Goal: Task Accomplishment & Management: Manage account settings

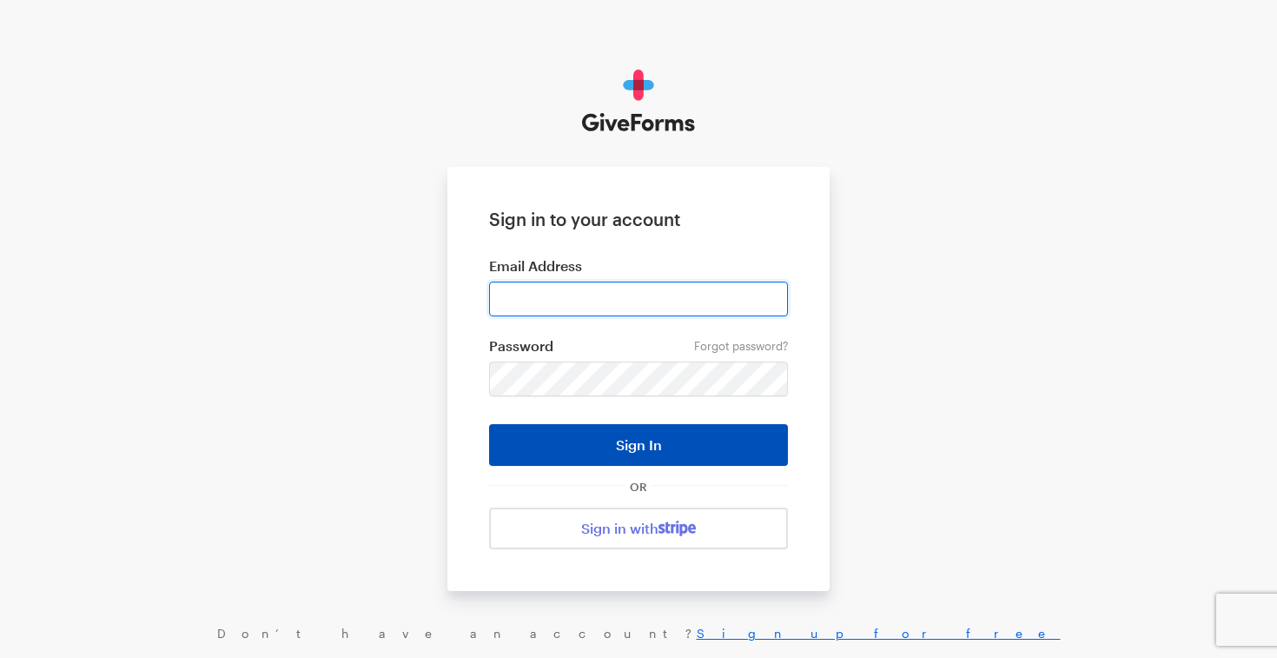
type input "tinice@feedthesecondline.org"
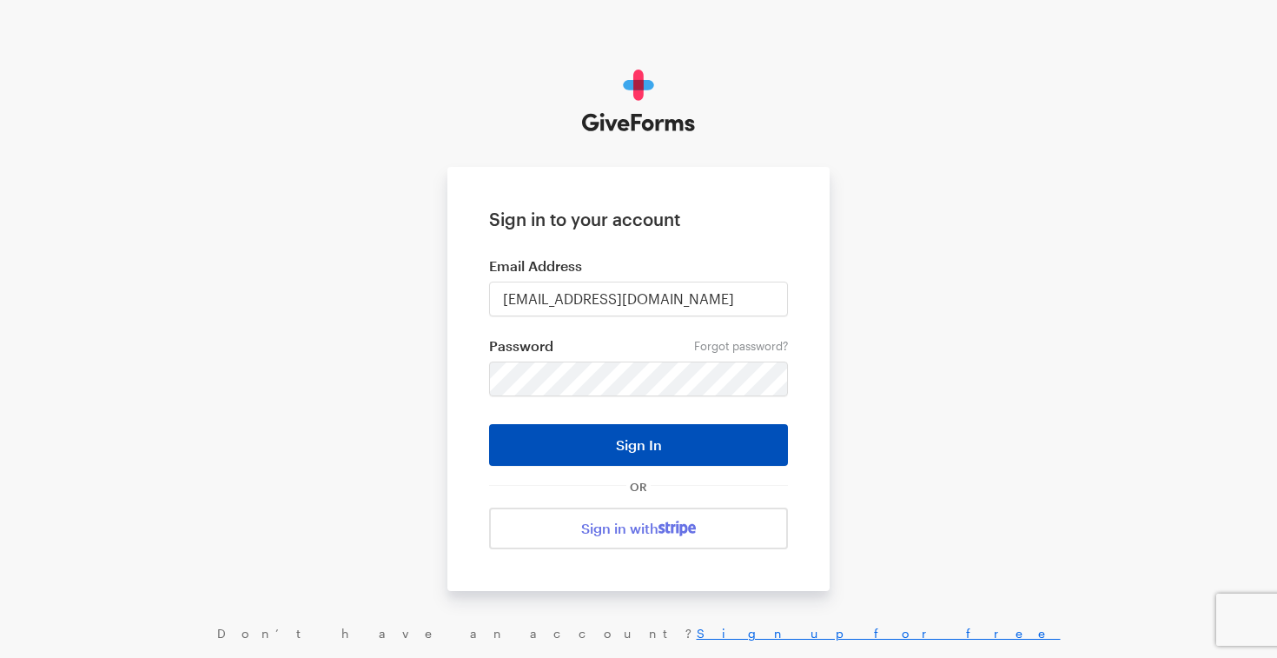
click at [626, 446] on button "Sign In" at bounding box center [638, 445] width 299 height 42
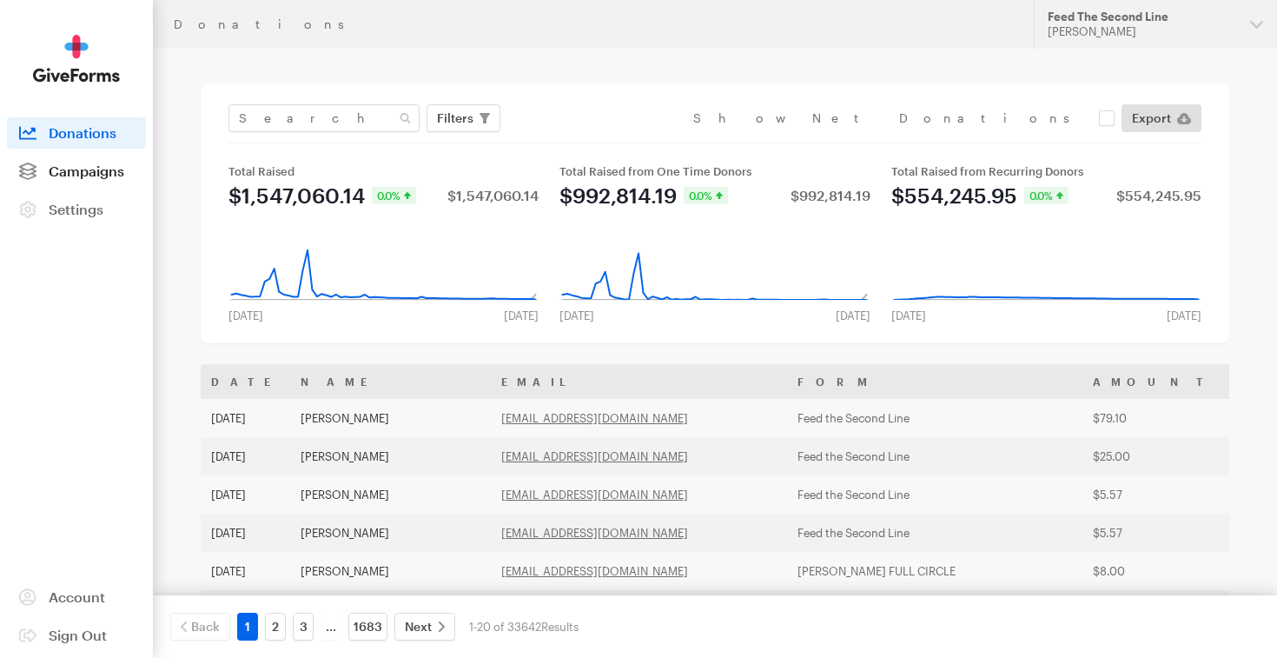
click at [112, 166] on span "Campaigns" at bounding box center [87, 170] width 76 height 17
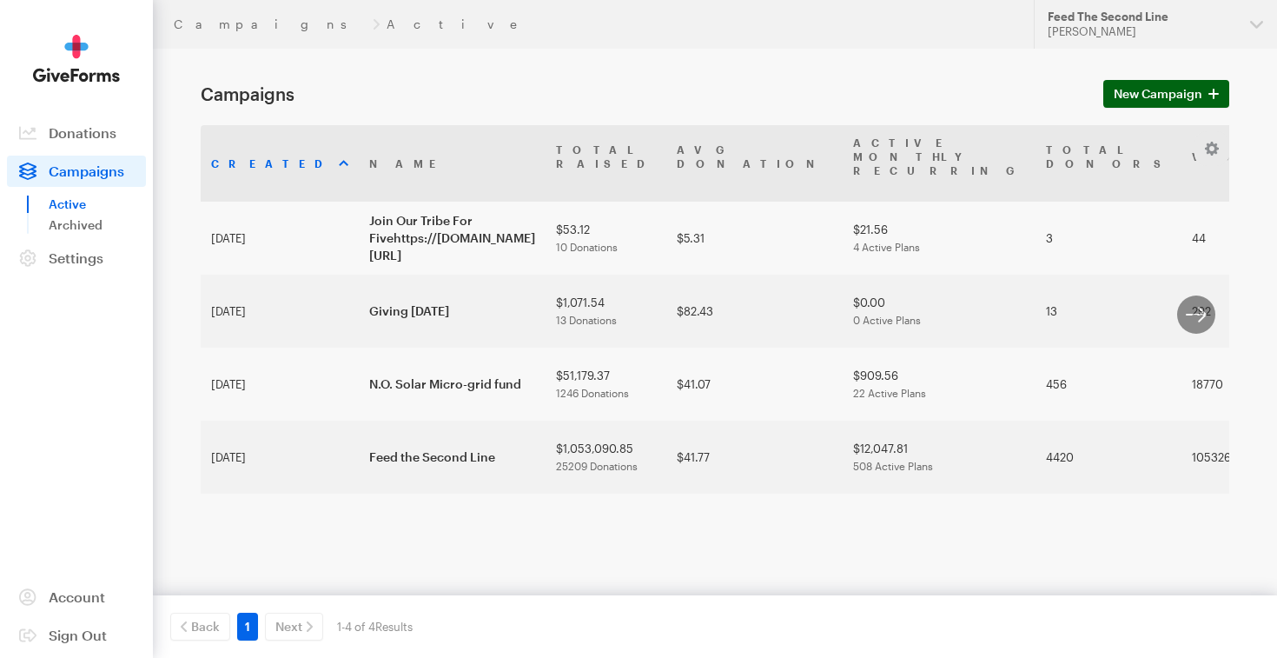
click at [1121, 90] on span "New Campaign" at bounding box center [1158, 93] width 89 height 21
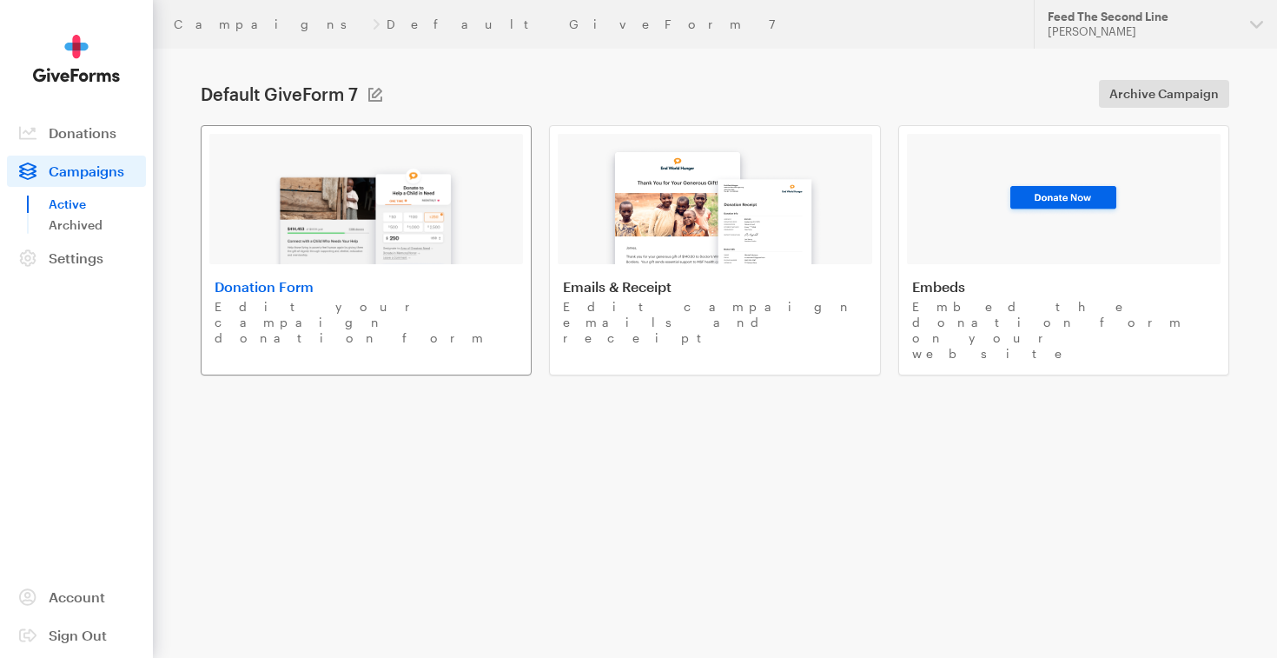
click at [423, 242] on img at bounding box center [366, 208] width 203 height 111
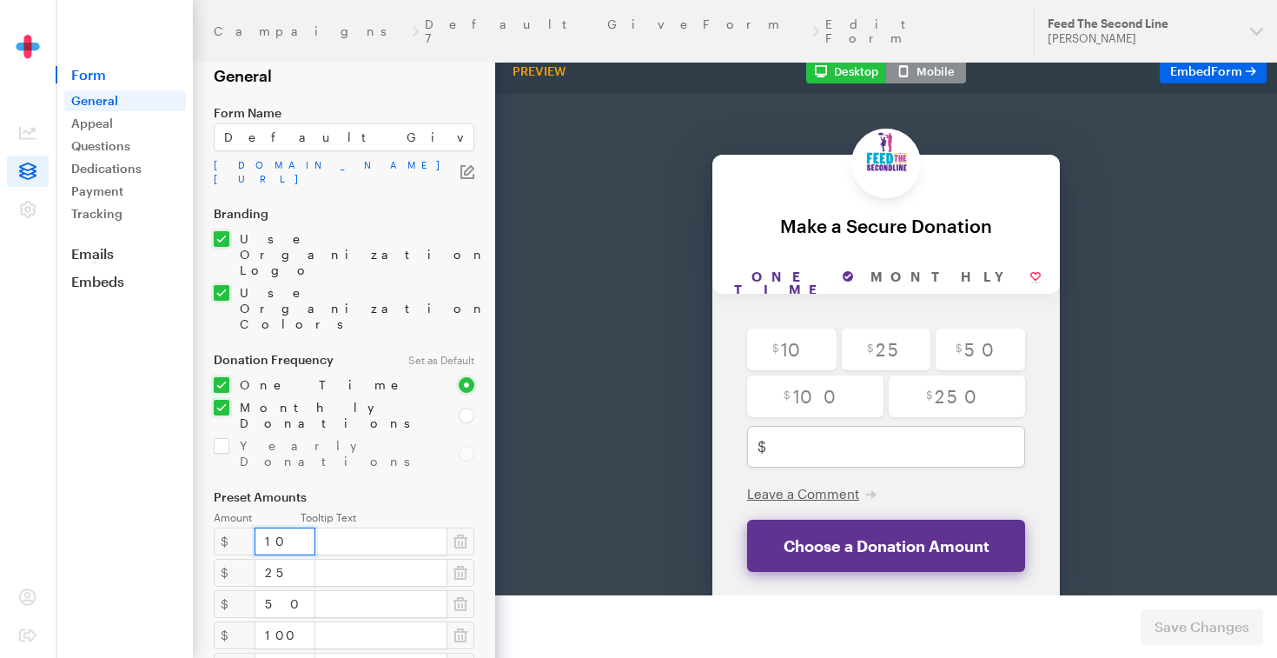
click at [279, 527] on input "10" at bounding box center [285, 541] width 61 height 28
type input "1"
type input "20"
click at [274, 559] on input "25" at bounding box center [285, 573] width 61 height 28
type input "2"
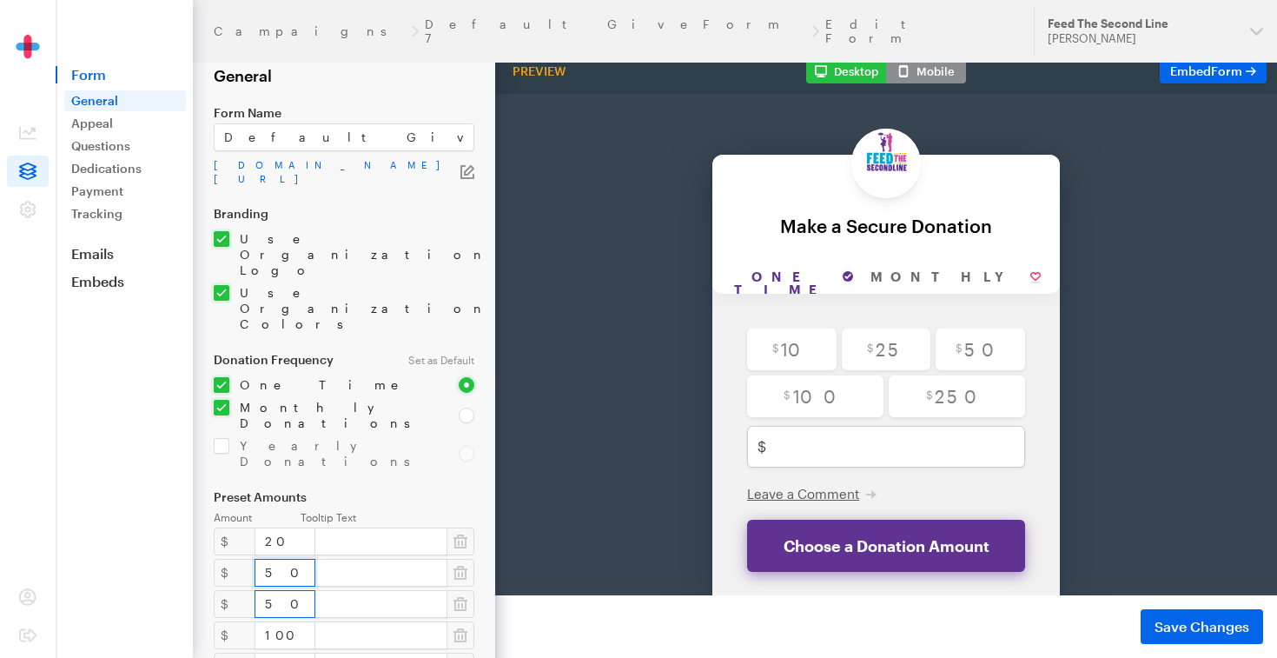
type input "50"
click at [274, 590] on input "50" at bounding box center [285, 604] width 61 height 28
type input "5"
type input "100"
click at [282, 621] on input "100" at bounding box center [285, 635] width 61 height 28
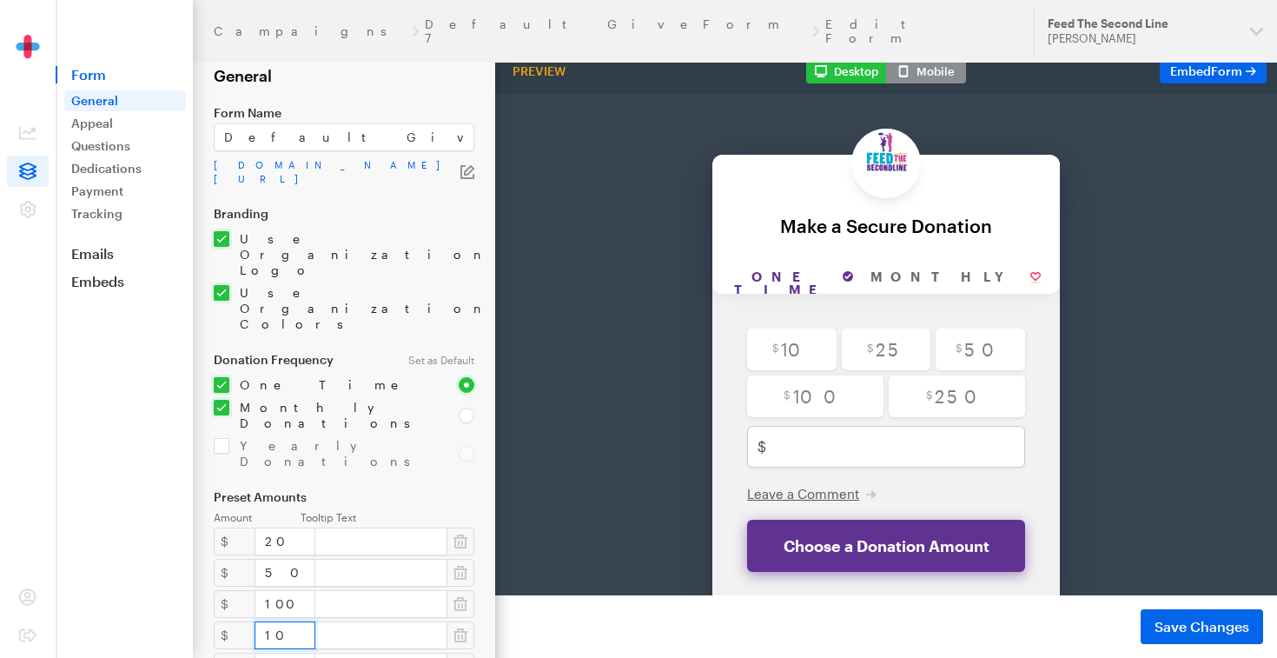
type input "1"
type input "500"
click at [291, 653] on input "250" at bounding box center [285, 667] width 61 height 28
type input "2"
type input "1000"
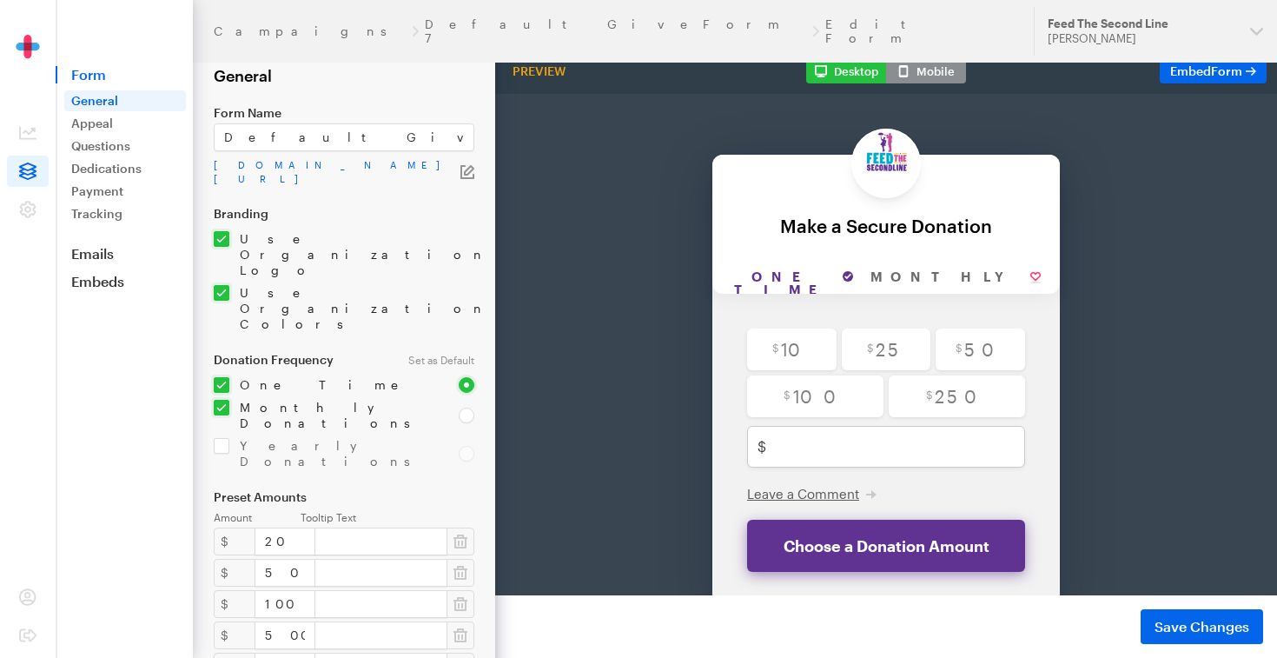
click at [446, 400] on div "Monthly Donations" at bounding box center [325, 415] width 245 height 31
click at [225, 400] on input "checkbox" at bounding box center [326, 415] width 224 height 31
checkbox input "false"
click at [379, 140] on input "Default GiveForm 7" at bounding box center [344, 137] width 261 height 28
click at [355, 129] on input "Default GiveForm 7" at bounding box center [344, 137] width 261 height 28
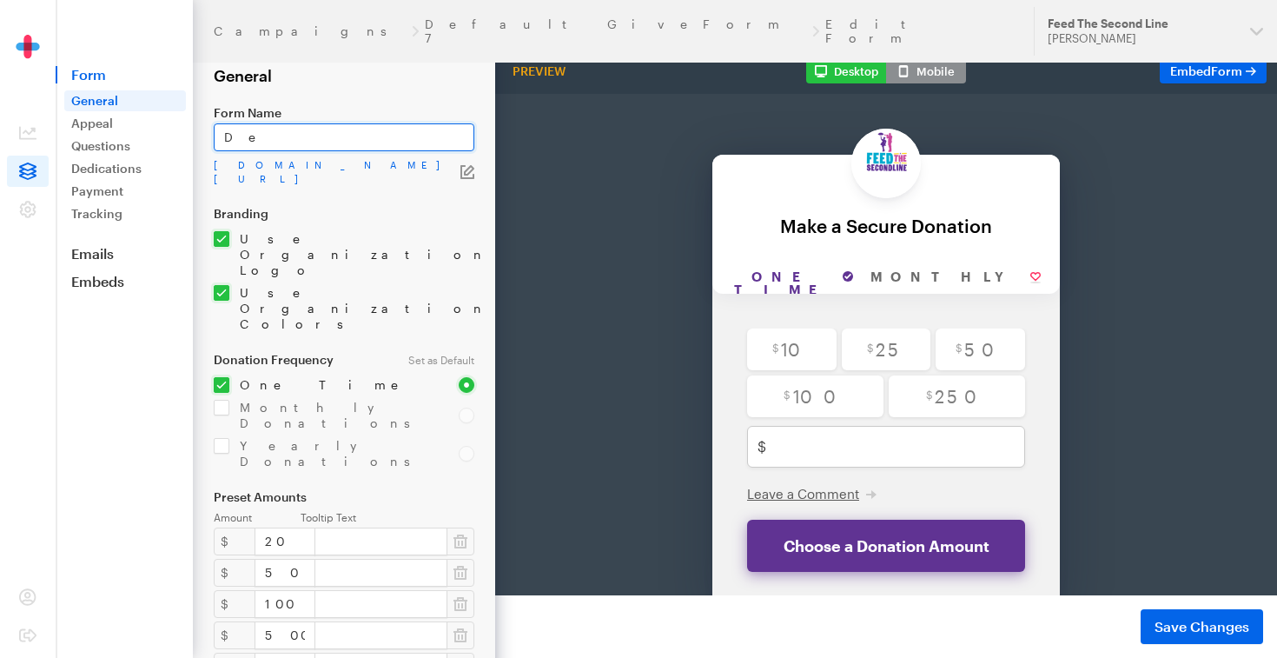
type input "D"
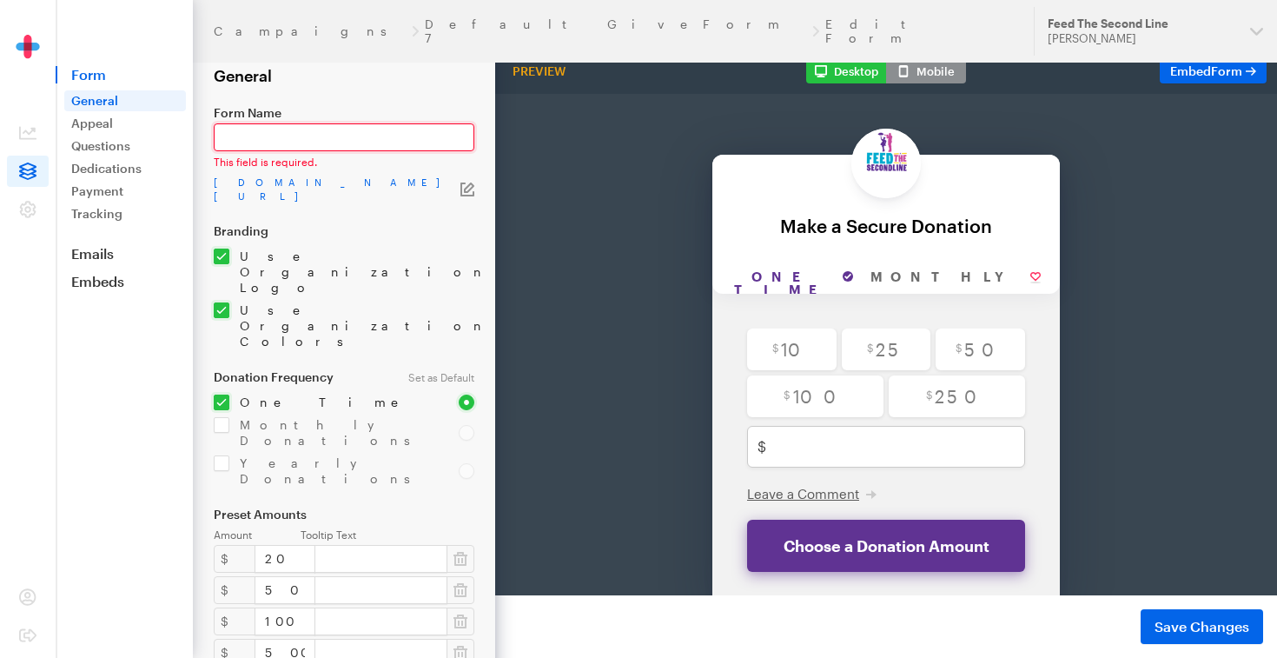
paste input "Help Spy Boy [PERSON_NAME] & Family Rebuild After Fire"
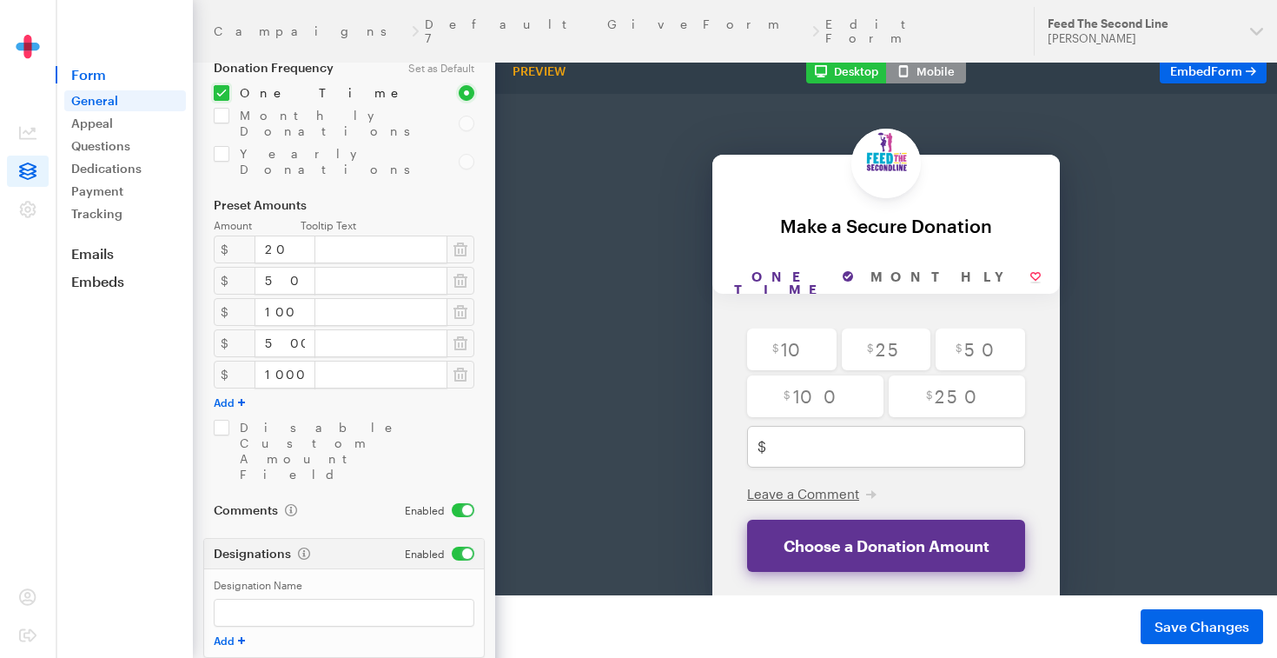
scroll to position [291, 0]
type input "Help Spy Boy [PERSON_NAME] & Family Rebuild After Fire"
click at [275, 600] on input "Designation Name" at bounding box center [344, 614] width 261 height 28
click at [262, 600] on input "Designation Name" at bounding box center [344, 614] width 261 height 28
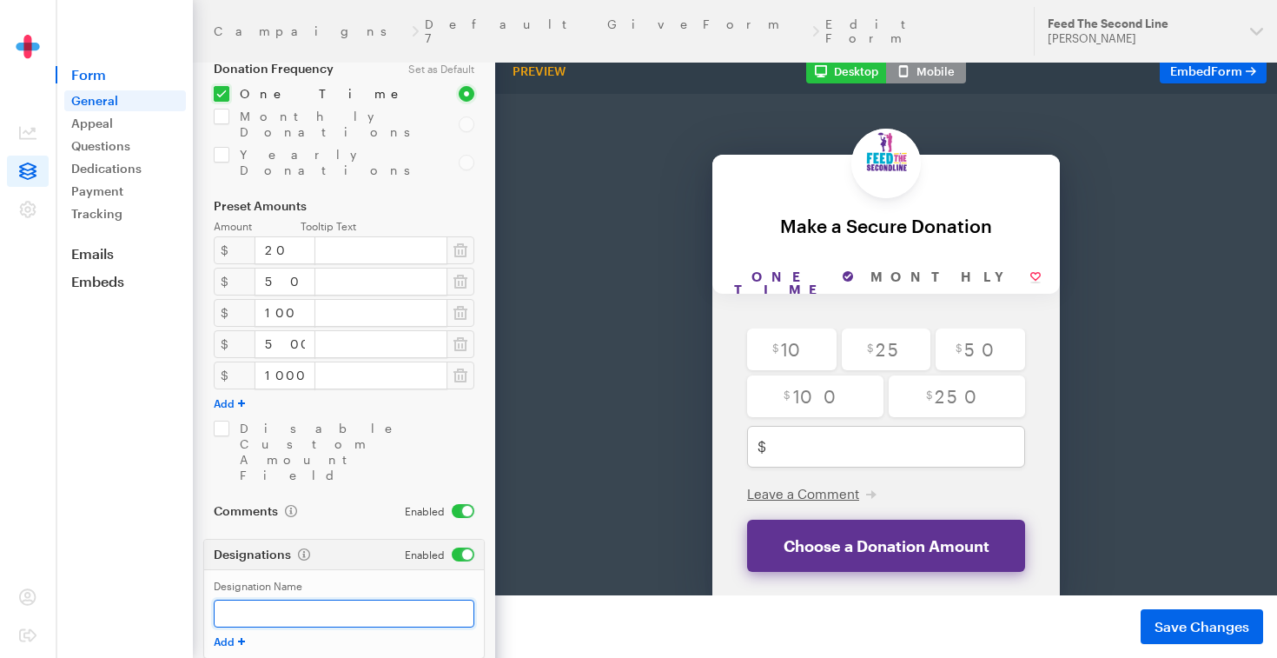
paste input "Support Spy Boy [PERSON_NAME] & Family"
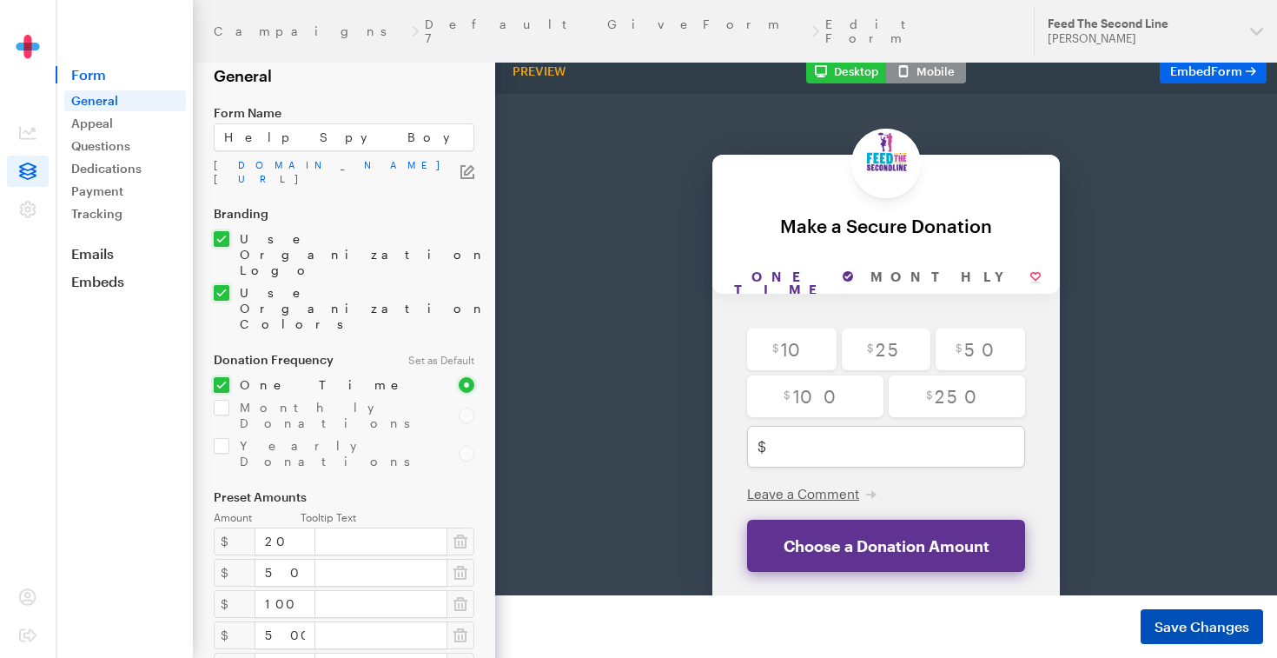
type input "Support Spy Boy [PERSON_NAME] & Family"
click at [1209, 627] on span "Save Changes" at bounding box center [1202, 626] width 95 height 21
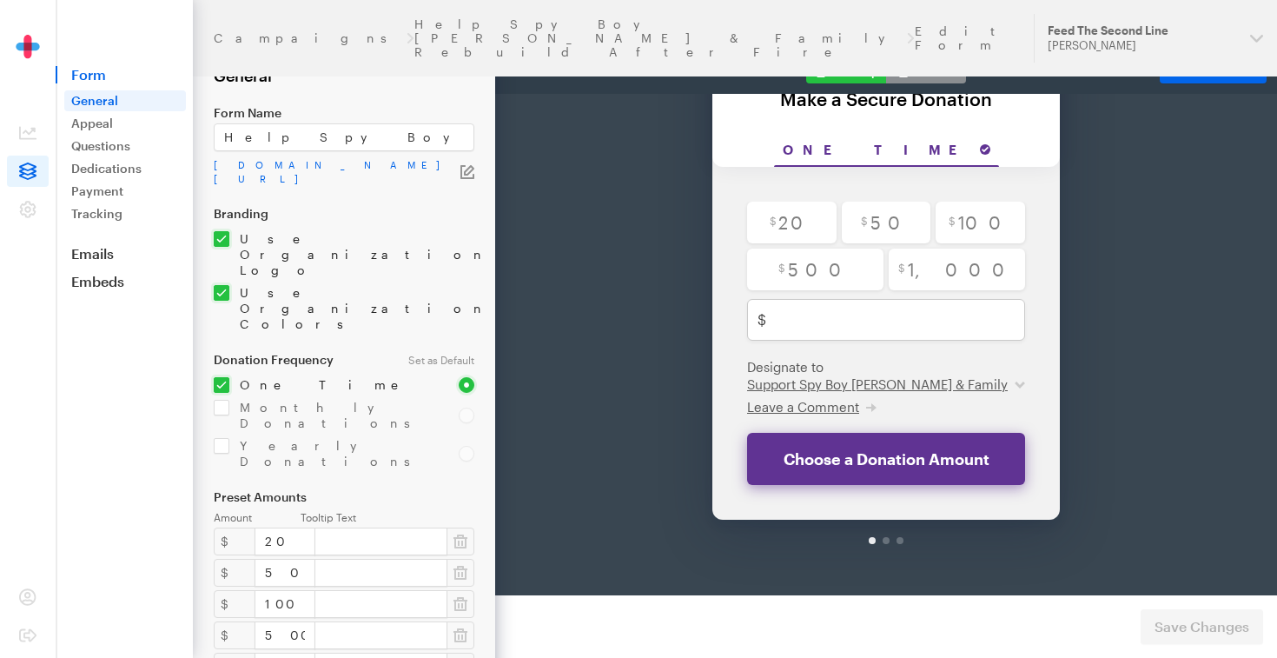
scroll to position [128, 0]
click at [1249, 65] on icon at bounding box center [1251, 71] width 10 height 21
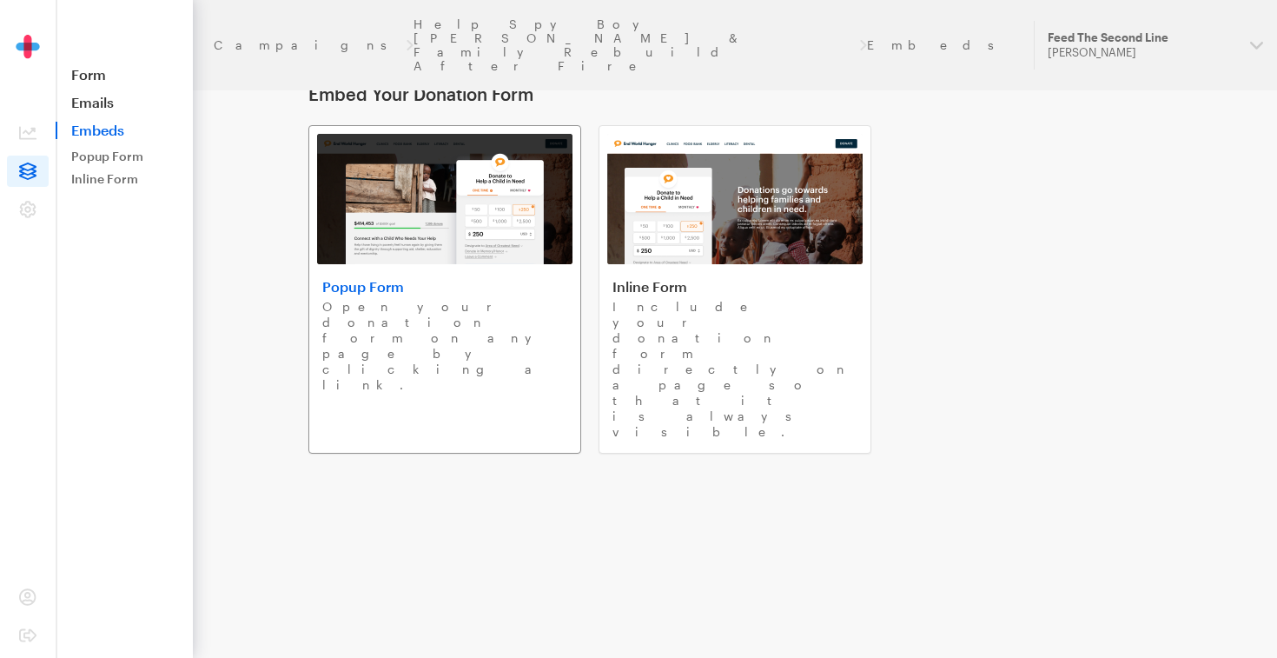
click at [526, 227] on img at bounding box center [444, 199] width 255 height 130
click at [460, 244] on img at bounding box center [444, 199] width 255 height 130
click at [667, 219] on img at bounding box center [734, 199] width 255 height 130
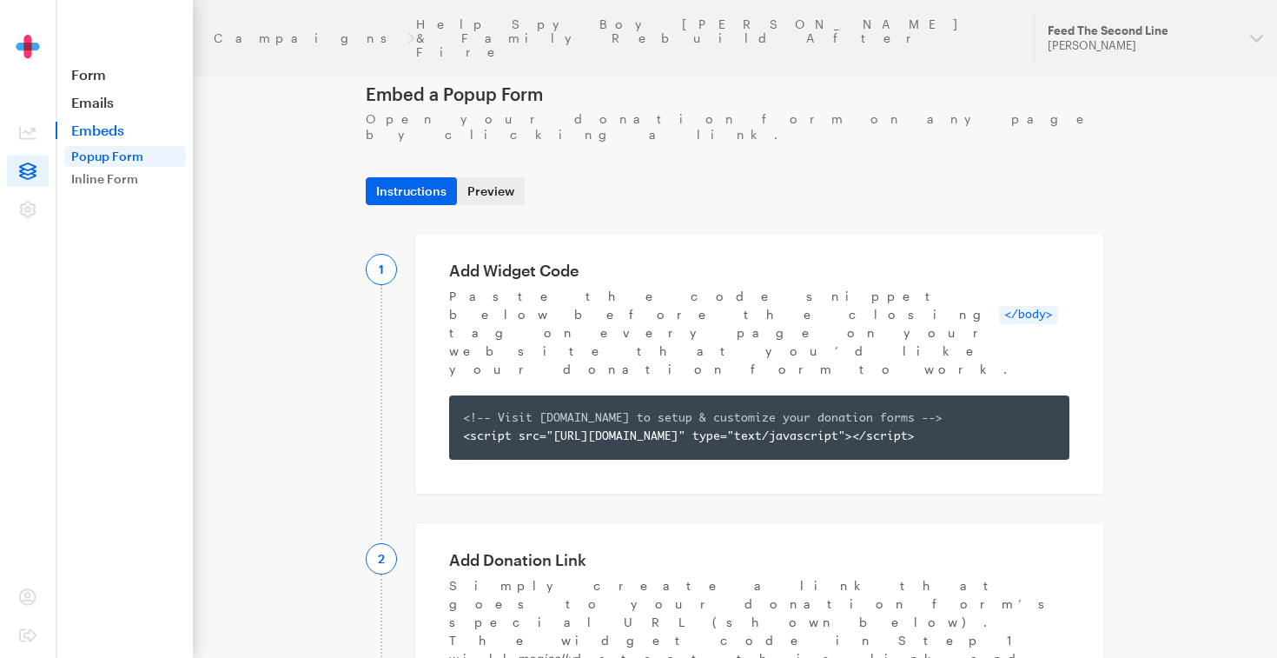
click at [507, 177] on link "Preview" at bounding box center [491, 191] width 68 height 28
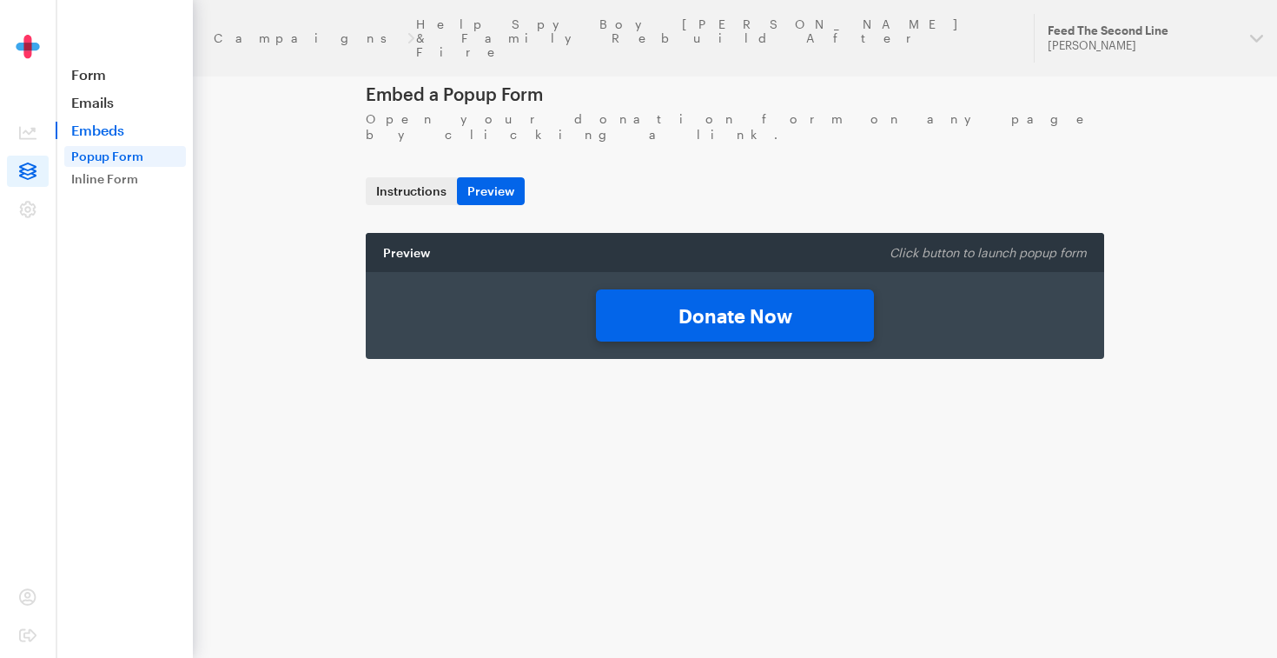
click at [409, 177] on link "Instructions" at bounding box center [411, 191] width 91 height 28
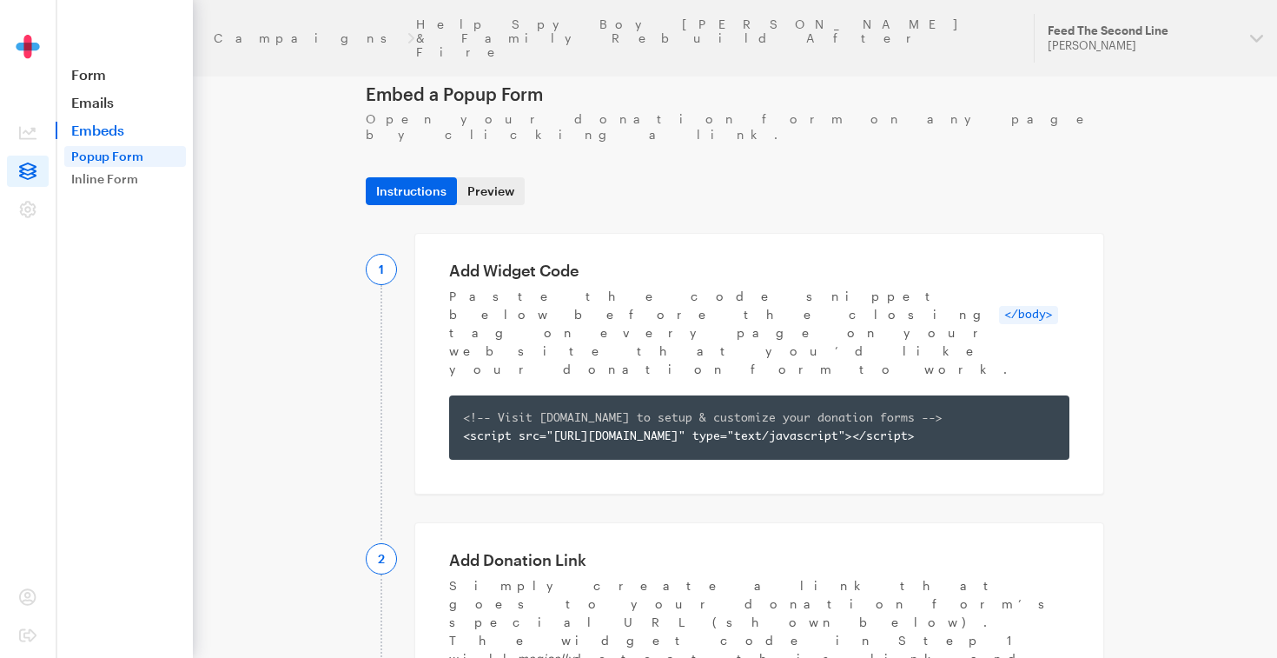
click at [505, 177] on link "Preview" at bounding box center [491, 191] width 68 height 28
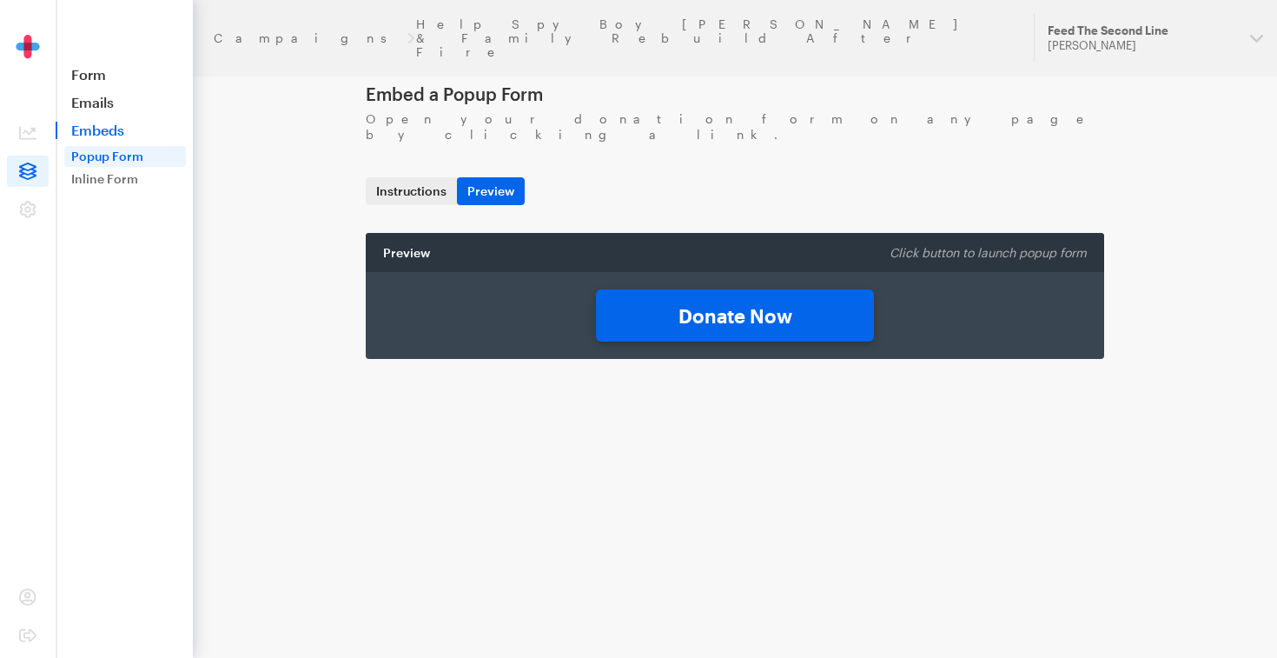
click at [412, 177] on link "Instructions" at bounding box center [411, 191] width 91 height 28
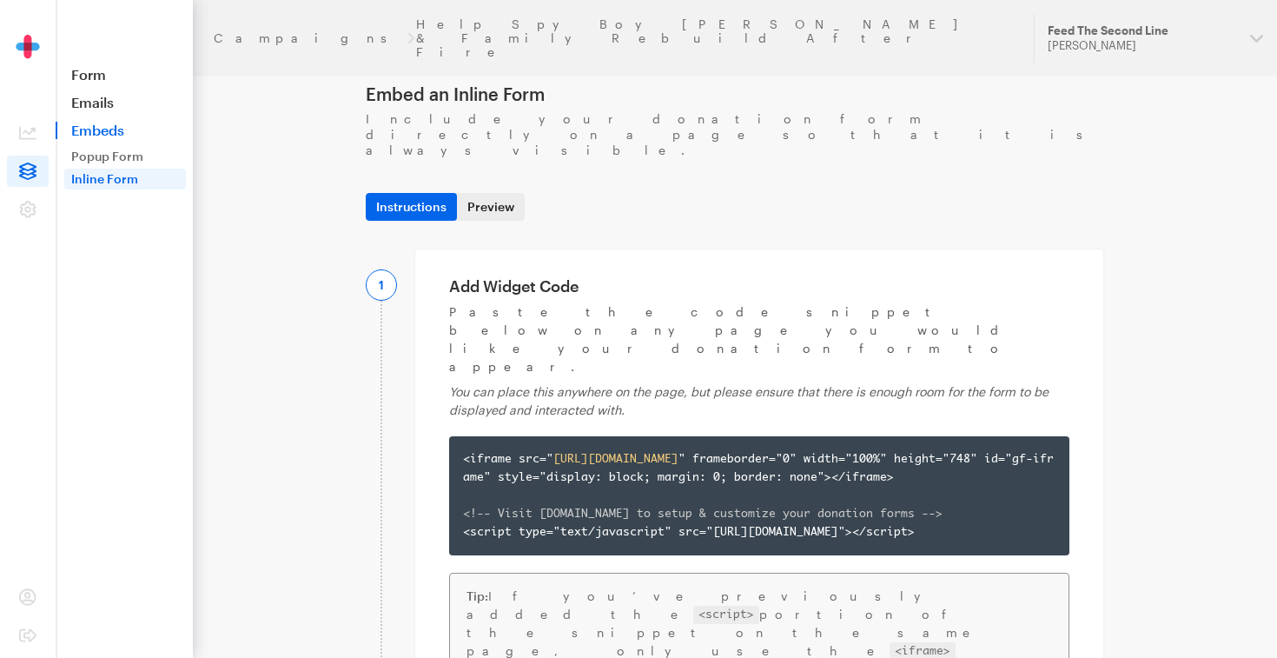
click at [494, 193] on link "Preview" at bounding box center [491, 207] width 68 height 28
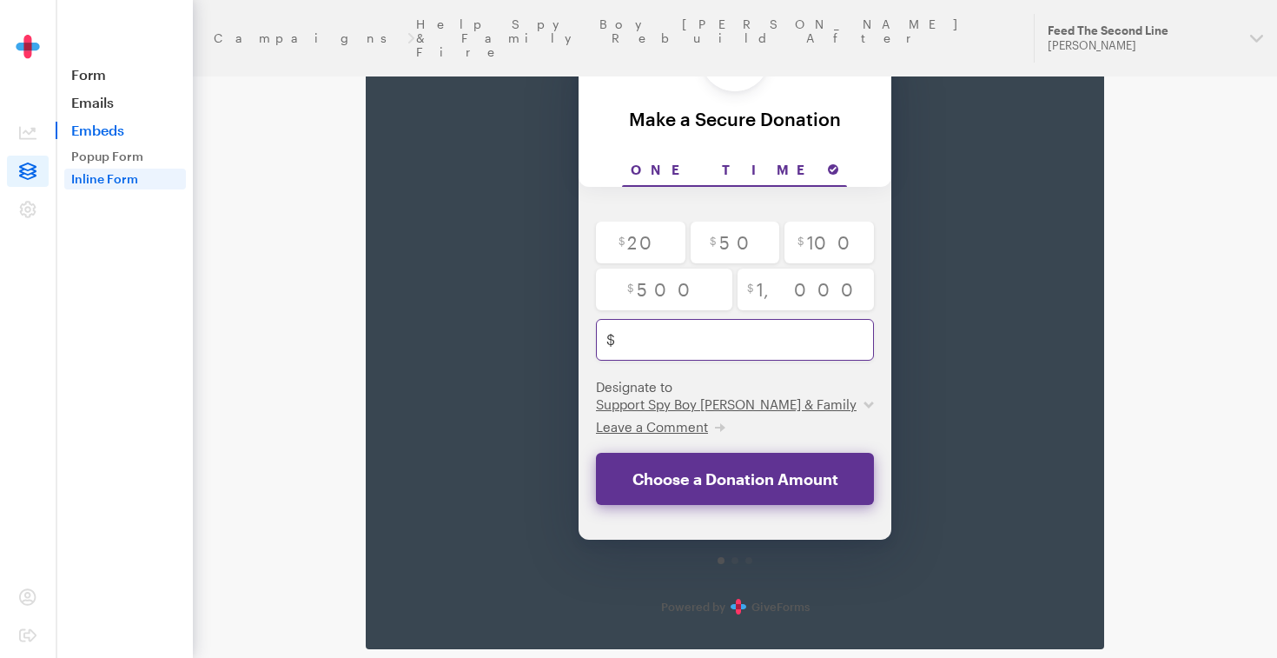
scroll to position [314, 0]
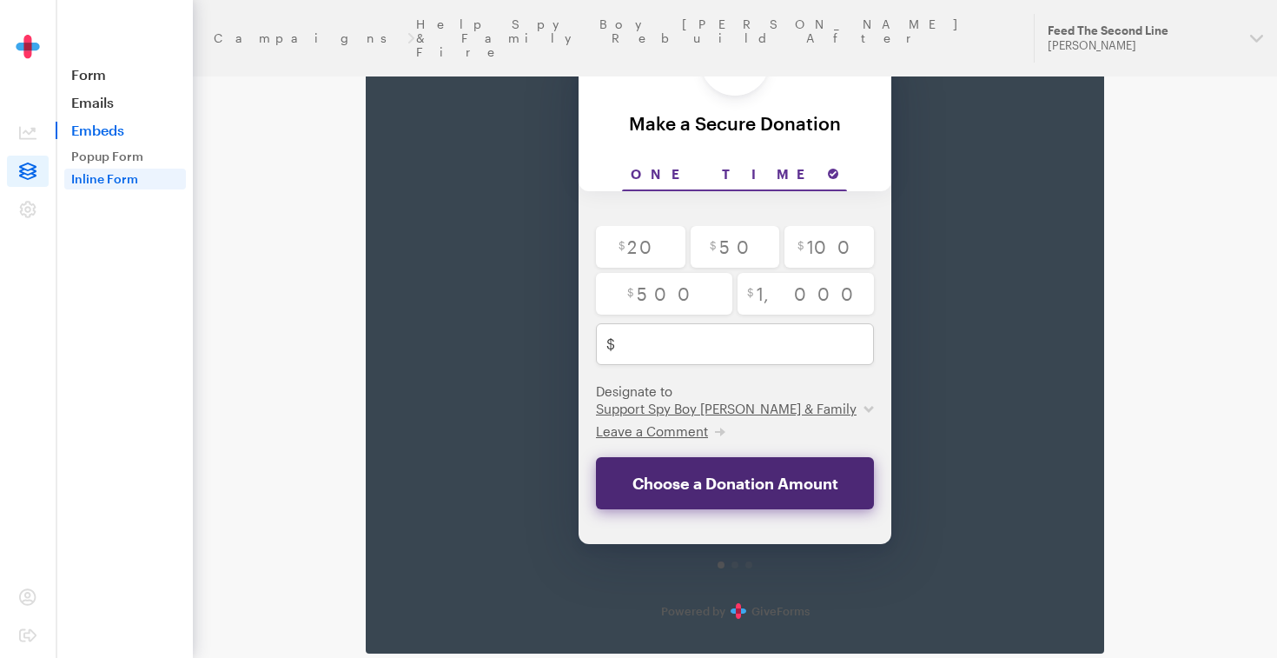
click at [720, 479] on button "Choose a Donation Amount" at bounding box center [735, 483] width 278 height 52
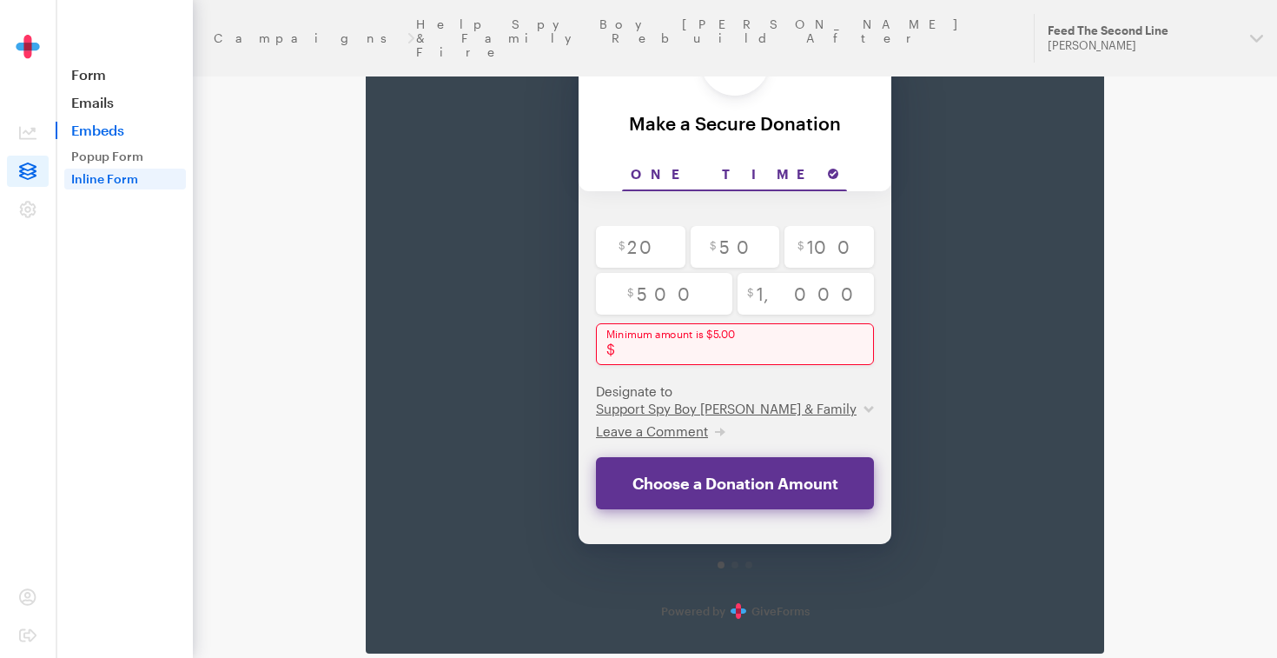
click at [958, 404] on div "Back Back Make a Secure Donation For your generous donation of $250.00 One time…" at bounding box center [735, 313] width 704 height 645
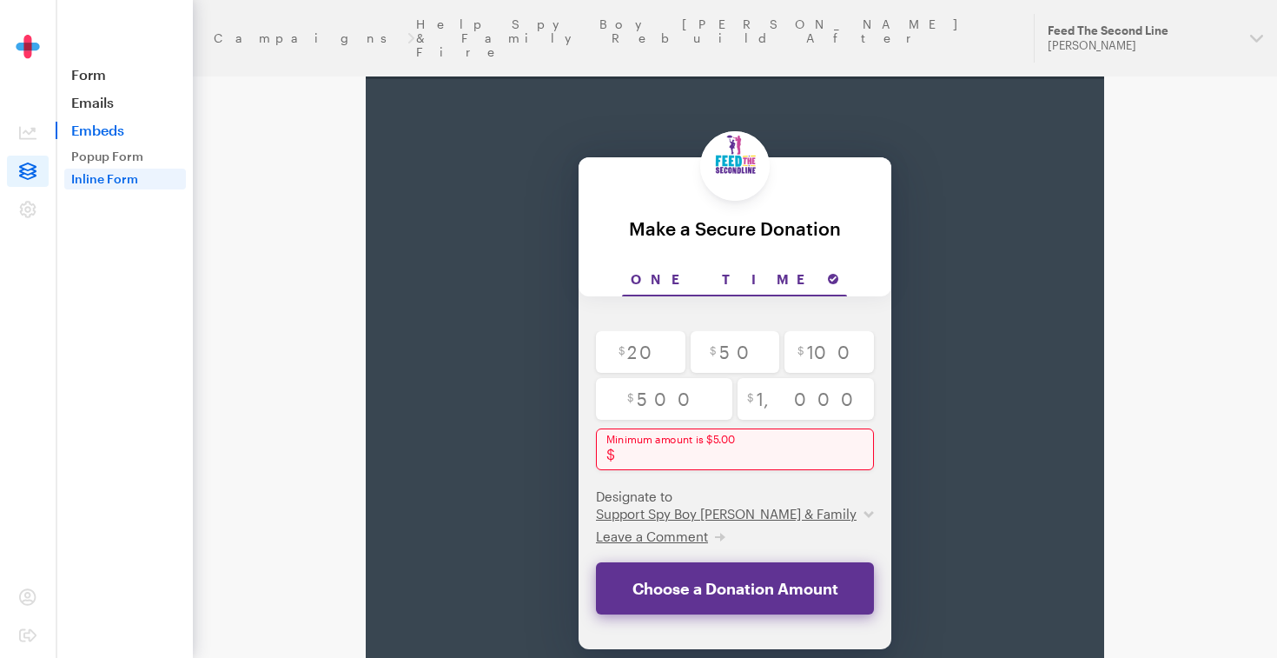
scroll to position [0, 0]
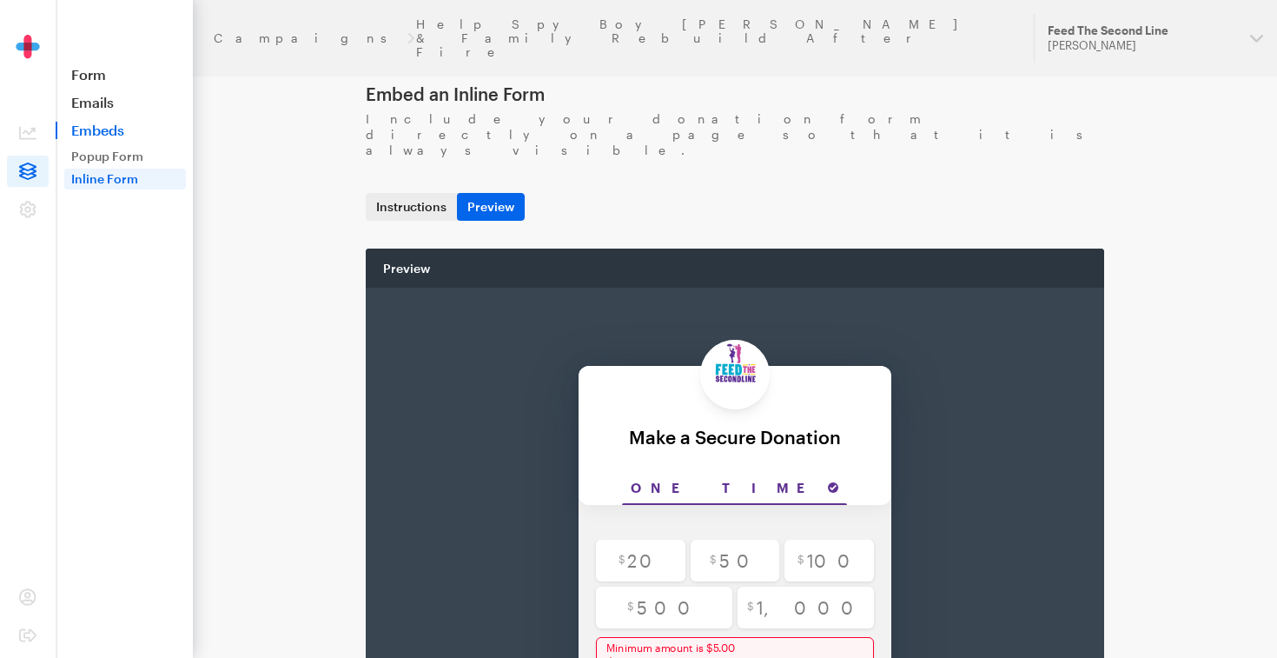
click at [431, 193] on link "Instructions" at bounding box center [411, 207] width 91 height 28
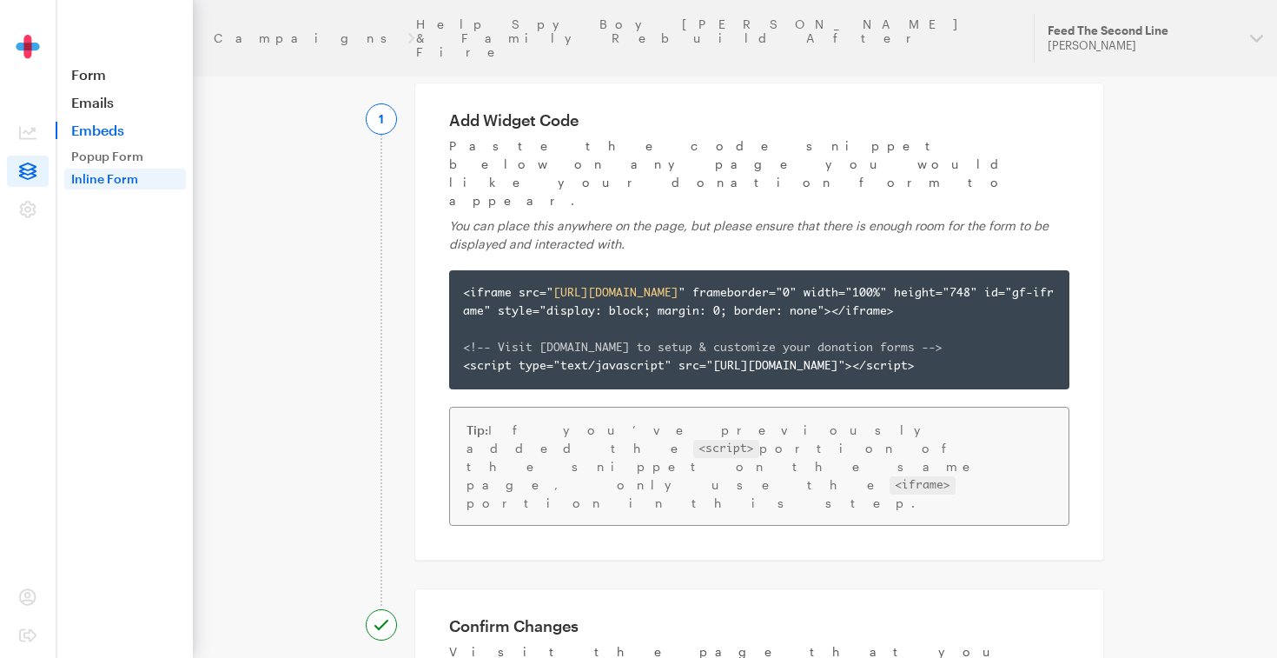
scroll to position [163, 0]
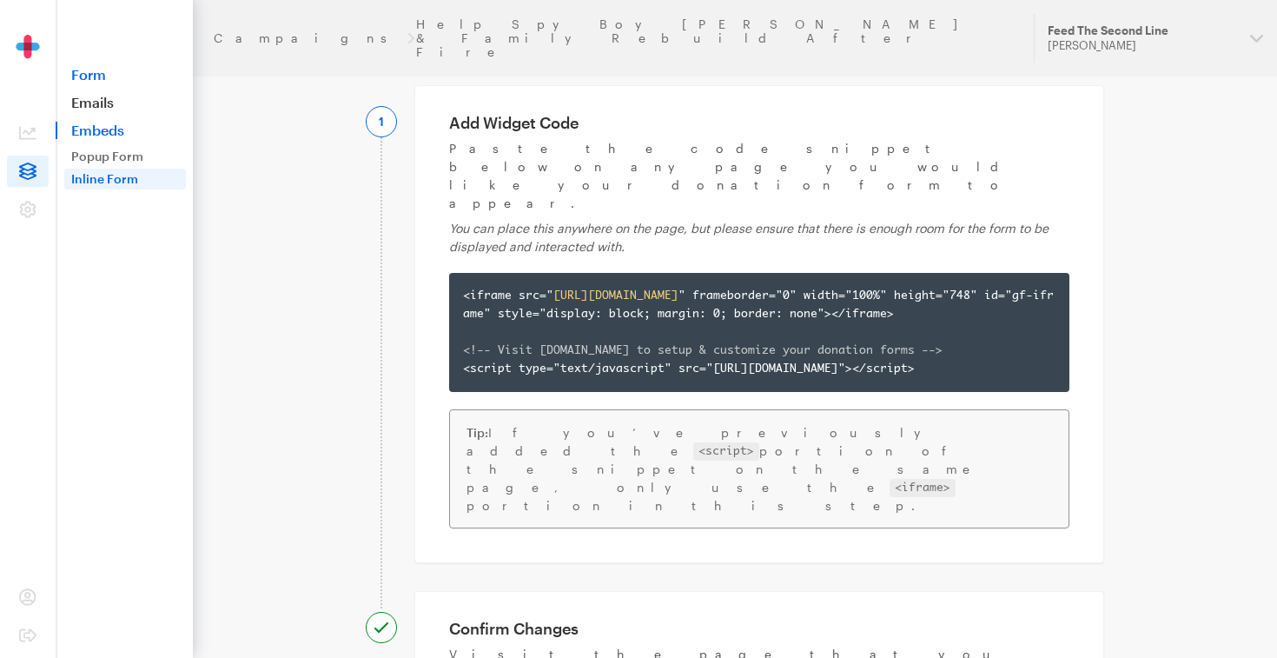
click at [126, 75] on link "Form" at bounding box center [124, 74] width 137 height 17
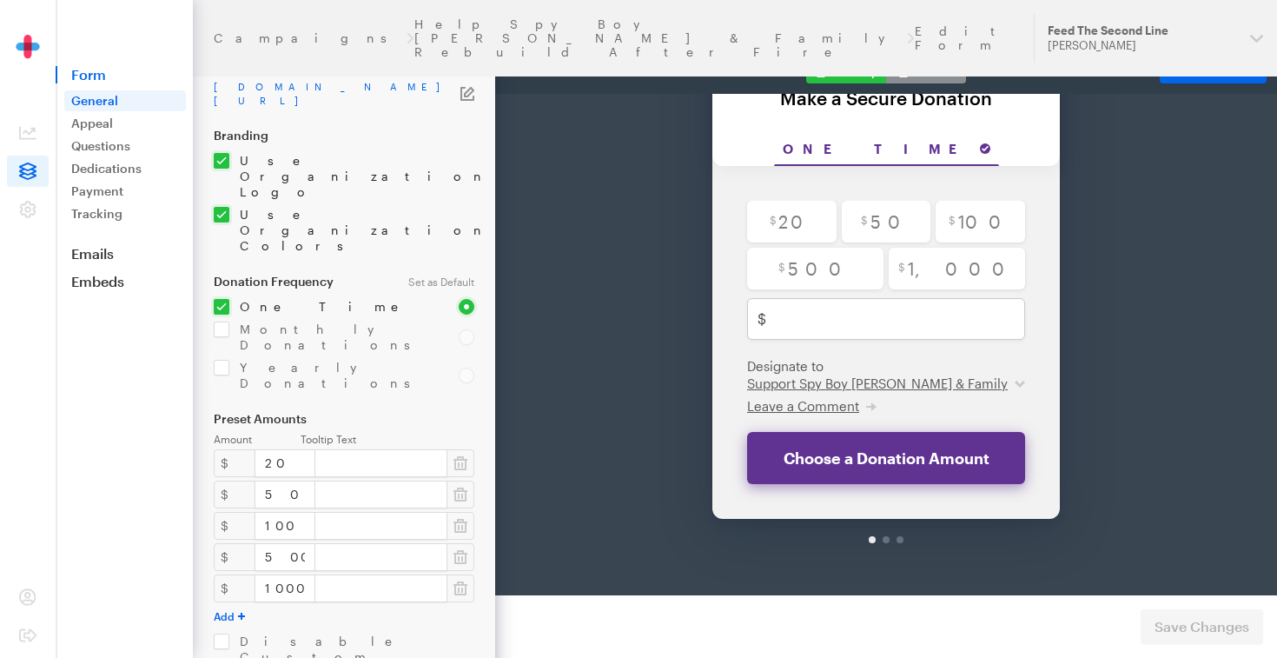
scroll to position [79, 0]
click at [945, 64] on button "Mobile" at bounding box center [926, 71] width 80 height 24
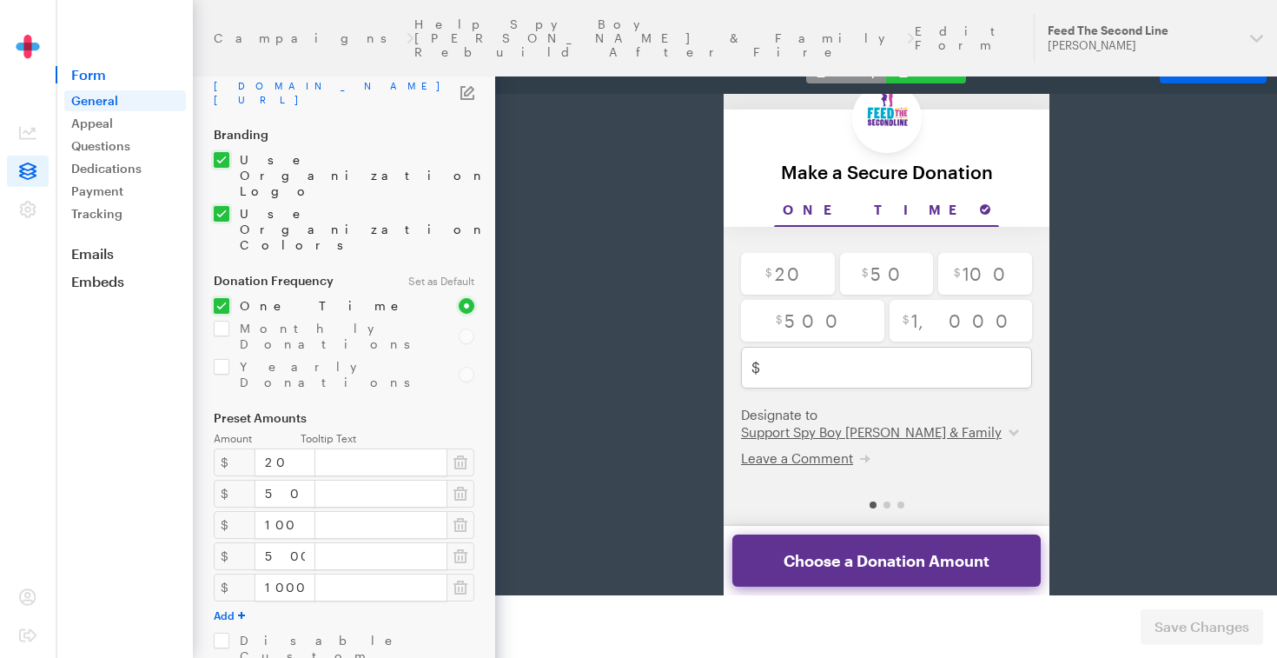
scroll to position [16, 0]
click at [837, 76] on button "Desktop" at bounding box center [846, 71] width 80 height 24
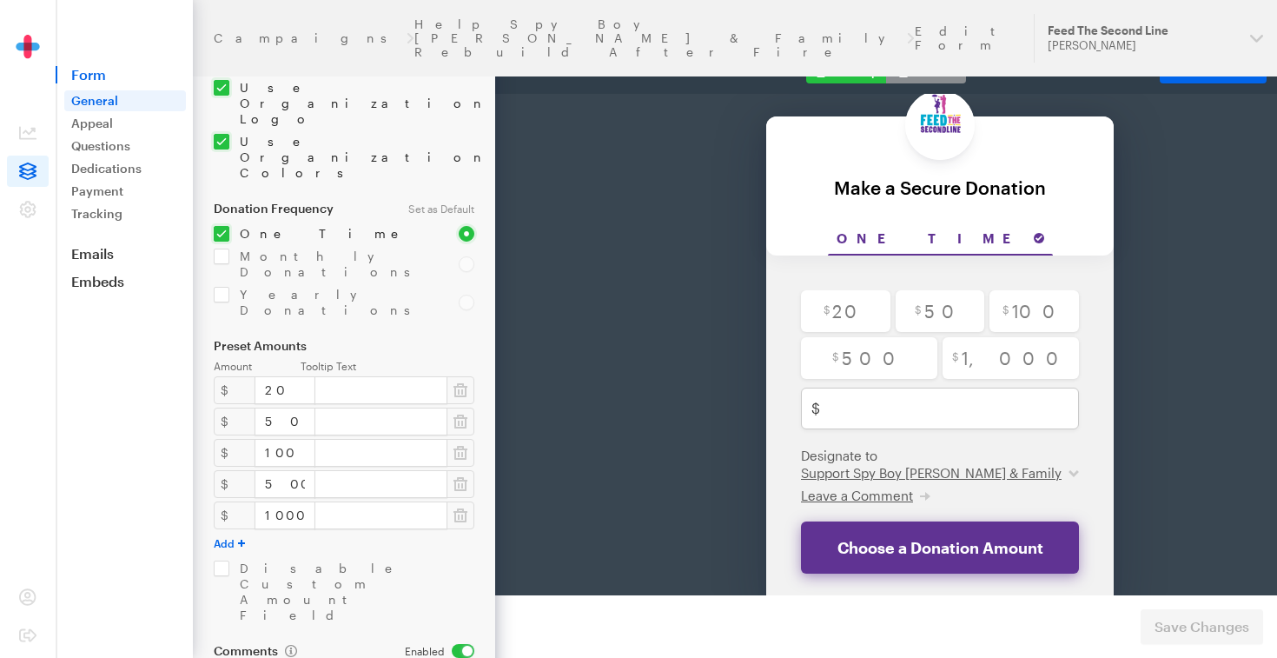
scroll to position [292, 0]
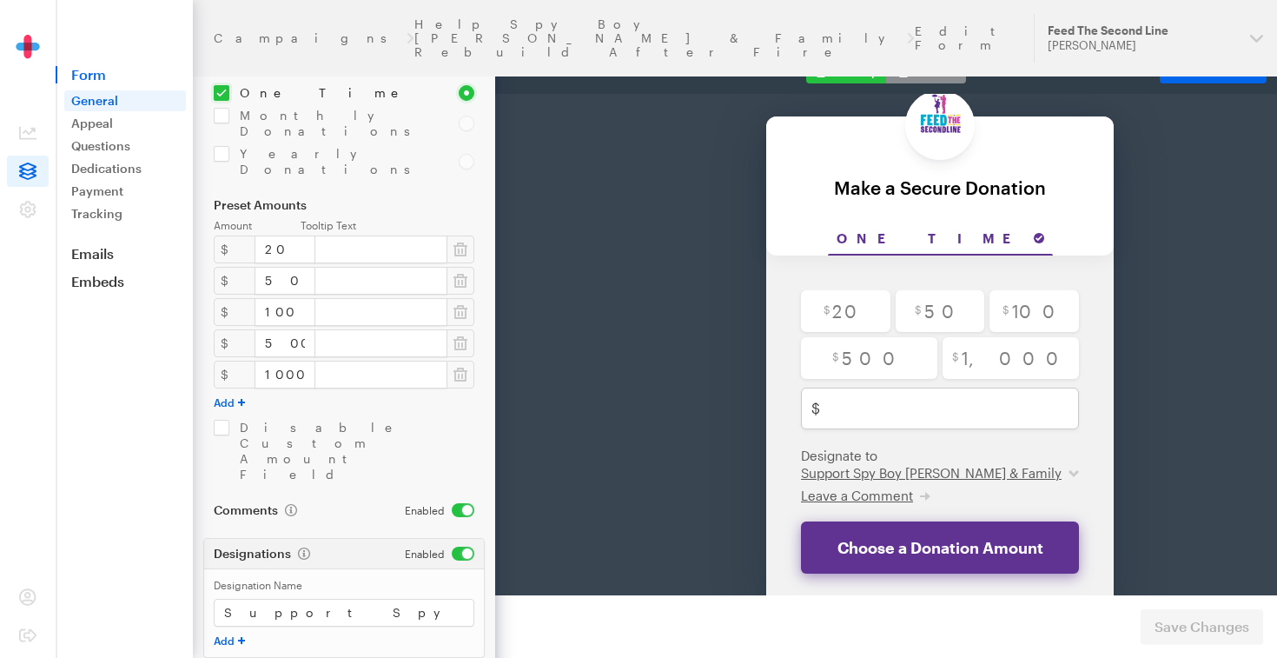
drag, startPoint x: 413, startPoint y: 614, endPoint x: 227, endPoint y: 608, distance: 186.0
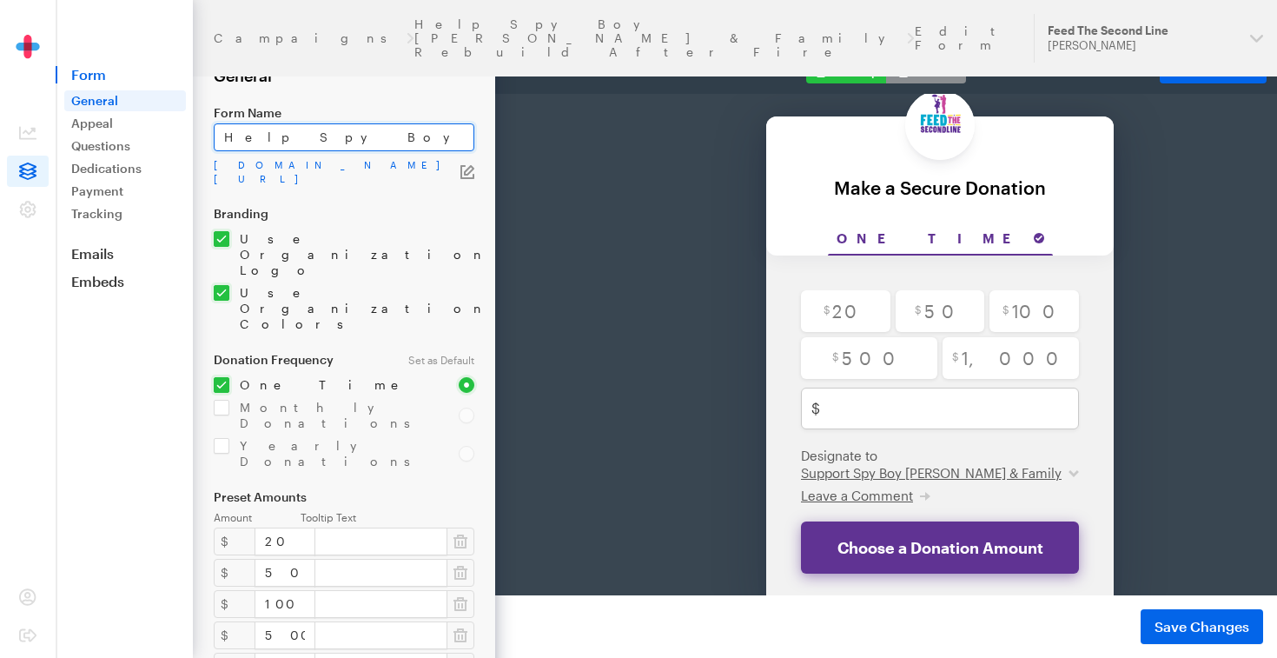
click at [461, 136] on input "Help Spy Boy Samuel Fields & Family Rebuild After Fire" at bounding box center [344, 137] width 261 height 28
drag, startPoint x: 468, startPoint y: 136, endPoint x: 340, endPoint y: 136, distance: 128.6
click at [338, 136] on input "Help Spy Boy Samuel Fields & Family Rebuild After Fire" at bounding box center [344, 137] width 261 height 28
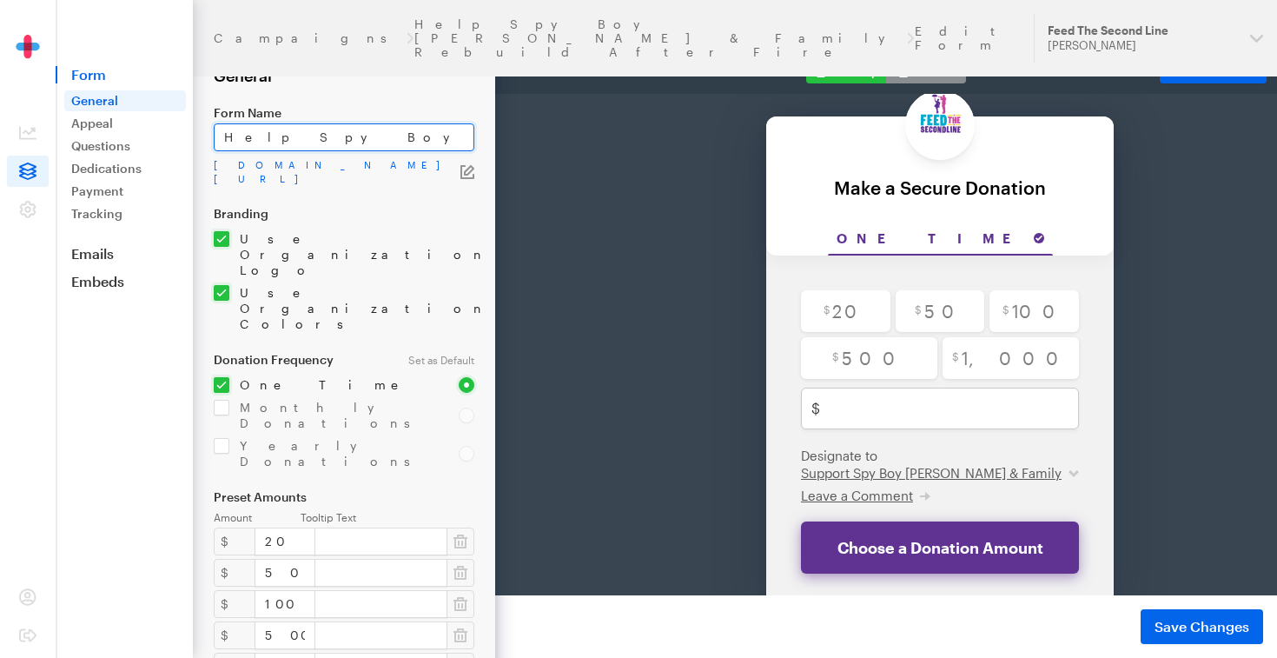
drag, startPoint x: 469, startPoint y: 139, endPoint x: 224, endPoint y: 141, distance: 245.1
click at [222, 140] on input "Help Spy Boy Samuel Fields & Family Rebuild After Fire" at bounding box center [344, 137] width 261 height 28
click at [275, 136] on input "er Fire" at bounding box center [344, 137] width 261 height 28
type input "e"
paste input "Make a Secure Donation"
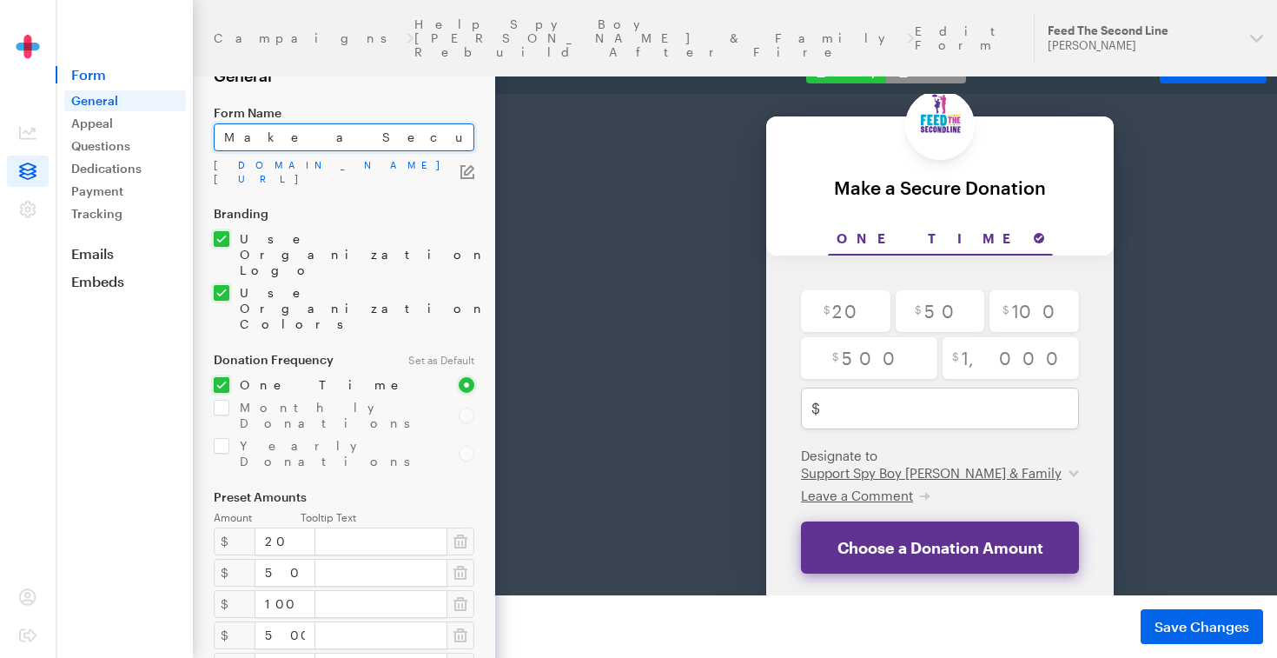
type input "Make a Secure Donation"
click at [471, 174] on icon "button" at bounding box center [468, 172] width 14 height 14
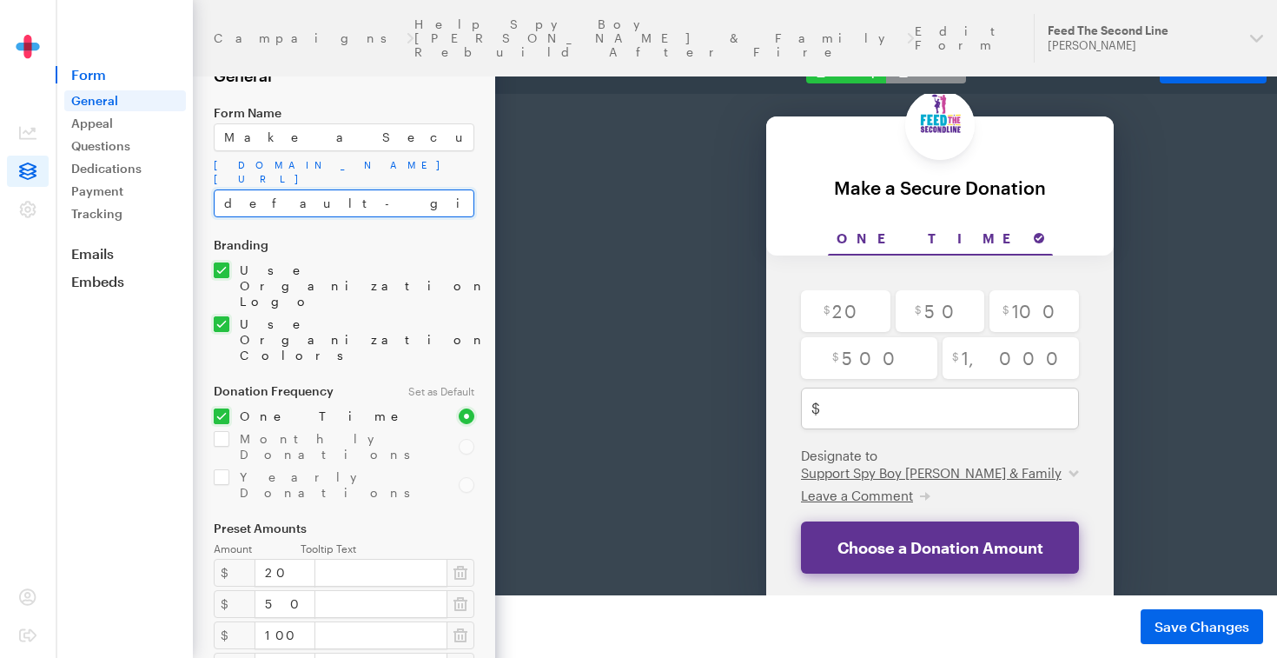
click at [348, 202] on input "default-giveform-7" at bounding box center [344, 203] width 261 height 28
type input "d"
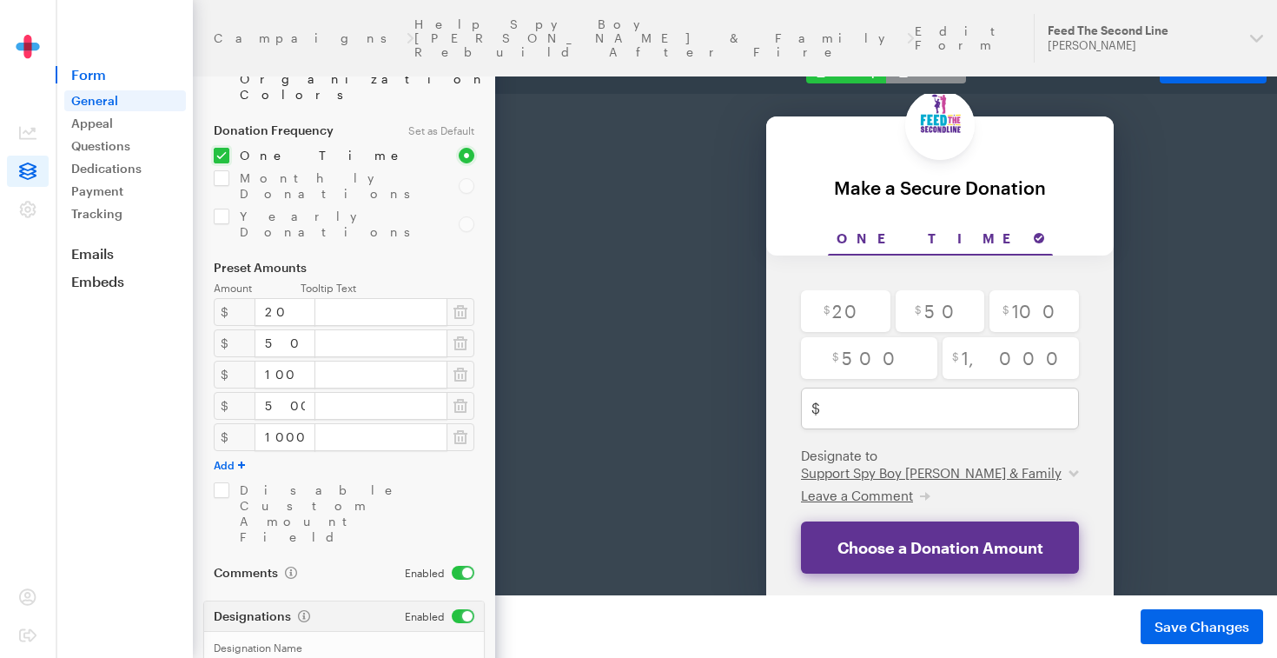
scroll to position [323, 0]
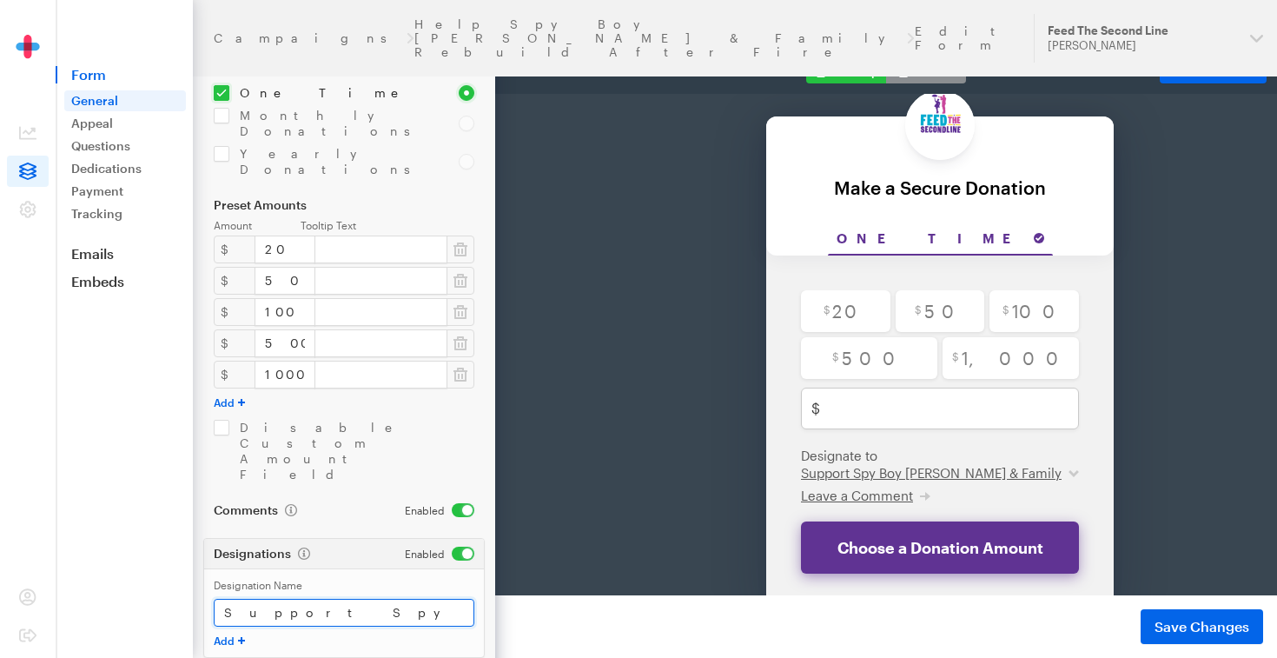
drag, startPoint x: 222, startPoint y: 470, endPoint x: 442, endPoint y: 486, distance: 221.3
click at [443, 568] on div "Designation Name Support Spy Boy Samuel Fields & Family Add" at bounding box center [344, 612] width 280 height 89
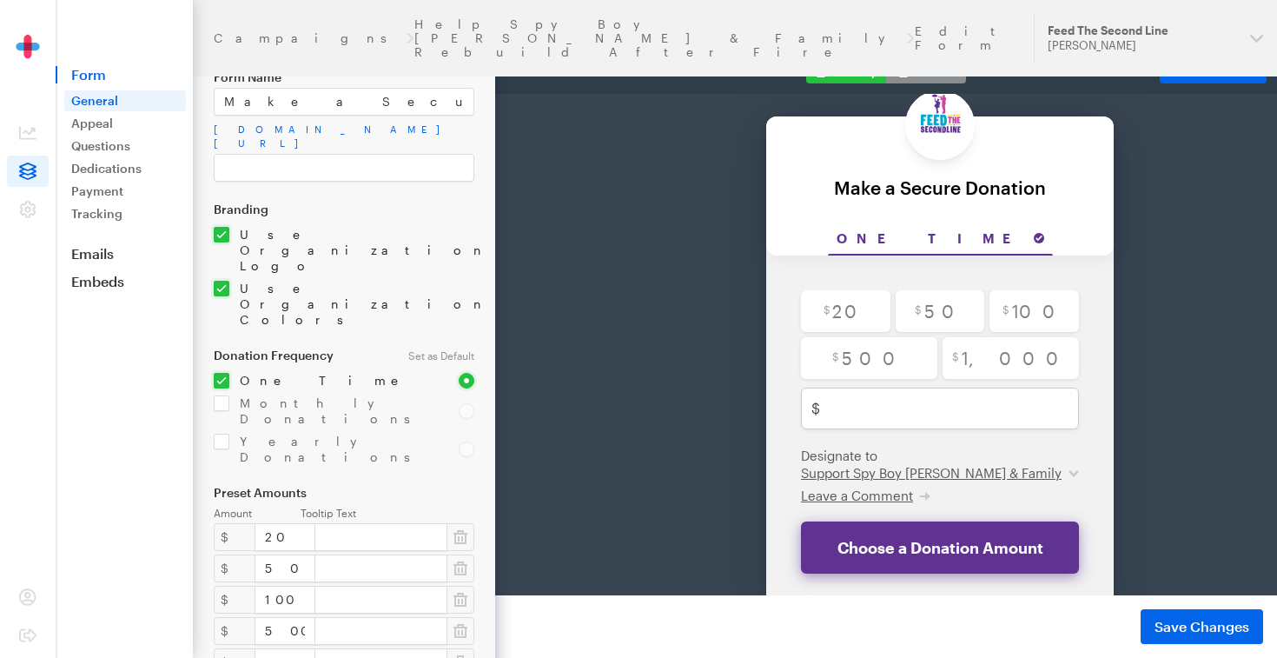
scroll to position [0, 0]
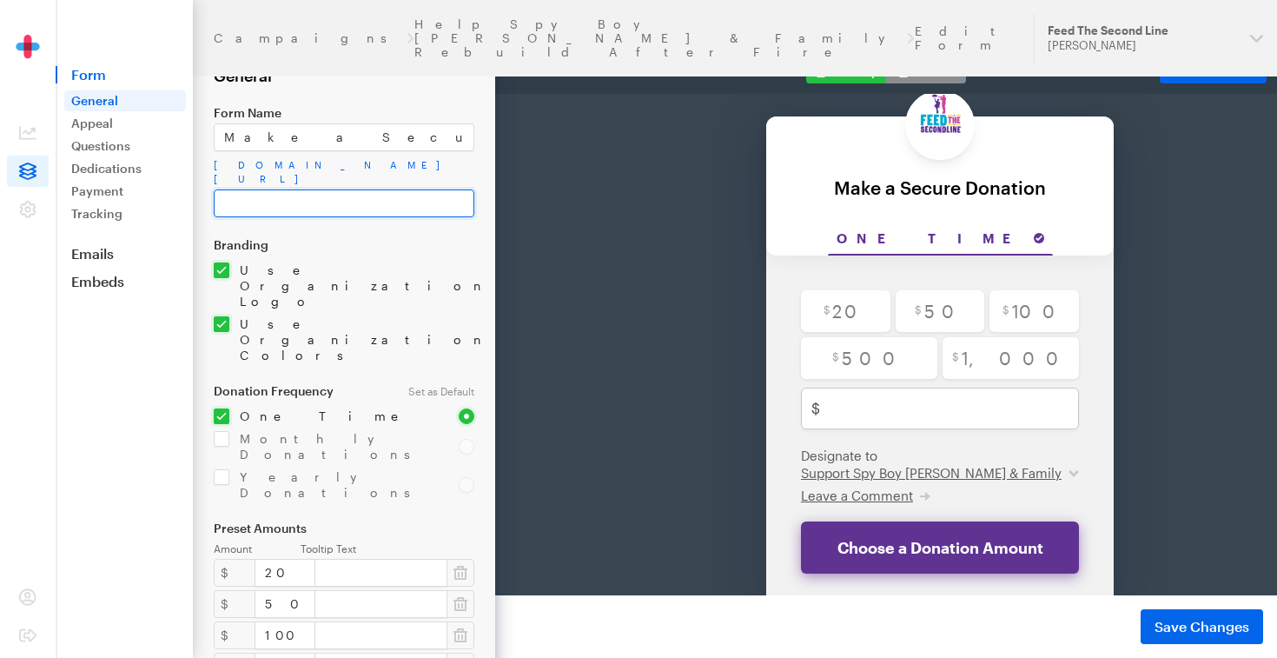
click at [328, 202] on input "text" at bounding box center [344, 203] width 261 height 28
paste input "Support Spy Boy [PERSON_NAME] & Family"
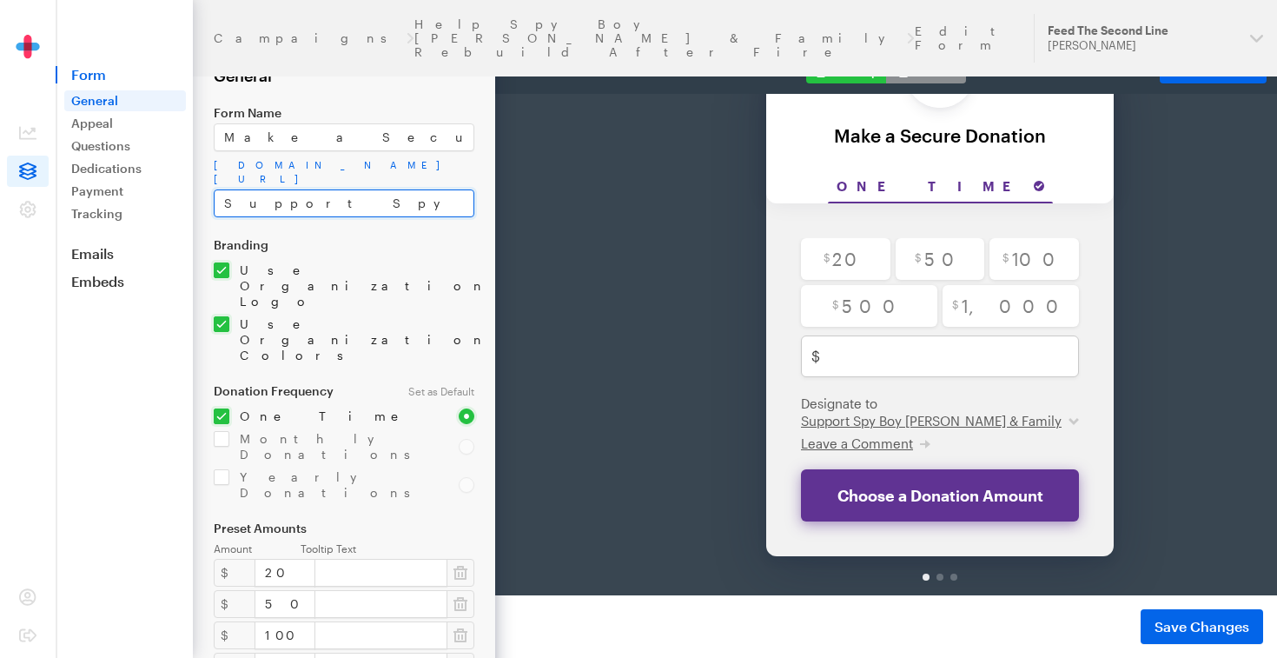
scroll to position [128, 0]
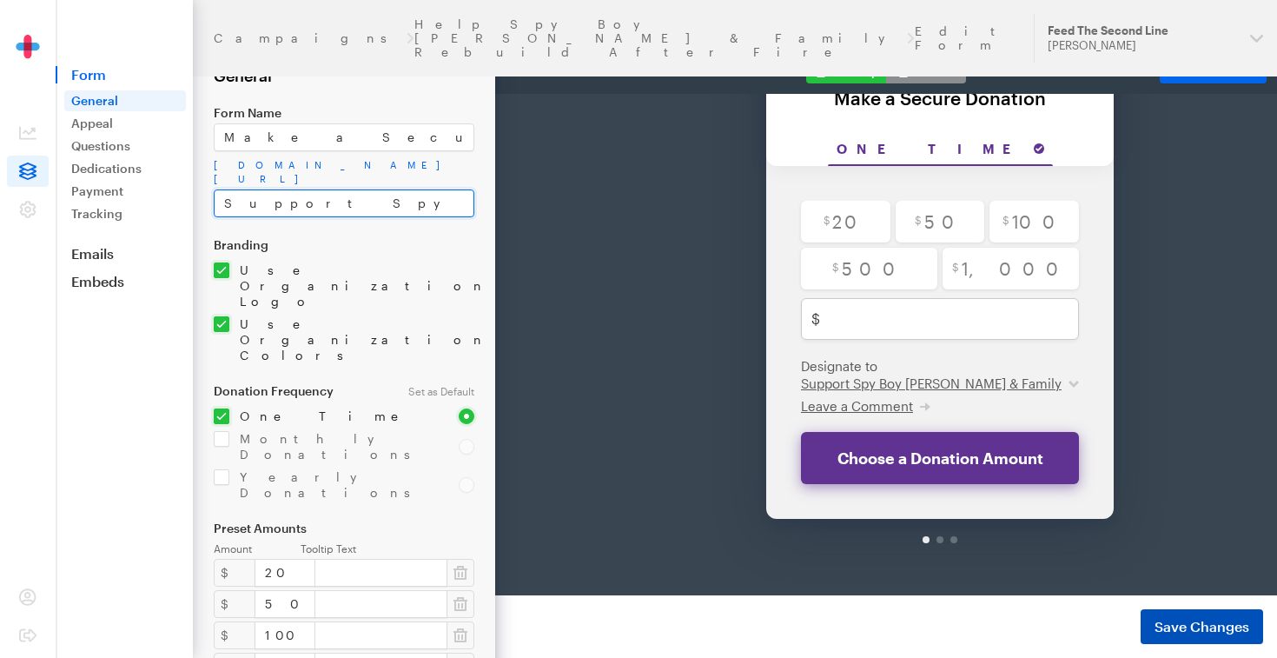
type input "Support Spy Boy [PERSON_NAME] & Family"
click at [1164, 628] on span "Save Changes" at bounding box center [1202, 626] width 95 height 21
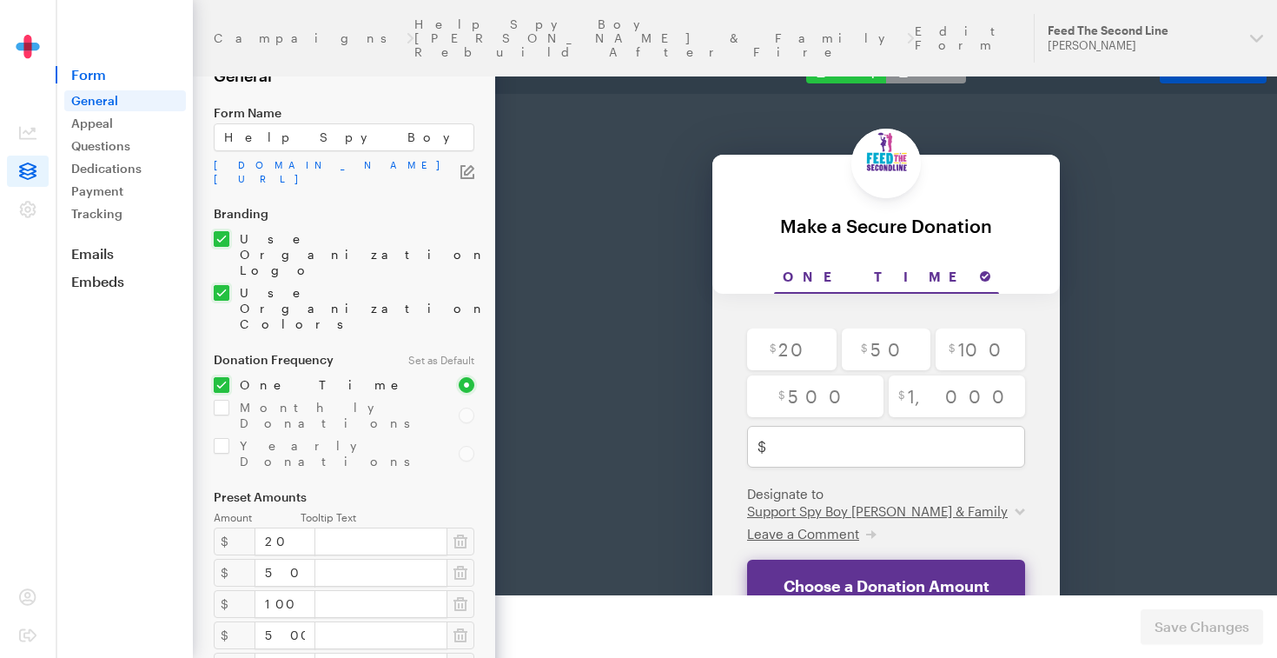
click at [1243, 71] on link "Embed Form" at bounding box center [1213, 71] width 107 height 24
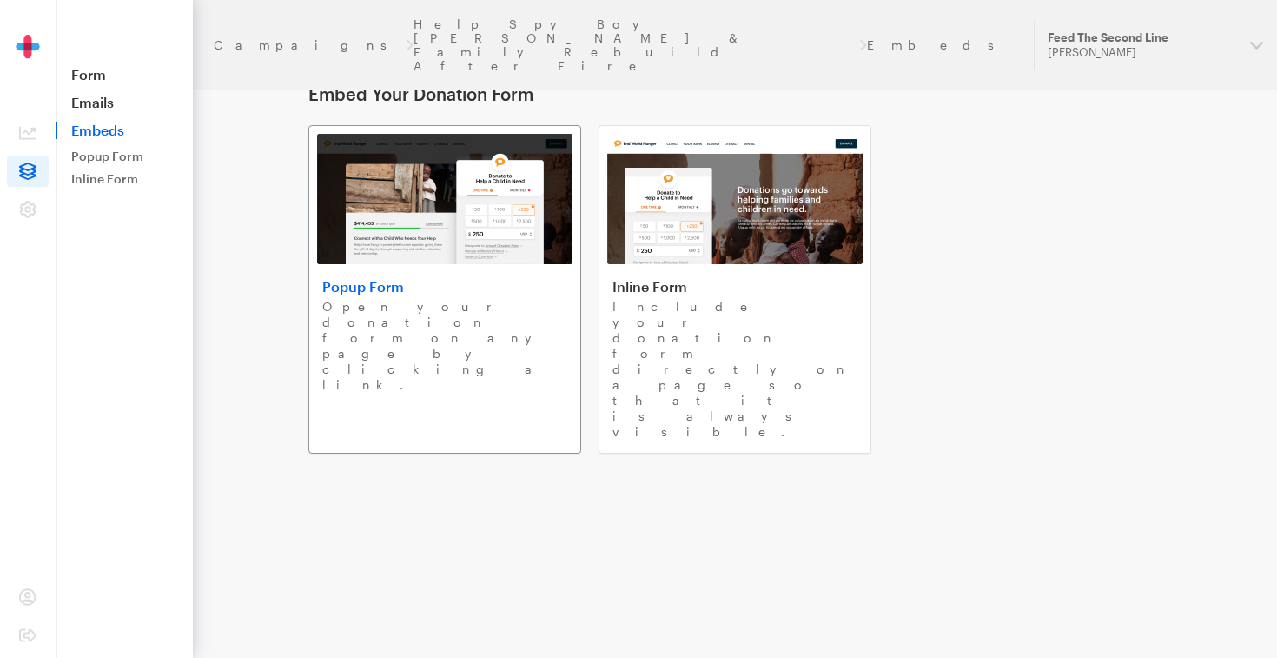
click at [421, 261] on img at bounding box center [444, 199] width 255 height 130
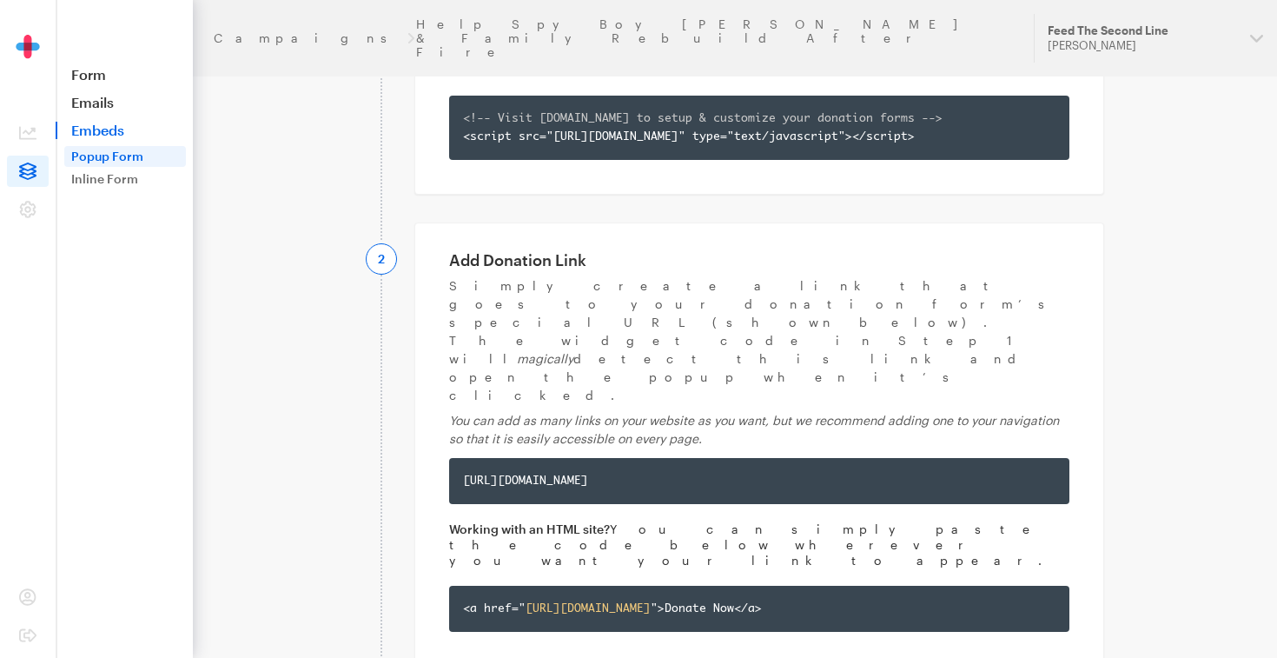
scroll to position [301, 0]
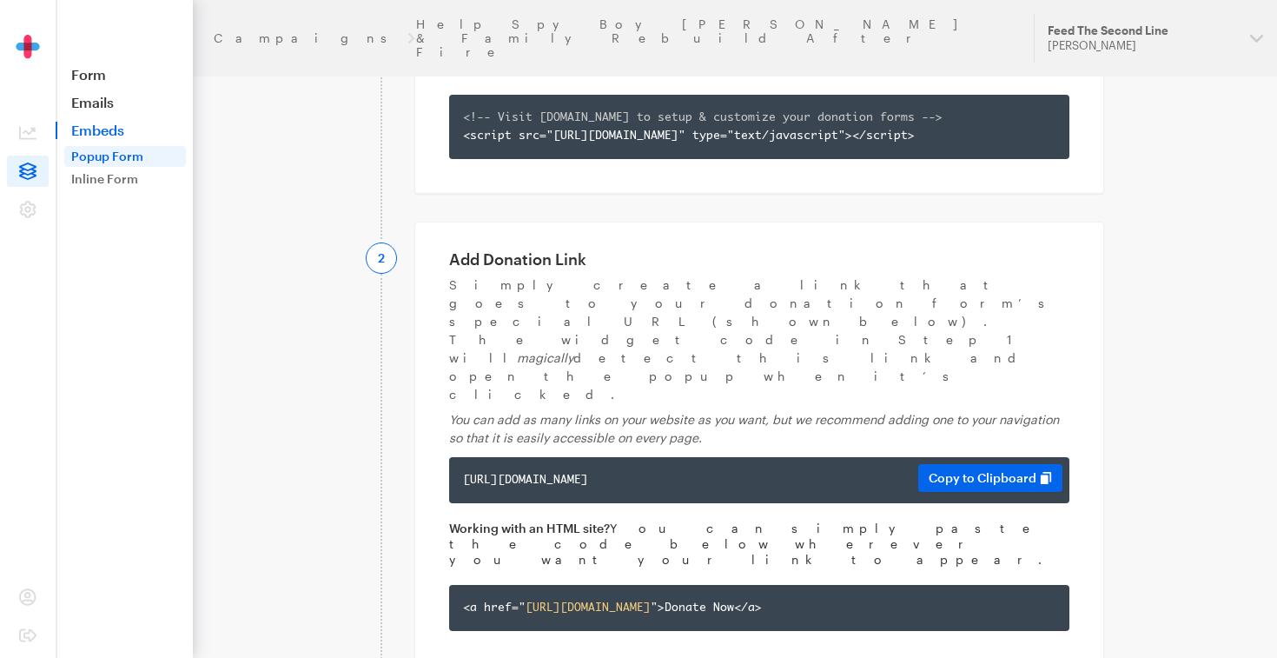
click at [859, 471] on div "https://app.giveforms.com/forms/redbeansparade/default-giveform-7?gf-type=popup" at bounding box center [759, 480] width 593 height 18
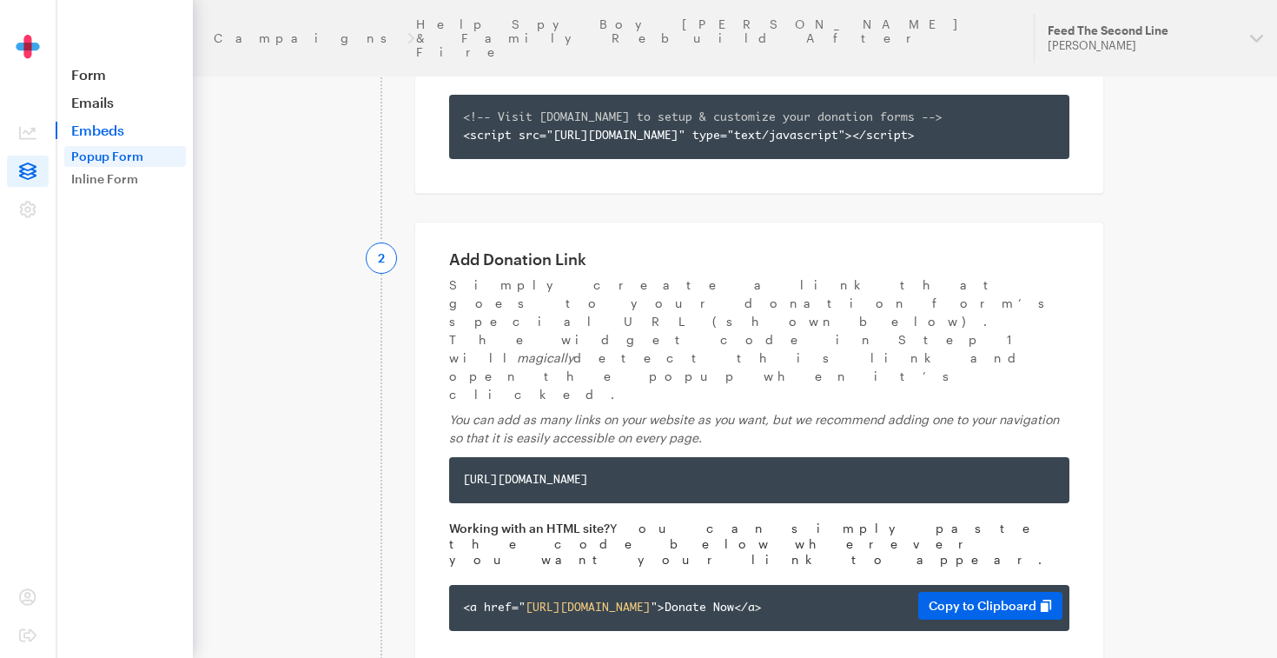
click at [809, 599] on div "<a href=" https://app.giveforms.com/forms/redbeansparade/default-giveform-7?gf-…" at bounding box center [759, 608] width 593 height 18
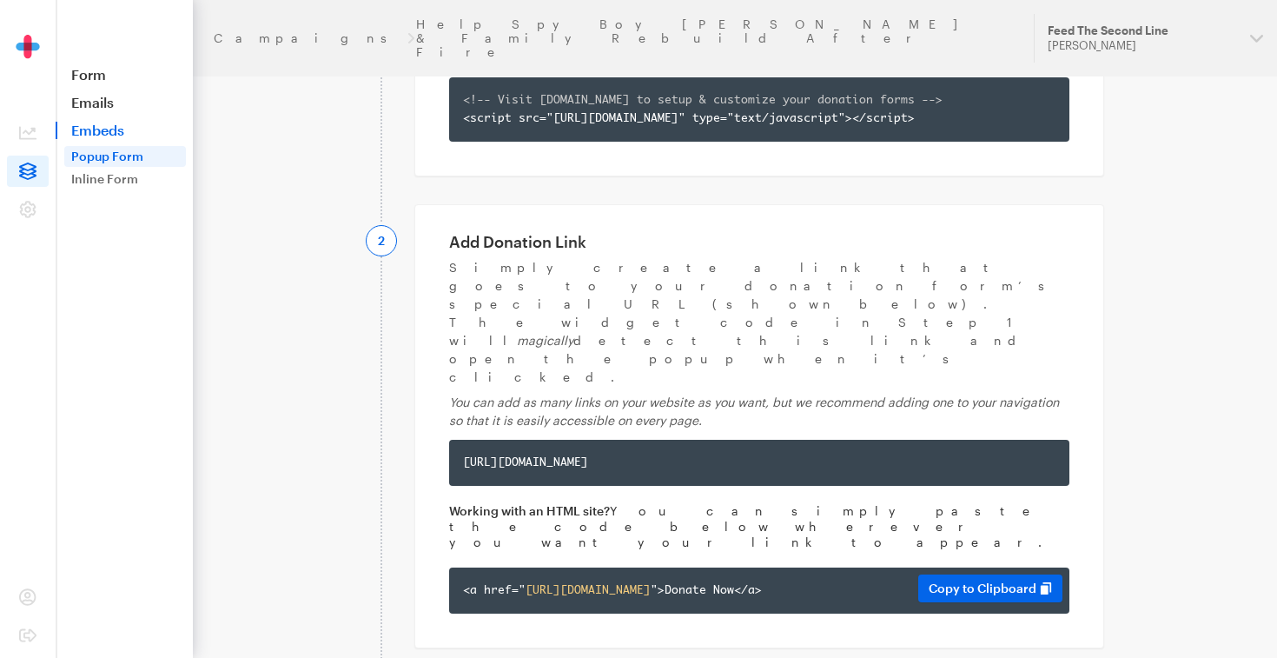
scroll to position [308, 0]
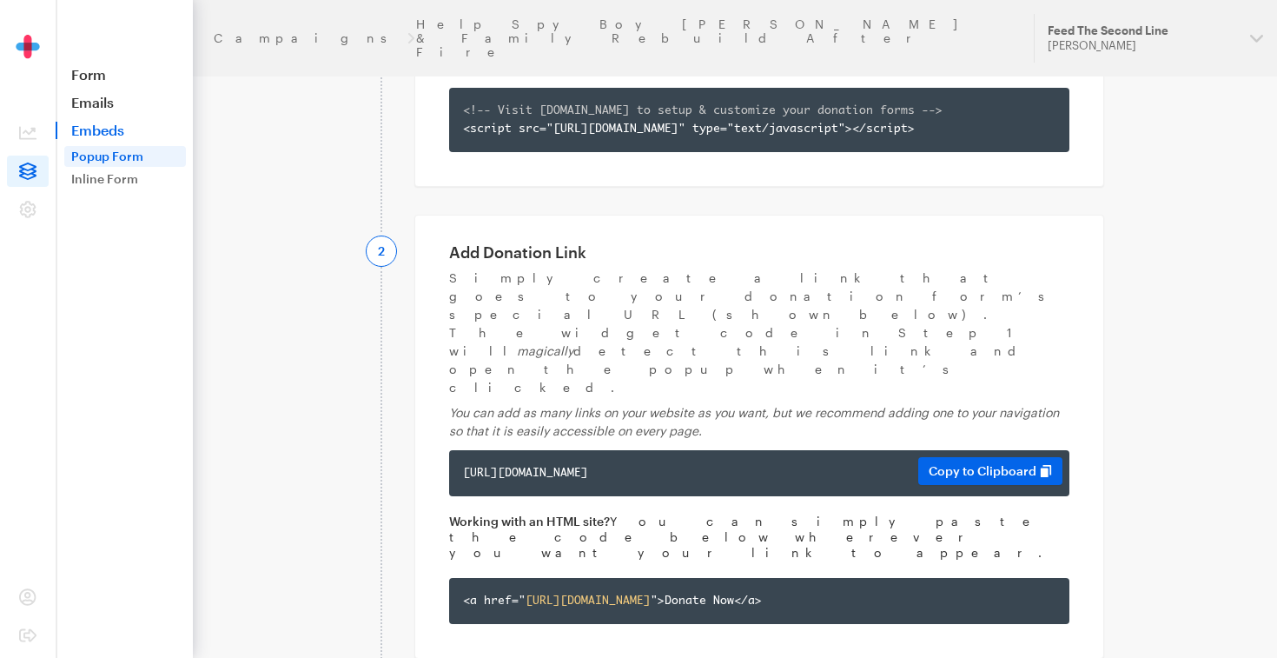
click at [742, 450] on div "https://app.giveforms.com/forms/redbeansparade/default-giveform-7?gf-type=popup…" at bounding box center [759, 473] width 620 height 46
click at [742, 464] on div "https://app.giveforms.com/forms/redbeansparade/default-giveform-7?gf-type=popup" at bounding box center [759, 473] width 593 height 18
click at [828, 464] on div "https://app.giveforms.com/forms/redbeansparade/default-giveform-7?gf-type=popup" at bounding box center [759, 473] width 593 height 18
click at [861, 464] on div "https://app.giveforms.com/forms/redbeansparade/default-giveform-7?gf-type=popup" at bounding box center [759, 473] width 593 height 18
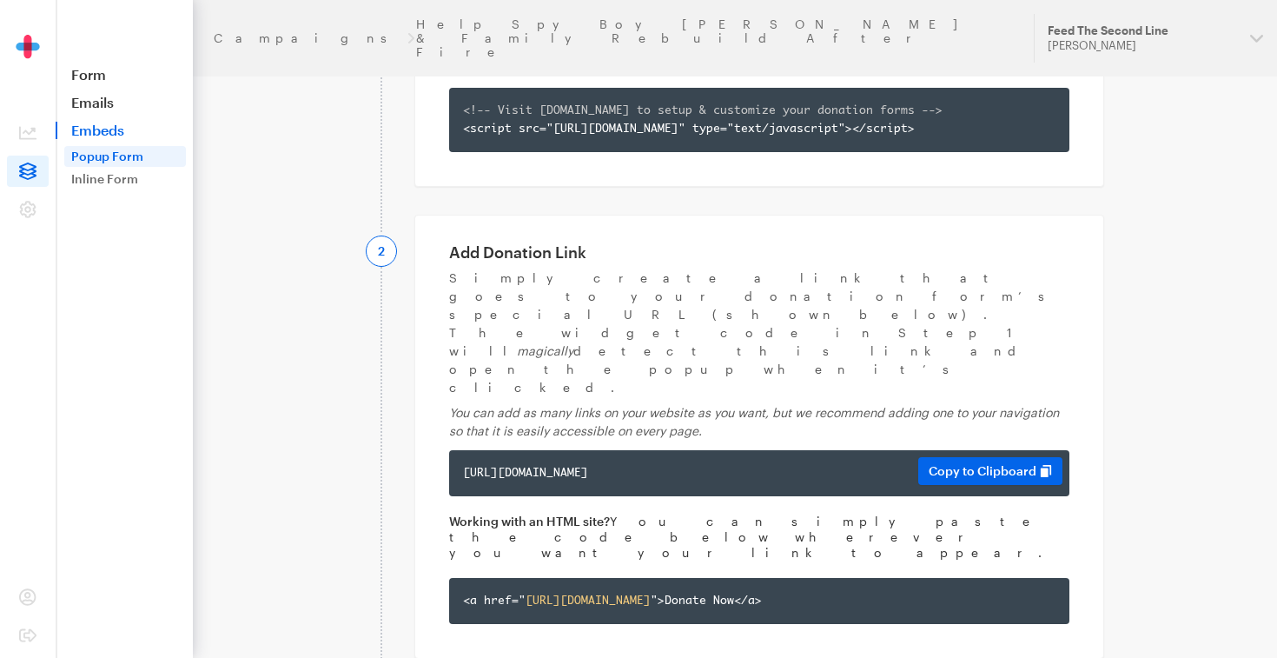
click at [919, 464] on div "https://app.giveforms.com/forms/redbeansparade/default-giveform-7?gf-type=popup" at bounding box center [759, 473] width 593 height 18
drag, startPoint x: 986, startPoint y: 330, endPoint x: 912, endPoint y: 335, distance: 74.9
click at [912, 450] on div "https://app.giveforms.com/forms/redbeansparade/default-giveform-7?gf-type=popup…" at bounding box center [759, 473] width 620 height 46
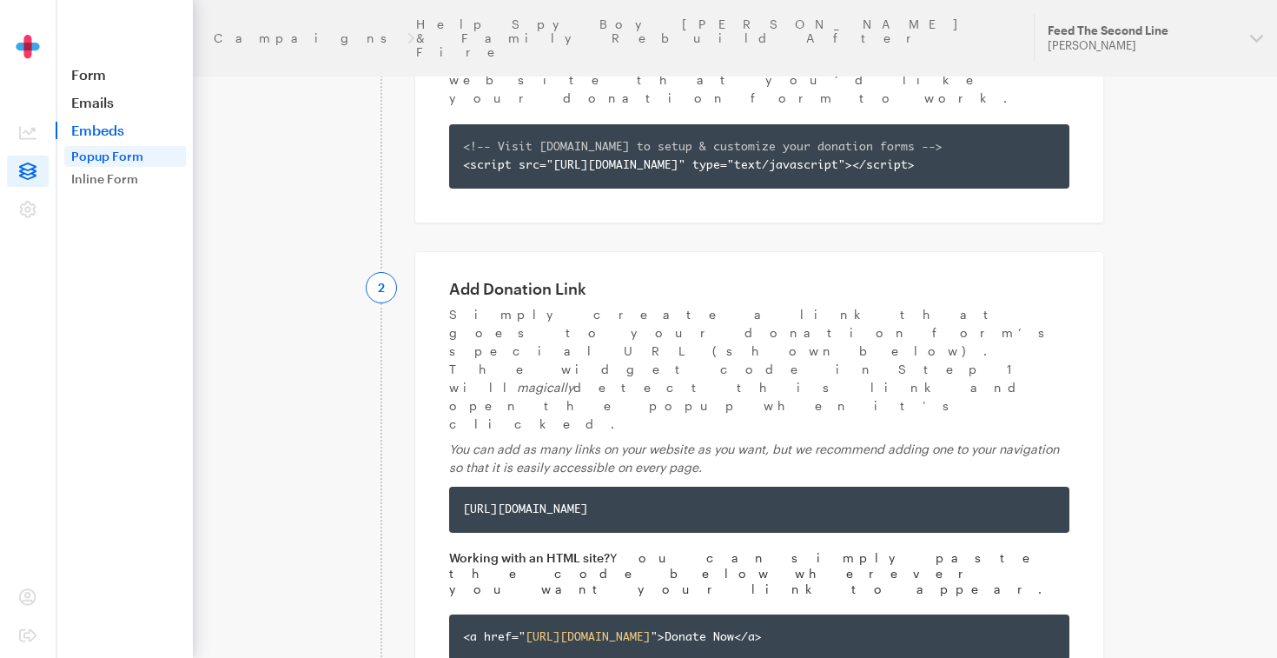
scroll to position [0, 0]
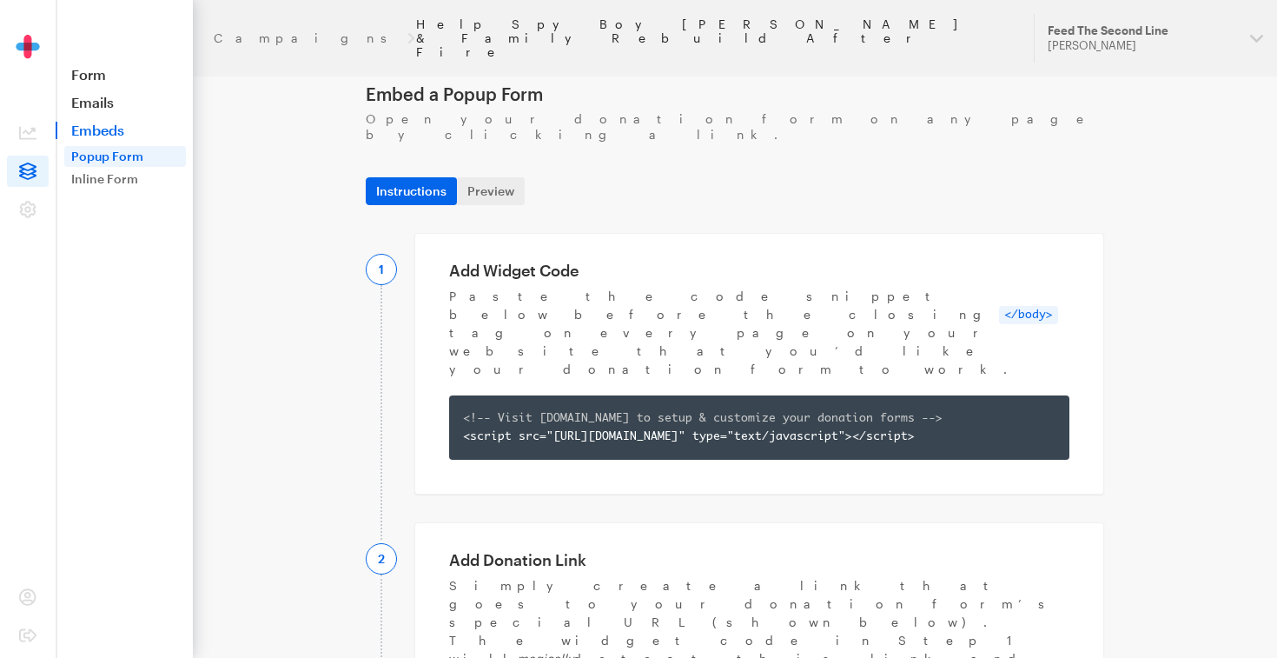
click at [564, 19] on link "Help Spy Boy [PERSON_NAME] & Family Rebuild After Fire" at bounding box center [714, 38] width 597 height 42
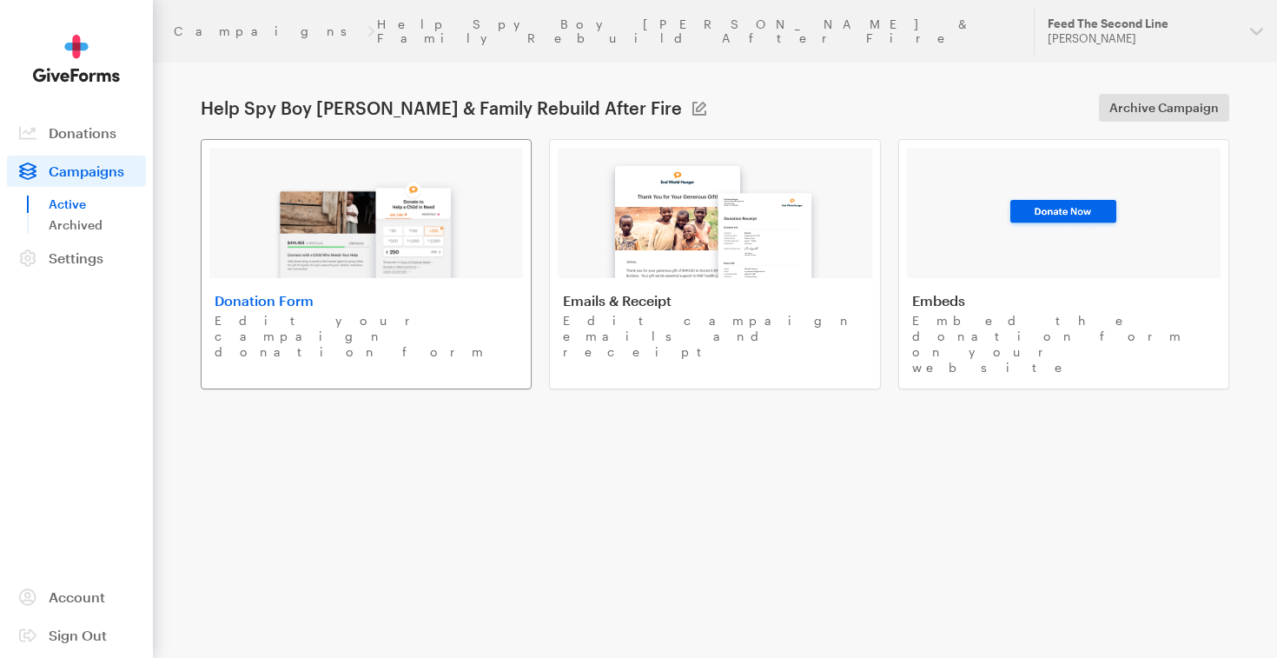
click at [480, 257] on div at bounding box center [366, 213] width 314 height 130
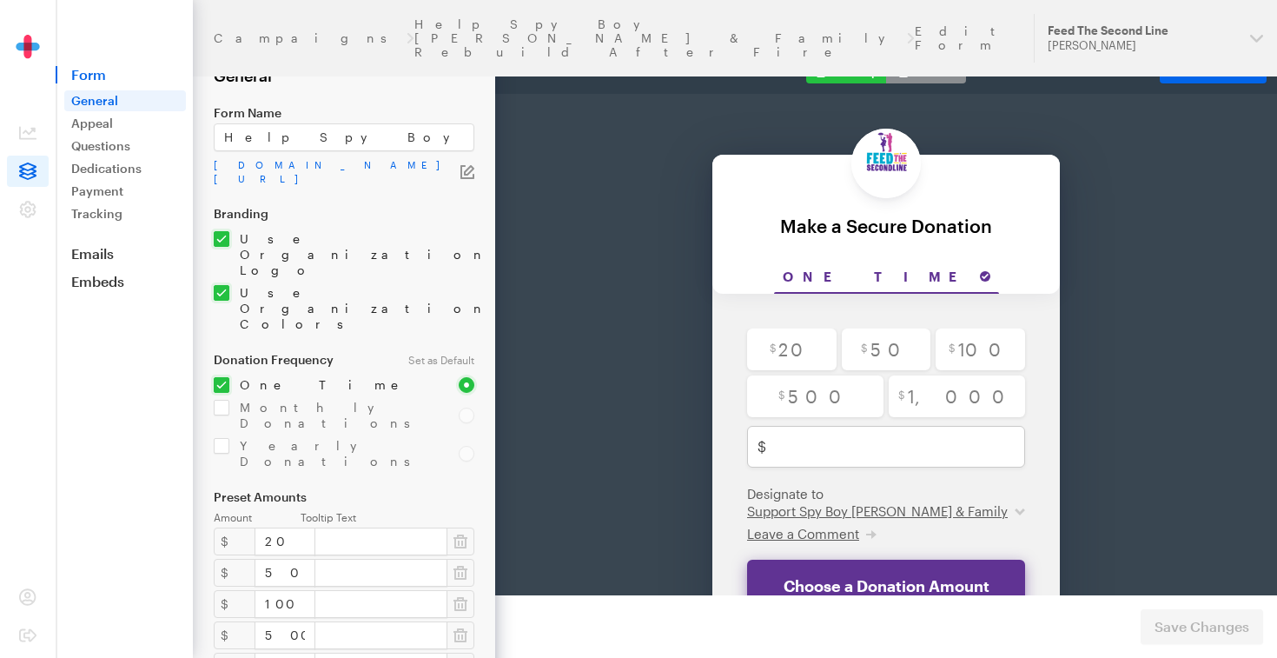
click at [556, 75] on div "Preview" at bounding box center [539, 71] width 67 height 16
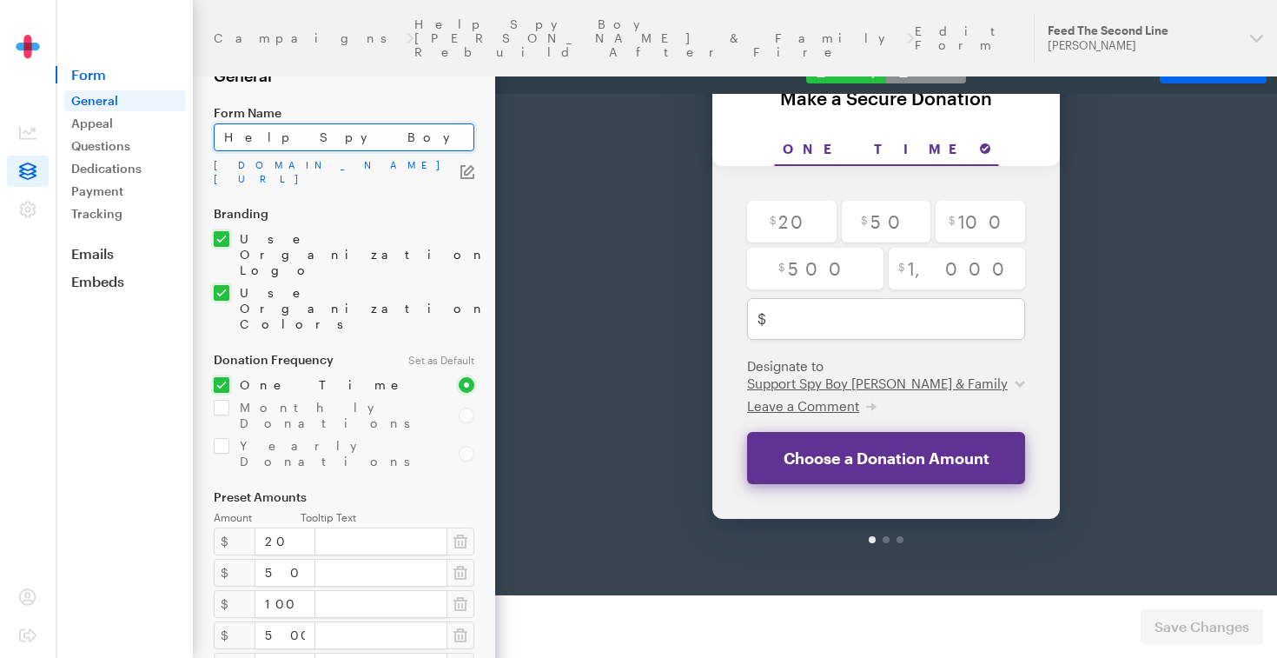
click at [457, 136] on input "Help Spy Boy Samuel Fields & Family Rebuild After Fire" at bounding box center [344, 137] width 261 height 28
click at [140, 73] on span "Form" at bounding box center [124, 74] width 137 height 17
click at [126, 76] on span "Form" at bounding box center [124, 74] width 137 height 17
click at [97, 71] on span "Form" at bounding box center [124, 74] width 137 height 17
click at [108, 129] on link "Appeal" at bounding box center [125, 123] width 122 height 21
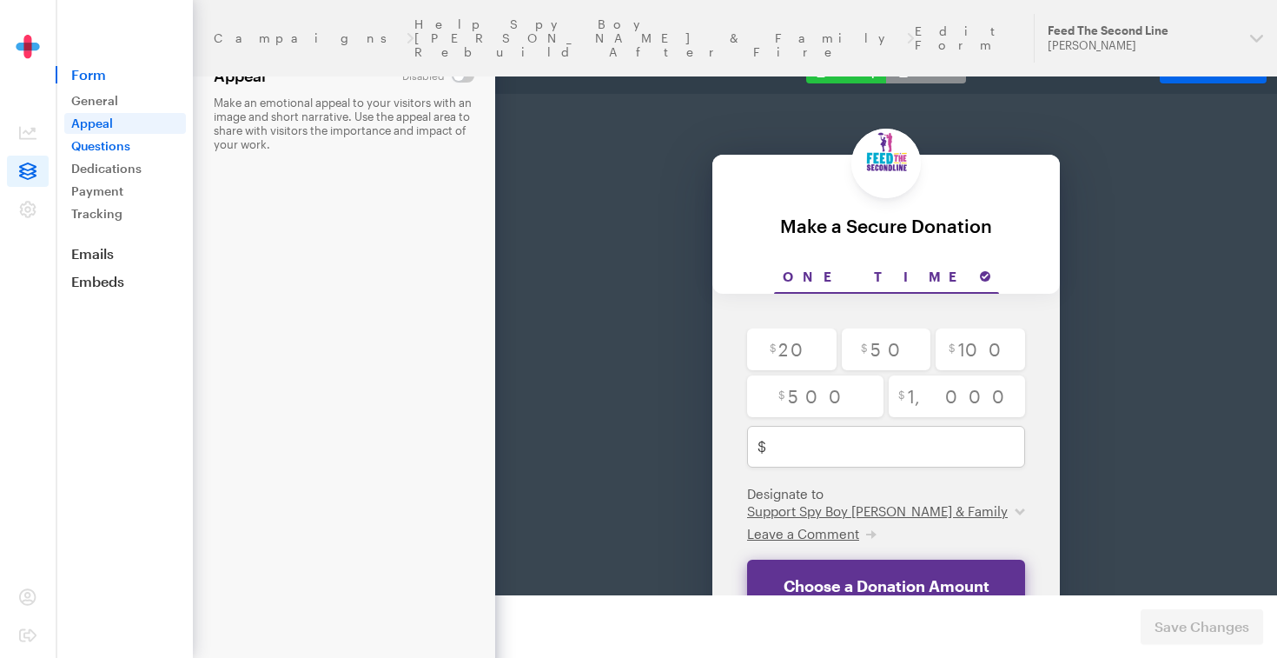
click at [116, 156] on link "Questions" at bounding box center [125, 146] width 122 height 21
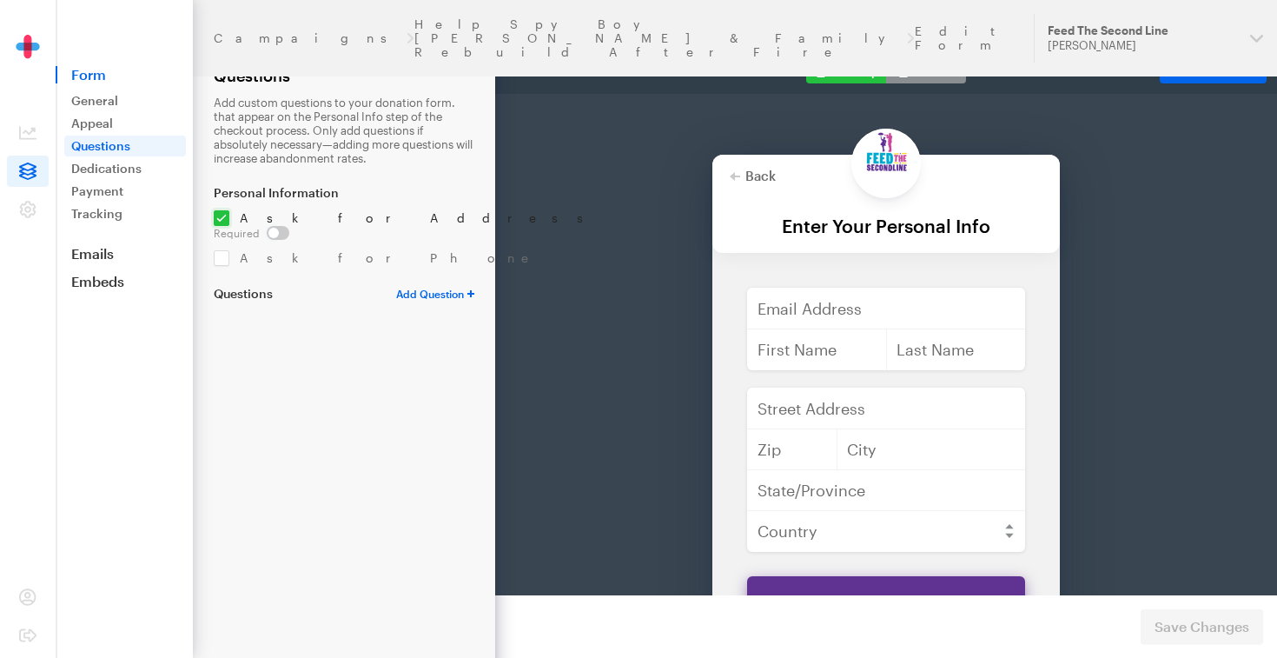
click at [103, 69] on span "Form" at bounding box center [124, 74] width 137 height 17
click at [96, 102] on link "General" at bounding box center [125, 100] width 122 height 21
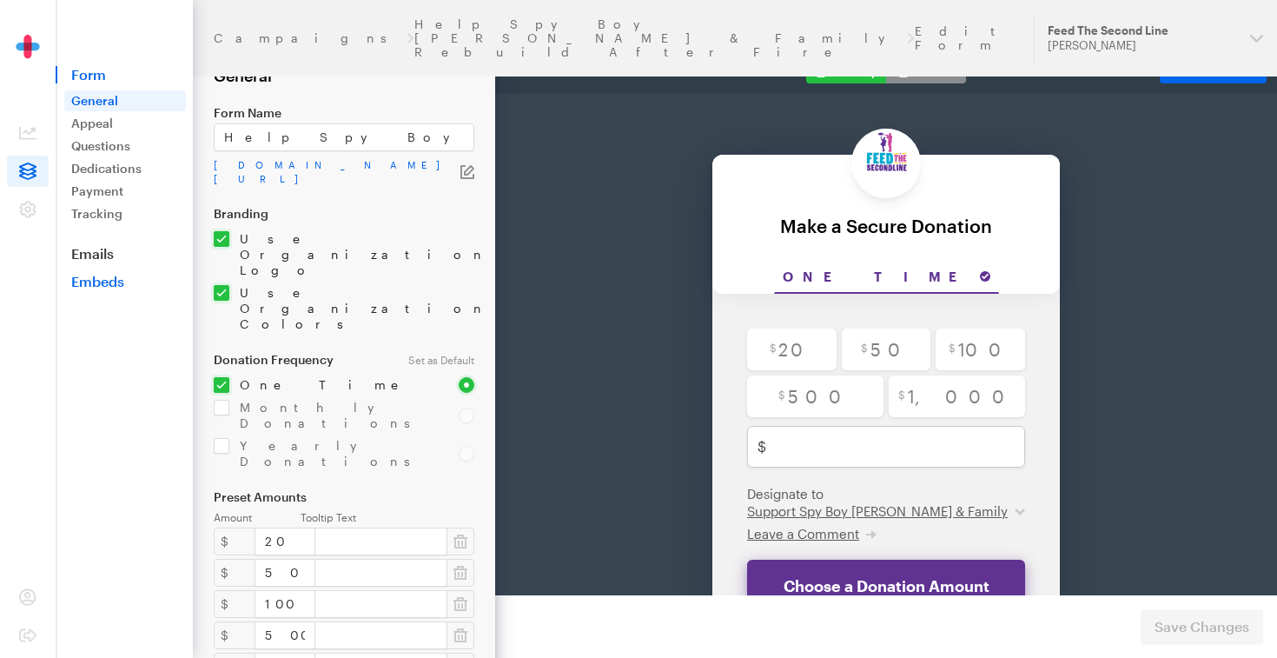
click at [81, 273] on link "Embeds" at bounding box center [124, 281] width 137 height 17
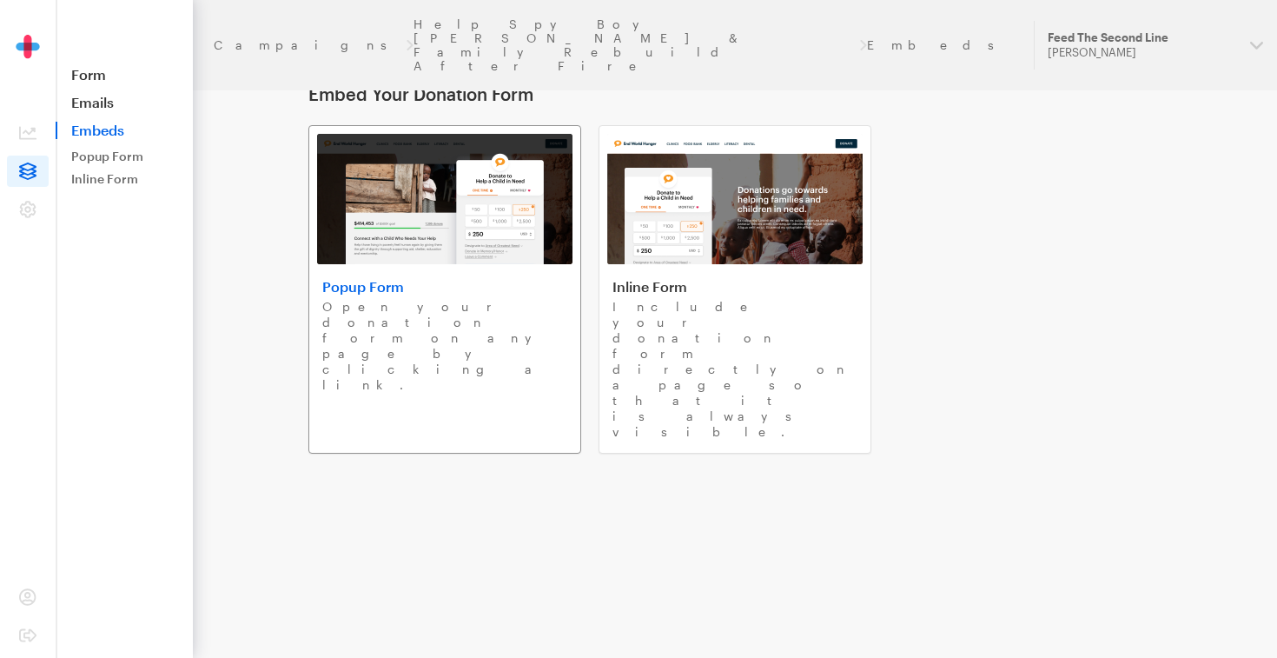
click at [386, 189] on img at bounding box center [444, 199] width 255 height 130
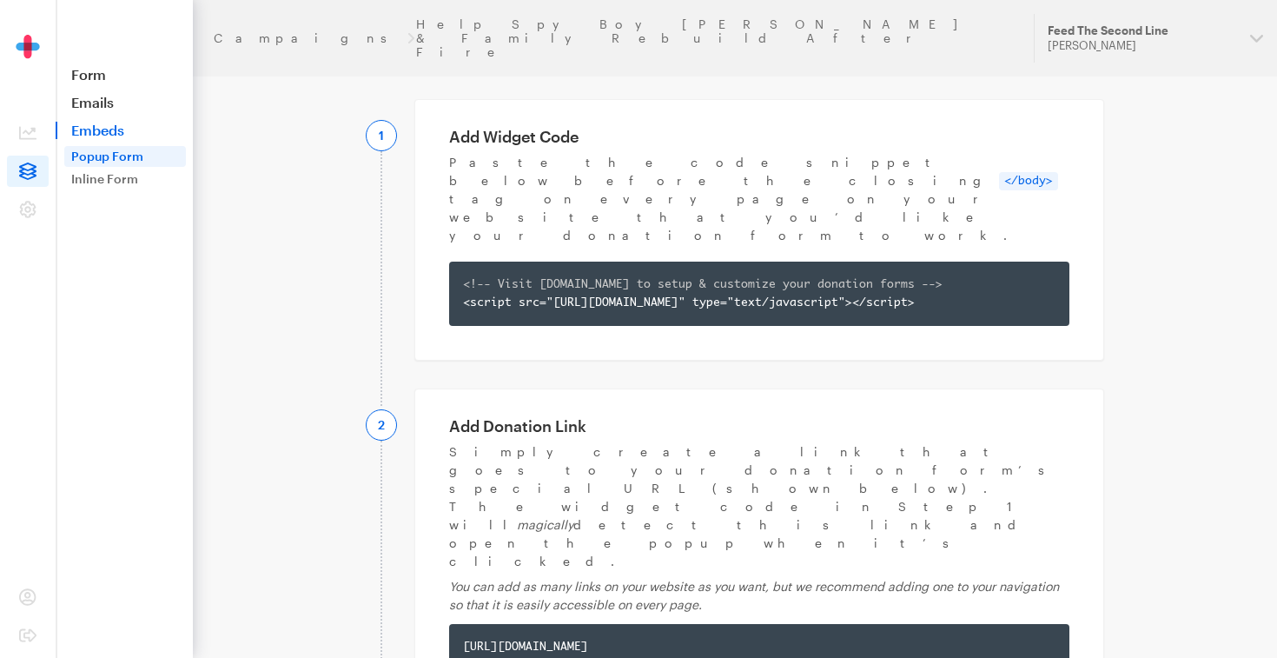
scroll to position [136, 0]
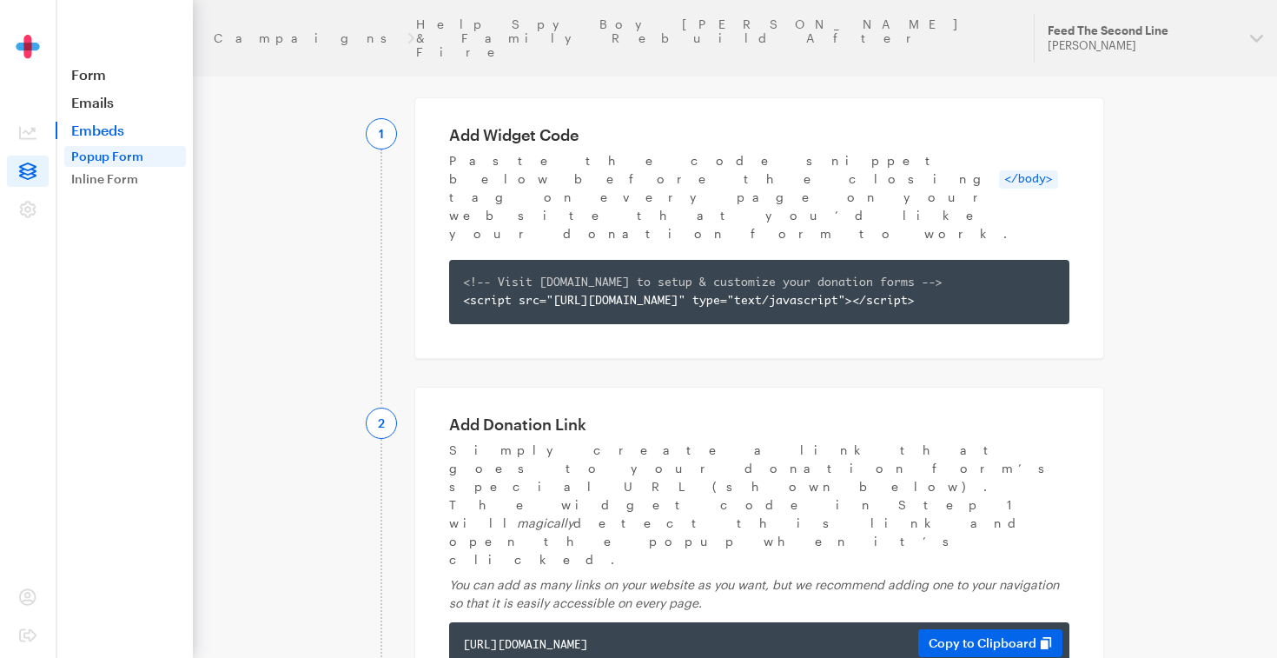
click at [515, 636] on div "[URL][DOMAIN_NAME]" at bounding box center [759, 645] width 593 height 18
click at [501, 636] on div "[URL][DOMAIN_NAME]" at bounding box center [759, 645] width 593 height 18
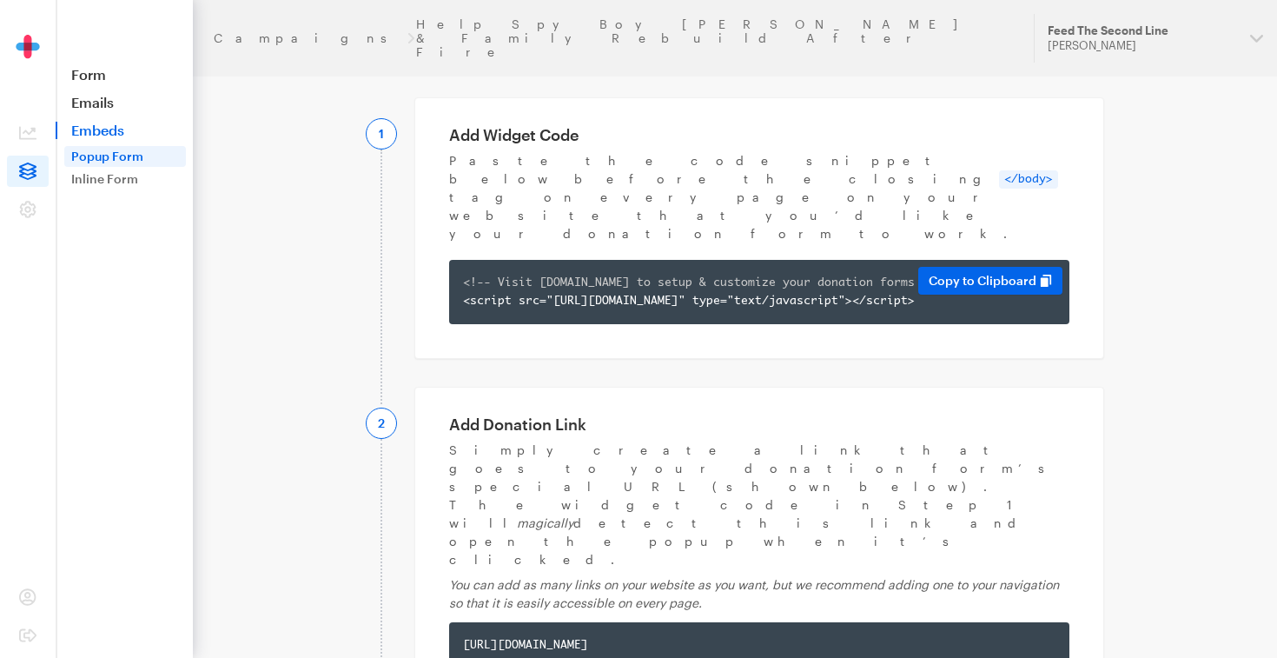
click at [702, 277] on span "<!-- Visit [DOMAIN_NAME] to setup & customize your donation forms -->" at bounding box center [703, 282] width 480 height 11
click at [999, 170] on code "</body>" at bounding box center [1028, 179] width 59 height 18
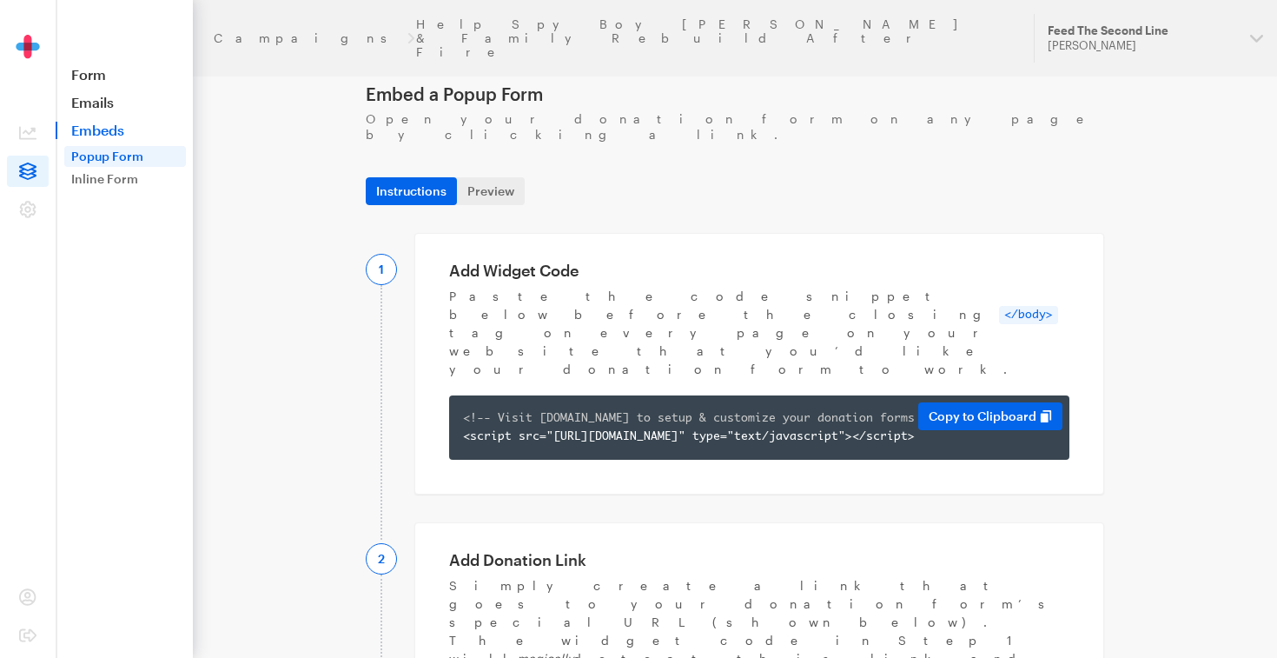
scroll to position [0, 0]
click at [500, 163] on div "Instructions Preview Email a Developer" at bounding box center [734, 184] width 759 height 42
click at [500, 177] on link "Preview" at bounding box center [491, 191] width 68 height 28
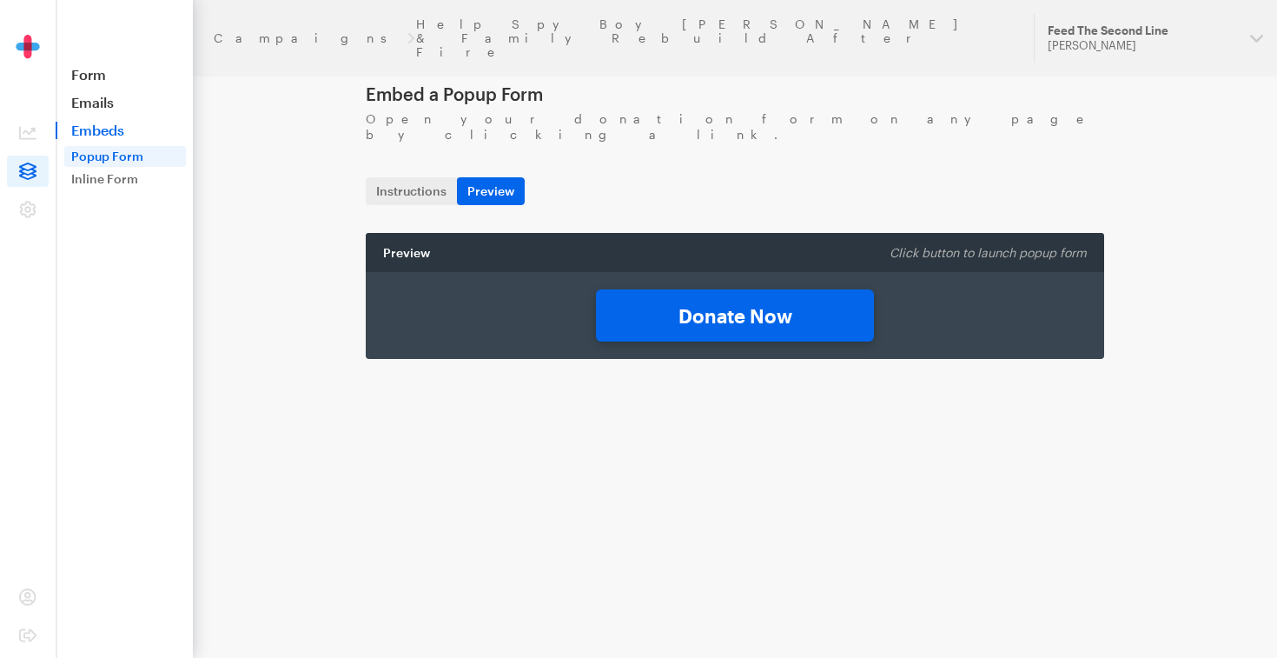
drag, startPoint x: 685, startPoint y: 294, endPoint x: 685, endPoint y: 224, distance: 69.5
click at [685, 294] on link "Donate Now" at bounding box center [735, 315] width 278 height 52
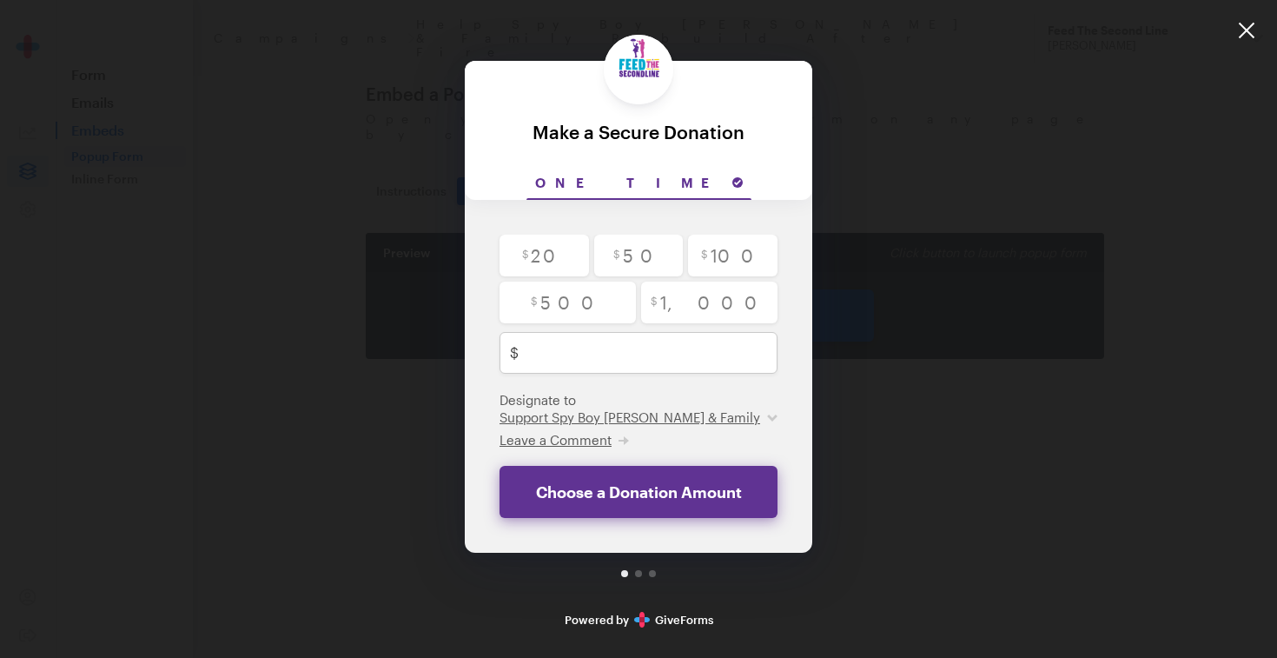
click at [1240, 27] on div at bounding box center [1247, 30] width 61 height 61
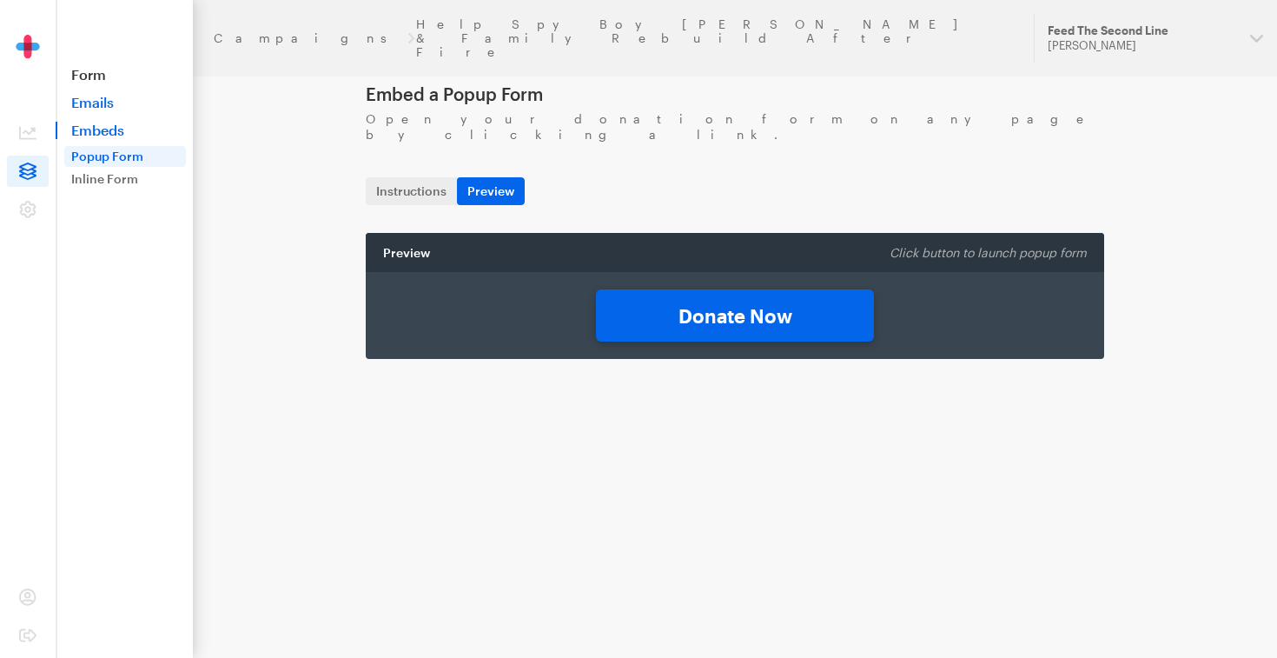
click at [109, 100] on link "Emails" at bounding box center [124, 102] width 137 height 17
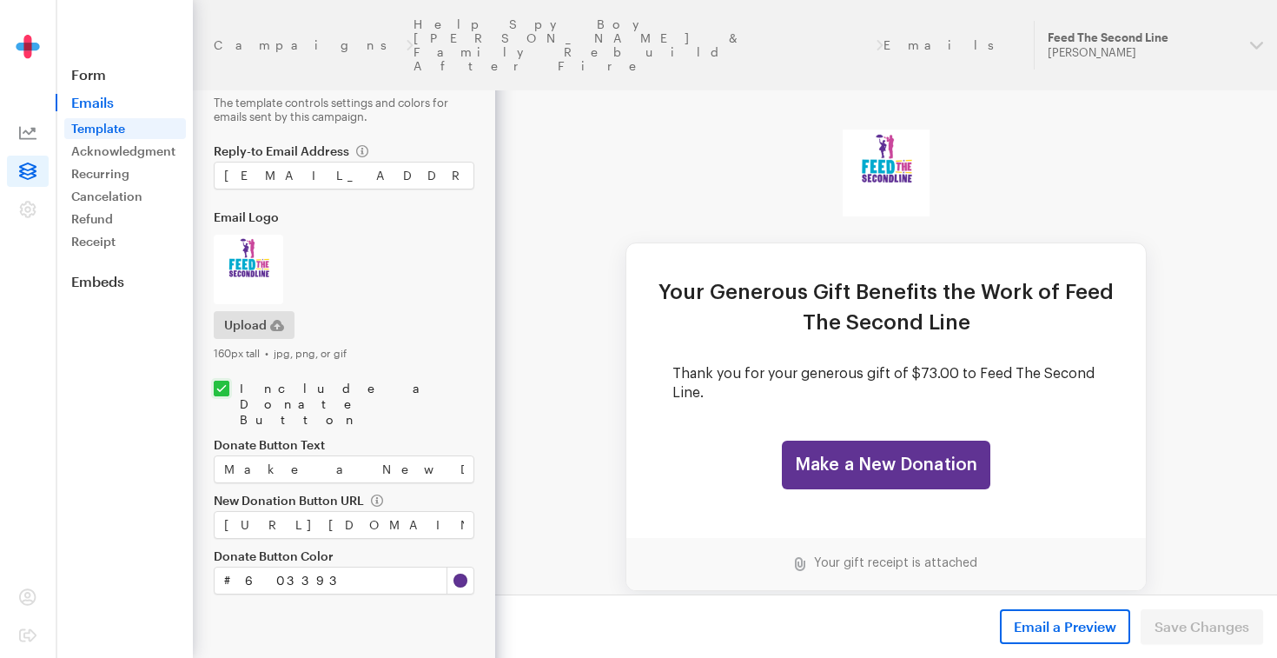
click at [31, 130] on icon at bounding box center [27, 133] width 17 height 13
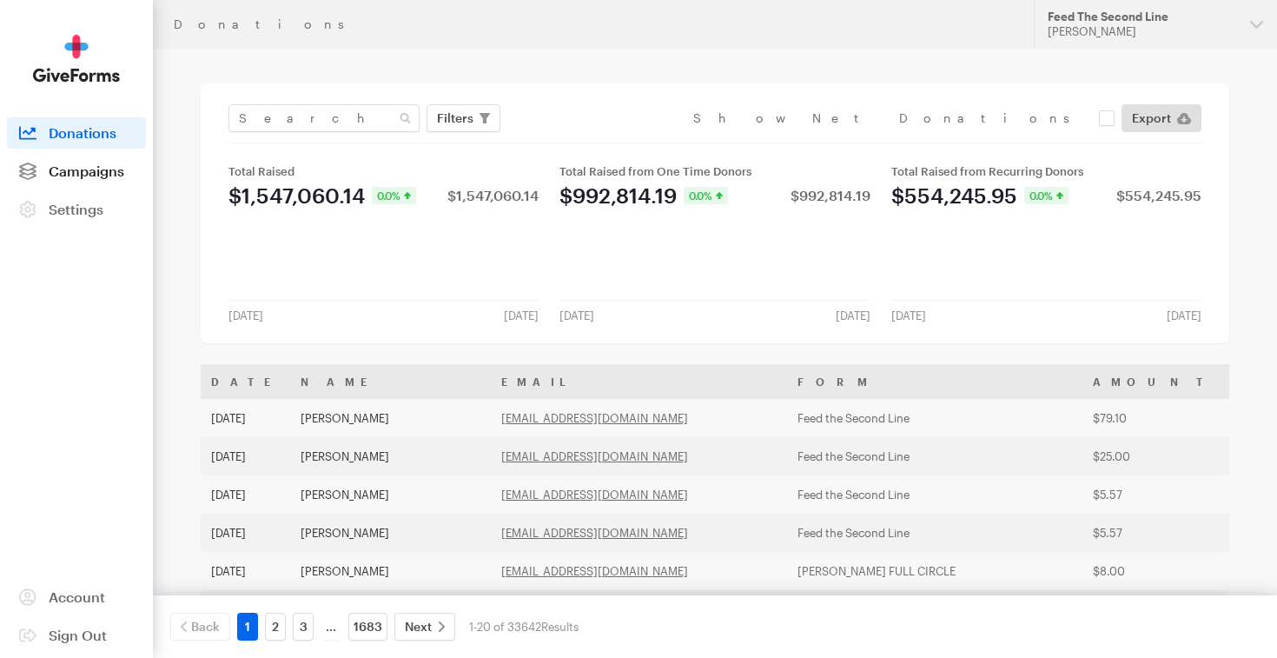
click at [67, 169] on span "Campaigns" at bounding box center [87, 170] width 76 height 17
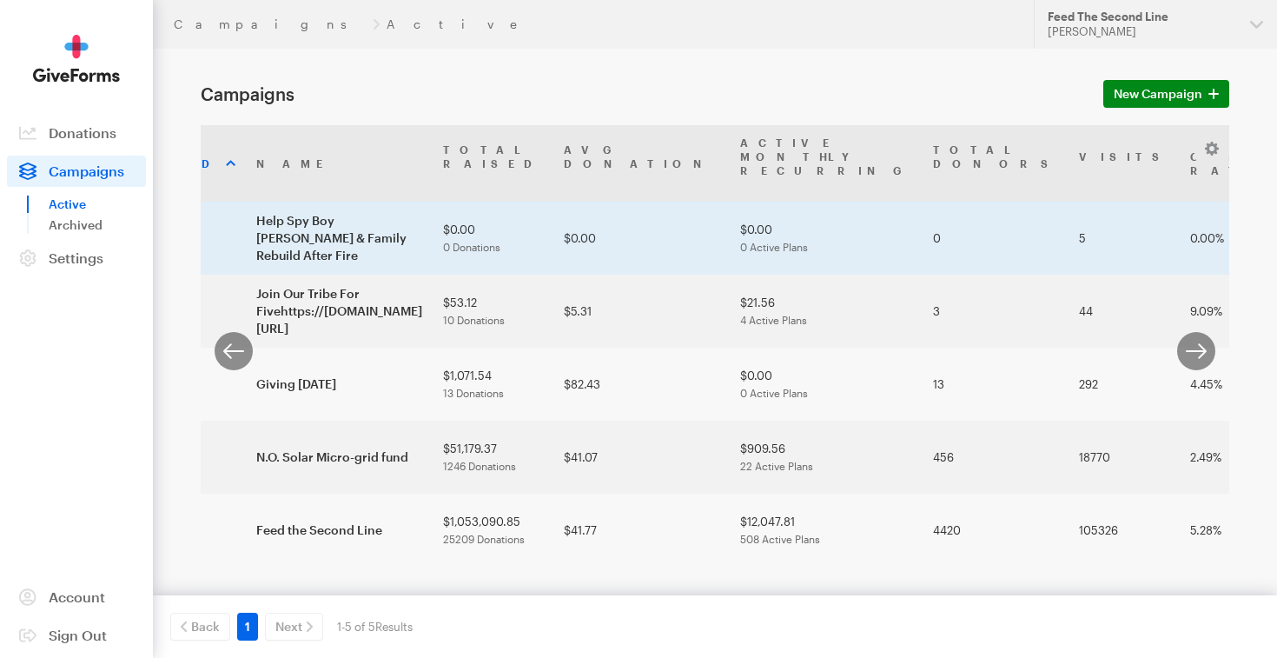
scroll to position [0, 161]
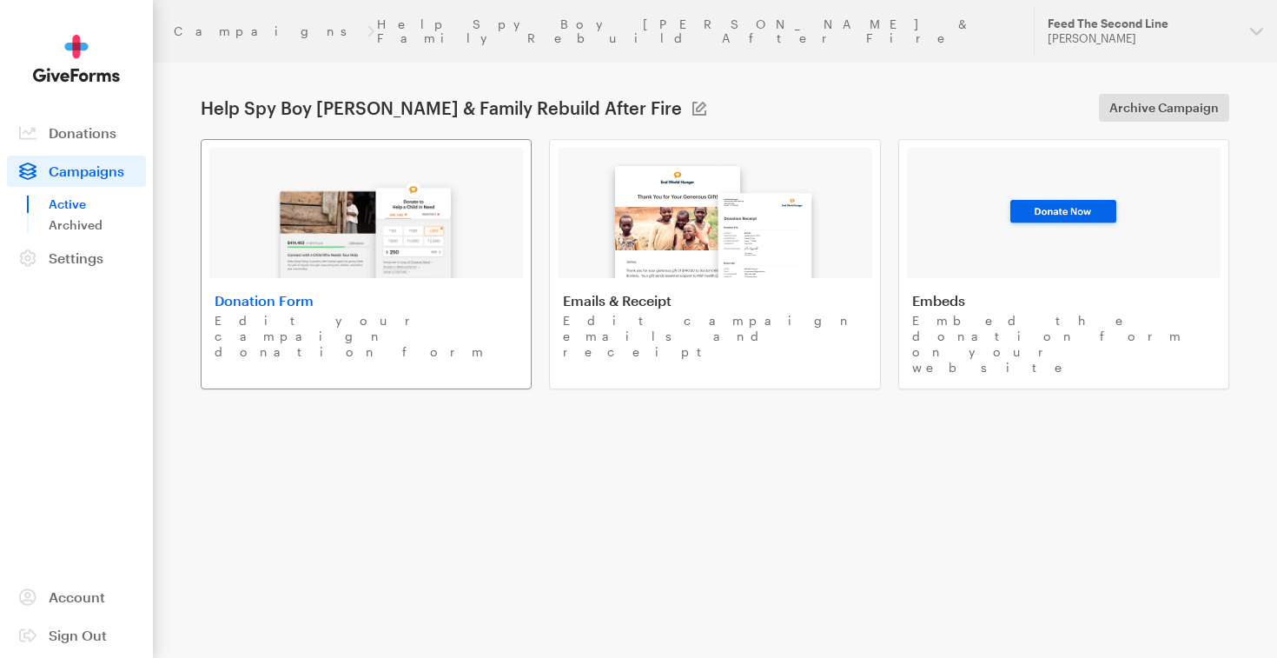
click at [464, 292] on h4 "Donation Form" at bounding box center [366, 300] width 303 height 17
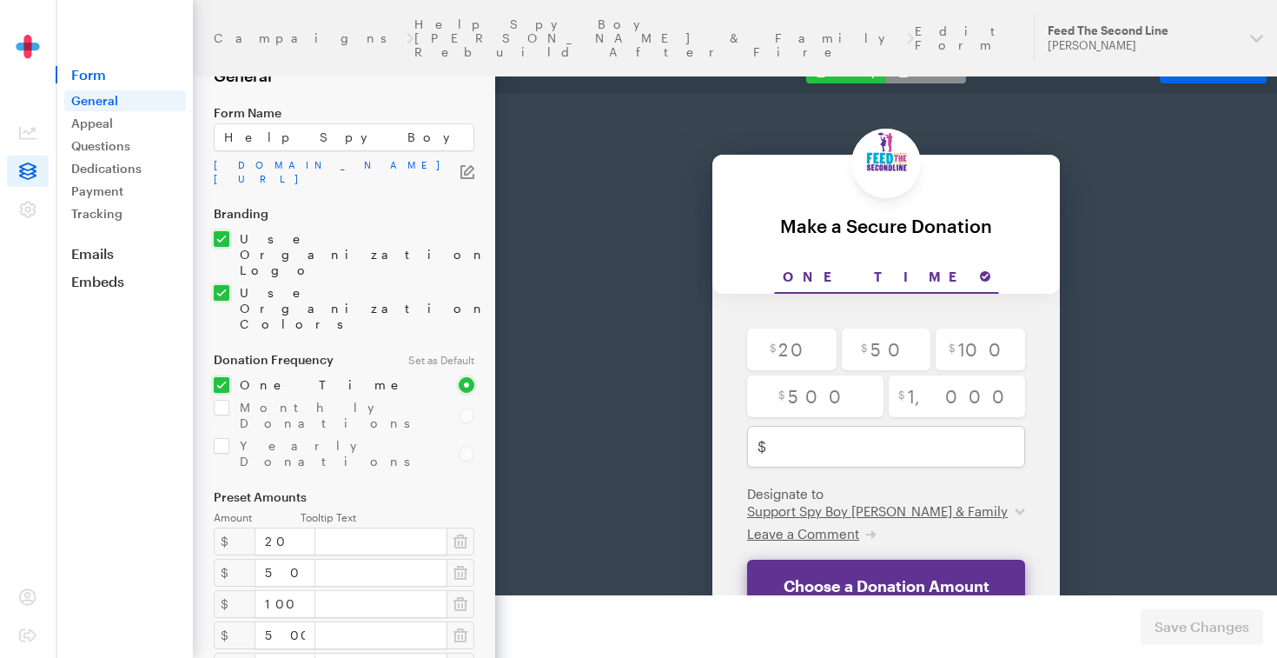
click at [462, 170] on icon "button" at bounding box center [468, 172] width 14 height 14
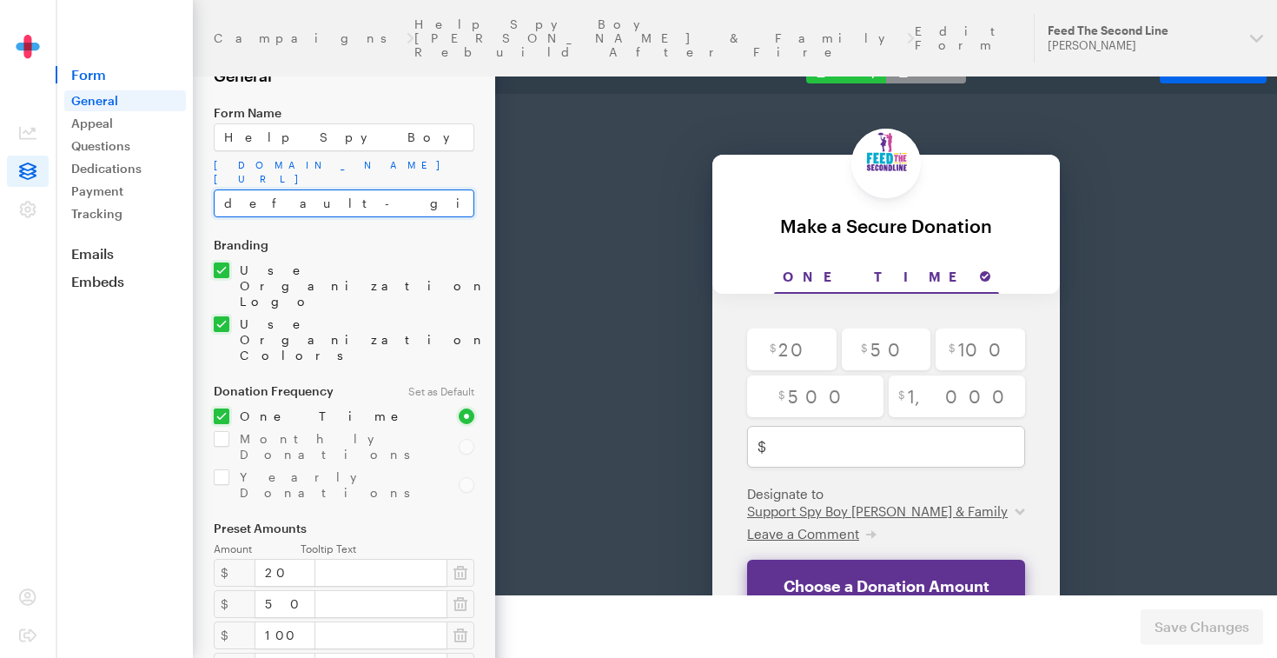
click at [380, 209] on input "default-giveform-7" at bounding box center [344, 203] width 261 height 28
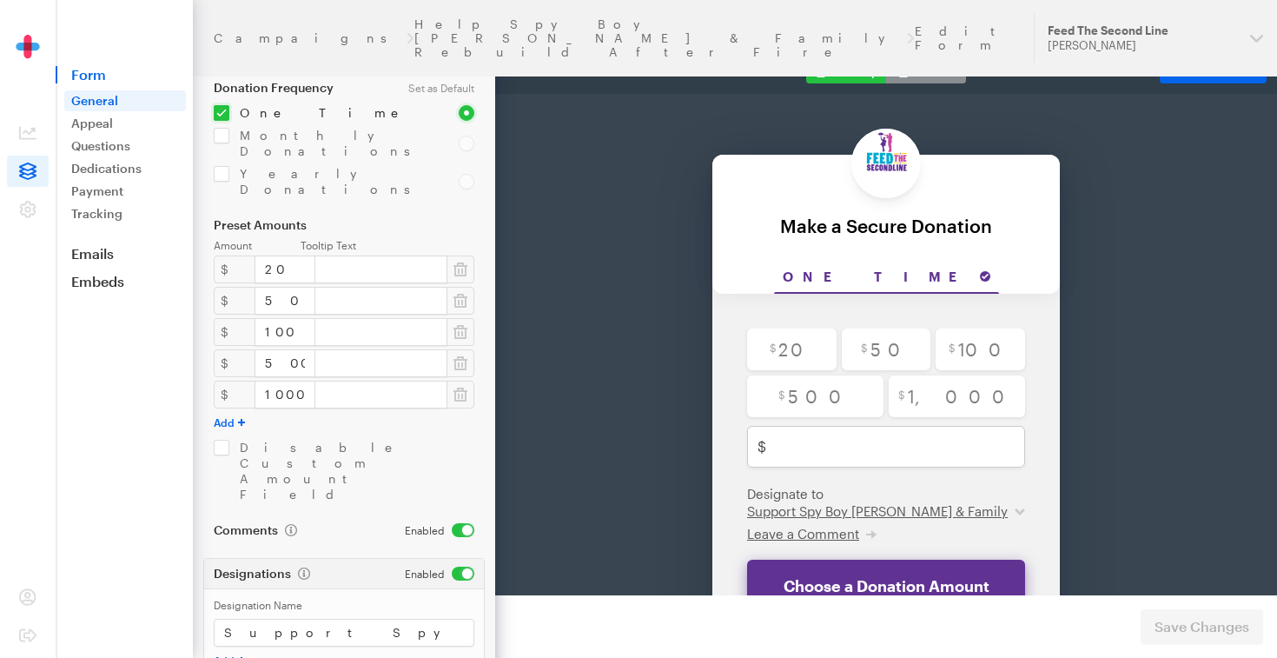
scroll to position [323, 0]
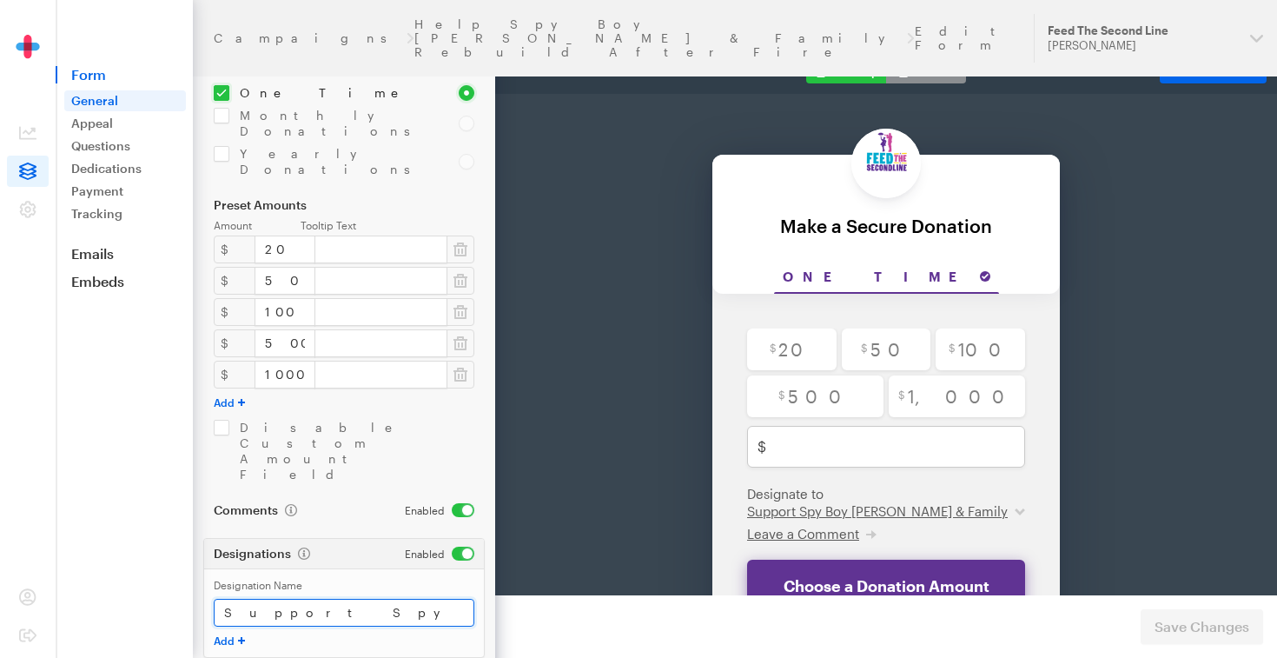
drag, startPoint x: 216, startPoint y: 469, endPoint x: 459, endPoint y: 485, distance: 242.9
click at [459, 599] on input "Support Spy Boy [PERSON_NAME] & Family" at bounding box center [344, 613] width 261 height 28
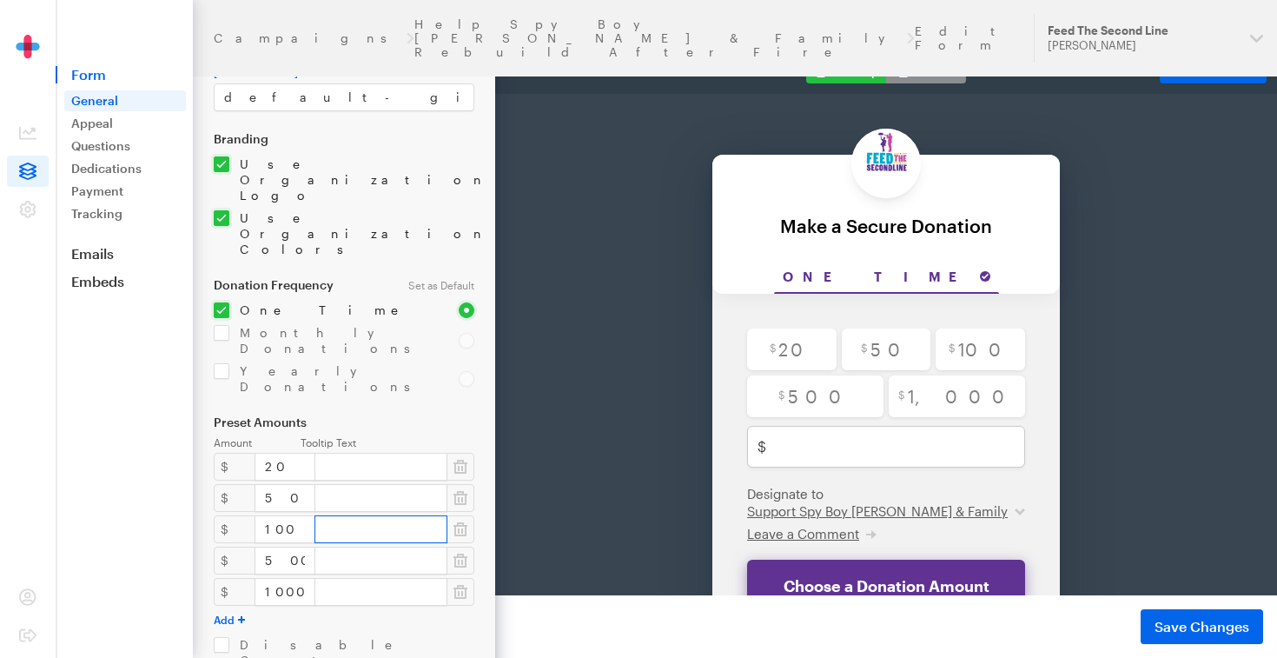
scroll to position [0, 0]
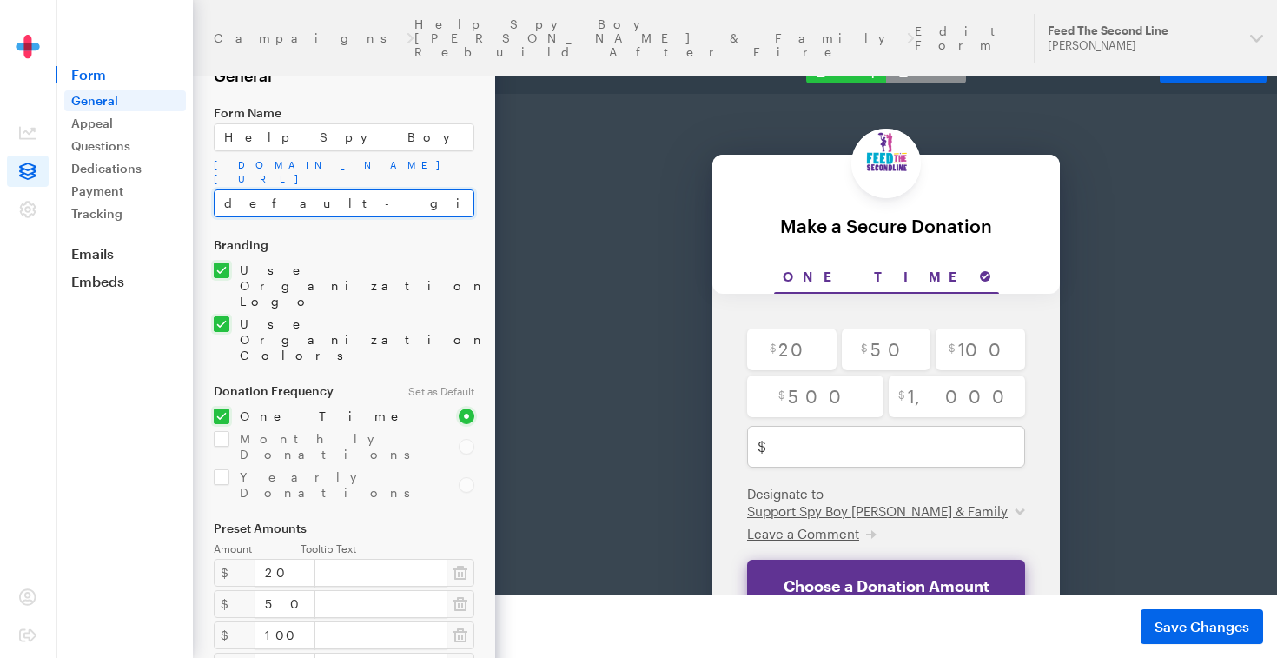
click at [387, 201] on input "default-giveform-7" at bounding box center [344, 203] width 261 height 28
type input "d"
paste input "Support Spy Boy Samuel Fields & Family"
type input "Support Spy Boy Samuel Fields & Family"
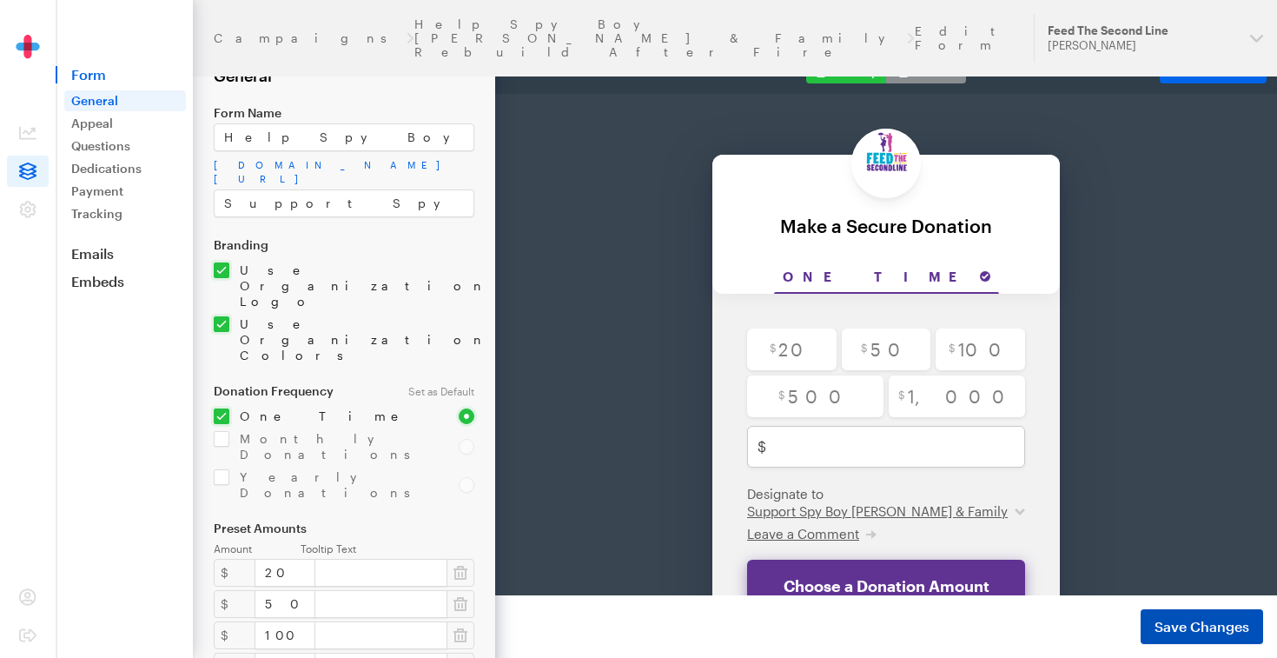
click at [1184, 630] on span "Save Changes" at bounding box center [1202, 626] width 95 height 21
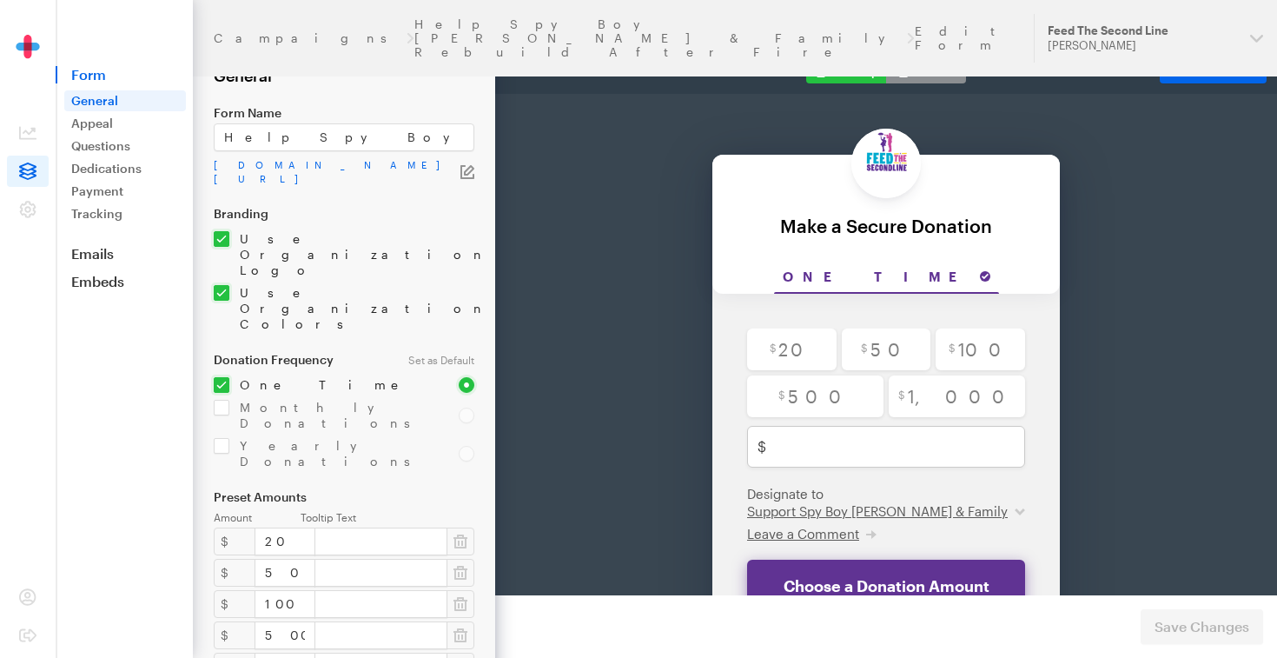
scroll to position [128, 0]
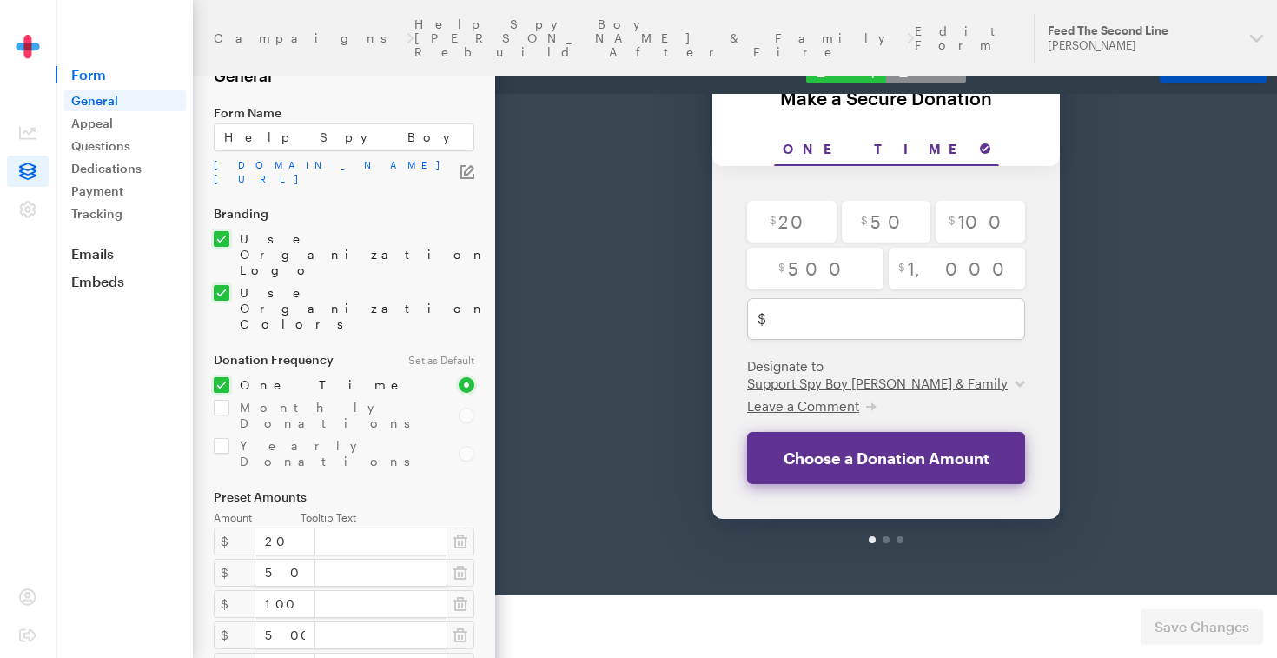
click at [1250, 72] on icon at bounding box center [1251, 71] width 10 height 21
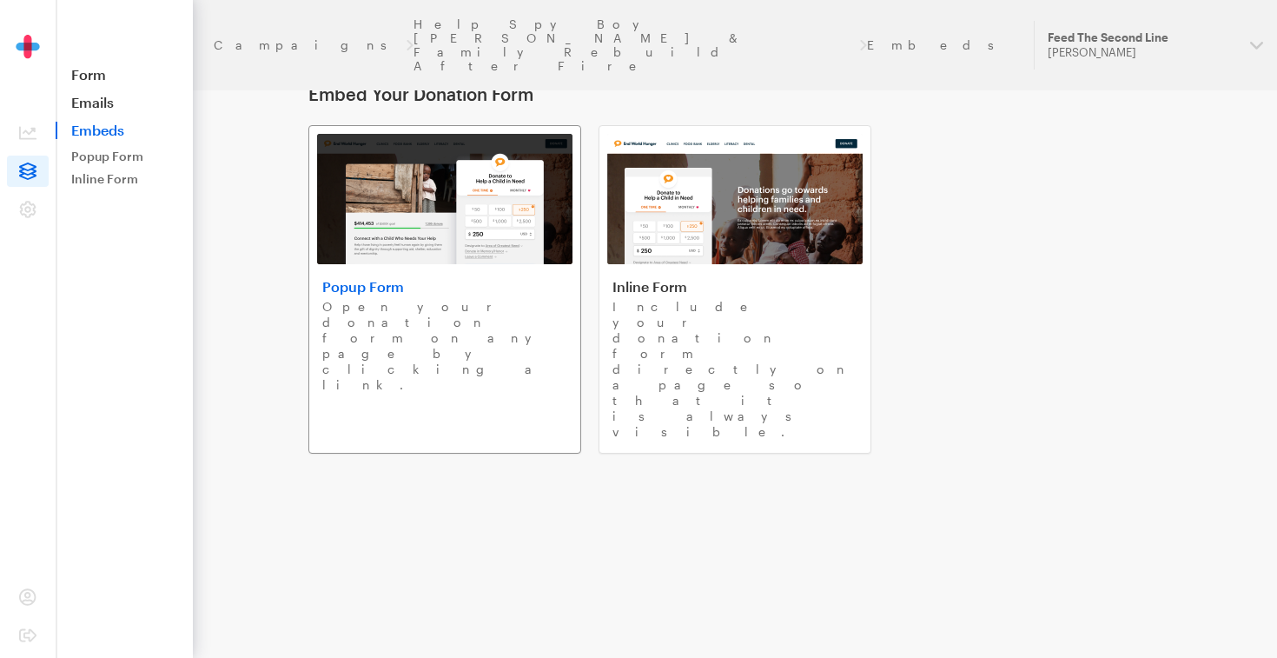
click at [529, 237] on img at bounding box center [444, 199] width 255 height 130
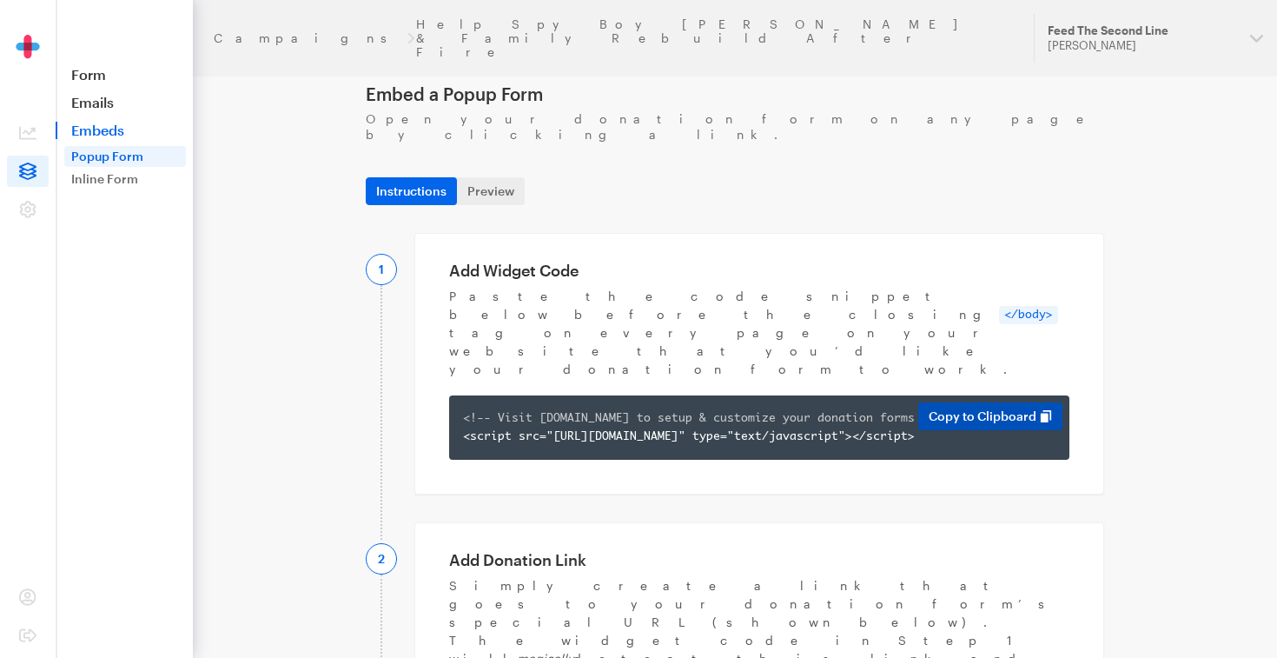
click at [963, 402] on button "Copy to Clipboard" at bounding box center [991, 416] width 144 height 28
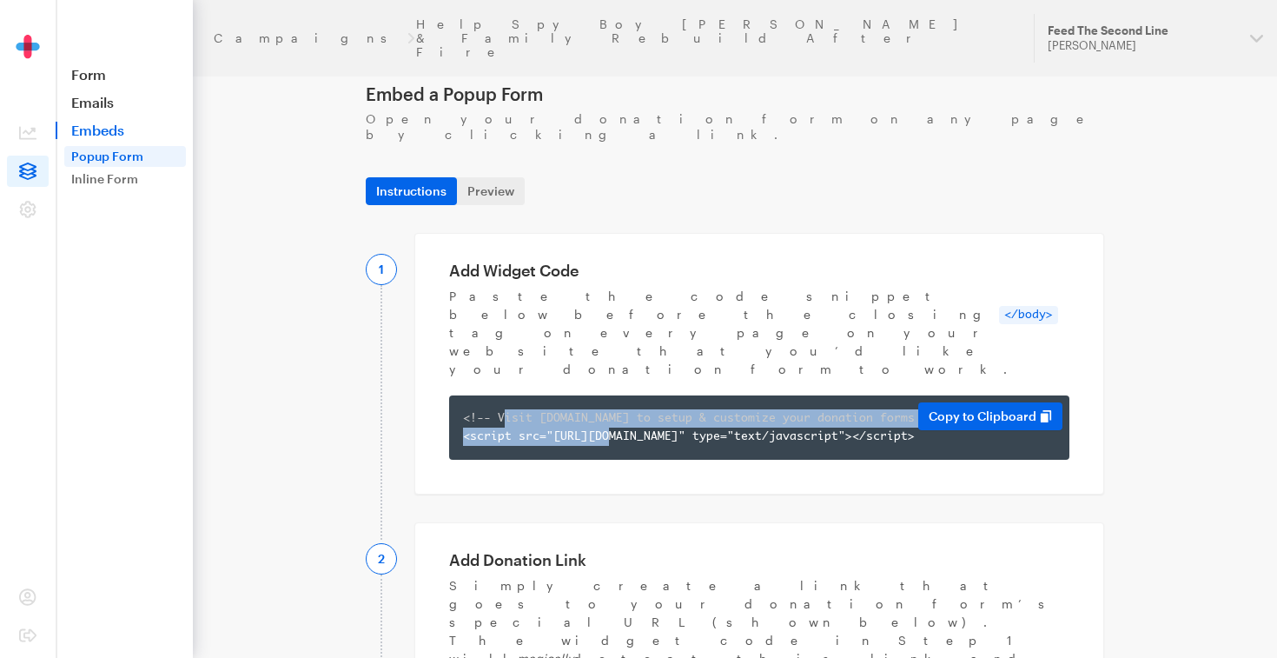
drag, startPoint x: 475, startPoint y: 356, endPoint x: 503, endPoint y: 356, distance: 27.8
click at [503, 409] on div "<!-- Visit app.giveforms.com to setup & customize your donation forms --> <scri…" at bounding box center [759, 427] width 593 height 36
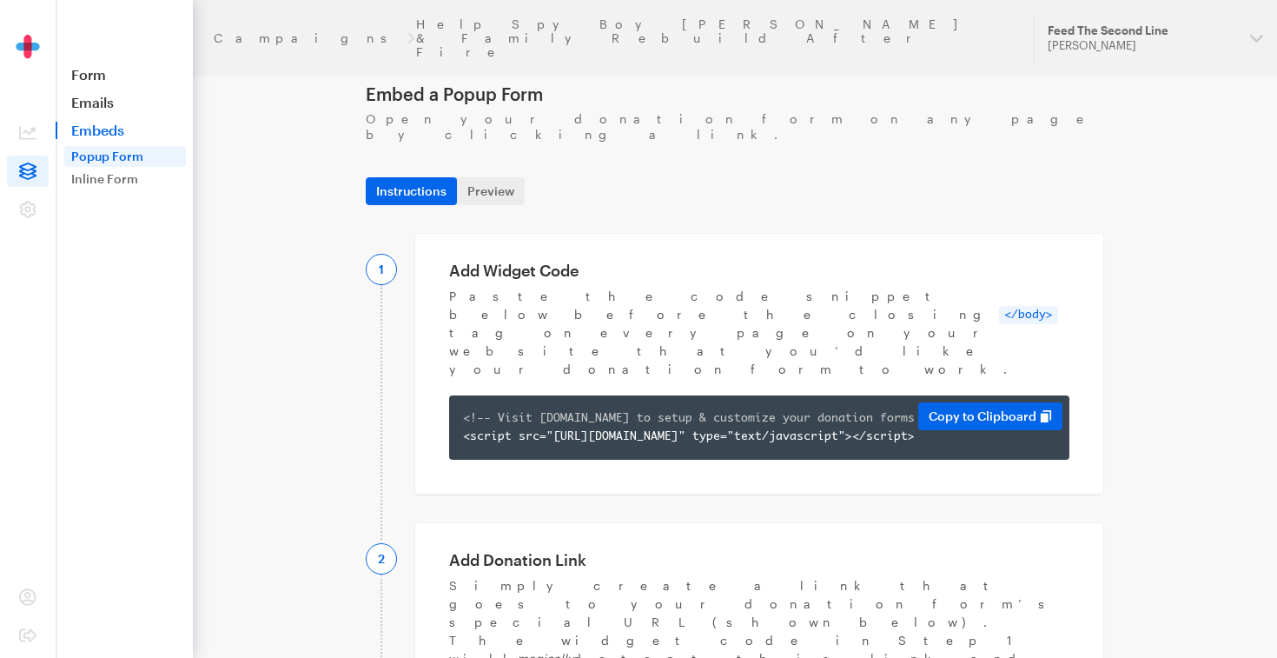
click at [573, 409] on div "<!-- Visit app.giveforms.com to setup & customize your donation forms --> <scri…" at bounding box center [759, 427] width 593 height 36
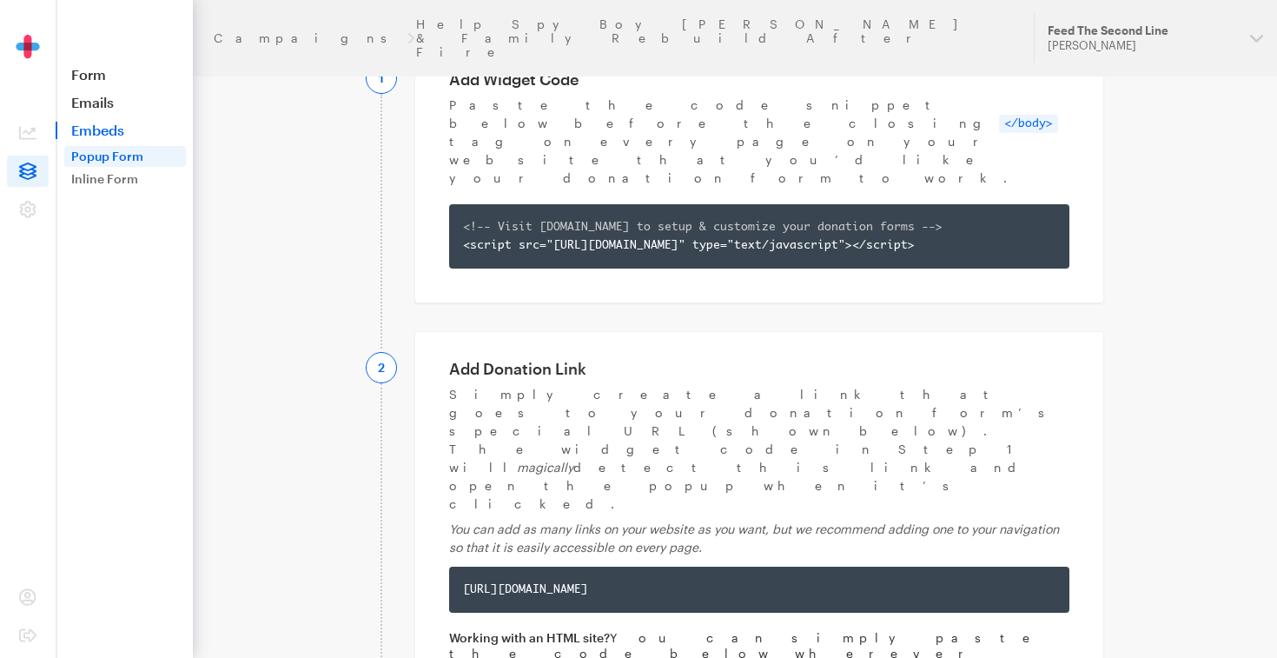
scroll to position [184, 0]
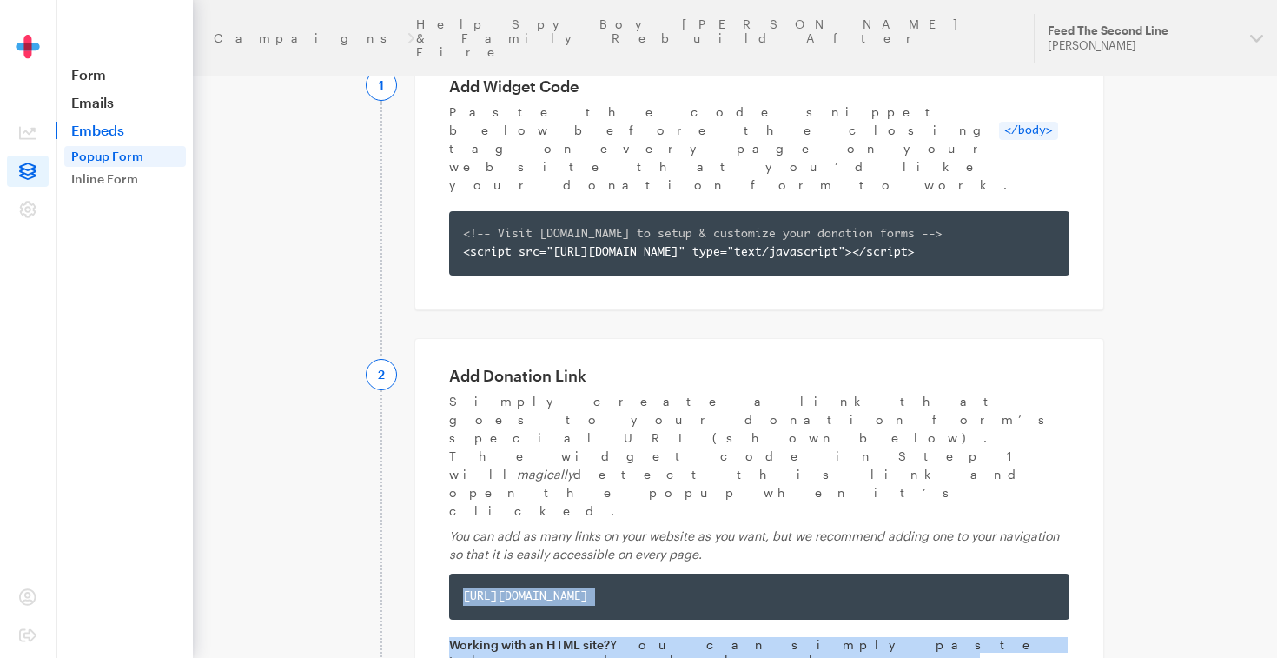
drag, startPoint x: 459, startPoint y: 451, endPoint x: 879, endPoint y: 484, distance: 421.9
click at [877, 488] on div "Add Donation Link Simply create a link that goes to your donation form’s specia…" at bounding box center [760, 560] width 690 height 444
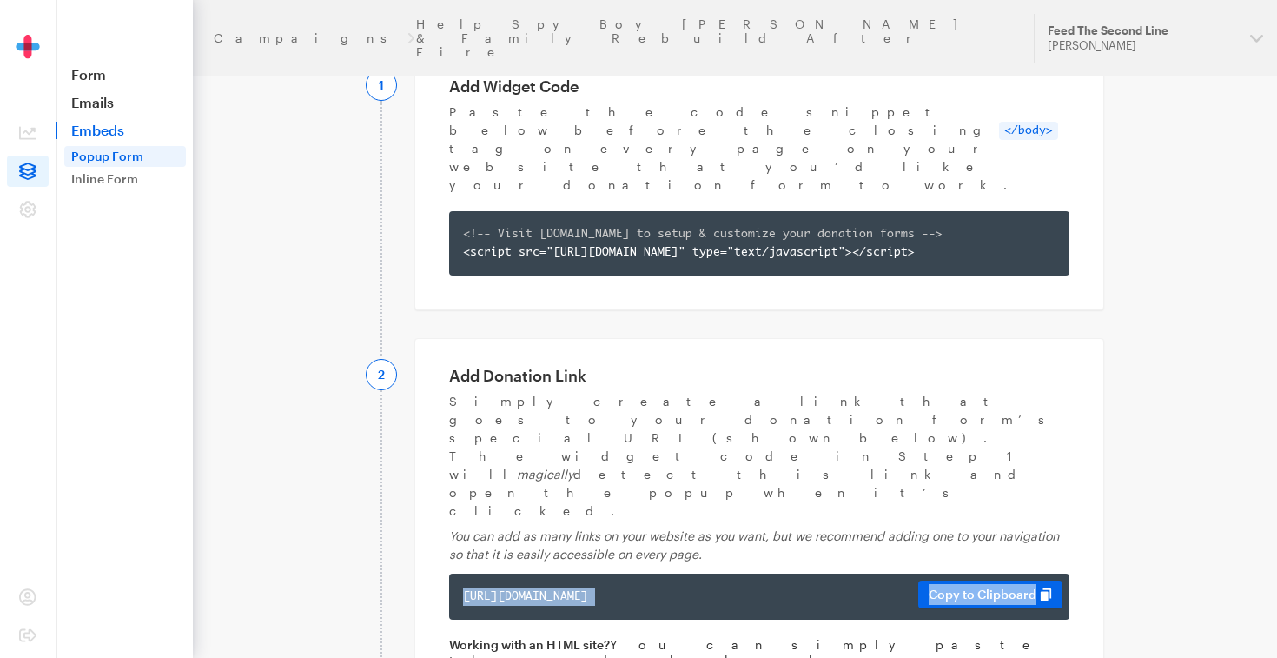
click at [715, 587] on div "[URL][DOMAIN_NAME]" at bounding box center [759, 596] width 593 height 18
drag, startPoint x: 466, startPoint y: 450, endPoint x: 873, endPoint y: 460, distance: 407.7
click at [873, 587] on div "[URL][DOMAIN_NAME]" at bounding box center [759, 596] width 593 height 18
click at [461, 574] on div "https://app.giveforms.com/forms/redbeansparade/default-giveform-7?gf-type=popup…" at bounding box center [759, 597] width 620 height 46
drag, startPoint x: 463, startPoint y: 451, endPoint x: 1039, endPoint y: 476, distance: 576.7
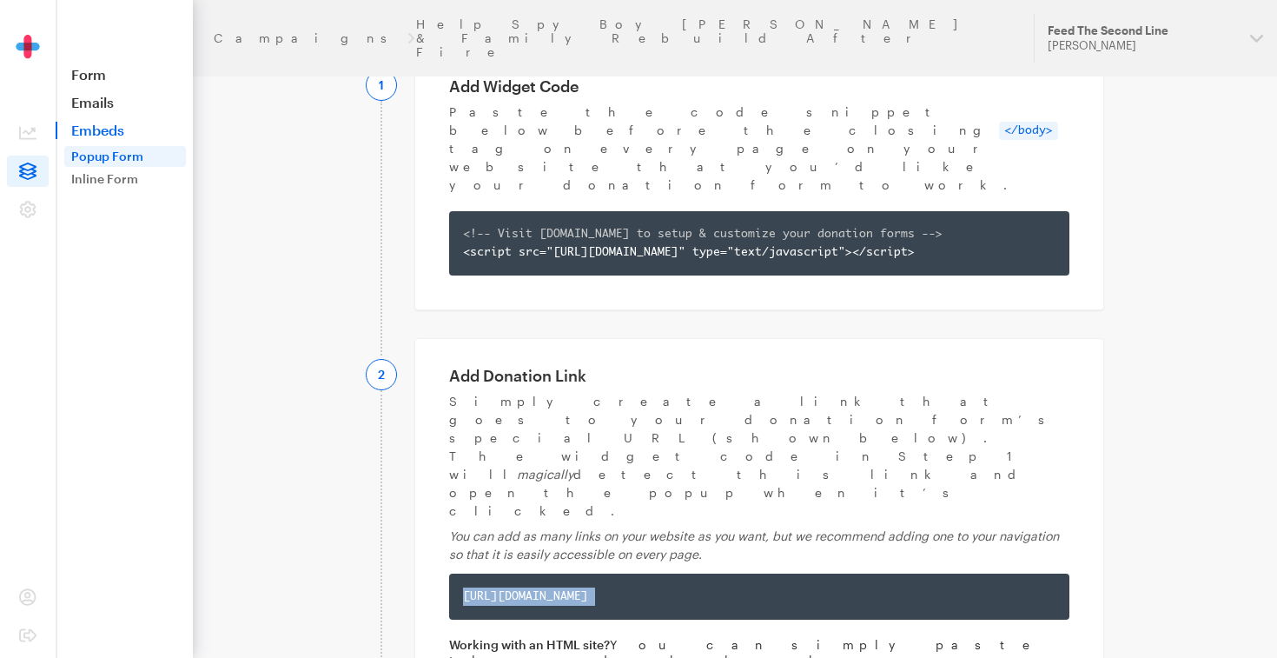
click at [1039, 478] on div "Add Donation Link Simply create a link that goes to your donation form’s specia…" at bounding box center [760, 560] width 690 height 444
copy div "[URL][DOMAIN_NAME] [URL][DOMAIN_NAME] Copy to Clipboard"
click at [120, 178] on link "Inline Form" at bounding box center [125, 179] width 122 height 21
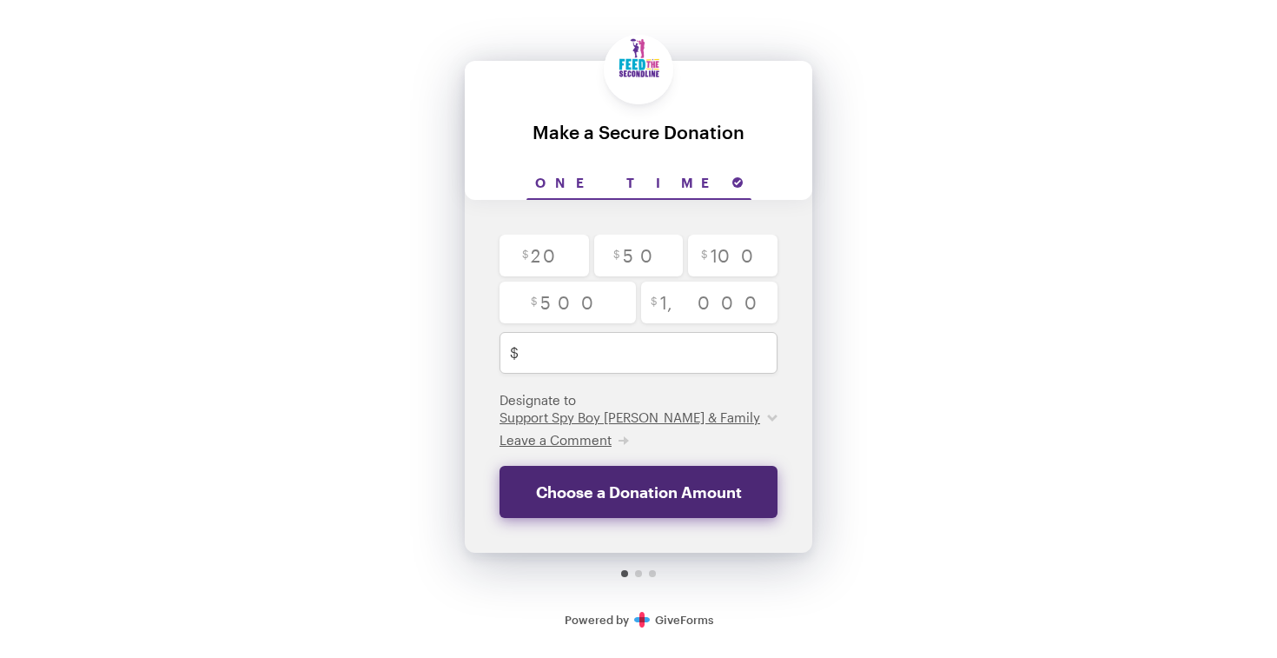
click at [666, 494] on button "Choose a Donation Amount" at bounding box center [639, 492] width 278 height 52
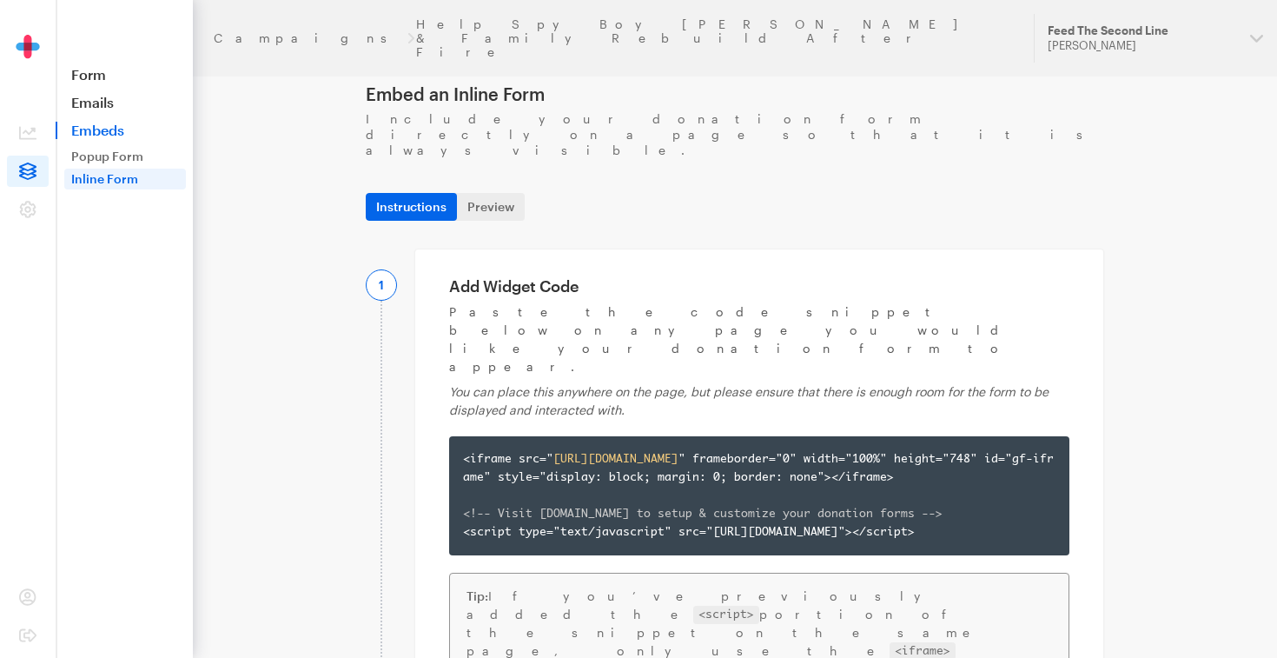
click at [112, 128] on link "Embeds" at bounding box center [124, 130] width 137 height 17
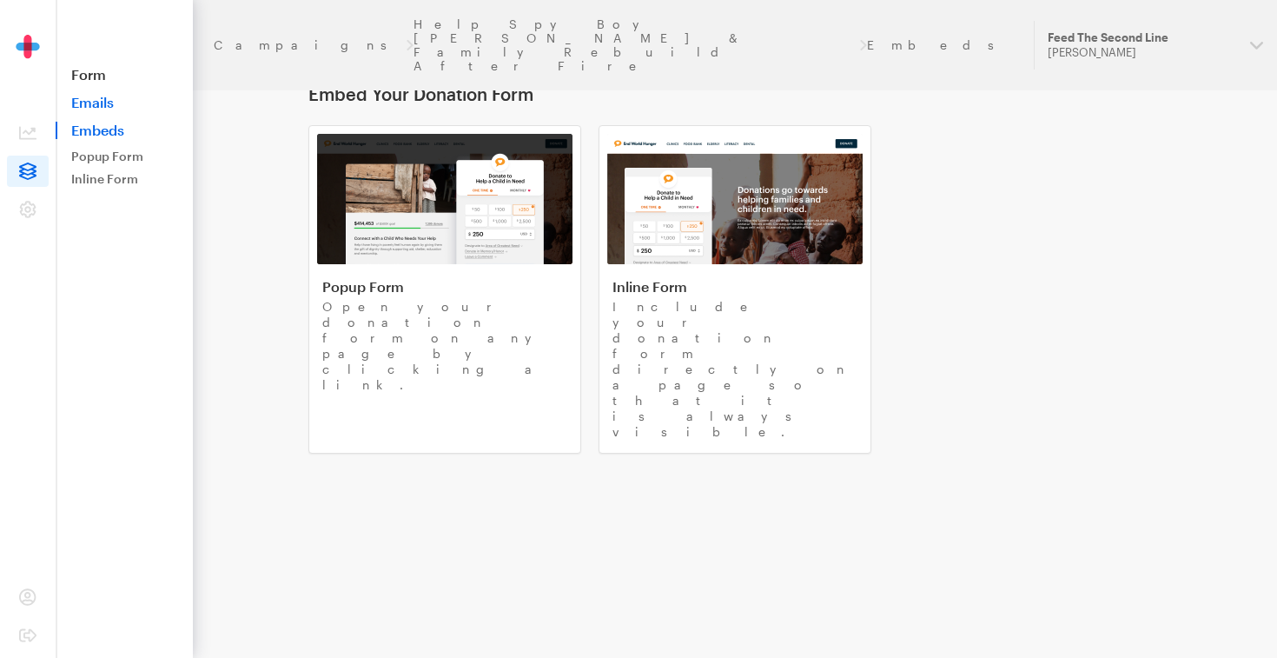
click at [102, 97] on link "Emails" at bounding box center [124, 102] width 137 height 17
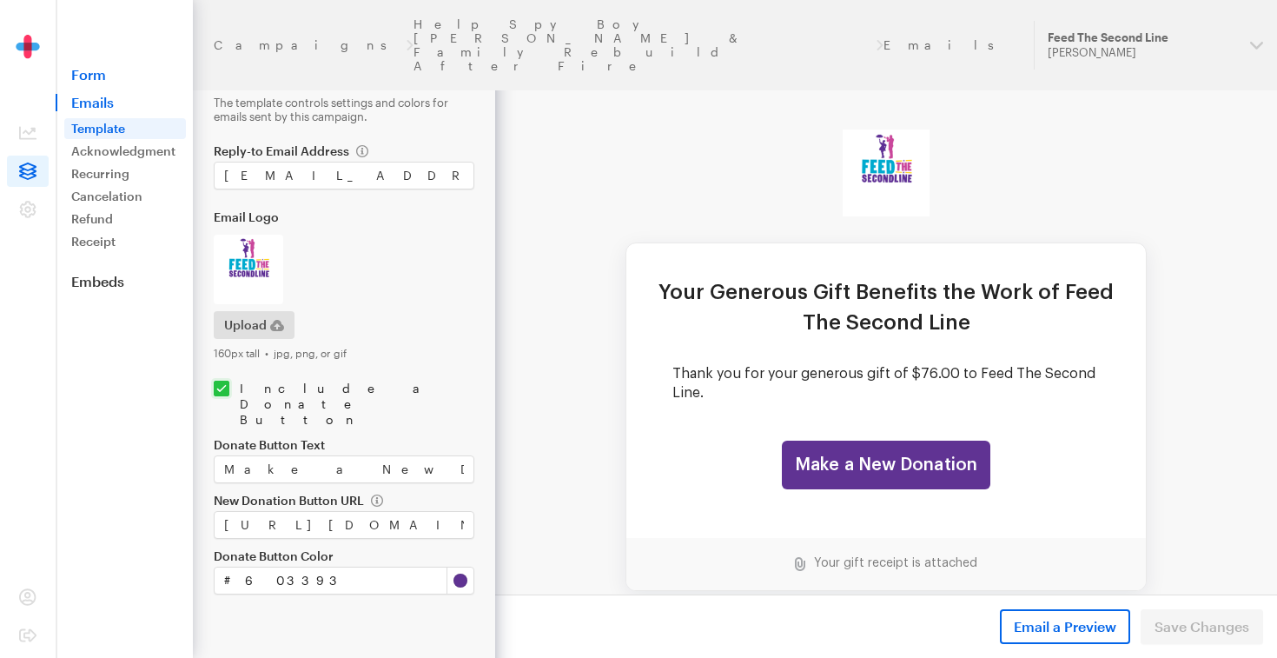
click at [96, 76] on link "Form" at bounding box center [124, 74] width 137 height 17
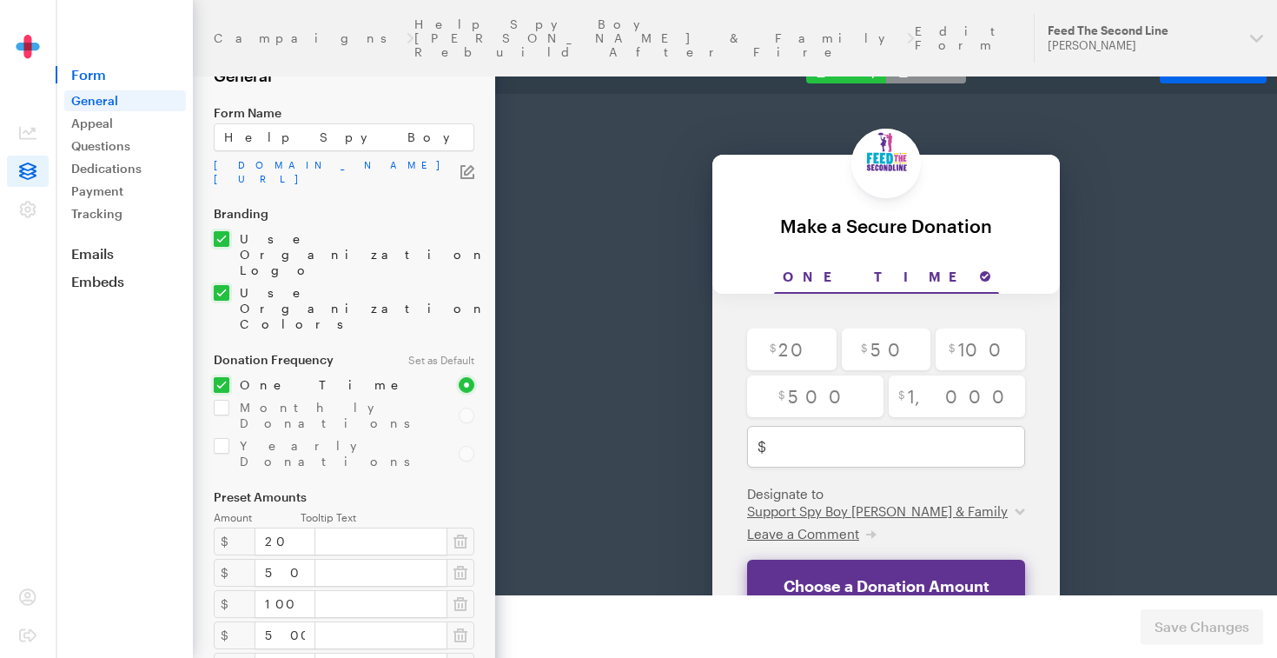
click at [466, 172] on icon "button" at bounding box center [468, 172] width 14 height 14
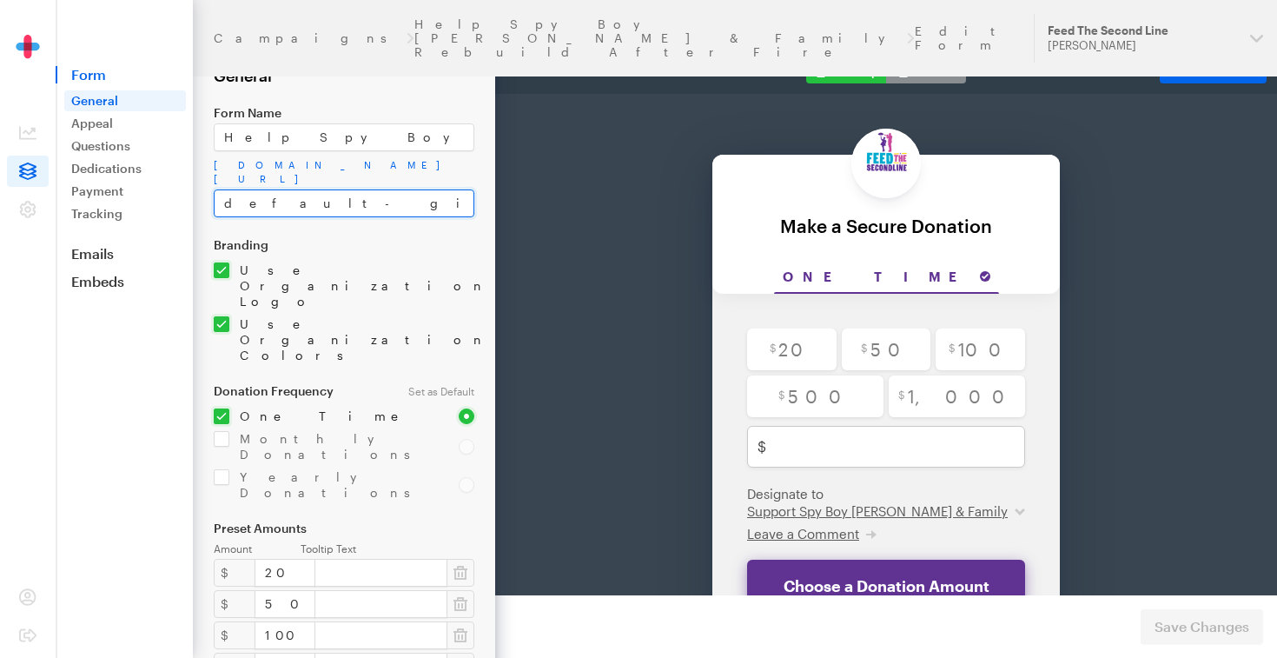
click at [376, 199] on input "default-giveform-7" at bounding box center [344, 203] width 261 height 28
drag, startPoint x: 376, startPoint y: 199, endPoint x: 216, endPoint y: 209, distance: 160.2
click at [215, 207] on input "default-giveform-7" at bounding box center [344, 203] width 261 height 28
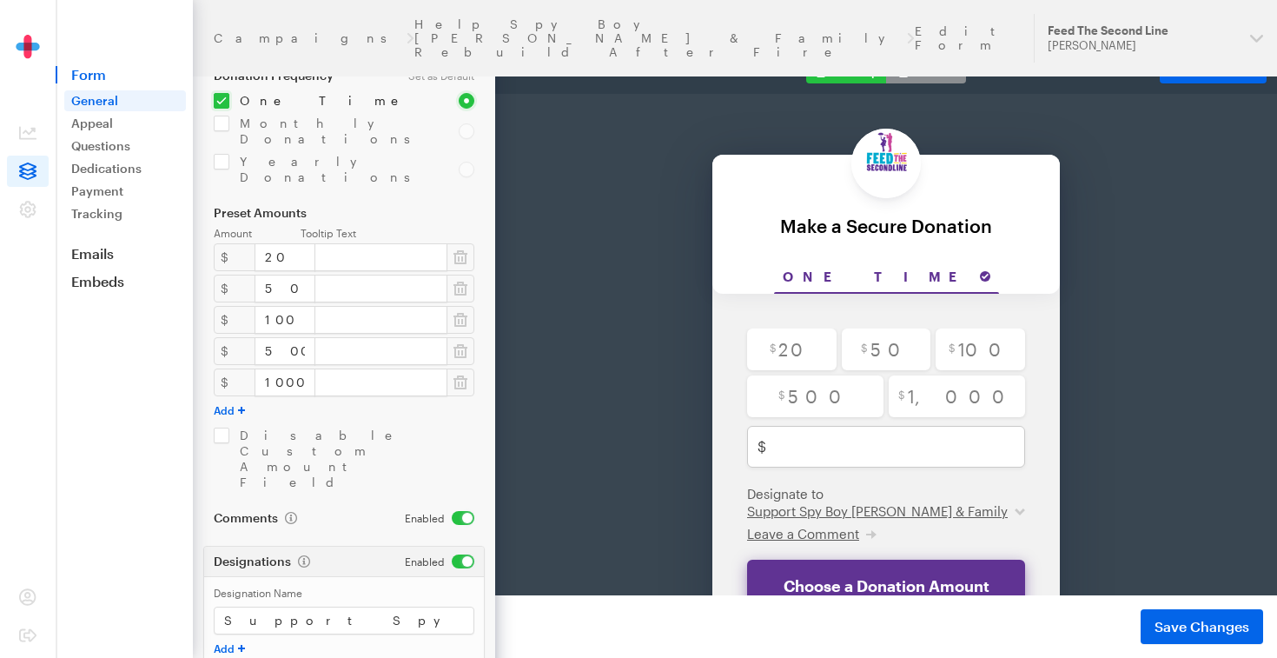
scroll to position [323, 0]
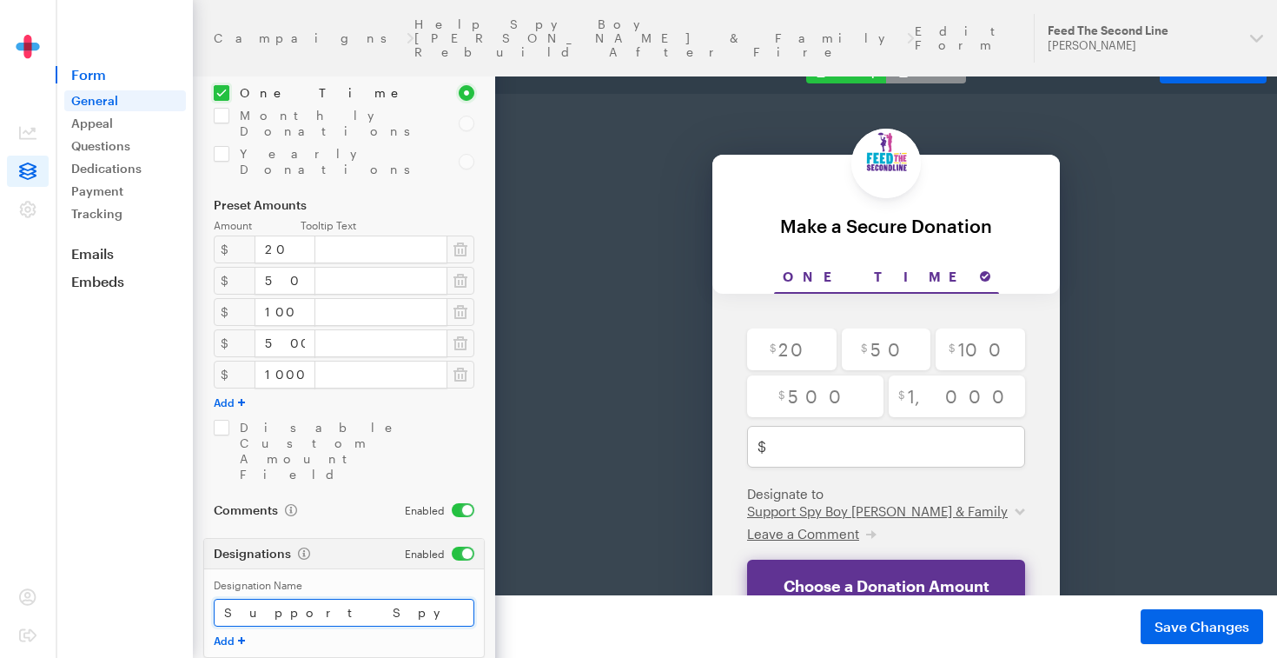
drag, startPoint x: 225, startPoint y: 470, endPoint x: 478, endPoint y: 494, distance: 254.0
click at [478, 568] on div "Designation Name Support Spy Boy Samuel Fields & Family Add" at bounding box center [344, 612] width 280 height 89
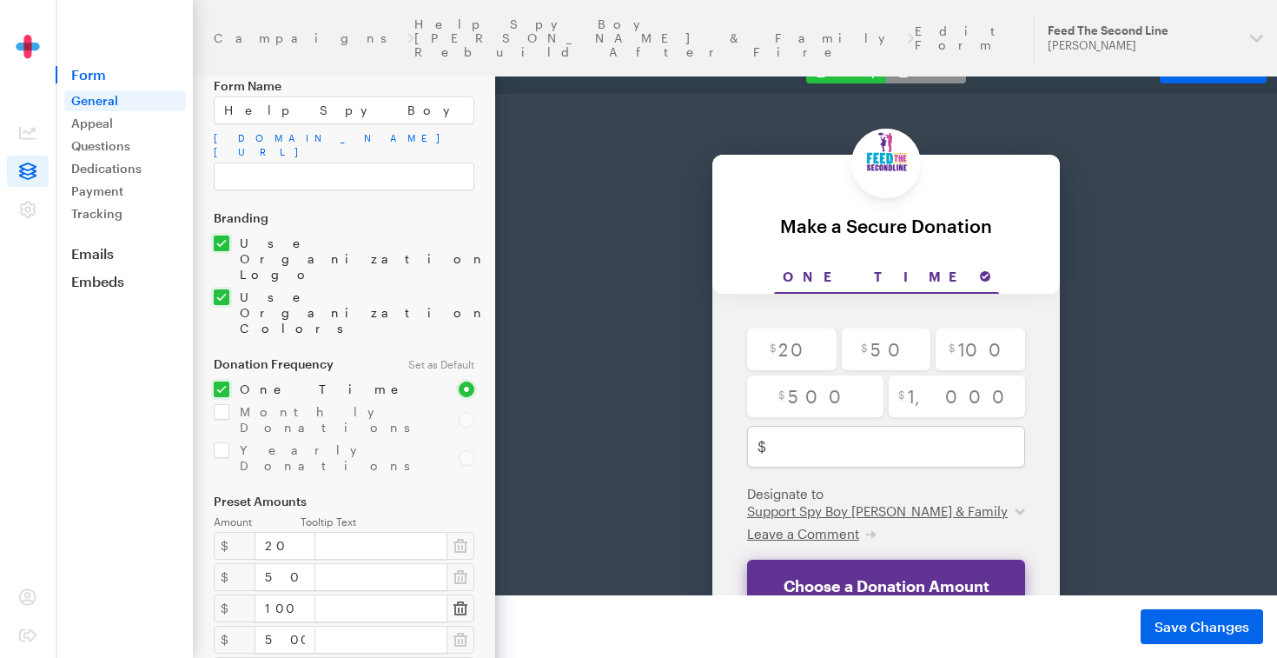
scroll to position [22, 0]
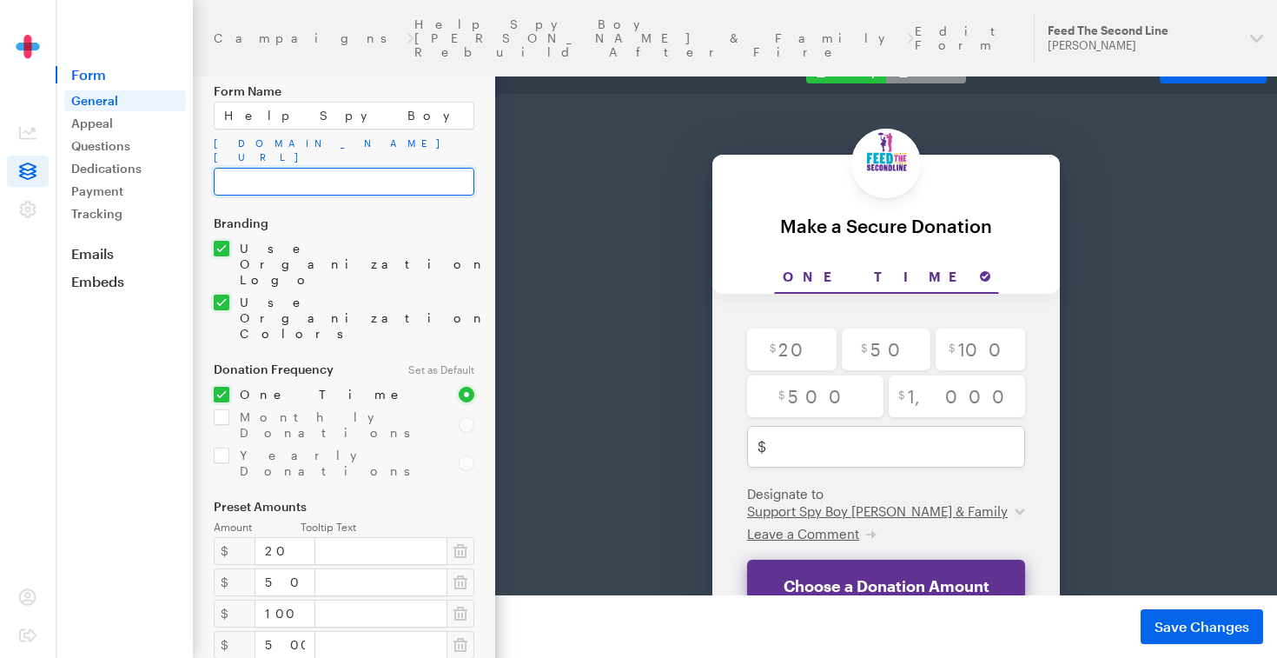
click at [399, 181] on input "text" at bounding box center [344, 182] width 261 height 28
type input "Support Spy Boy [PERSON_NAME] & Family"
click at [456, 182] on input "Support Spy Boy [PERSON_NAME] & Family" at bounding box center [344, 182] width 261 height 28
click at [400, 138] on link "[DOMAIN_NAME][URL]" at bounding box center [344, 150] width 261 height 28
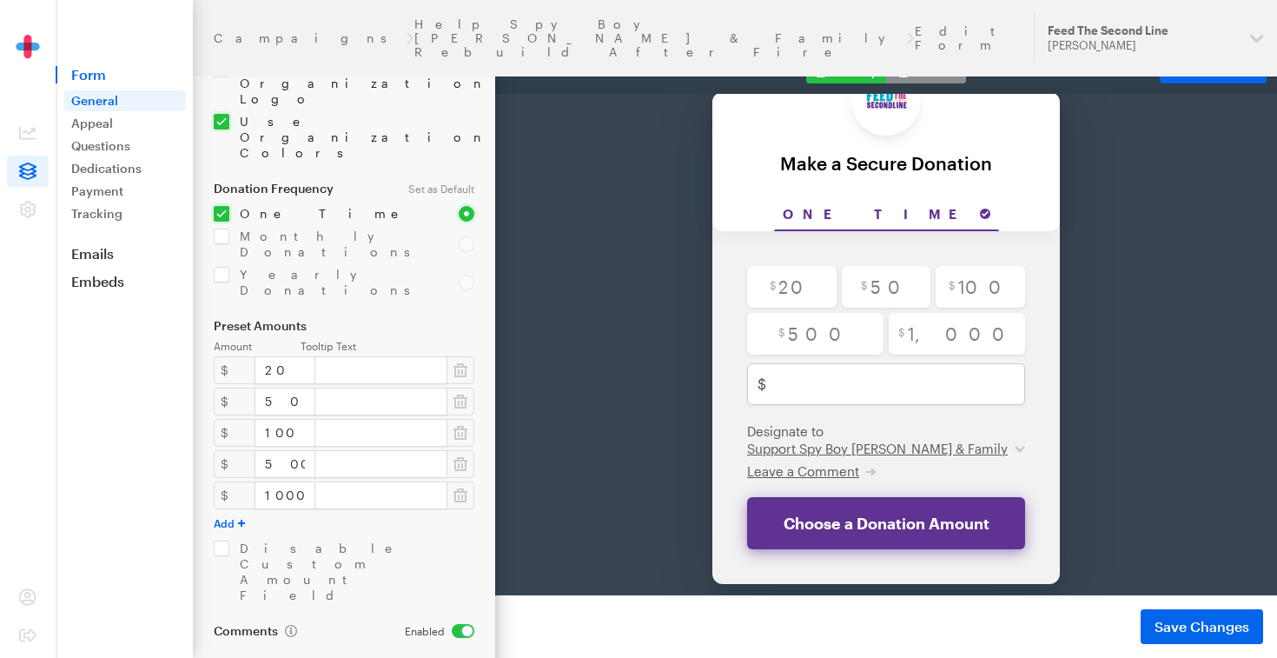
scroll to position [0, 0]
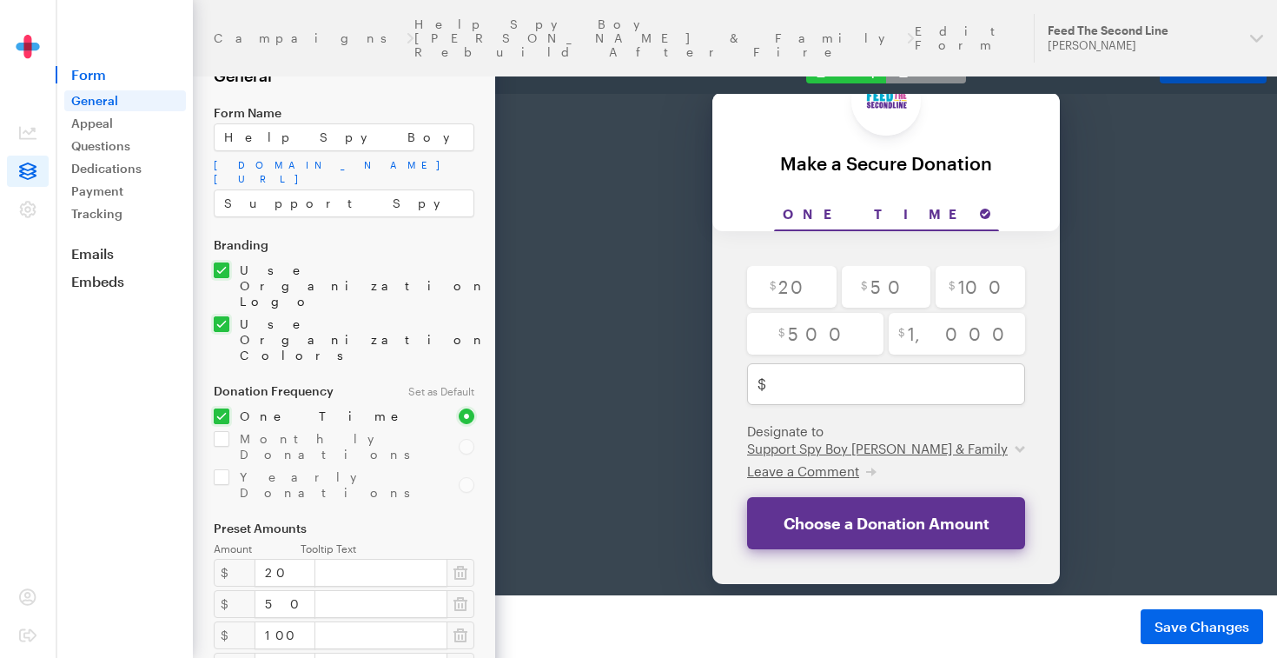
click at [1226, 70] on span "Form" at bounding box center [1226, 70] width 31 height 15
click at [1191, 625] on span "Save Changes" at bounding box center [1202, 626] width 95 height 21
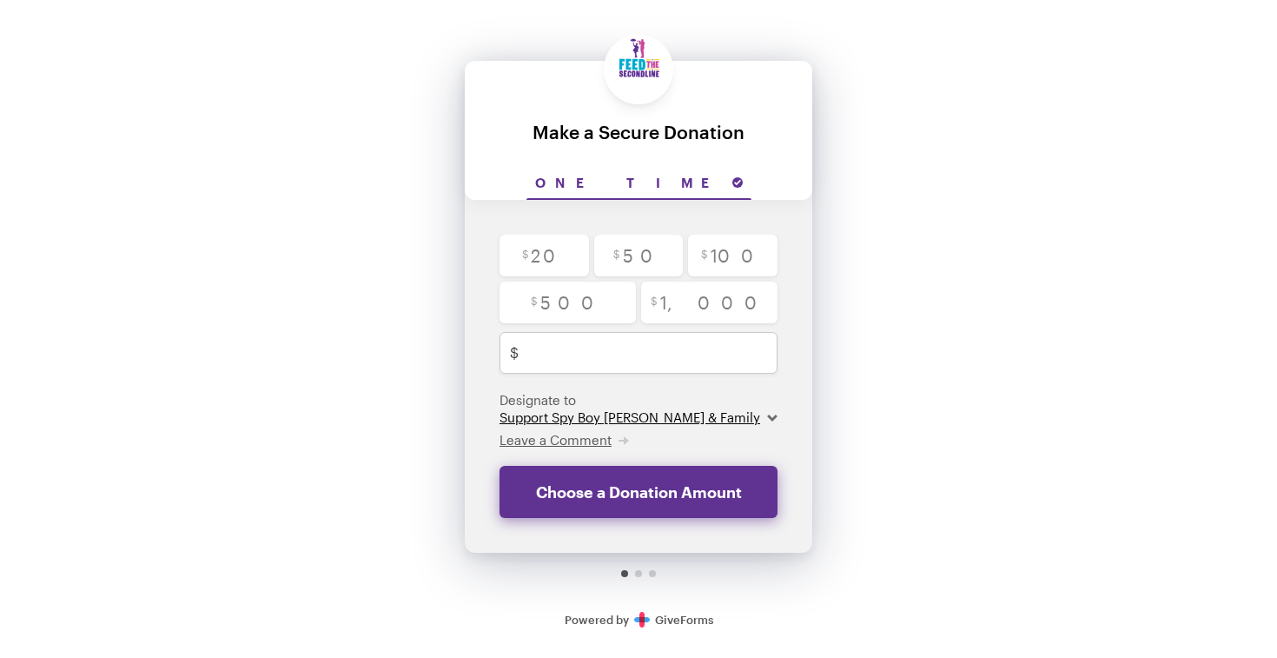
click at [757, 414] on select "Support Spy Boy [PERSON_NAME] & Family" at bounding box center [639, 416] width 278 height 17
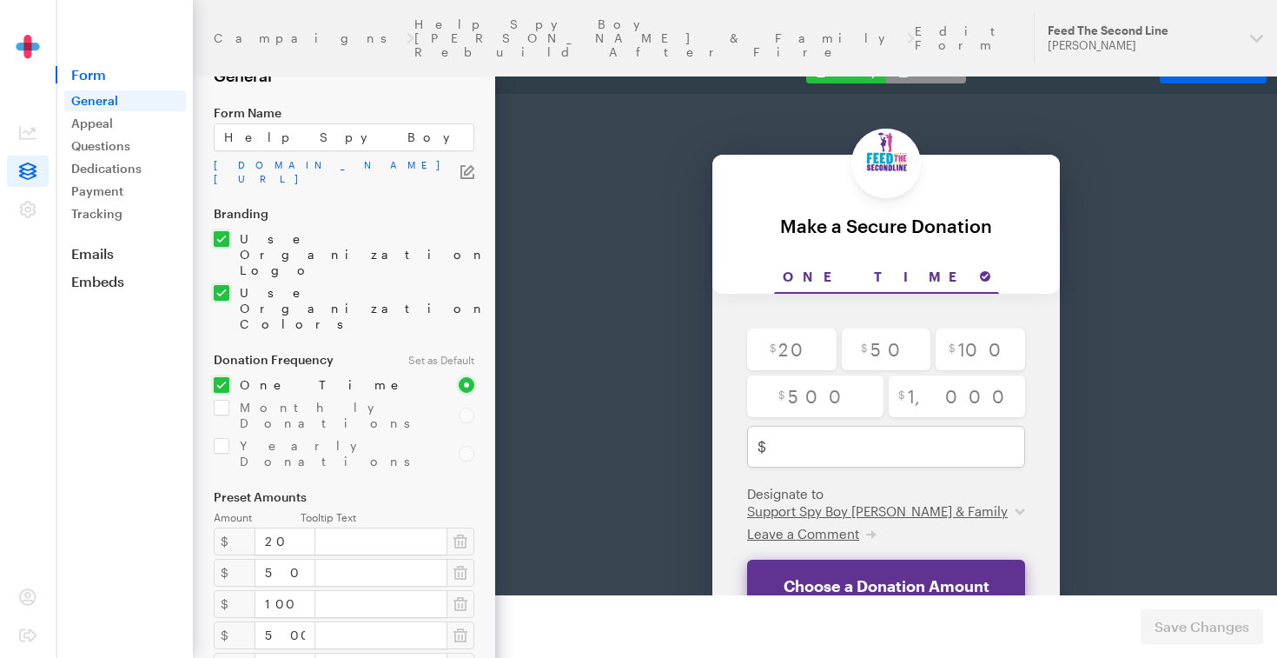
click at [88, 78] on span "Form" at bounding box center [124, 74] width 137 height 17
click at [36, 127] on span at bounding box center [28, 132] width 42 height 31
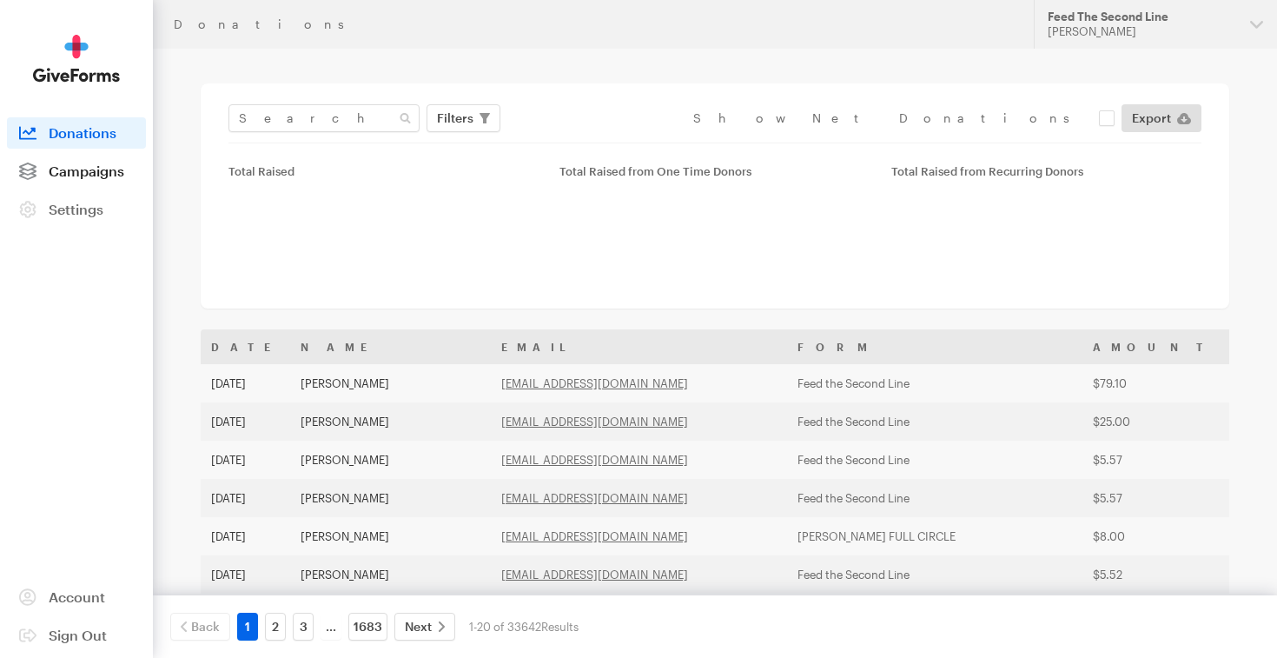
click at [63, 169] on span "Campaigns" at bounding box center [87, 170] width 76 height 17
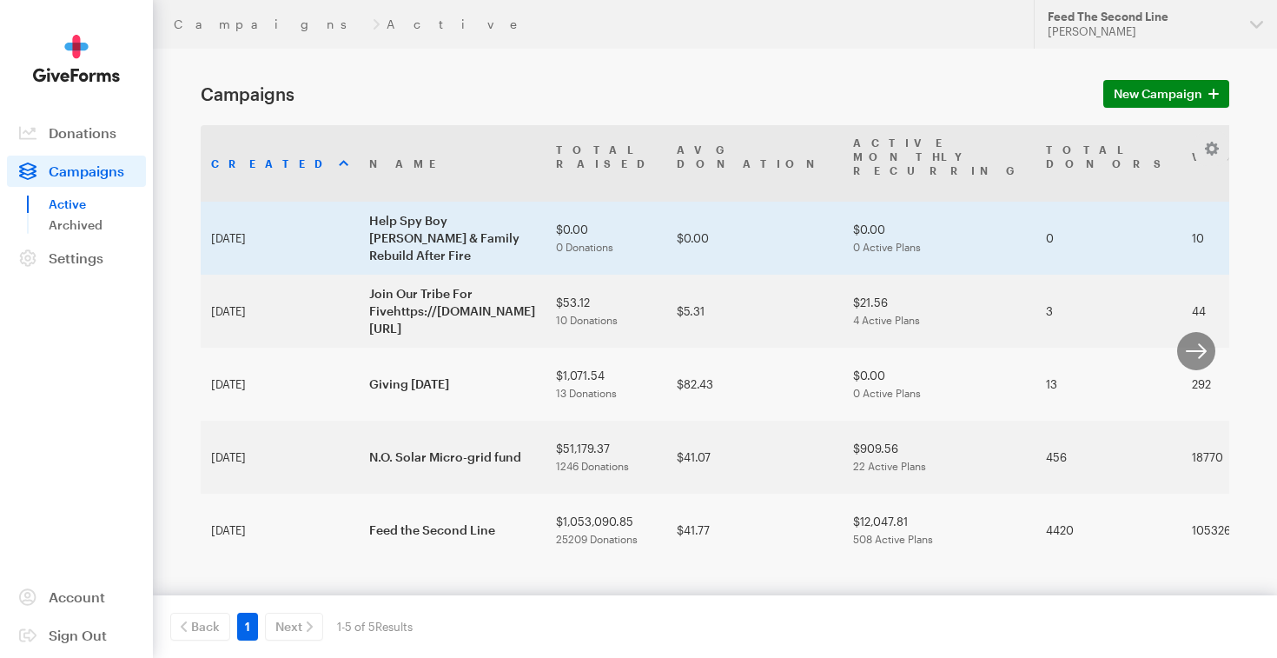
scroll to position [0, 161]
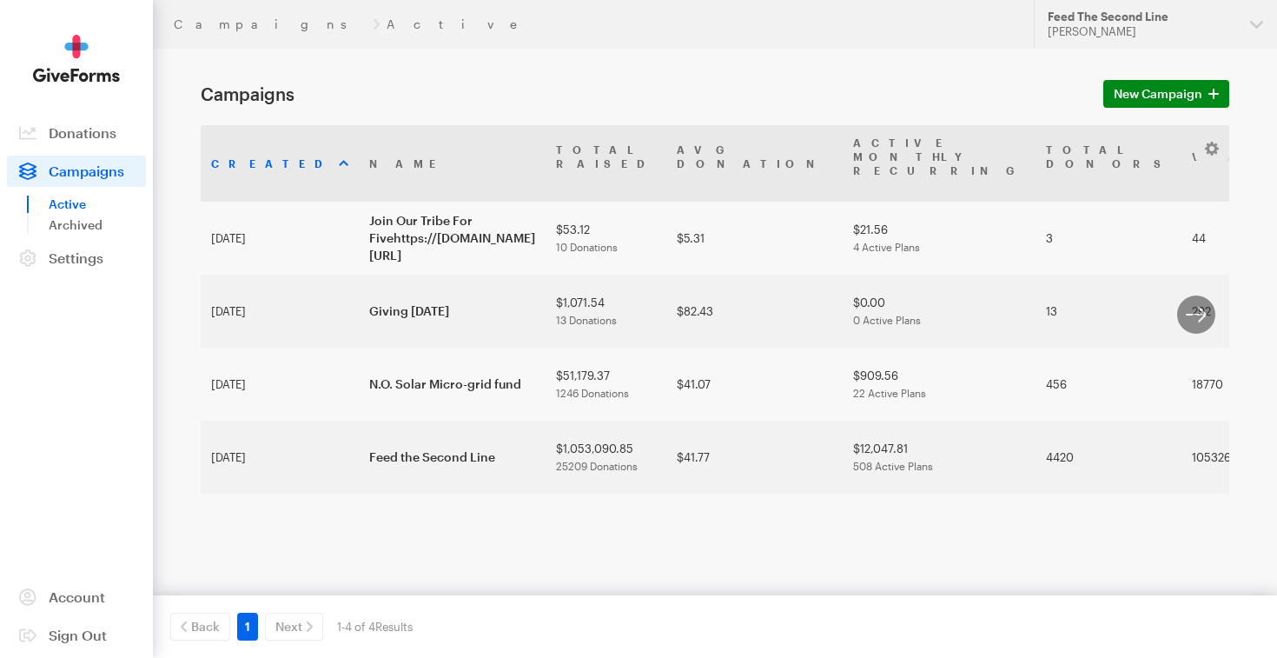
click at [121, 172] on span "Campaigns" at bounding box center [87, 170] width 76 height 17
click at [1170, 86] on span "New Campaign" at bounding box center [1158, 93] width 89 height 21
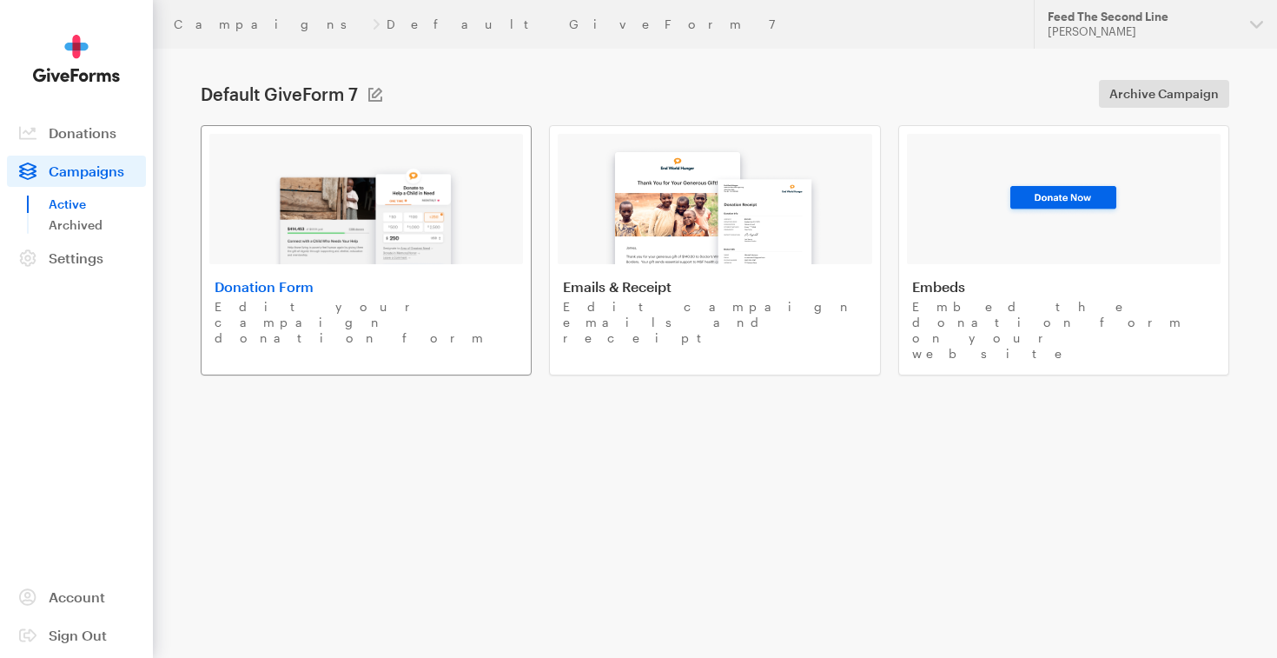
click at [408, 276] on link "Donation Form Edit your campaign donation form" at bounding box center [366, 250] width 331 height 250
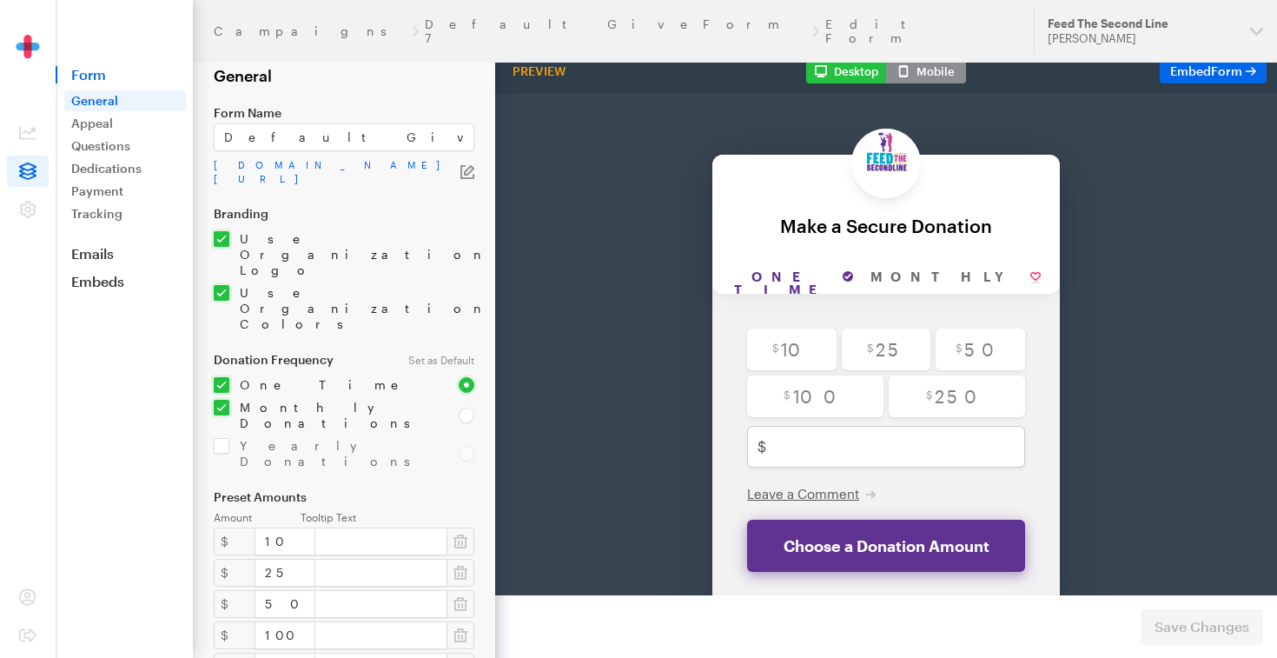
click at [468, 174] on icon "button" at bounding box center [469, 170] width 10 height 10
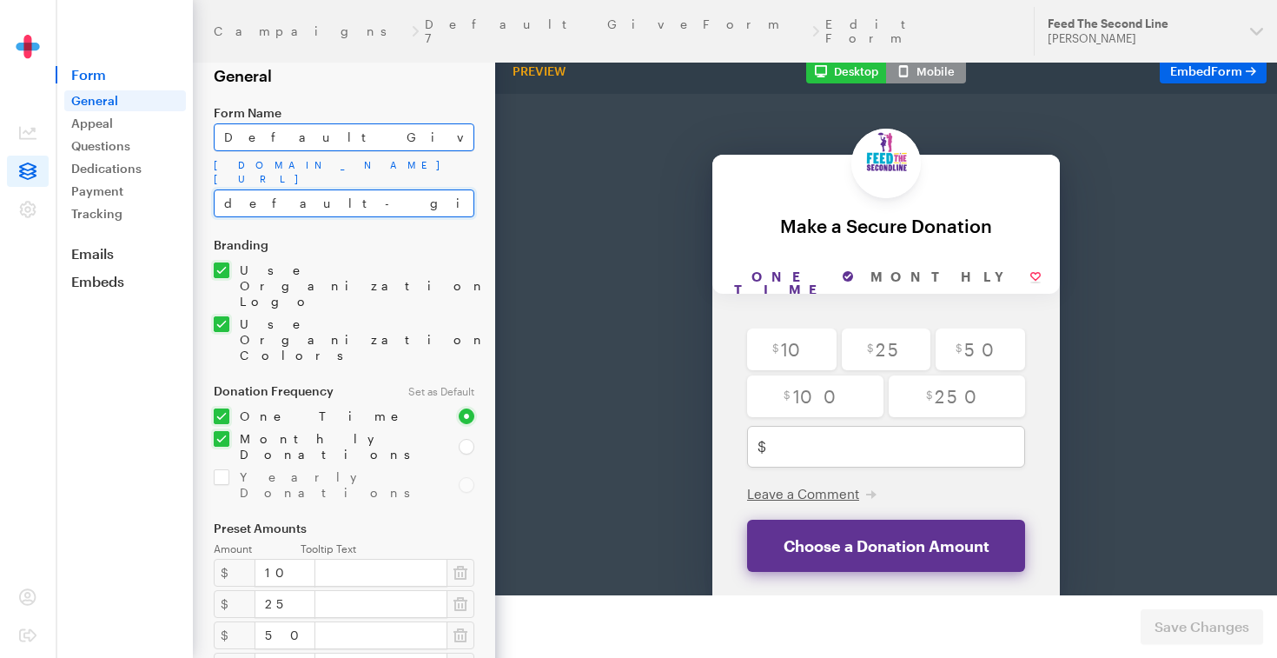
drag, startPoint x: 405, startPoint y: 202, endPoint x: 364, endPoint y: 131, distance: 81.4
click at [365, 132] on div "Form Name Default GiveForm 7 [DOMAIN_NAME][URL] default-giveform-7-1" at bounding box center [344, 161] width 261 height 111
click at [364, 133] on input "Default GiveForm 7" at bounding box center [344, 137] width 261 height 28
drag, startPoint x: 364, startPoint y: 135, endPoint x: 215, endPoint y: 137, distance: 149.5
click at [215, 137] on input "Default GiveForm 7" at bounding box center [344, 137] width 261 height 28
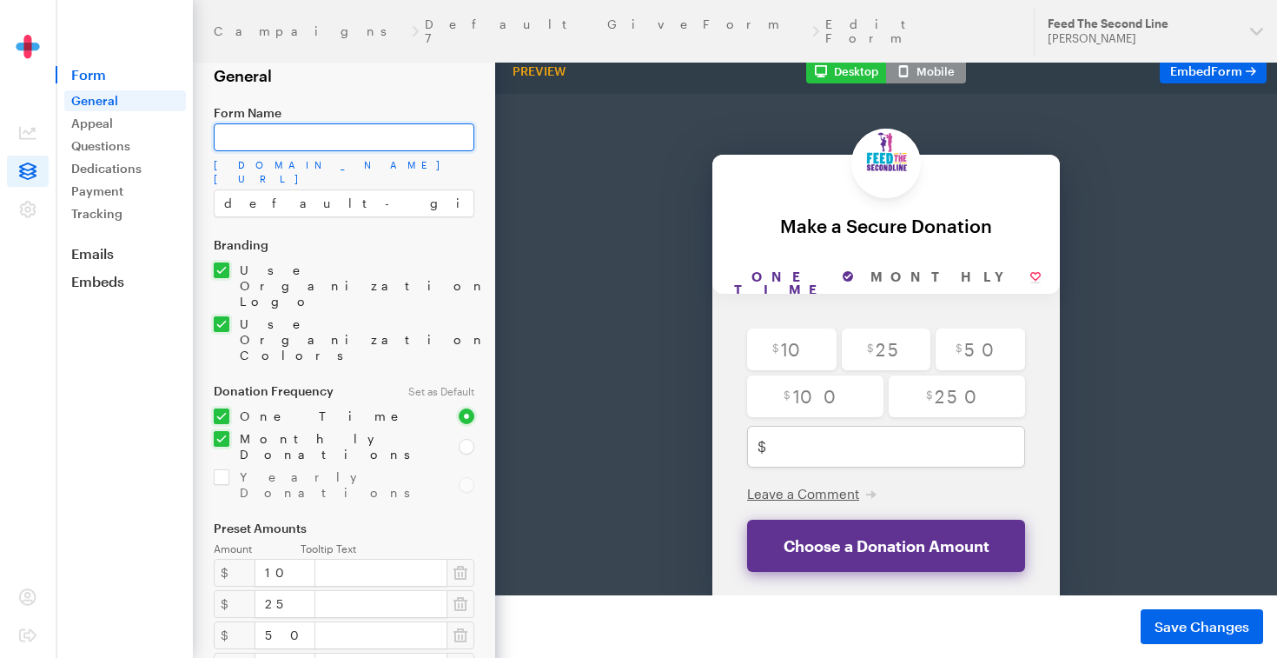
paste input "Support Spy Boy [PERSON_NAME] & Family"
type input "Support Spy Boy [PERSON_NAME] & Family"
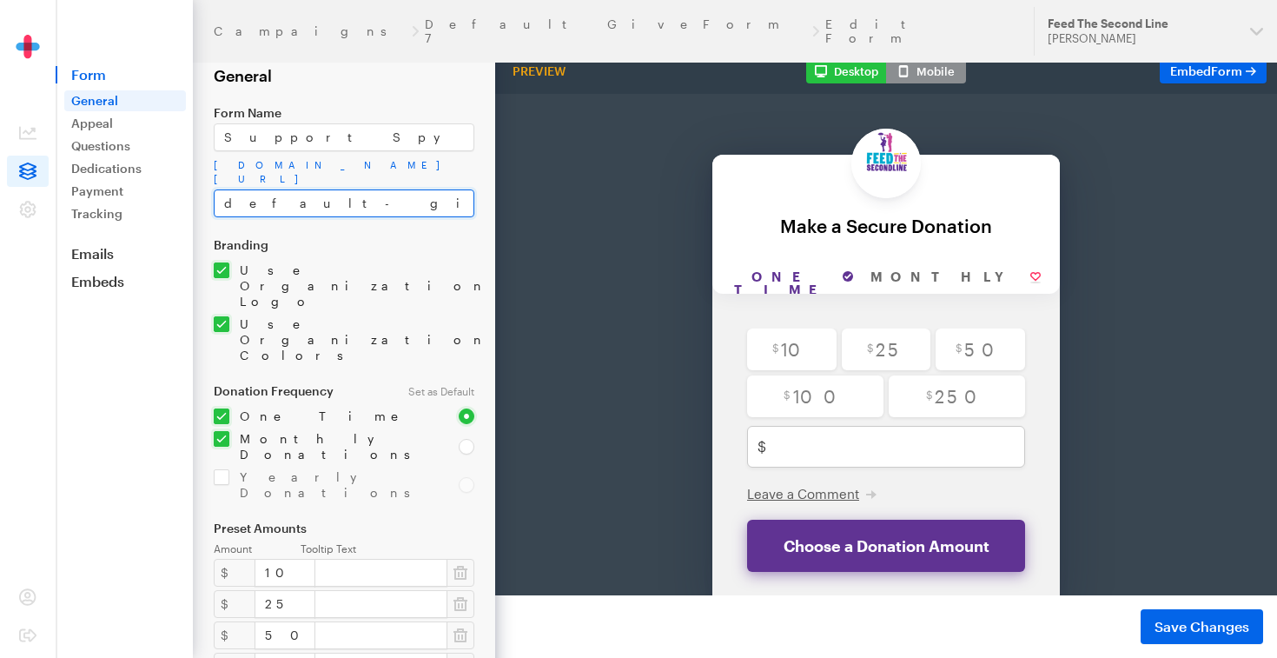
drag, startPoint x: 364, startPoint y: 206, endPoint x: 225, endPoint y: 202, distance: 139.1
click at [223, 201] on input "default-giveform-7-1" at bounding box center [344, 203] width 261 height 28
paste input "Support Spy Boy [PERSON_NAME] & Family"
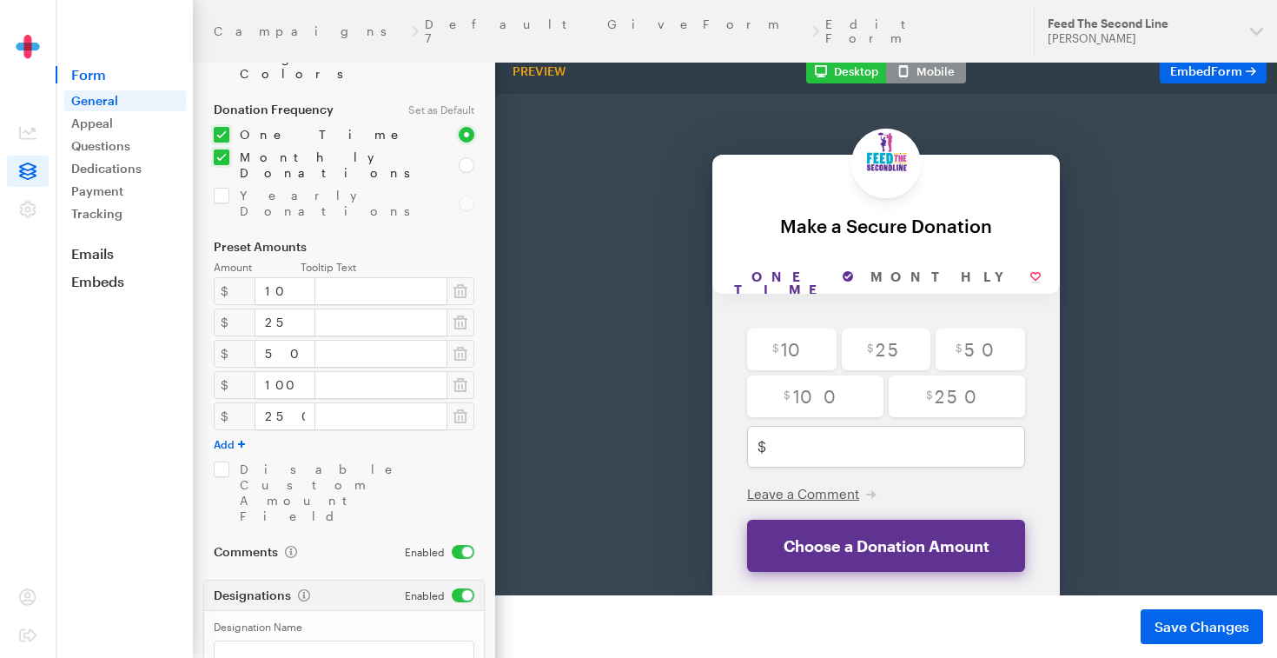
scroll to position [323, 0]
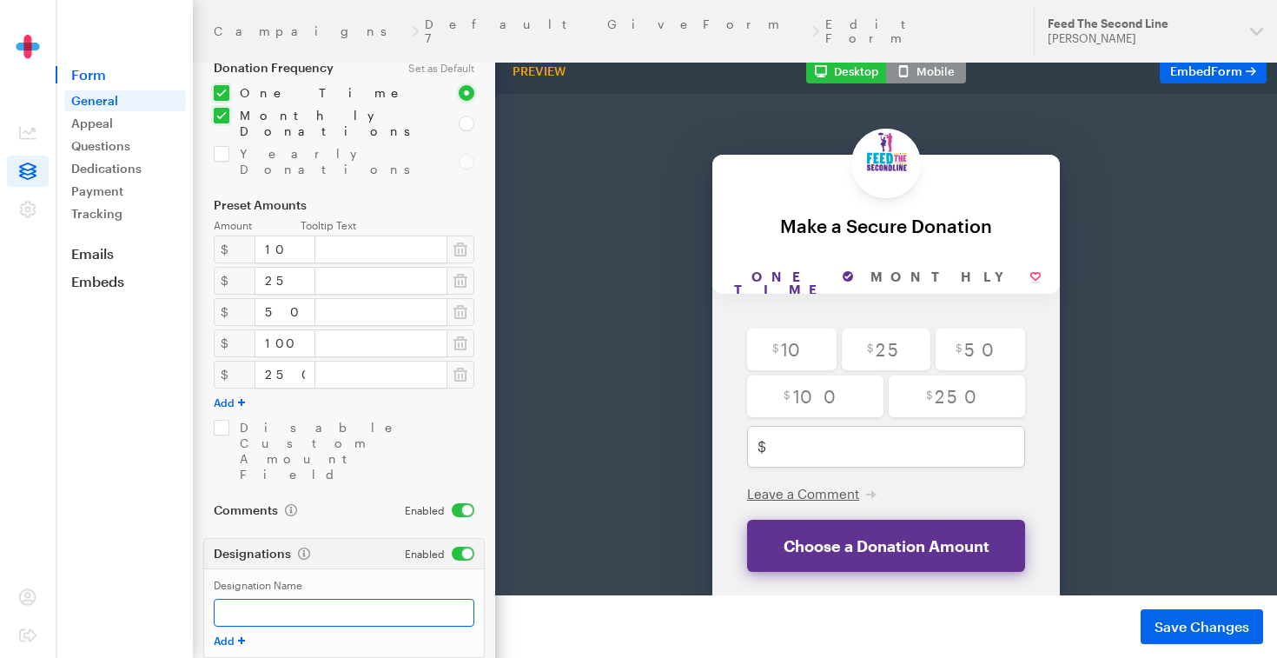
type input "Support Spy Boy [PERSON_NAME] & Family"
click at [295, 599] on input "Designation Name" at bounding box center [344, 613] width 261 height 28
paste input "Support Spy Boy [PERSON_NAME] & Family"
paste input "After Apartment Fire"
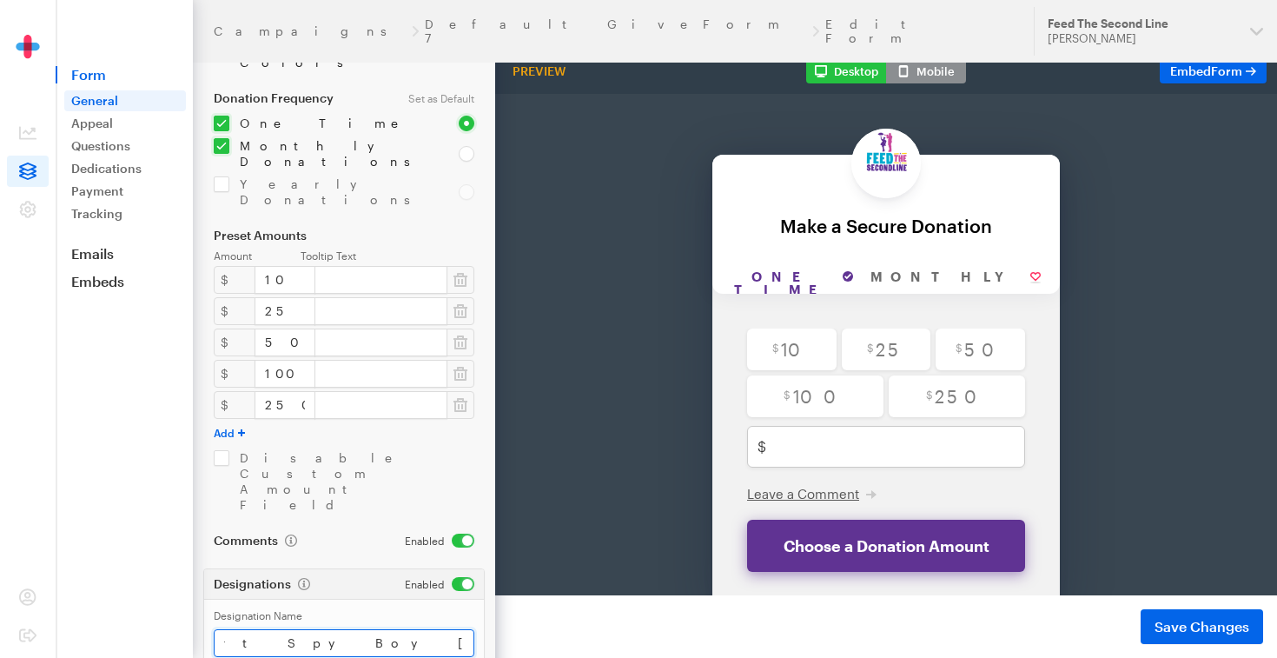
scroll to position [289, 0]
type input "Support Spy Boy [PERSON_NAME] & FamilyAfter Apartment Fire"
click at [221, 142] on input "checkbox" at bounding box center [326, 157] width 224 height 31
checkbox input "false"
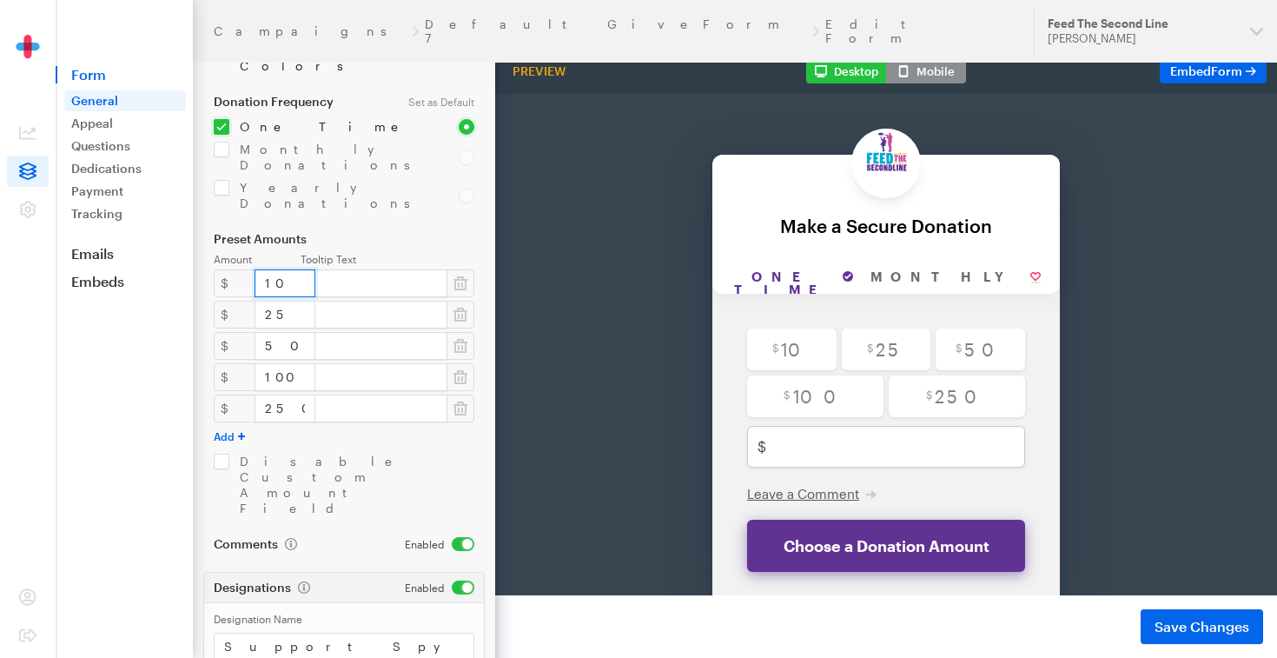
click at [277, 269] on input "10" at bounding box center [285, 283] width 61 height 28
type input "1"
type input "20"
click at [275, 301] on input "25" at bounding box center [285, 315] width 61 height 28
type input "2"
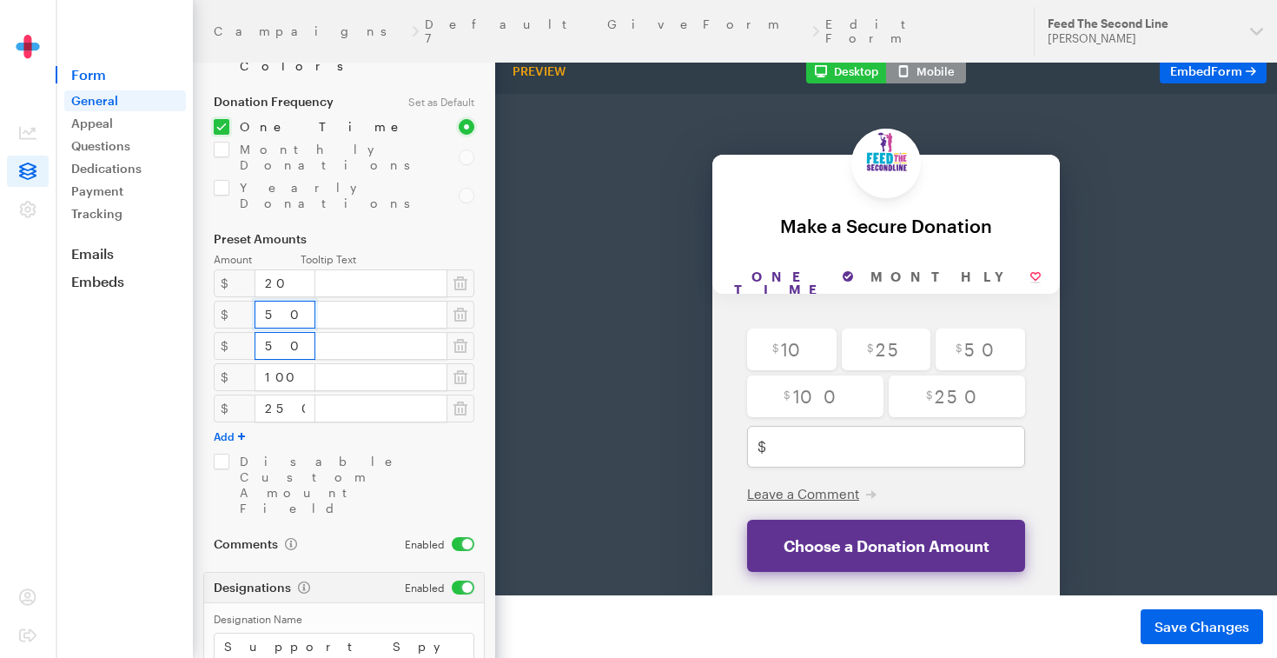
type input "50"
click at [276, 332] on input "50" at bounding box center [285, 346] width 61 height 28
type input "5"
type input "100"
click at [281, 363] on input "100" at bounding box center [285, 377] width 61 height 28
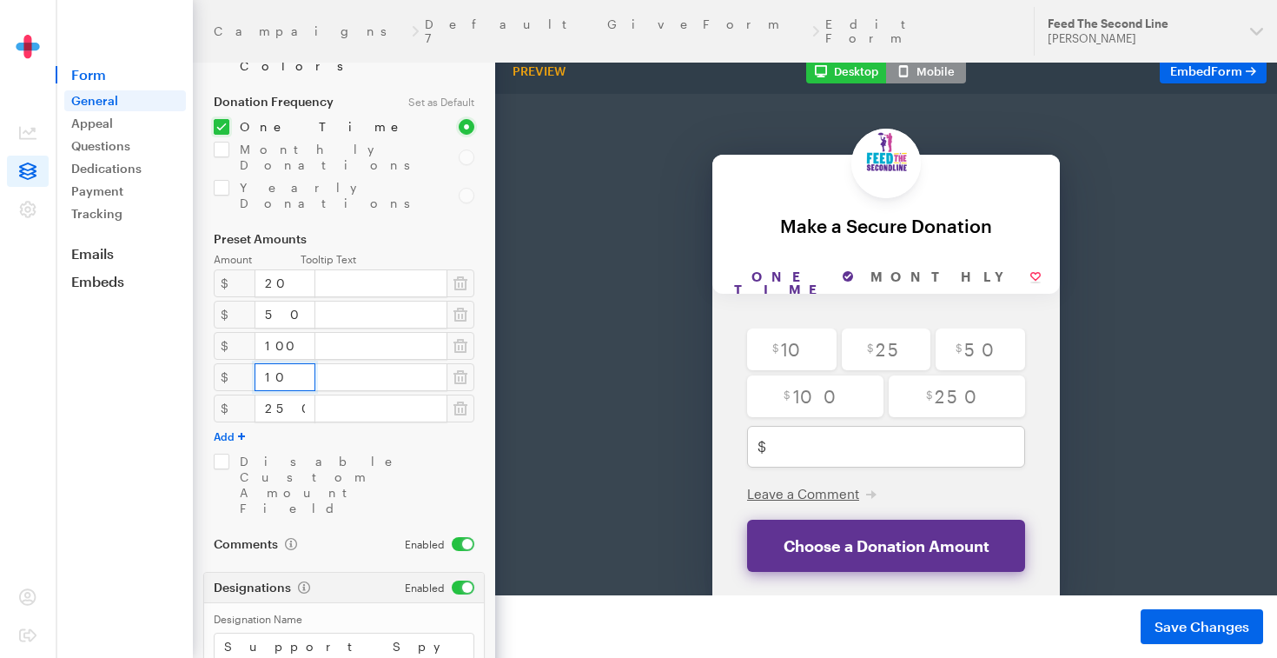
type input "1"
type input "500"
click at [283, 395] on input "250" at bounding box center [285, 409] width 61 height 28
click at [282, 301] on input "50" at bounding box center [285, 315] width 61 height 28
type input "5"
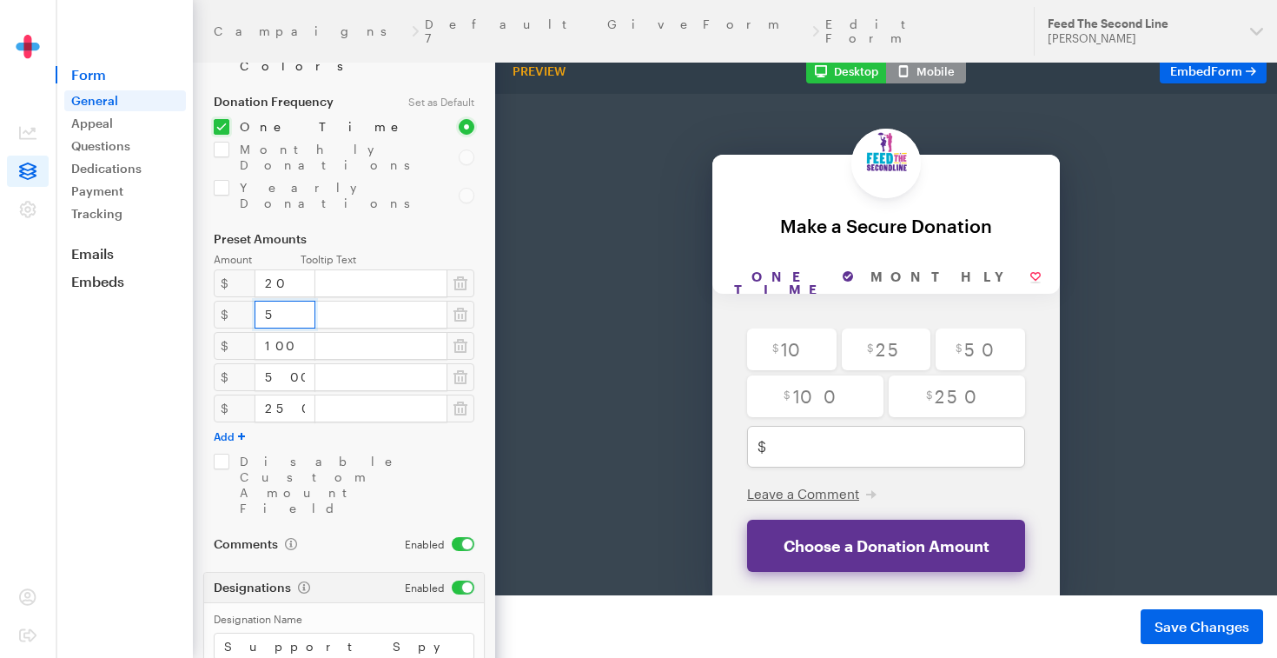
type input "50"
click at [285, 363] on input "500" at bounding box center [285, 377] width 61 height 28
type input "5"
type input "250"
click at [315, 395] on input "text" at bounding box center [381, 409] width 133 height 28
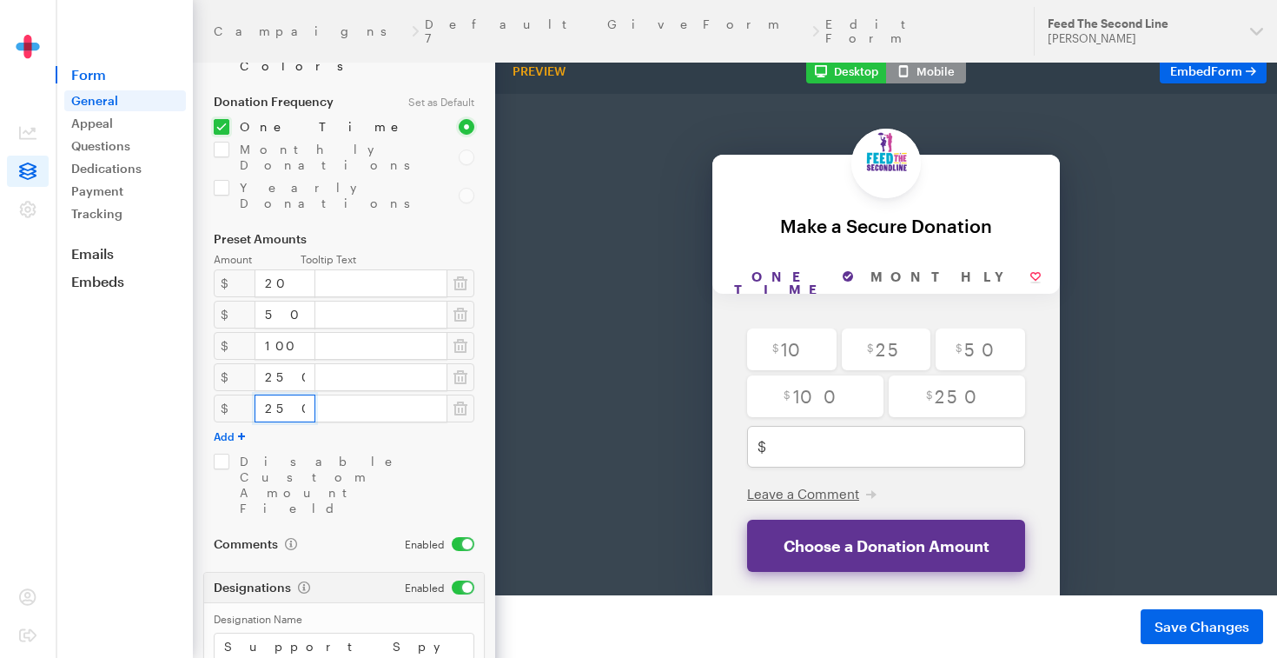
click at [272, 395] on input "250" at bounding box center [285, 409] width 61 height 28
type input "2"
type input "500"
click at [626, 263] on div "Back Back Make a Secure Donation For your generous donation of $250.00 One time…" at bounding box center [886, 343] width 890 height 589
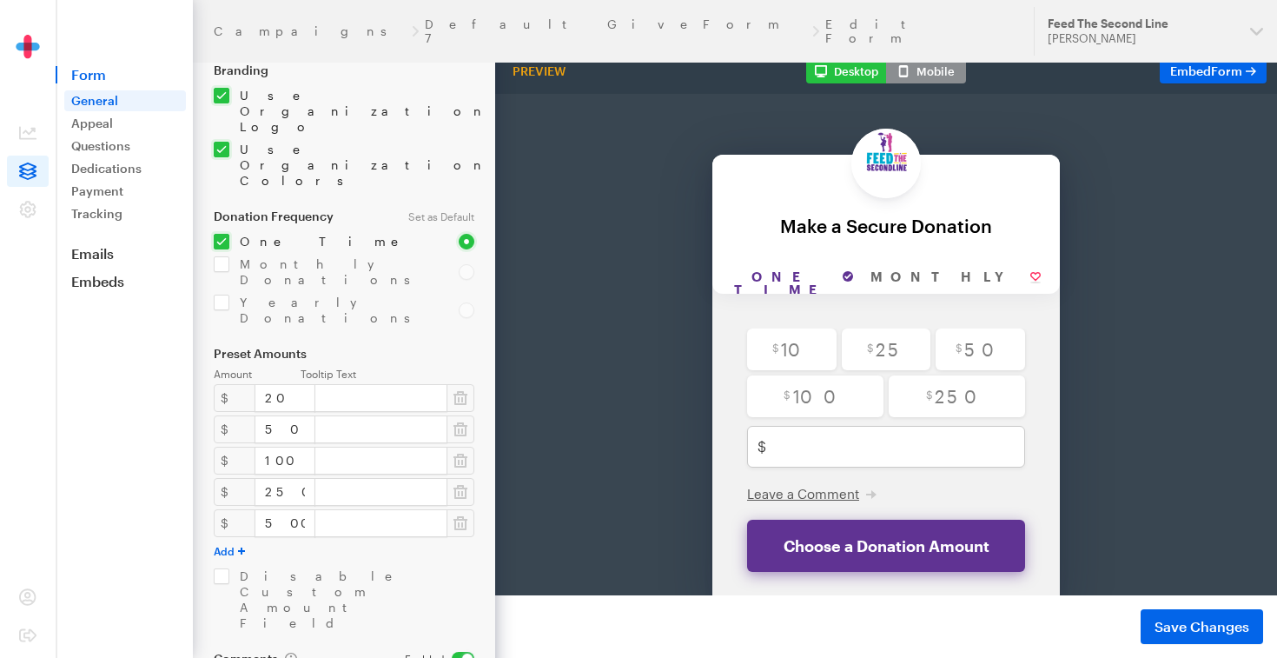
scroll to position [323, 0]
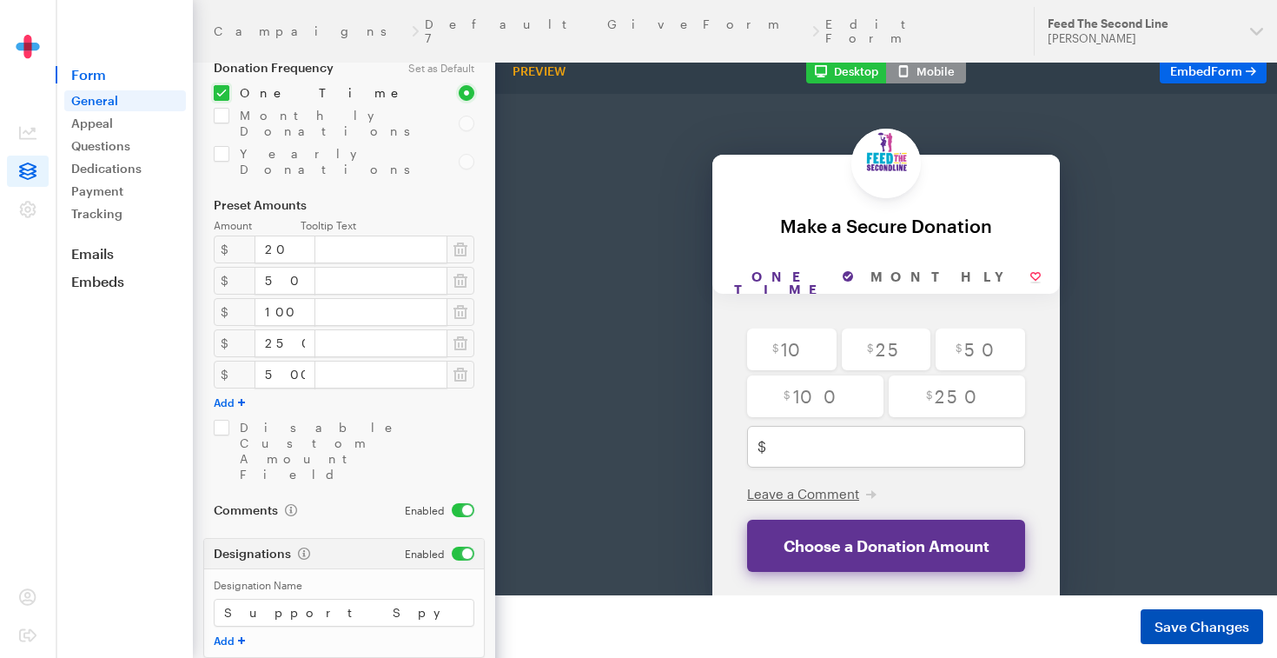
click at [1195, 630] on span "Save Changes" at bounding box center [1202, 626] width 95 height 21
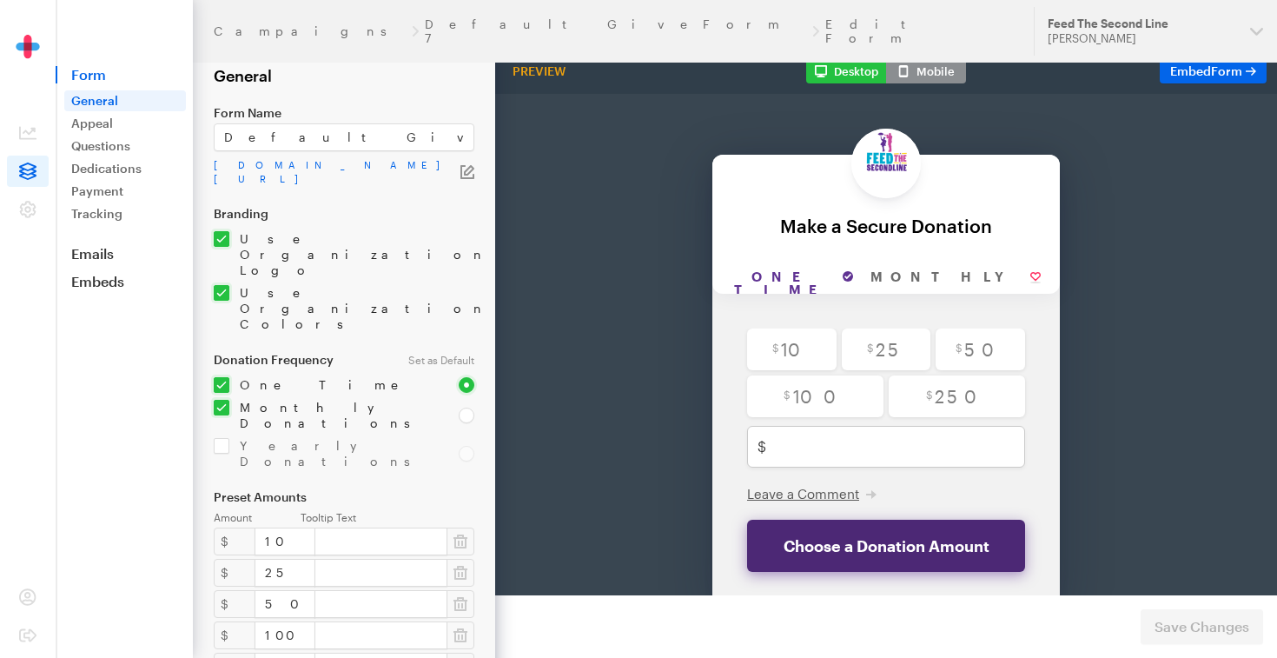
click at [904, 508] on button "Choose a Donation Amount" at bounding box center [886, 500] width 278 height 52
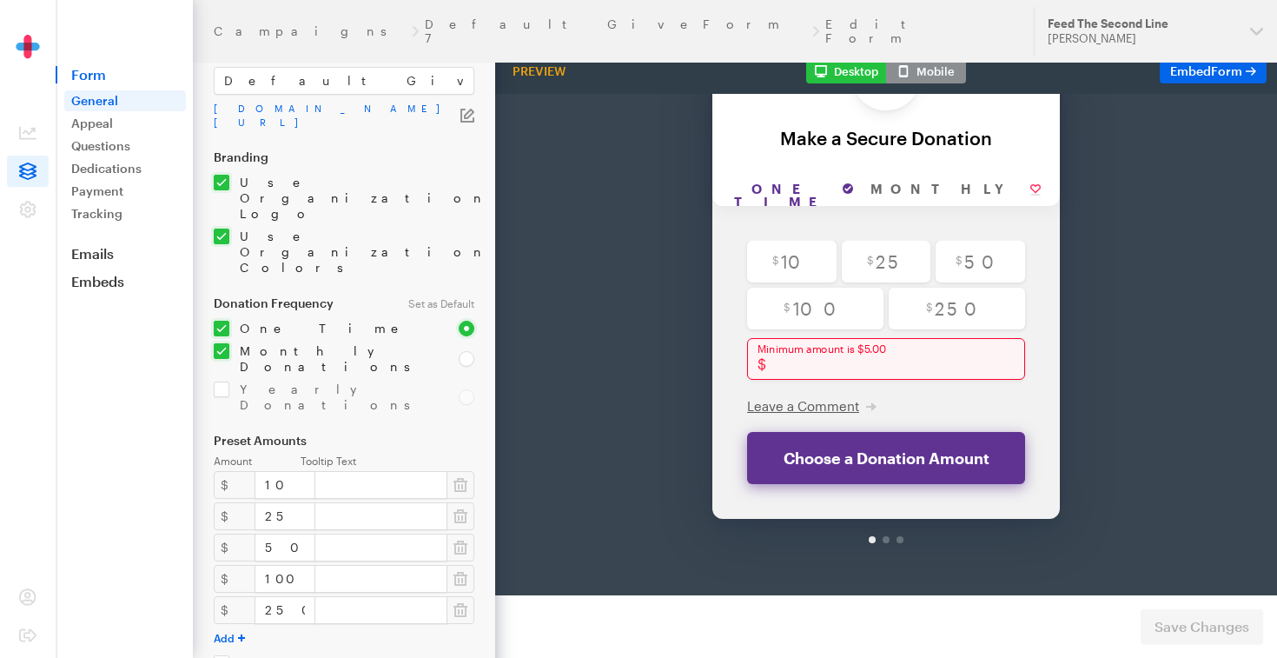
scroll to position [48, 0]
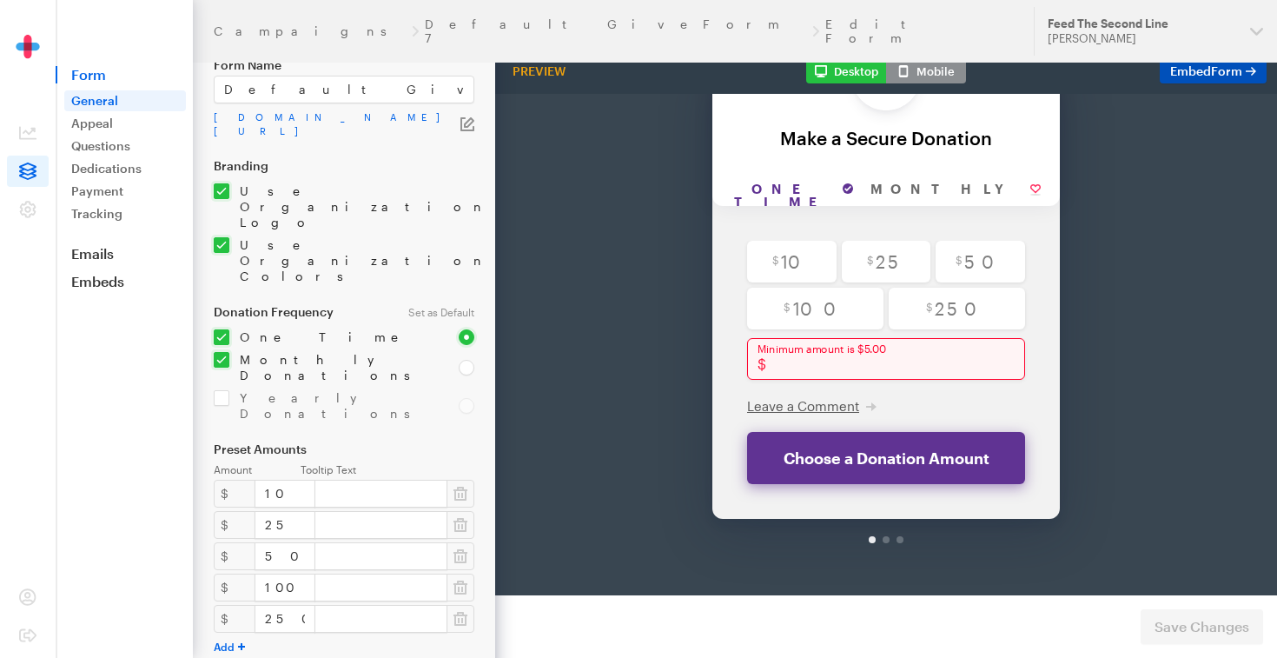
click at [1226, 73] on span "Form" at bounding box center [1226, 70] width 31 height 15
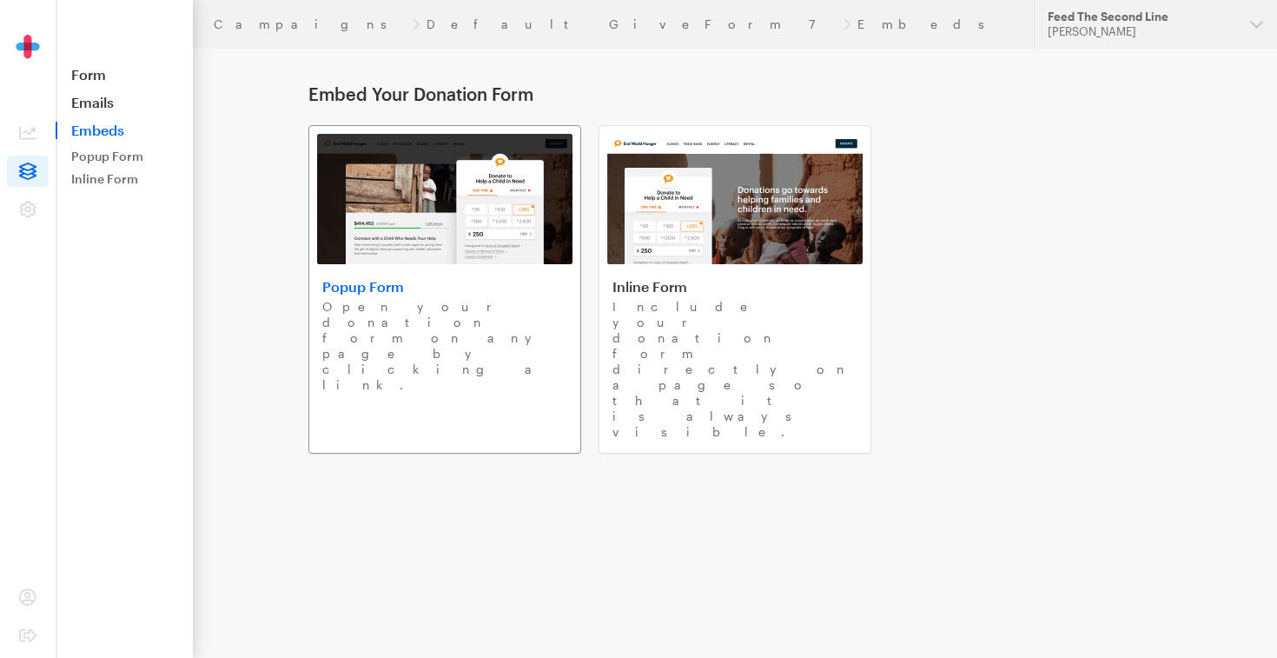
click at [476, 244] on img at bounding box center [444, 199] width 255 height 130
click at [258, 23] on link "Campaigns" at bounding box center [310, 24] width 192 height 14
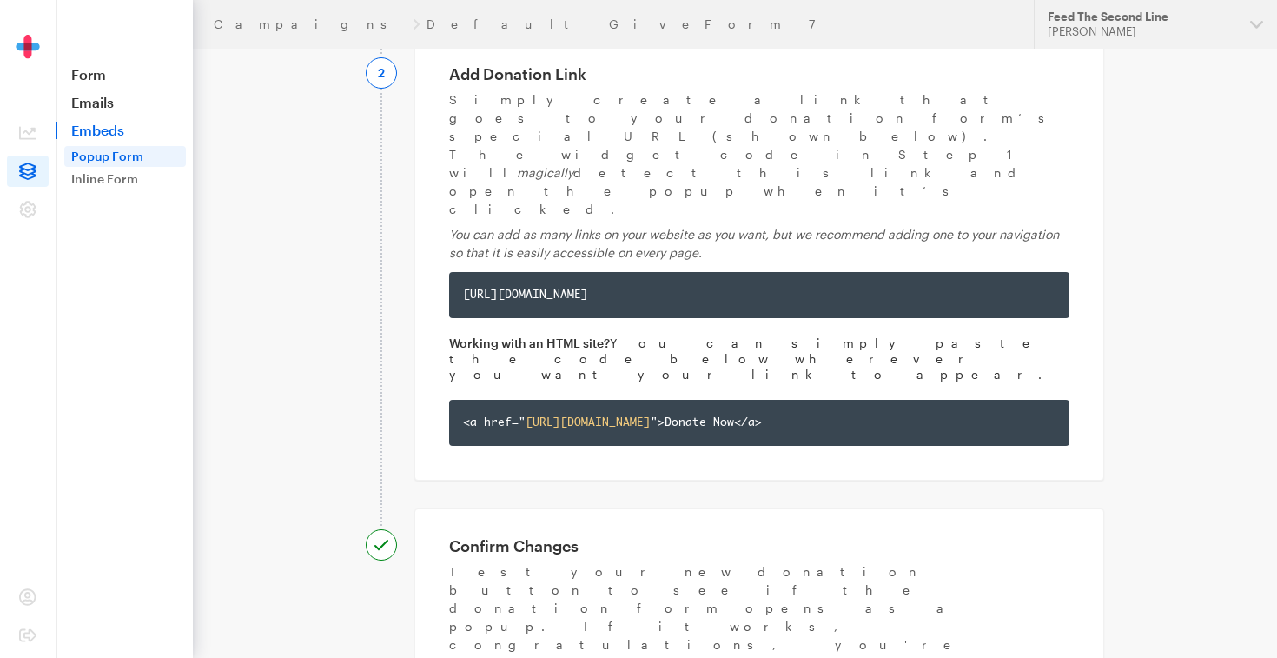
scroll to position [476, 0]
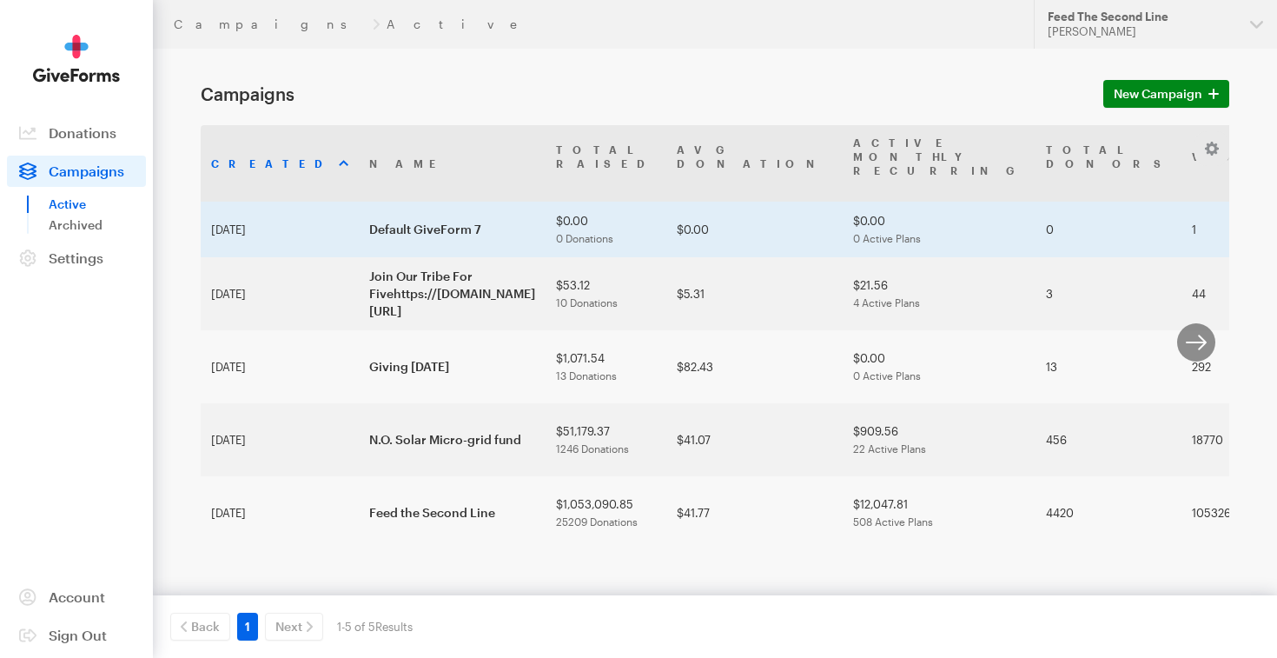
click at [359, 232] on td "Default GiveForm 7" at bounding box center [452, 230] width 187 height 56
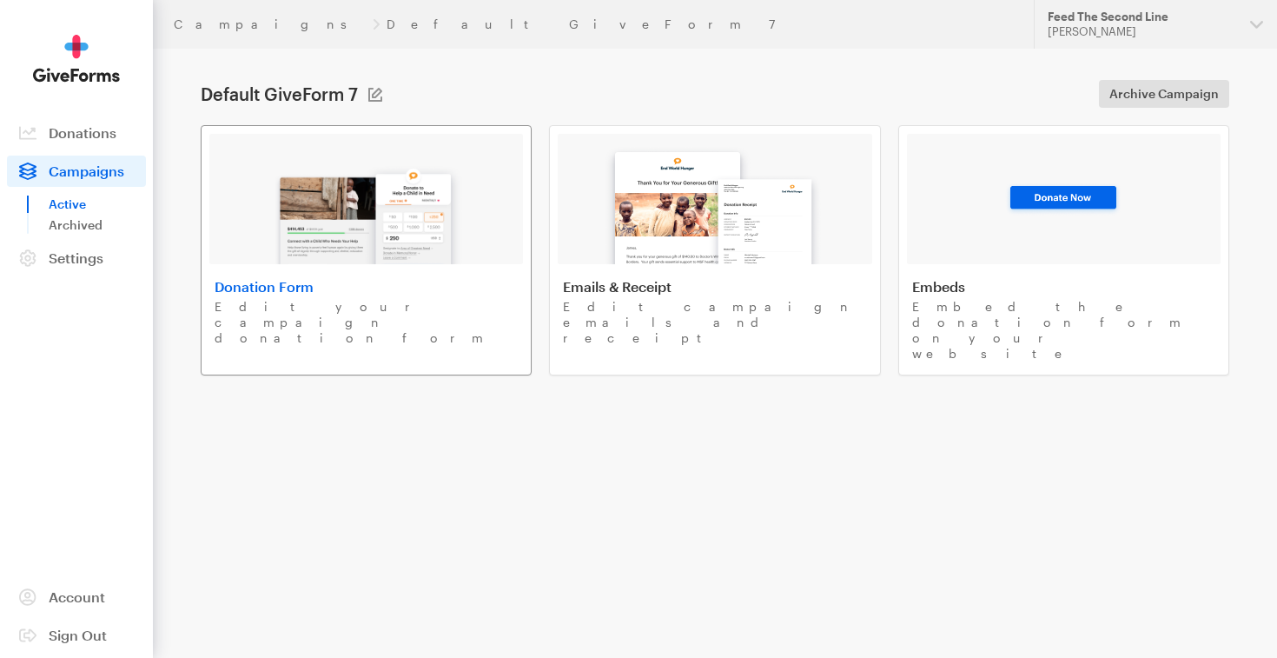
click at [343, 233] on img at bounding box center [366, 208] width 203 height 111
click at [378, 96] on button at bounding box center [375, 95] width 14 height 14
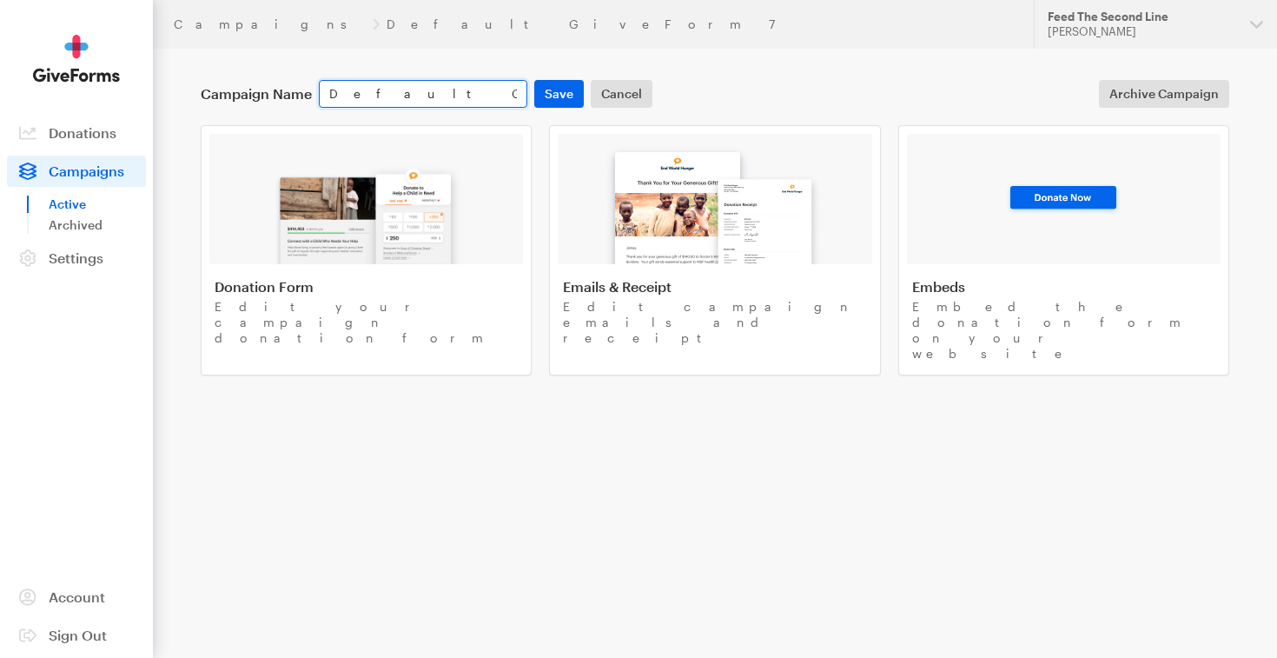
drag, startPoint x: 463, startPoint y: 96, endPoint x: 302, endPoint y: 95, distance: 160.8
click at [302, 95] on div "Campaign Name Default GiveForm 7 Save Cancel" at bounding box center [426, 94] width 459 height 28
paste input "After Apartment Fire"
type input "A"
paste input "Support Spy Boy [PERSON_NAME] & Family"
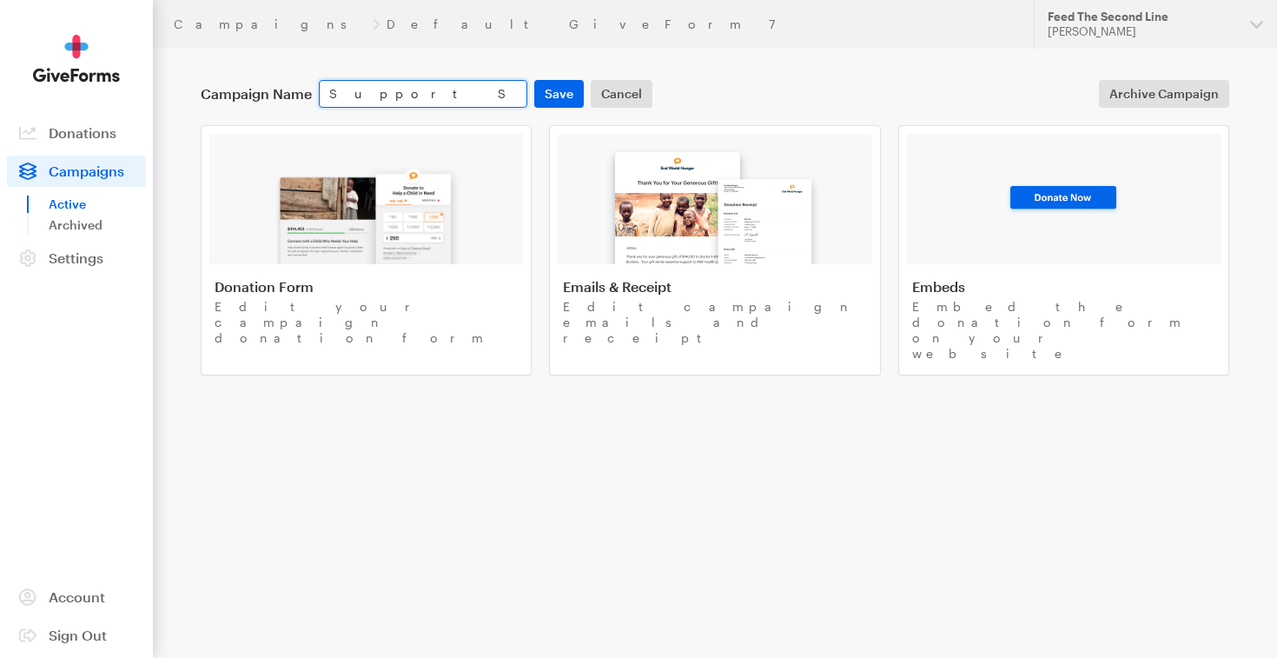
scroll to position [0, 41]
type input "Support Spy Boy [PERSON_NAME] & Family"
click at [567, 93] on button "Save" at bounding box center [559, 94] width 50 height 28
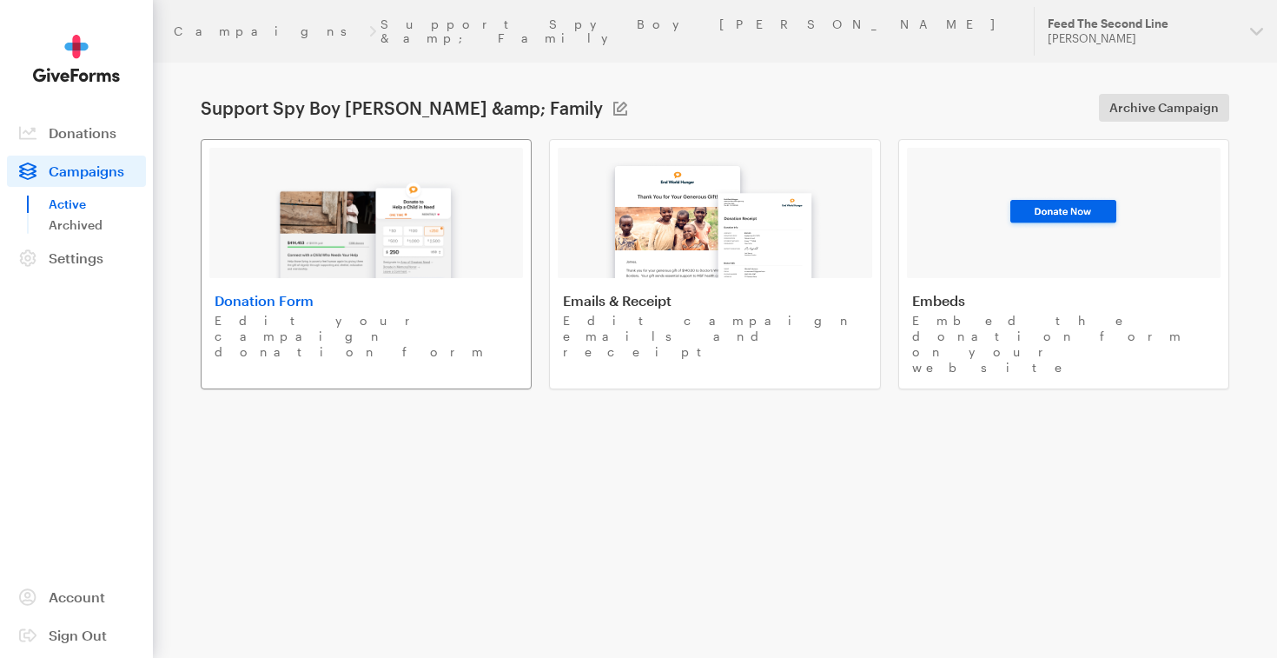
click at [401, 214] on img at bounding box center [366, 222] width 203 height 111
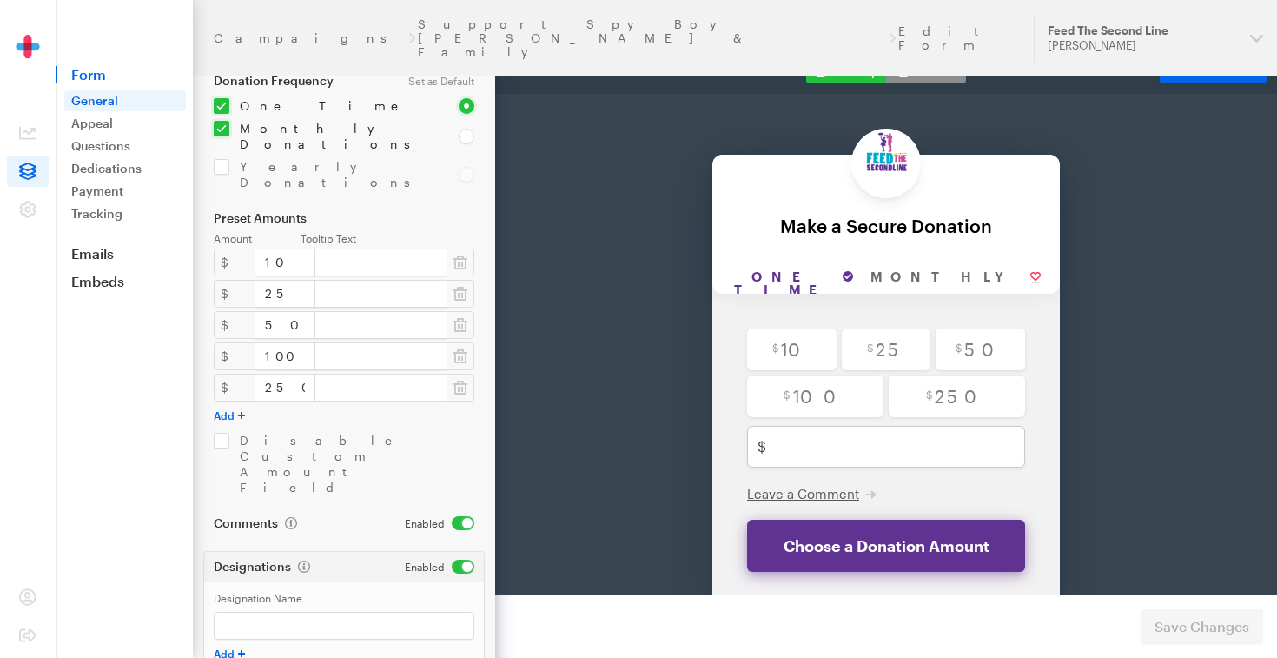
scroll to position [292, 0]
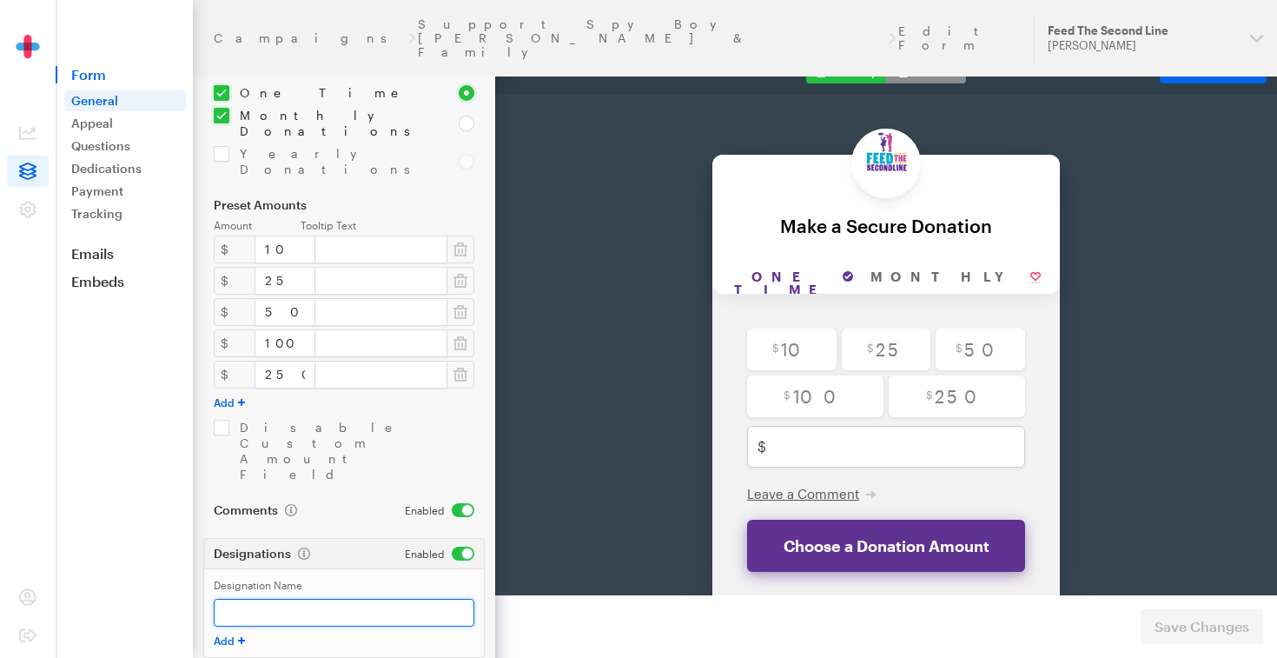
click at [328, 599] on input "Designation Name" at bounding box center [344, 613] width 261 height 28
paste input "After Apartment Fire"
type input "Support Spy Boy [PERSON_NAME] & Family After Apartment Fire"
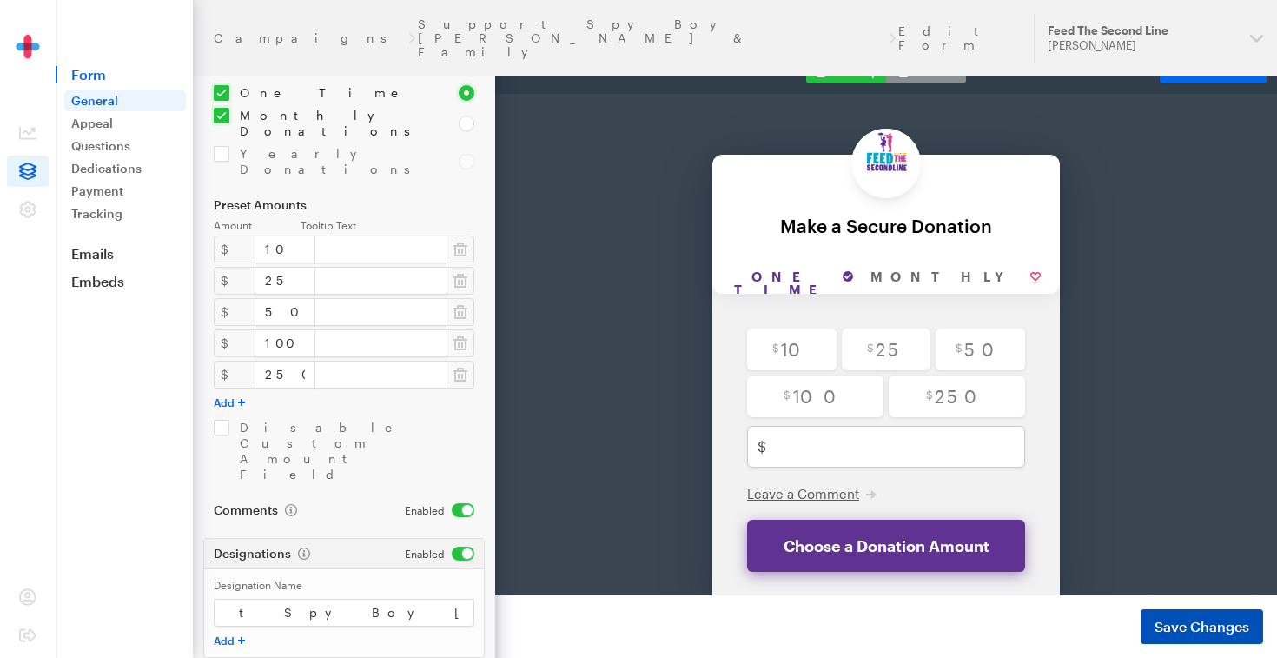
scroll to position [0, 0]
click at [1185, 625] on span "Save Changes" at bounding box center [1202, 626] width 95 height 21
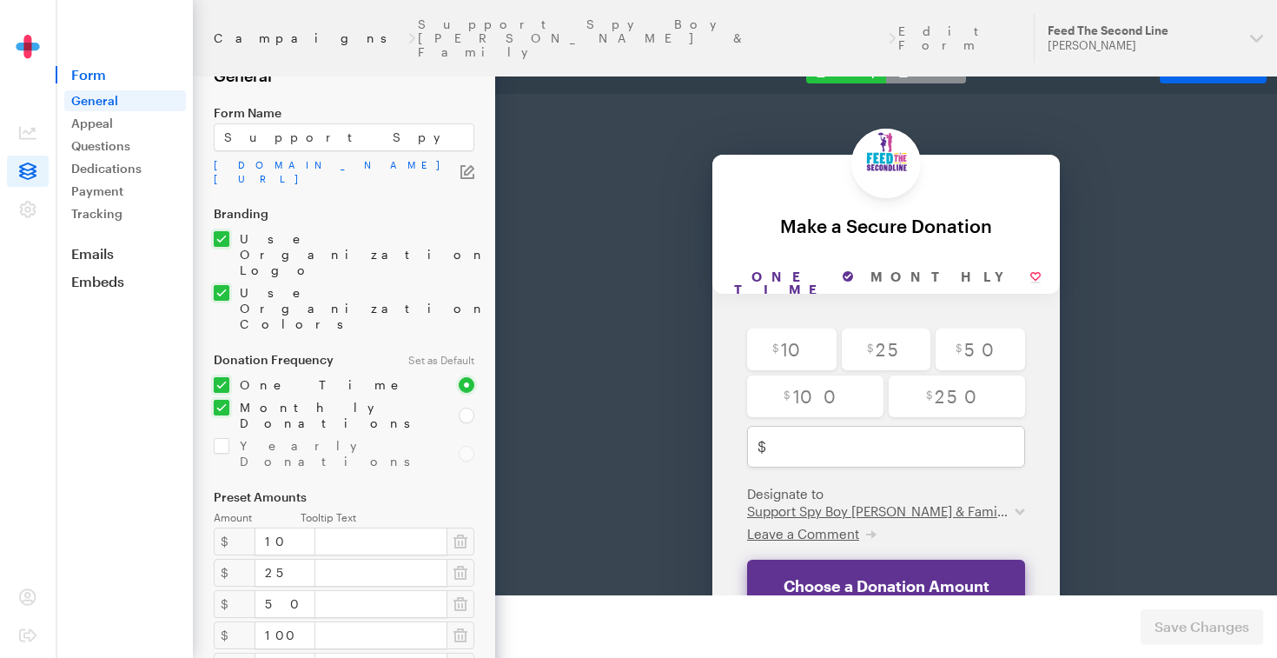
click at [235, 31] on link "Campaigns" at bounding box center [310, 38] width 192 height 14
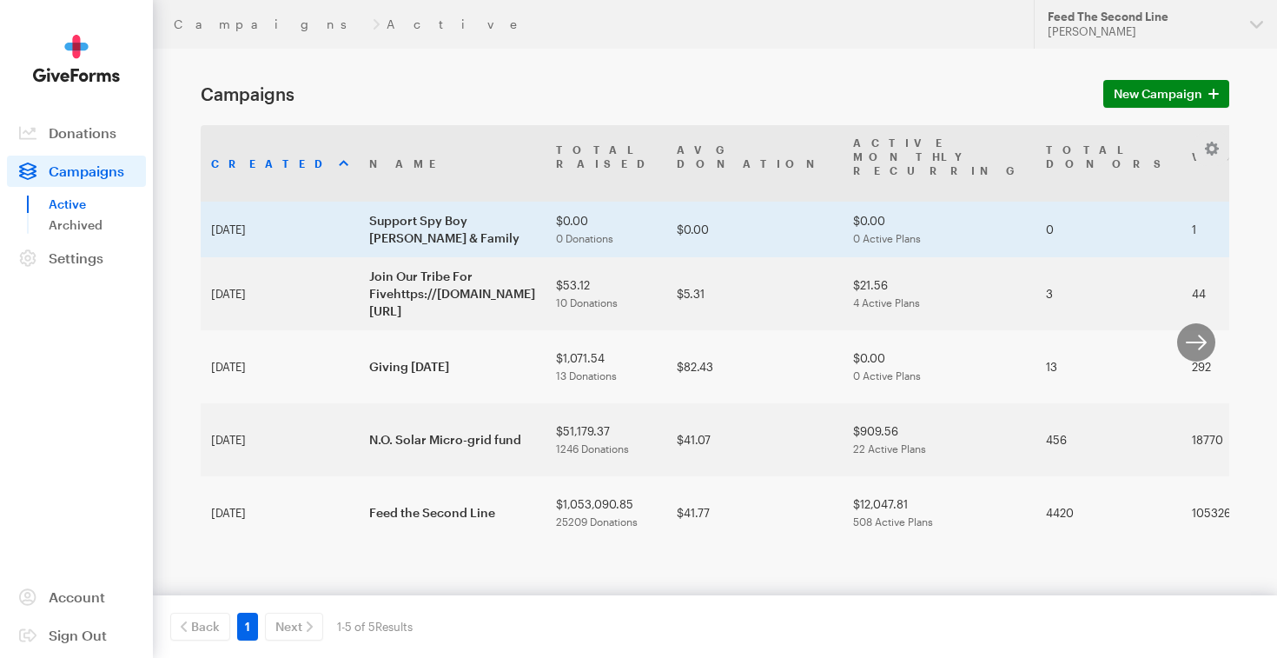
scroll to position [0, 161]
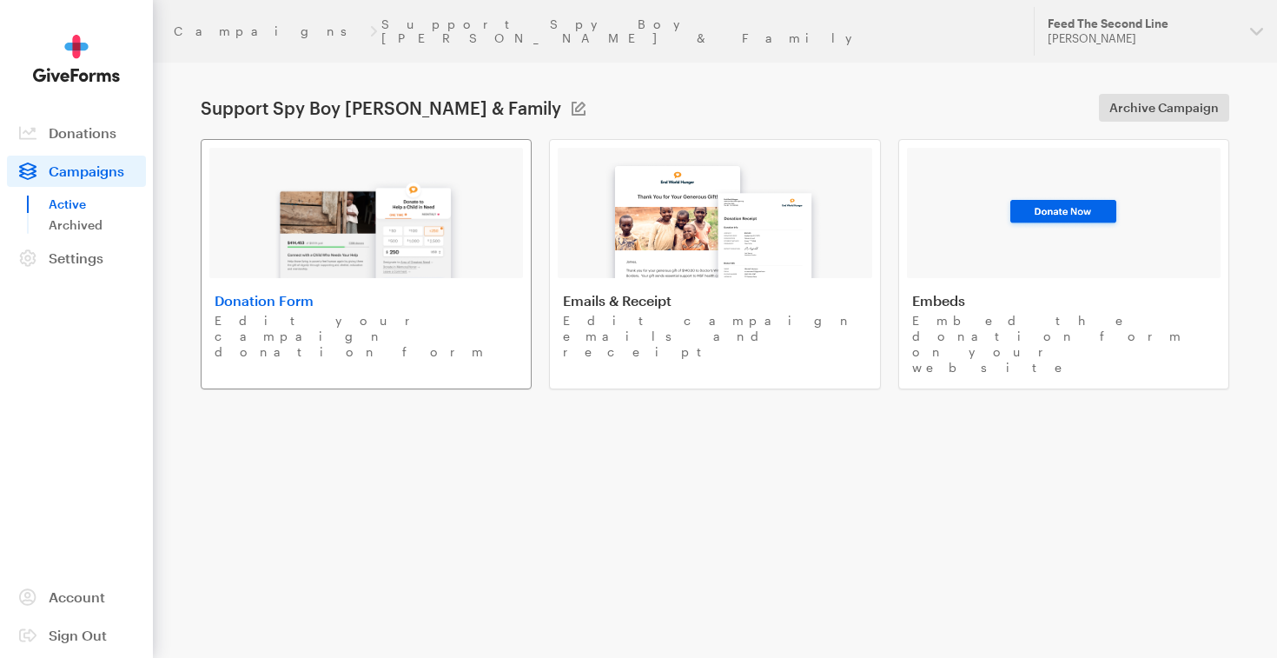
click at [374, 275] on link "Donation Form Edit your campaign donation form" at bounding box center [366, 264] width 331 height 250
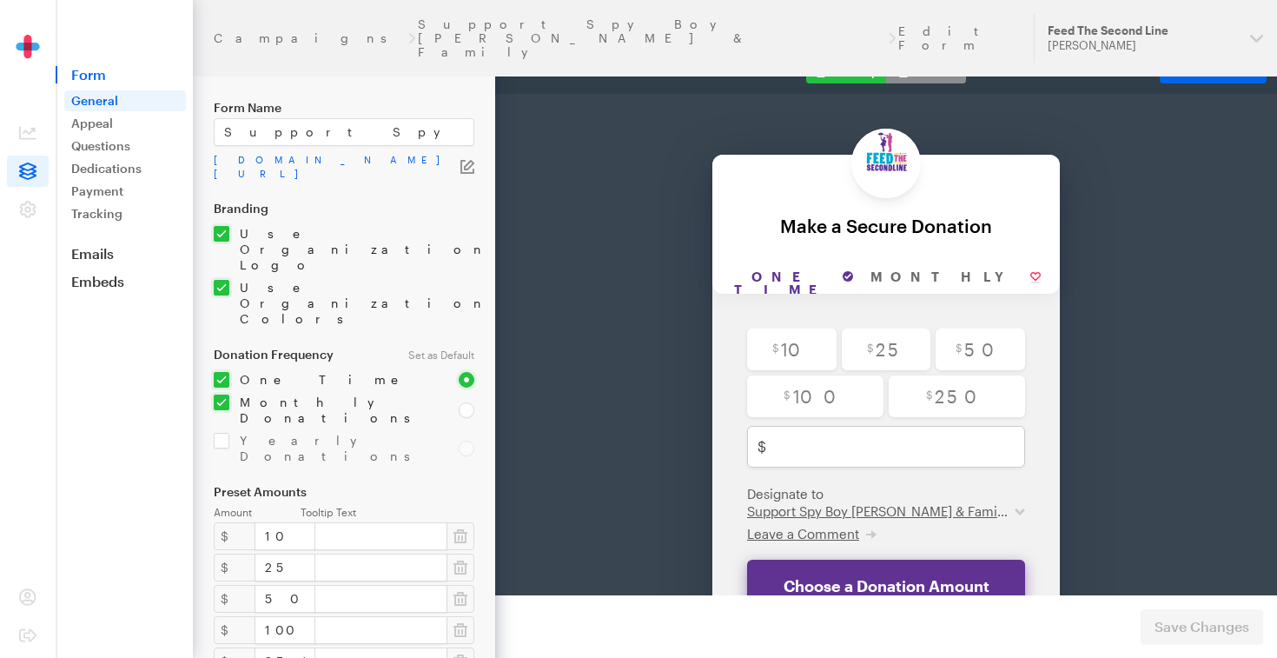
scroll to position [8, 0]
click at [434, 156] on link "app.giveforms.com/forms/redbeansparade/default-giveform-7-1" at bounding box center [337, 164] width 247 height 28
click at [393, 159] on link "app.giveforms.com/forms/redbeansparade/default-giveform-7-1" at bounding box center [337, 164] width 247 height 28
click at [470, 163] on icon "button" at bounding box center [469, 162] width 10 height 10
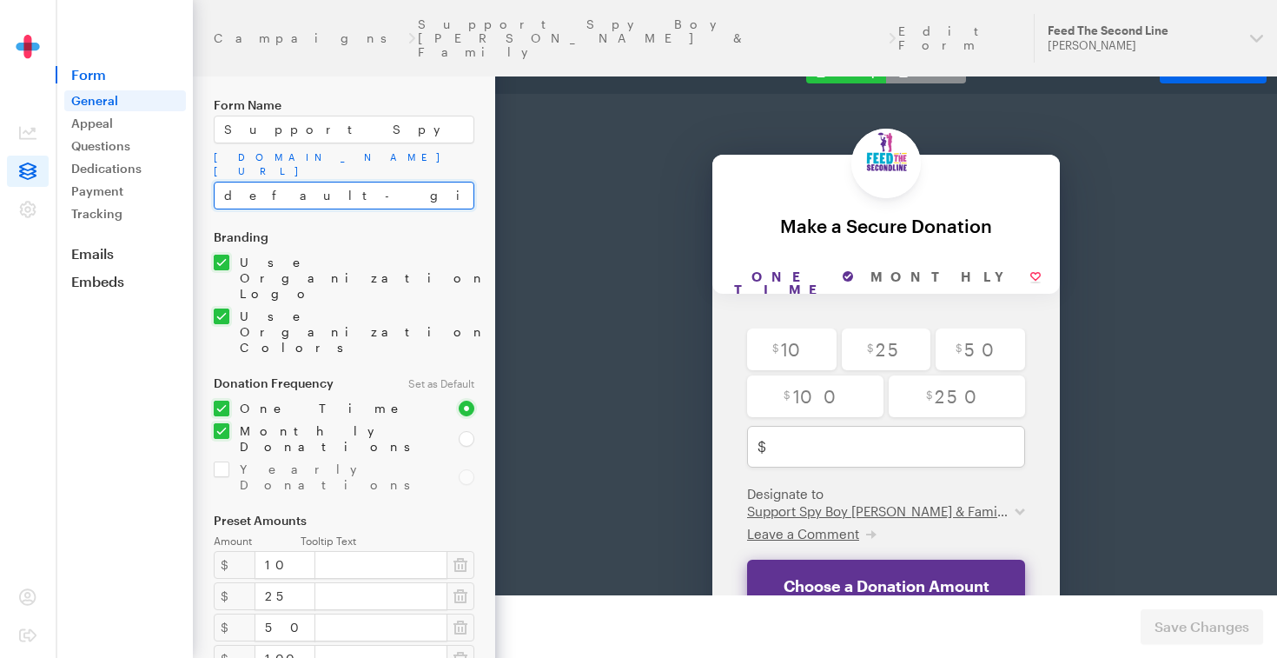
drag, startPoint x: 357, startPoint y: 200, endPoint x: 215, endPoint y: 205, distance: 142.6
click at [215, 202] on input "default-giveform-7-1" at bounding box center [344, 196] width 261 height 28
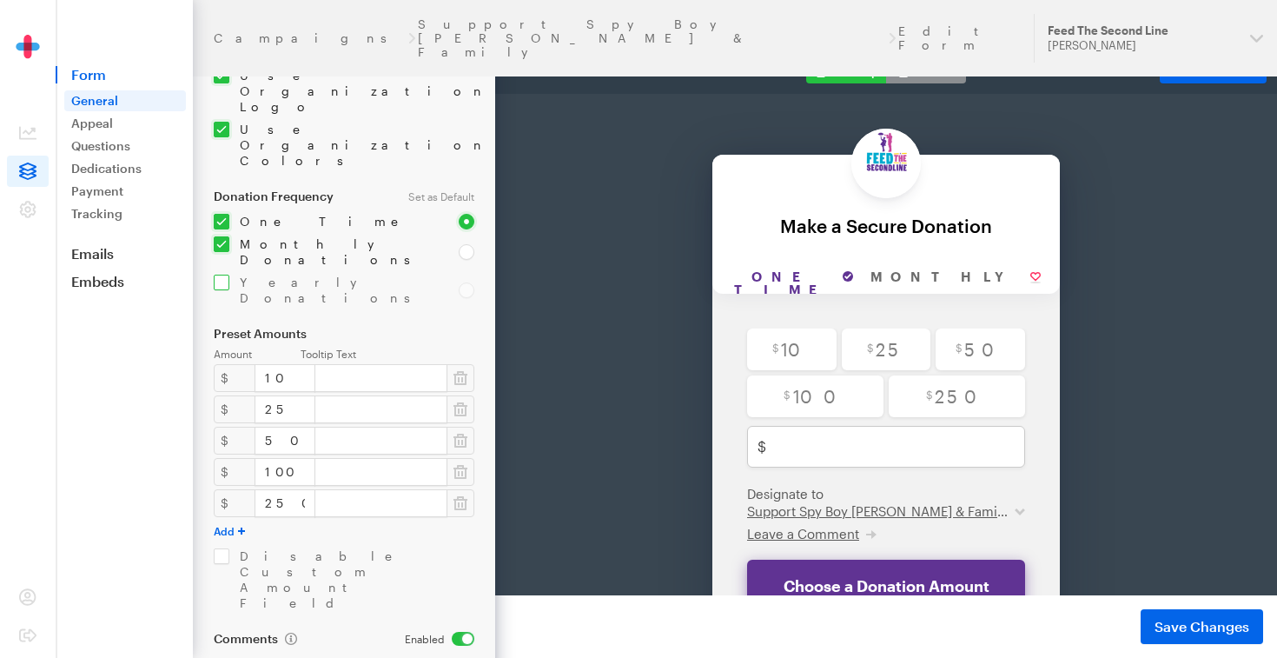
scroll to position [323, 0]
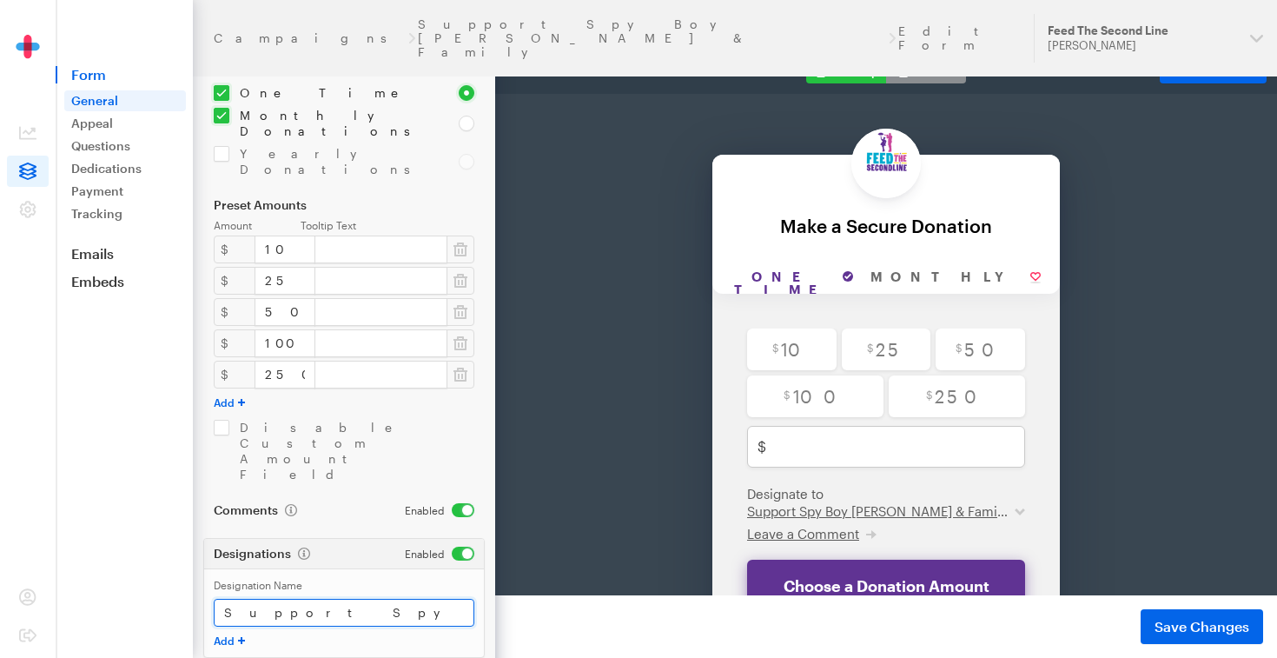
drag, startPoint x: 454, startPoint y: 470, endPoint x: 198, endPoint y: 453, distance: 256.1
click at [198, 453] on form "Campaigns Support Spy Boy Samuel Fields & Family Edit Form General Form Name Su…" at bounding box center [247, 268] width 495 height 1183
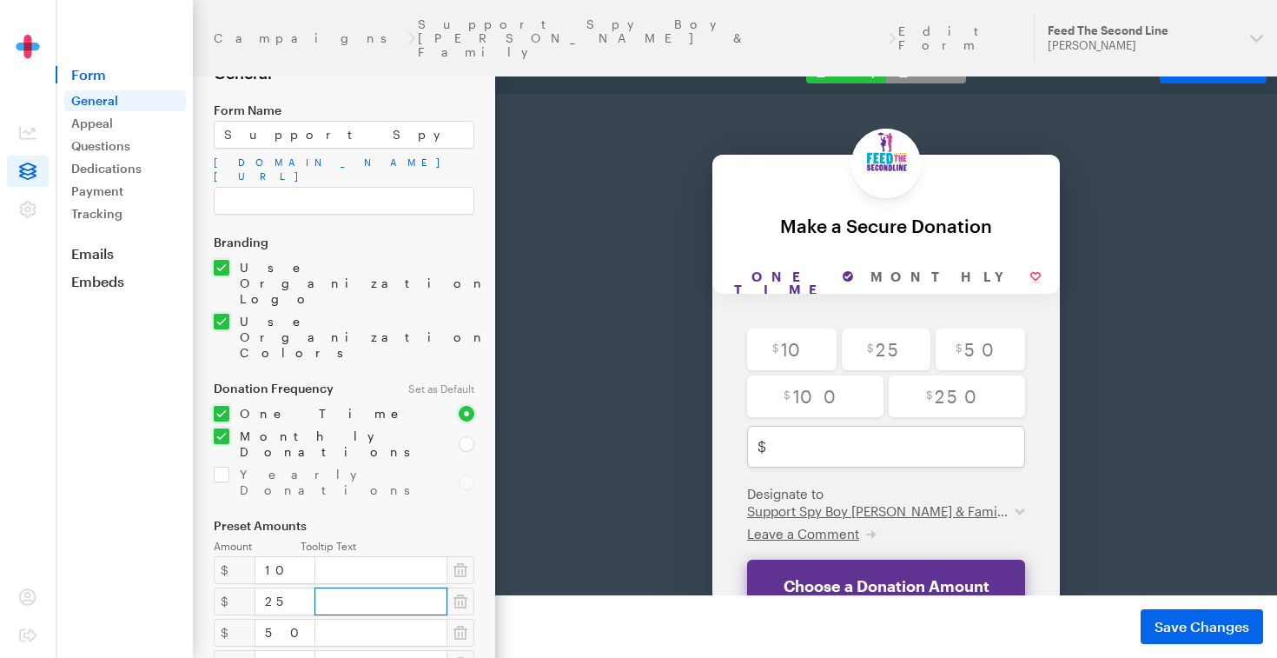
scroll to position [0, 0]
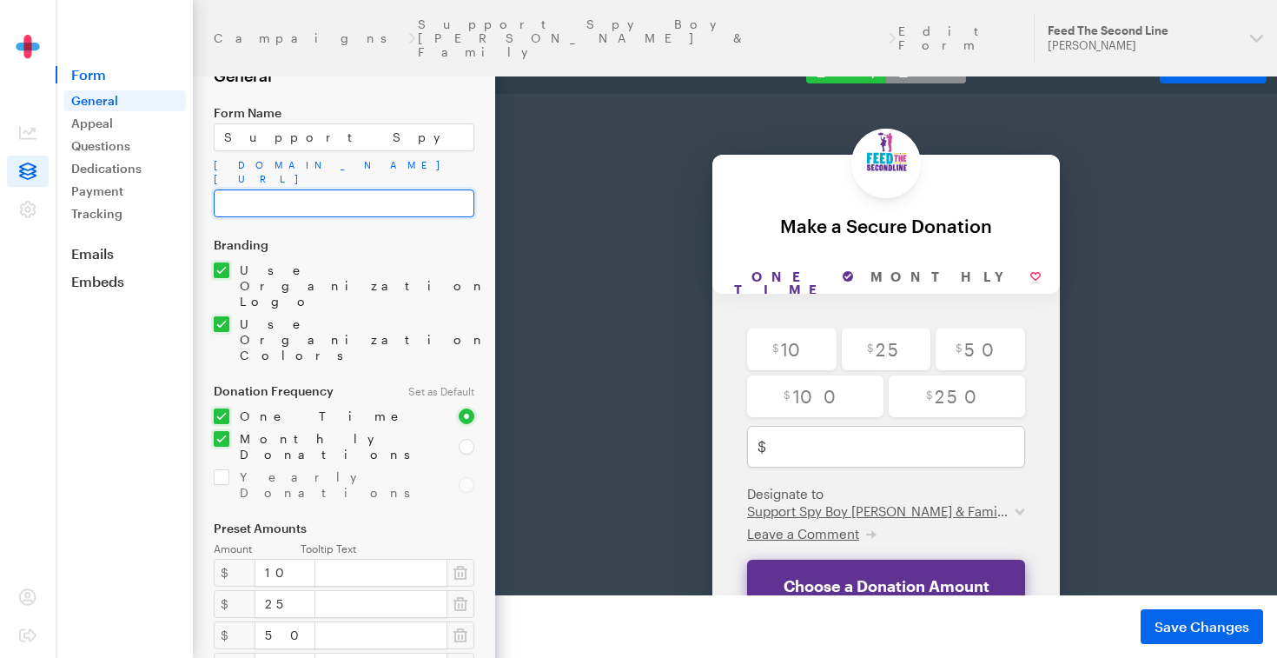
click at [342, 199] on input "text" at bounding box center [344, 203] width 261 height 28
type input "Support Spy Boy [PERSON_NAME] & Family"
click at [353, 242] on label "Branding" at bounding box center [344, 245] width 261 height 14
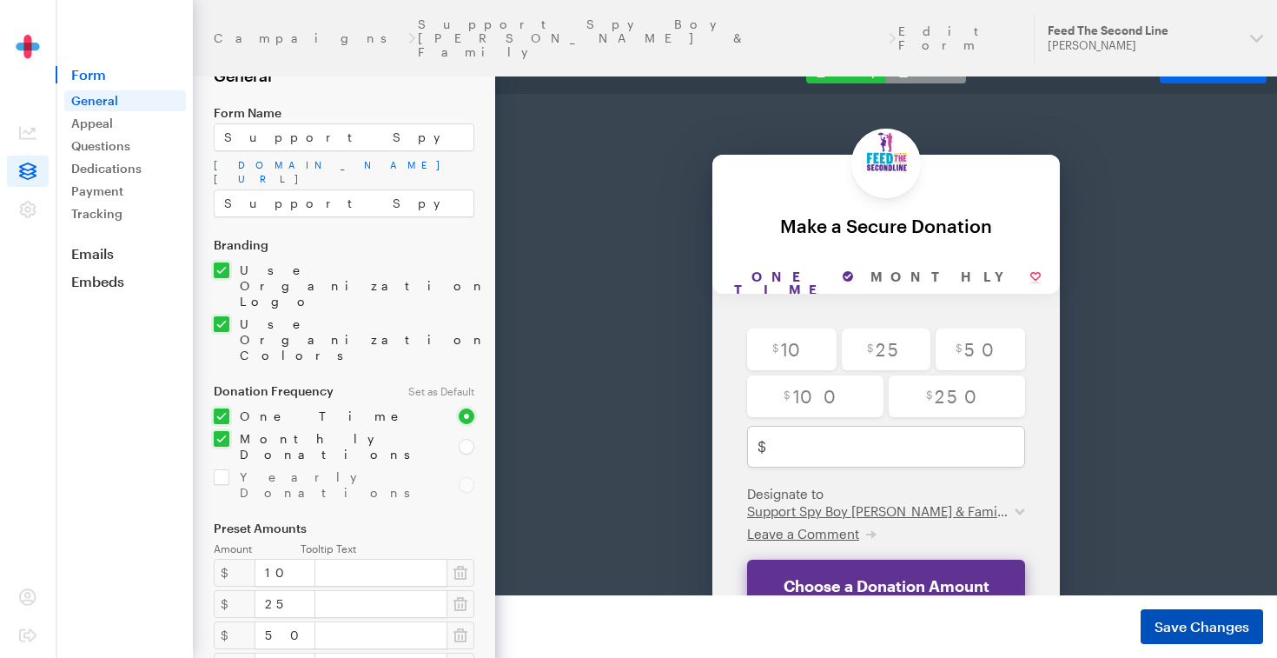
click at [1190, 623] on span "Save Changes" at bounding box center [1202, 626] width 95 height 21
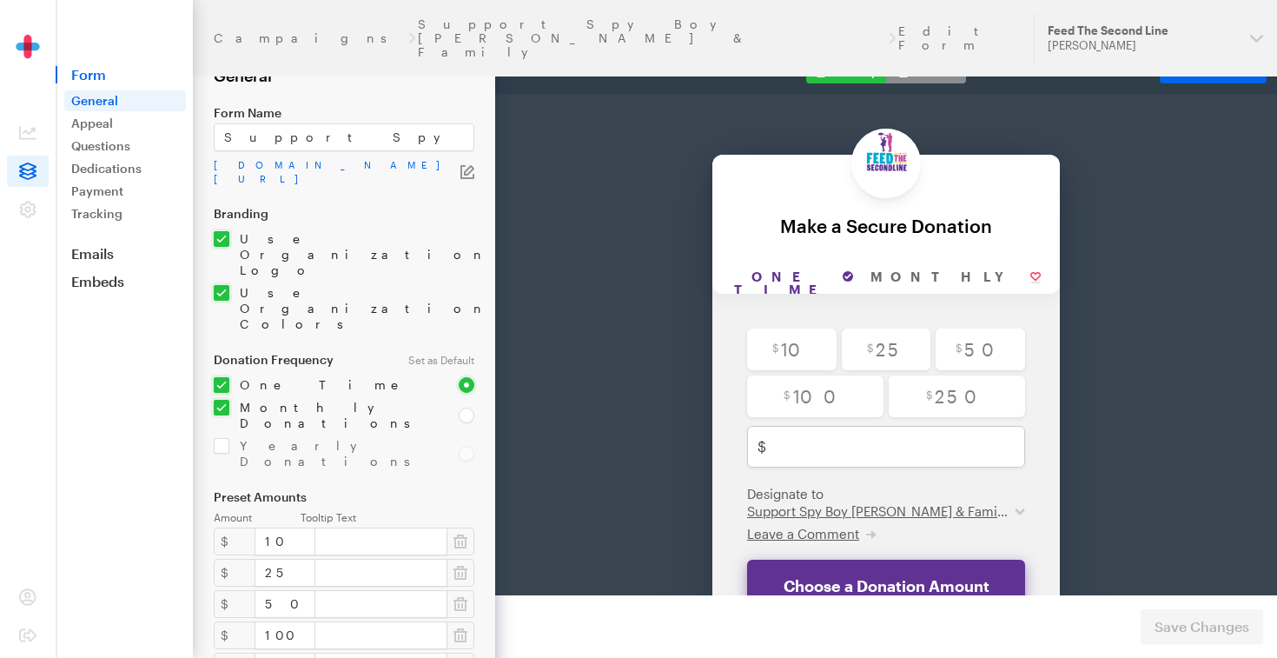
scroll to position [128, 0]
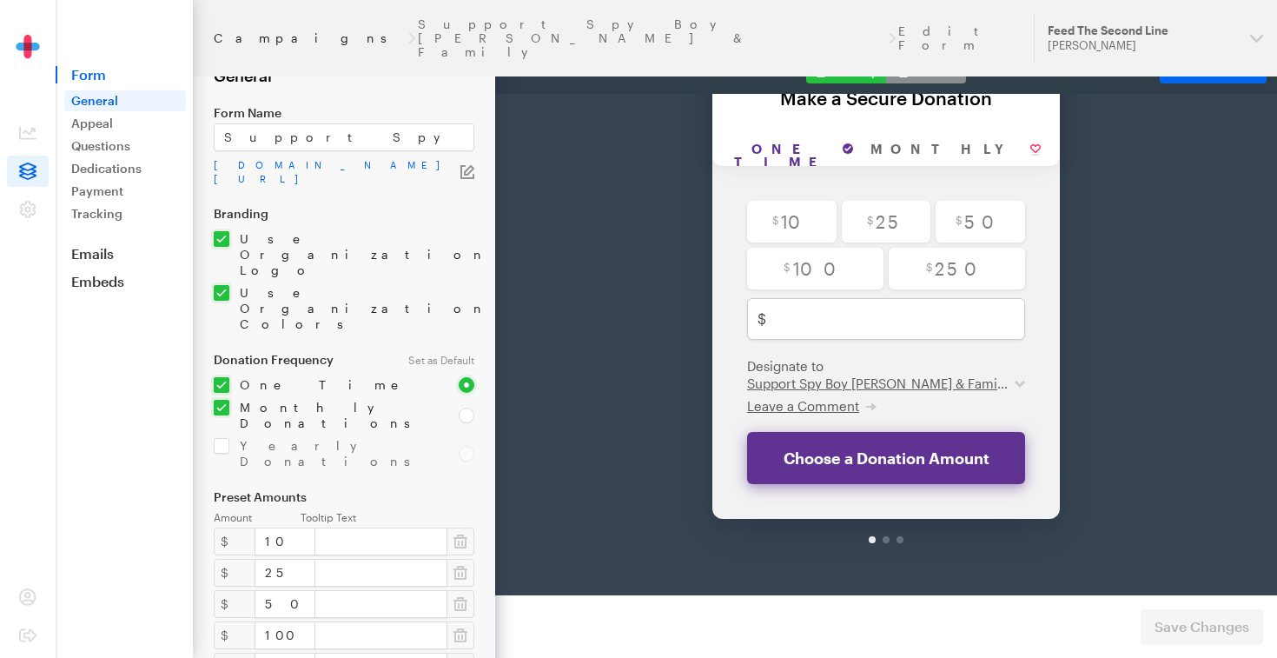
click at [251, 31] on link "Campaigns" at bounding box center [310, 38] width 192 height 14
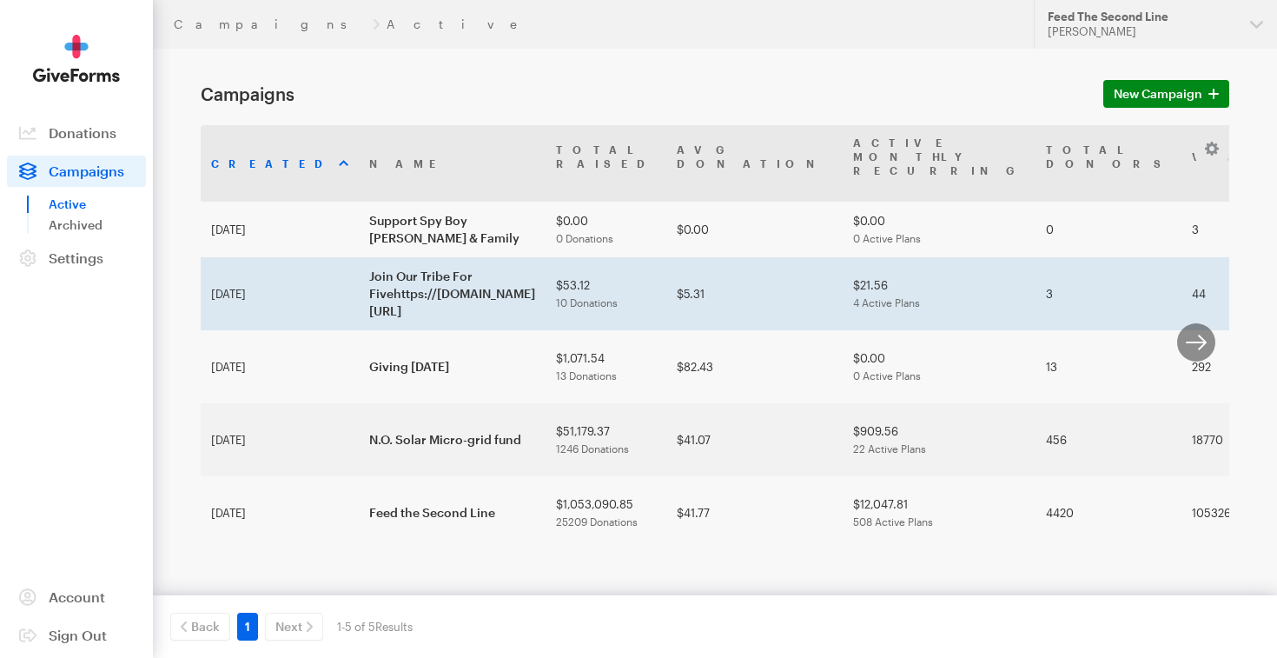
scroll to position [0, 161]
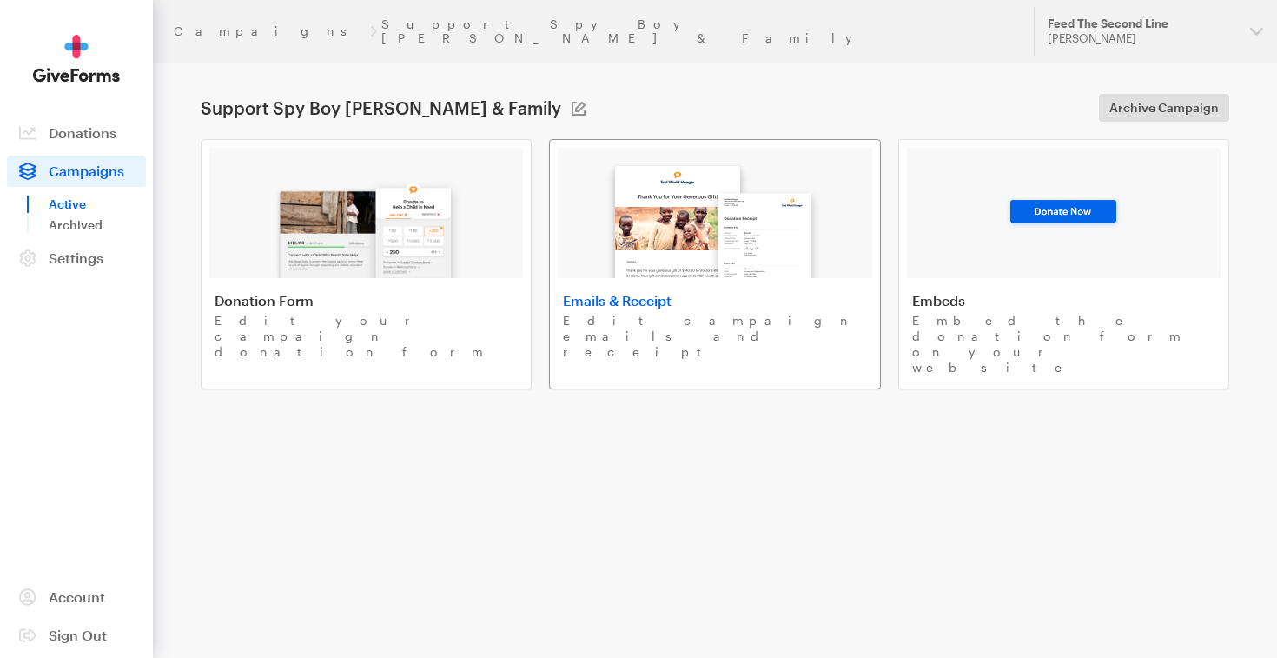
click at [774, 228] on img at bounding box center [715, 213] width 235 height 129
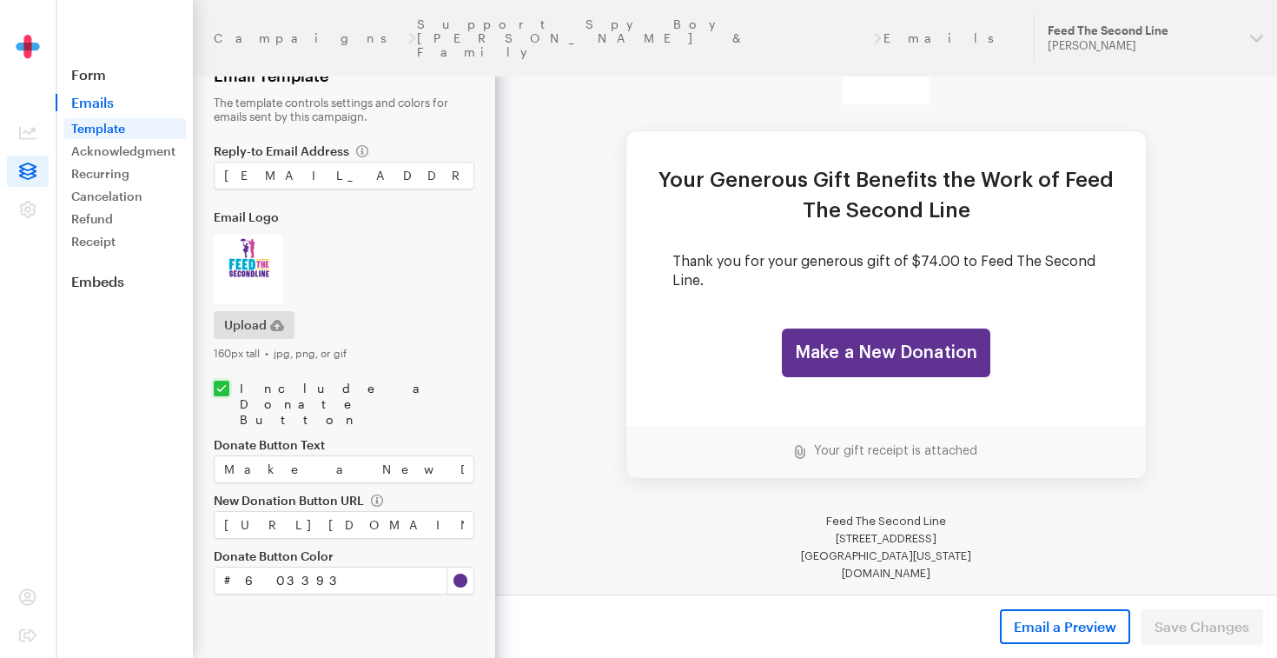
scroll to position [118, 0]
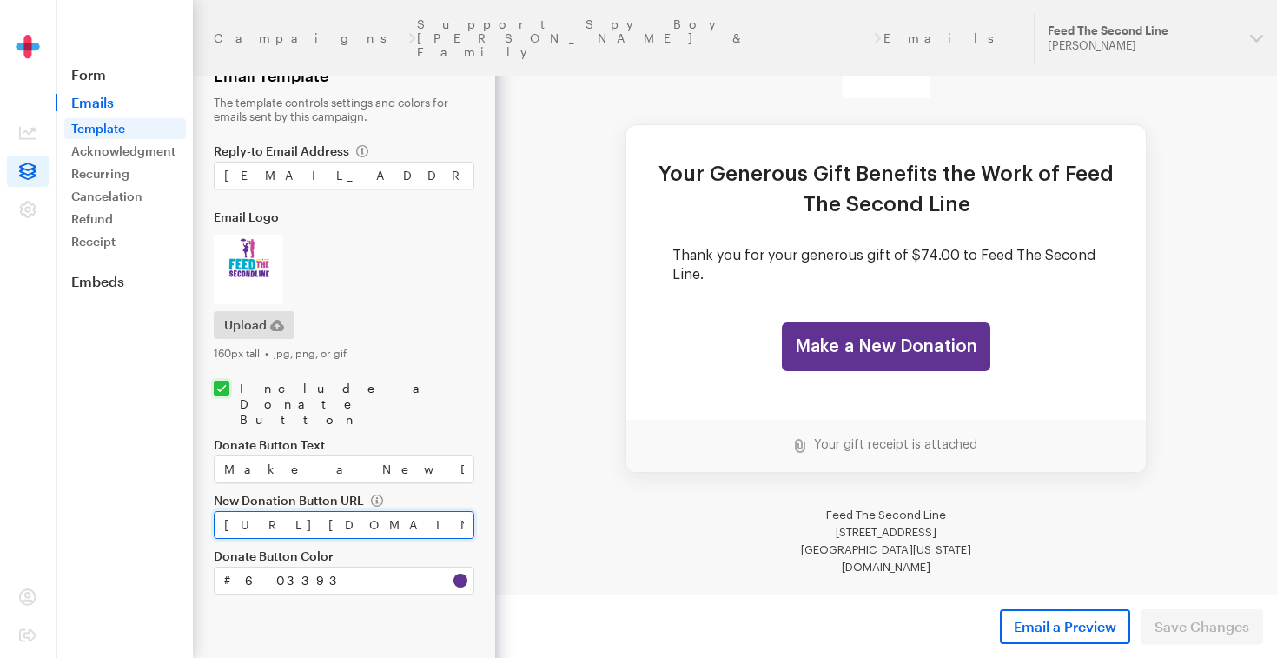
click at [467, 511] on input "https://app.giveforms.com/forms/redbeansparade/default-giveform-7-1" at bounding box center [344, 525] width 261 height 28
drag, startPoint x: 464, startPoint y: 493, endPoint x: 475, endPoint y: 492, distance: 11.3
click at [475, 492] on form "Campaigns Support Spy Boy Samuel Fields & Family Emails Email Template The temp…" at bounding box center [247, 329] width 495 height 658
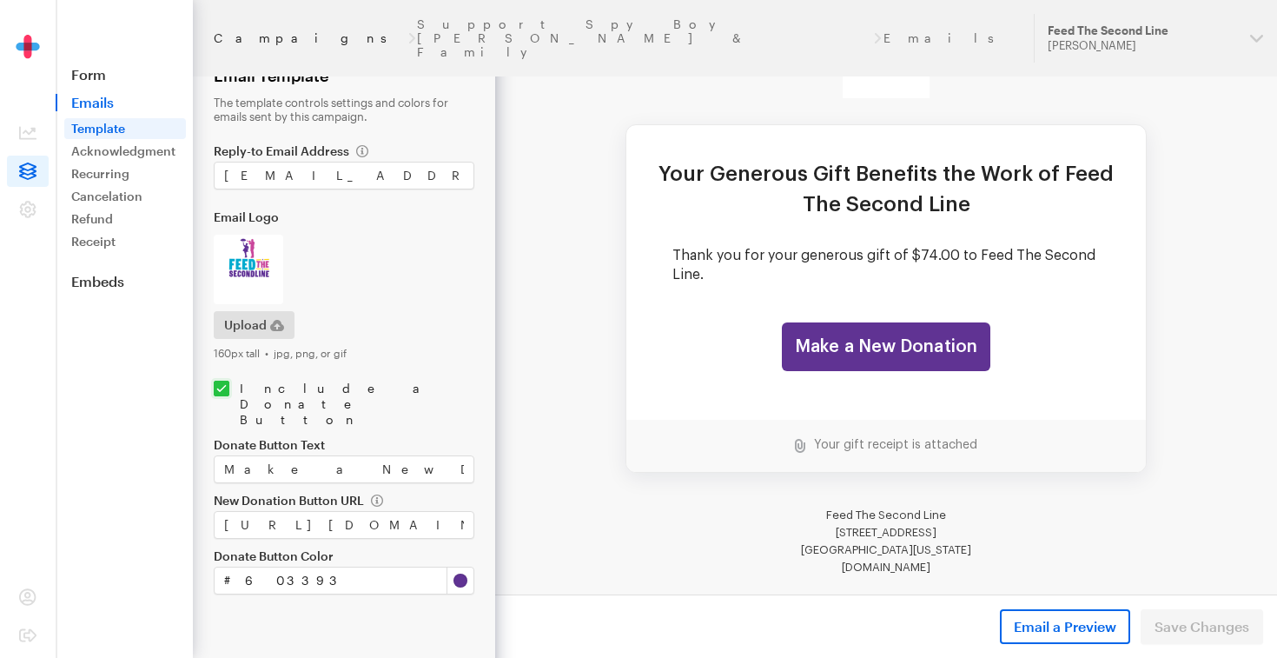
click at [262, 31] on link "Campaigns" at bounding box center [310, 38] width 192 height 14
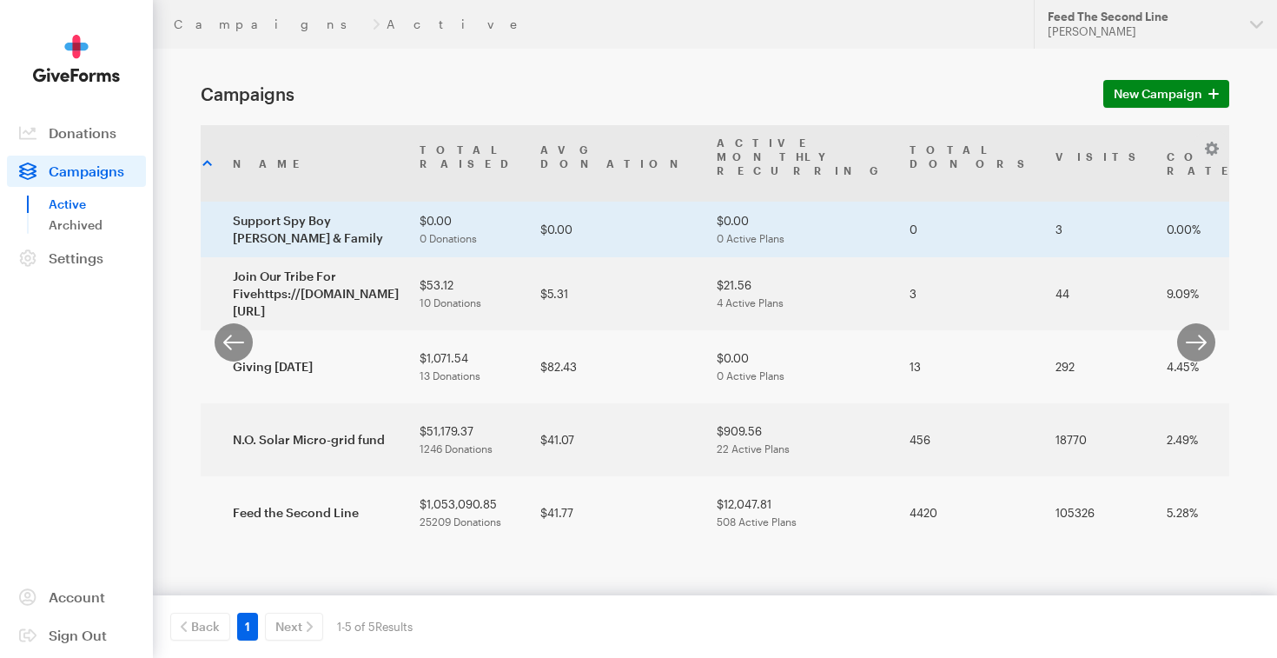
scroll to position [0, 161]
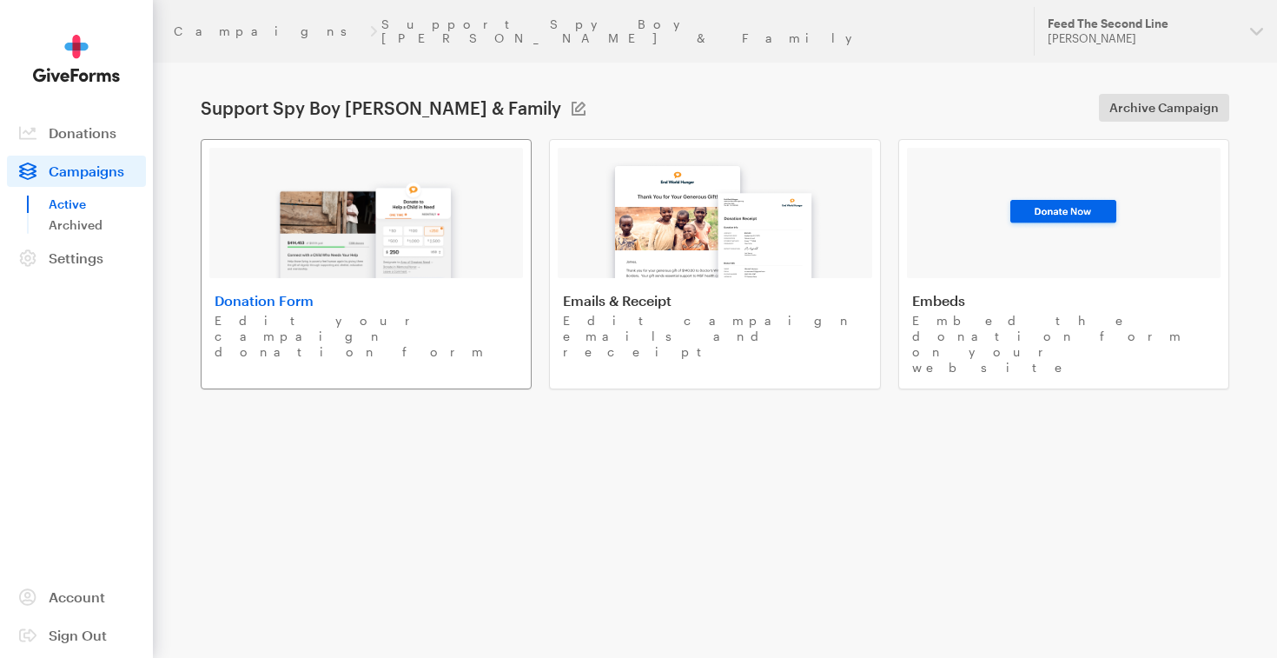
click at [287, 292] on h4 "Donation Form" at bounding box center [366, 300] width 303 height 17
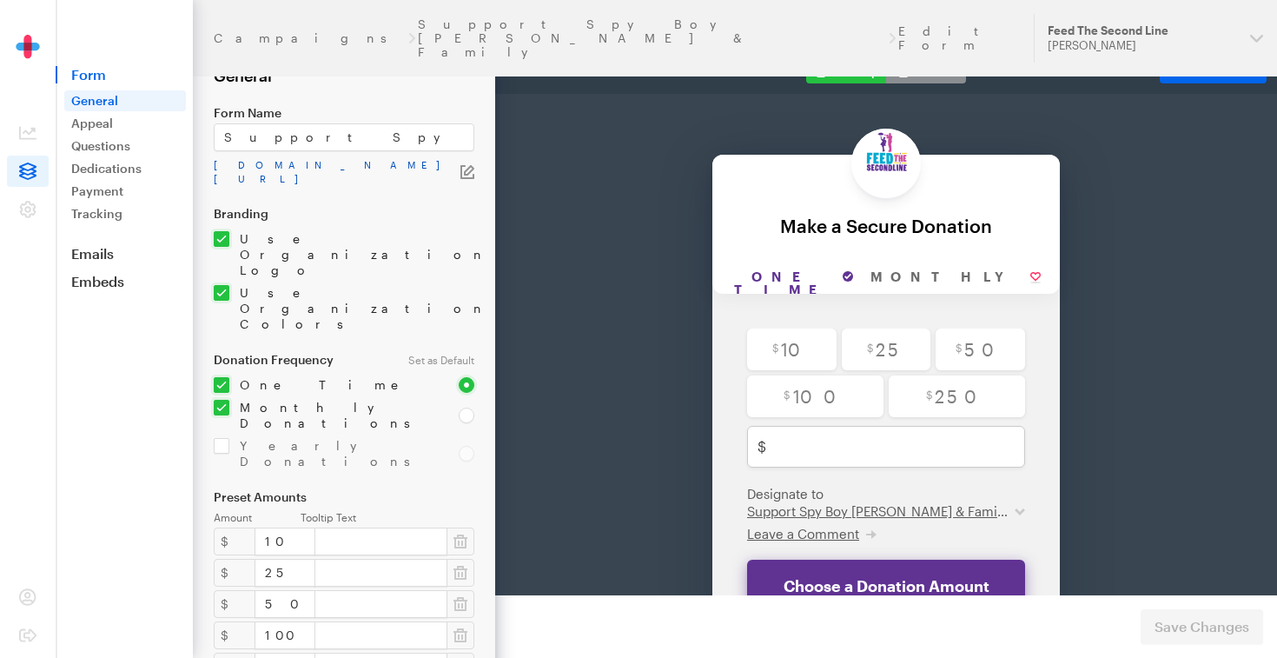
click at [401, 168] on link "[DOMAIN_NAME][URL]" at bounding box center [337, 172] width 247 height 28
click at [463, 169] on icon "button" at bounding box center [468, 172] width 14 height 14
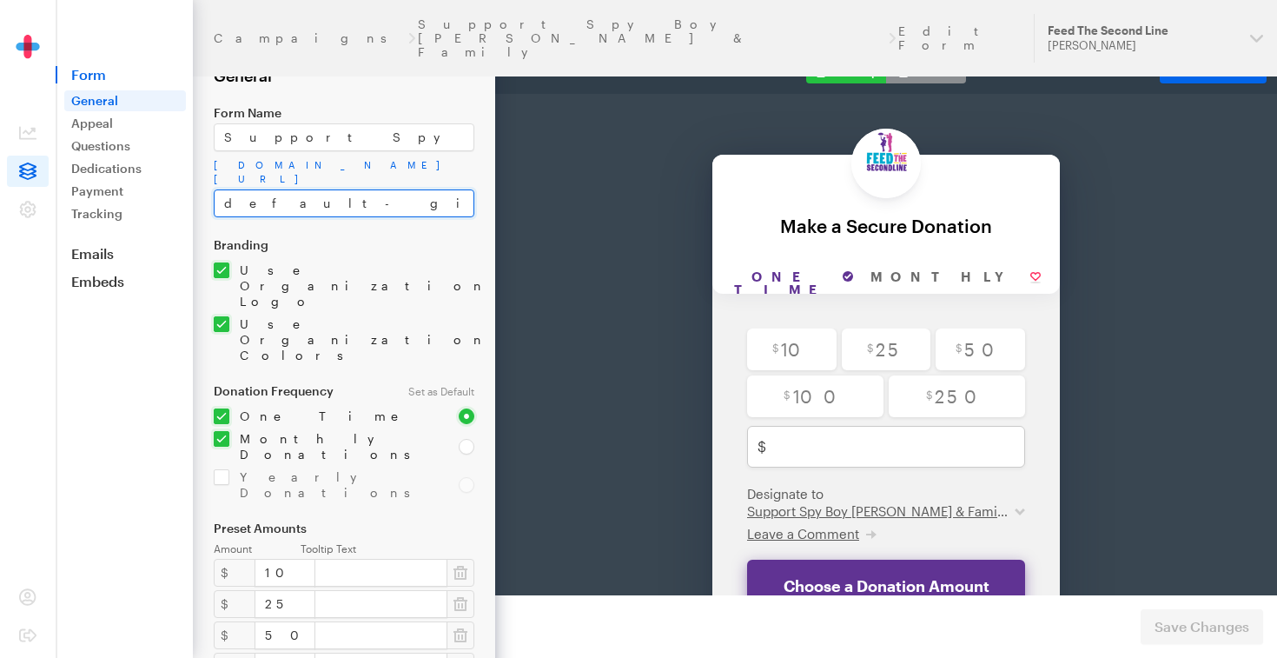
drag, startPoint x: 344, startPoint y: 195, endPoint x: 222, endPoint y: 207, distance: 123.1
click at [221, 207] on input "default-giveform-7-1" at bounding box center [344, 203] width 261 height 28
paste input "Support Spy Boy [PERSON_NAME] & Family"
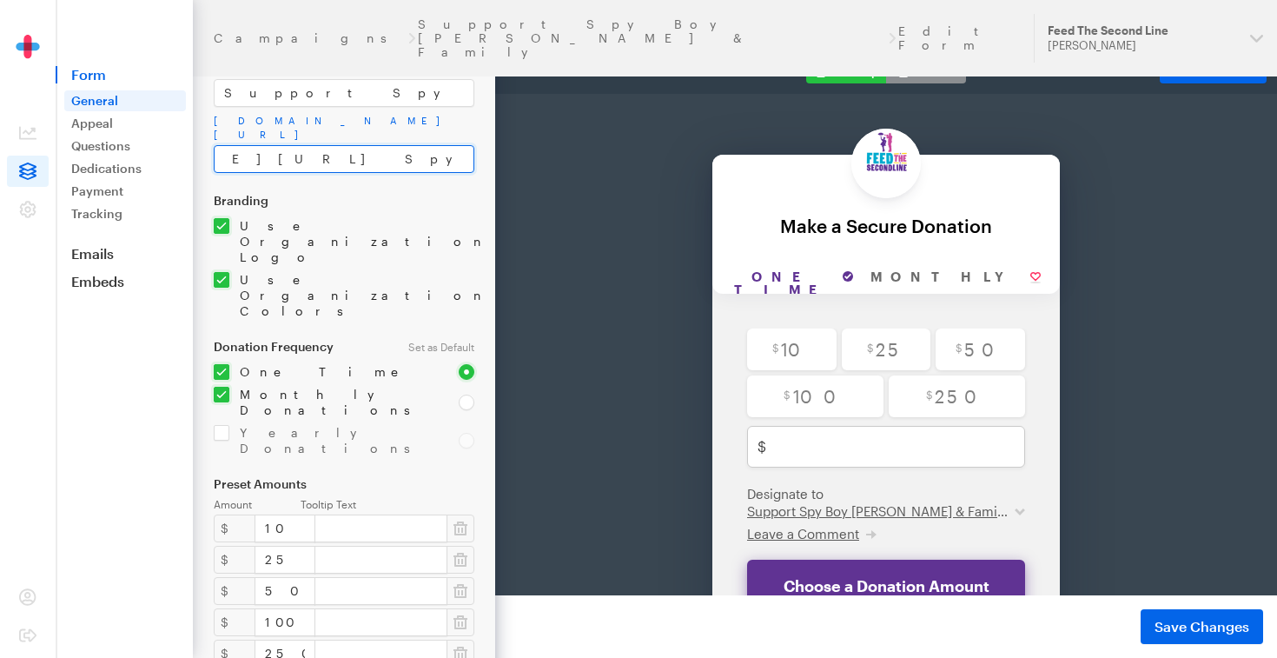
scroll to position [42, 0]
type input "app.giveforms.com/forms/redbeansparade/Support Spy Boy Samuel Fields & Family"
click at [222, 342] on div "Donation Frequency Set as Default One Time Monthly Donations Yearly Donations" at bounding box center [344, 400] width 261 height 116
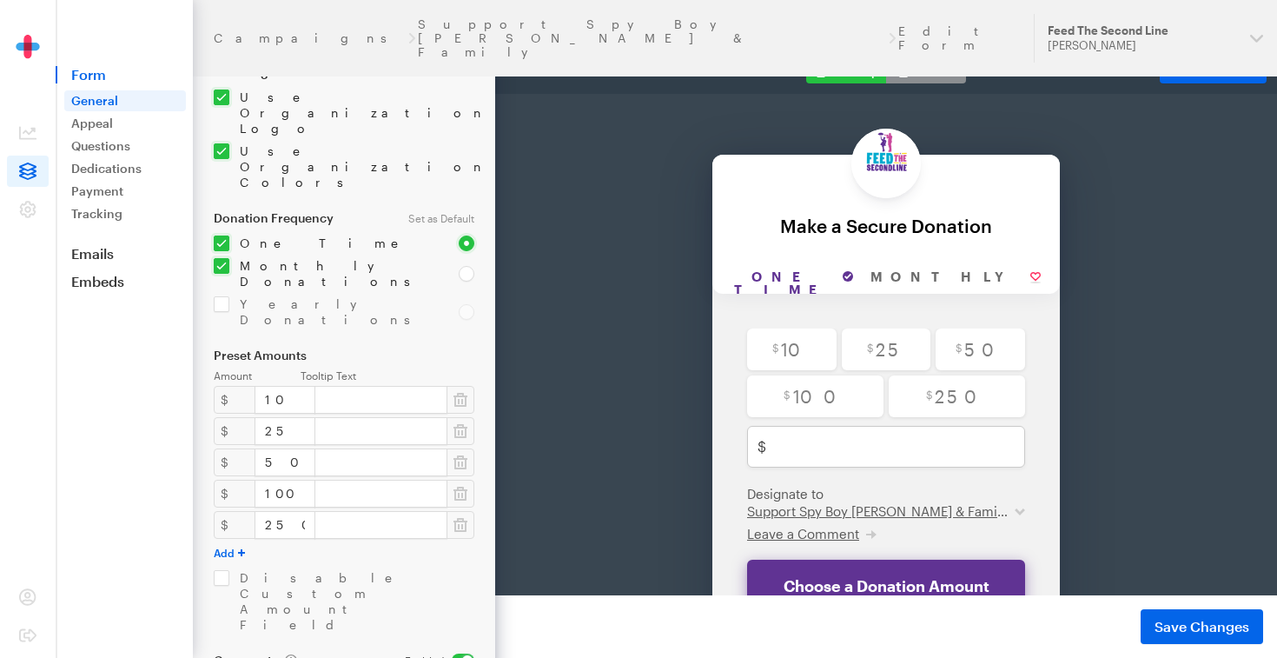
scroll to position [174, 0]
click at [225, 257] on input "checkbox" at bounding box center [326, 272] width 224 height 31
checkbox input "false"
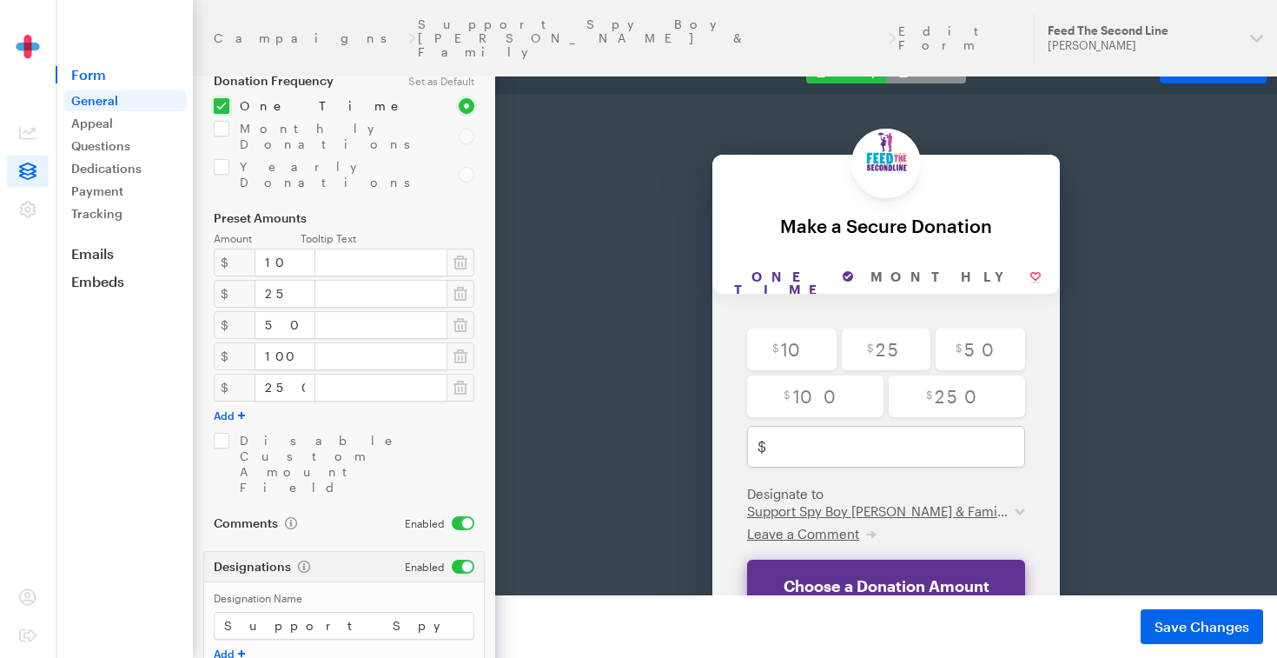
scroll to position [323, 0]
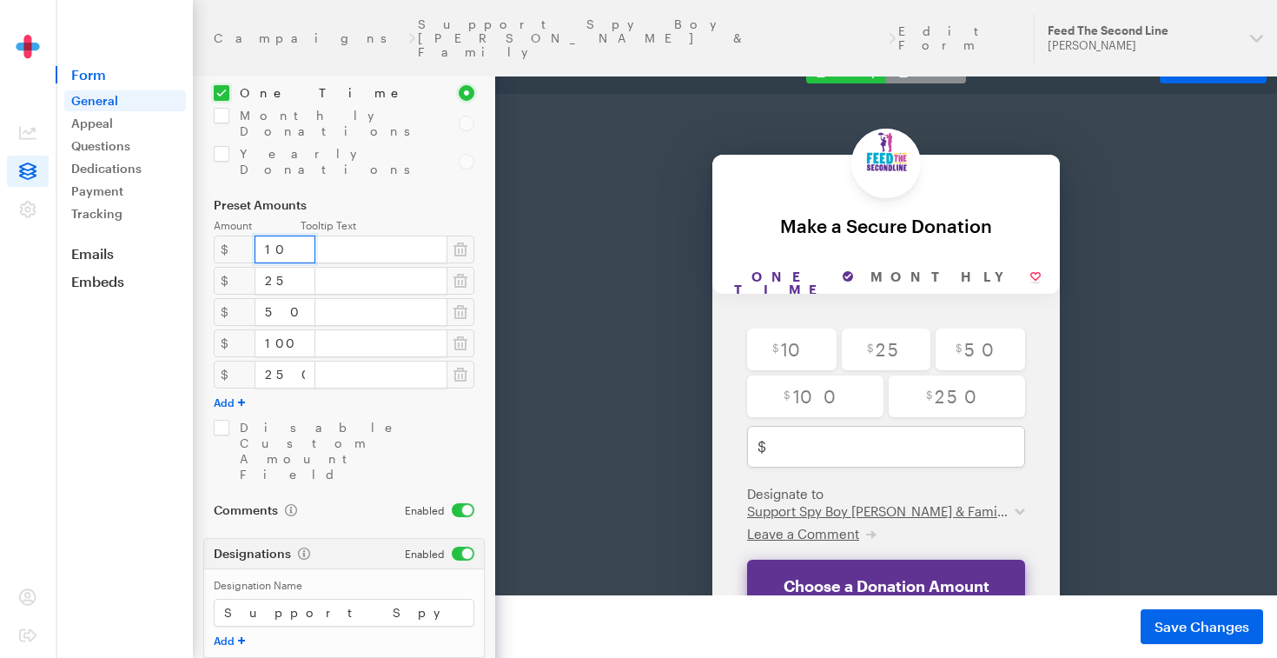
click at [272, 235] on input "10" at bounding box center [285, 249] width 61 height 28
type input "1"
type input "20"
click at [281, 267] on input "25" at bounding box center [285, 281] width 61 height 28
type input "2"
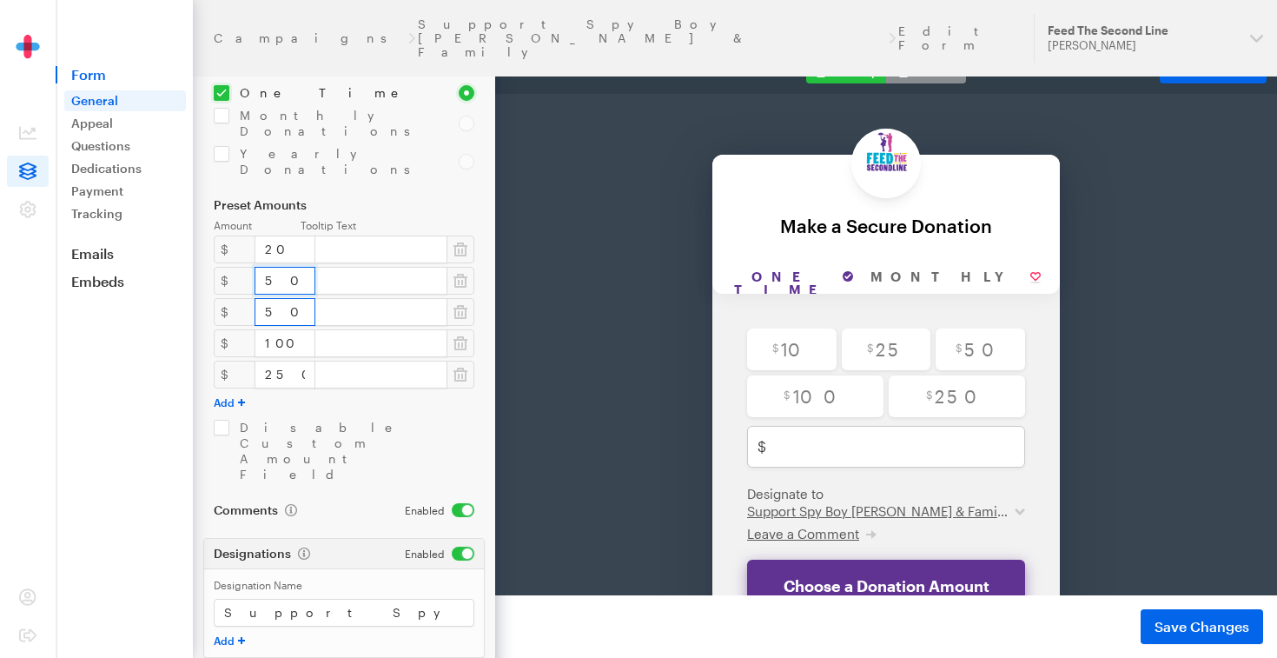
type input "50"
click at [283, 298] on input "50" at bounding box center [285, 312] width 61 height 28
type input "5"
type input "100"
click at [294, 329] on input "100" at bounding box center [285, 343] width 61 height 28
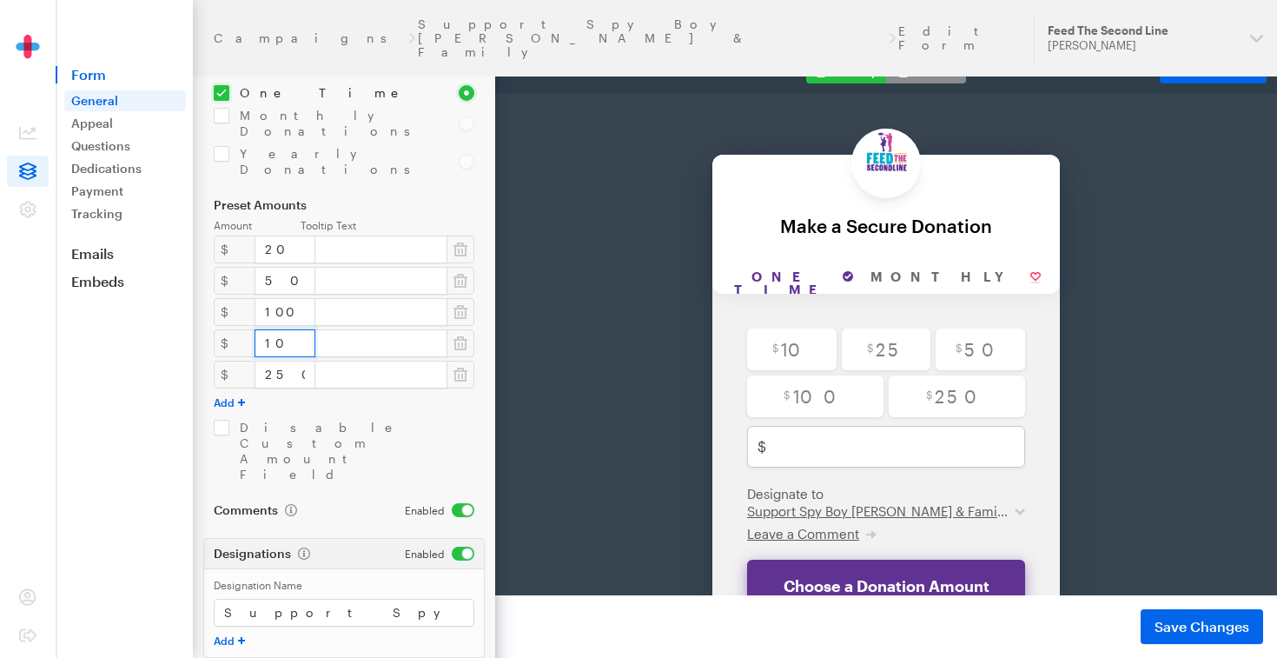
type input "1"
type input "500"
click at [293, 361] on input "250" at bounding box center [285, 375] width 61 height 28
type input "2"
click at [289, 329] on input "500" at bounding box center [285, 343] width 61 height 28
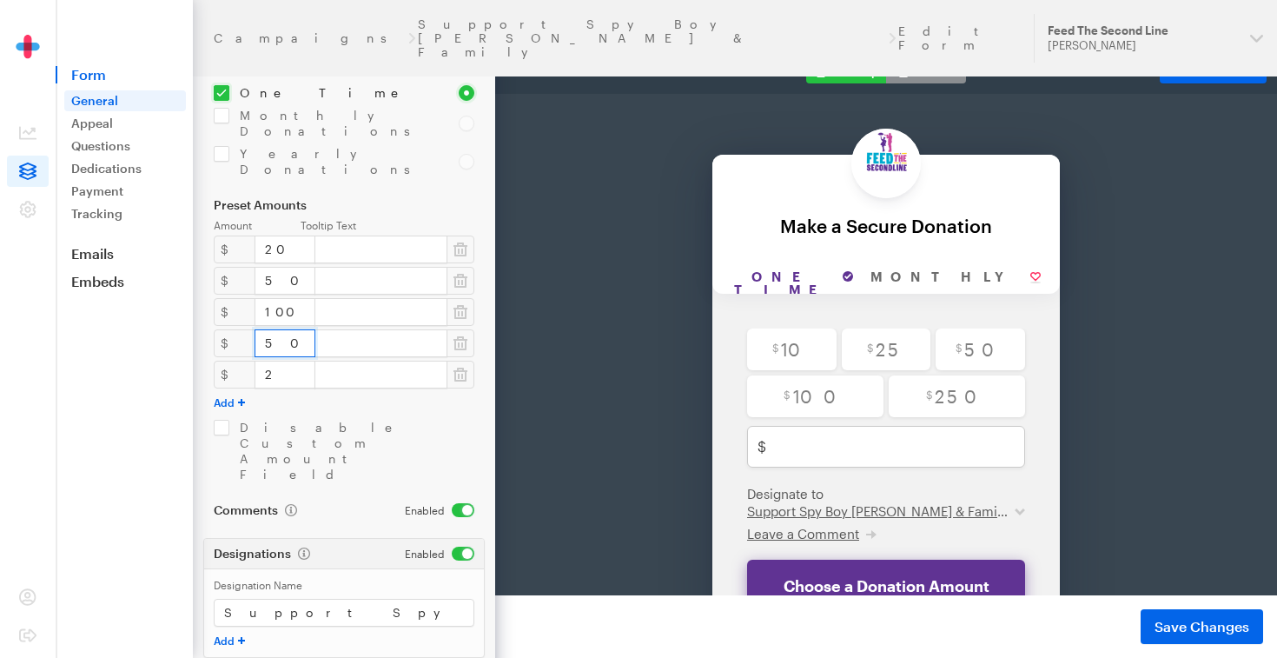
type input "5"
type input "250"
click at [287, 361] on input "2" at bounding box center [285, 375] width 61 height 28
type input "500"
click at [1202, 622] on span "Save Changes" at bounding box center [1202, 626] width 95 height 21
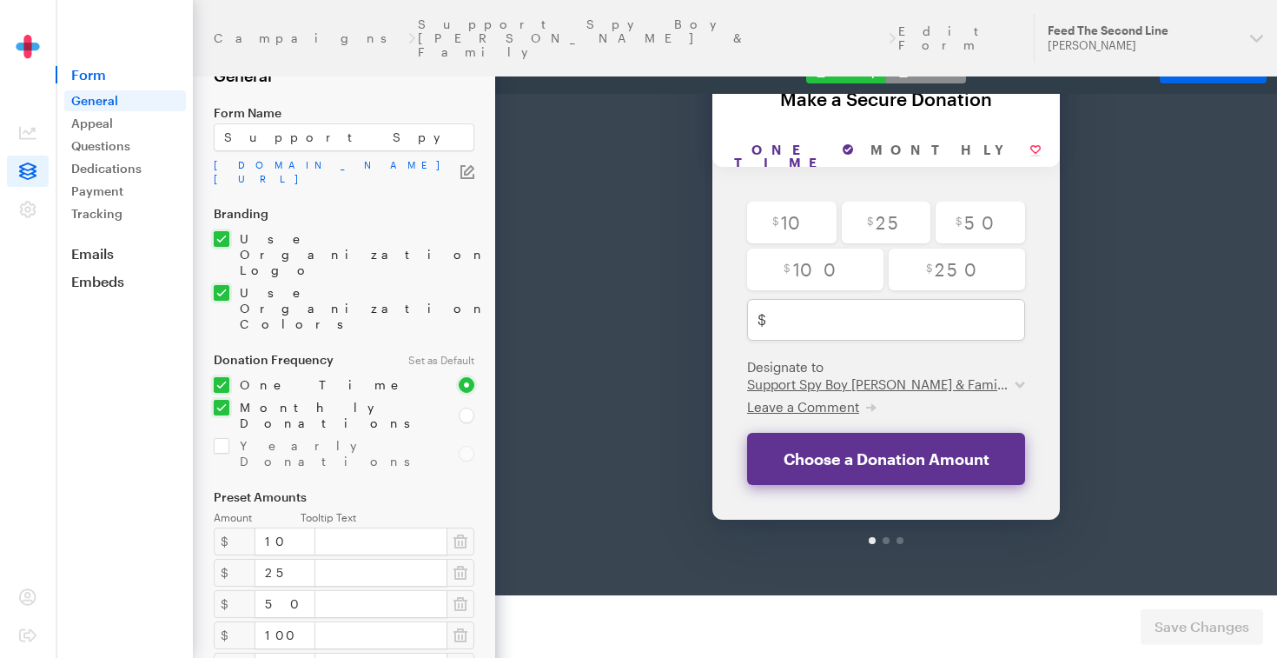
scroll to position [128, 0]
click at [228, 353] on div "Donation Frequency Set as Default One Time Monthly Donations Yearly Donations" at bounding box center [344, 411] width 261 height 116
click at [221, 400] on input "checkbox" at bounding box center [326, 415] width 224 height 31
checkbox input "false"
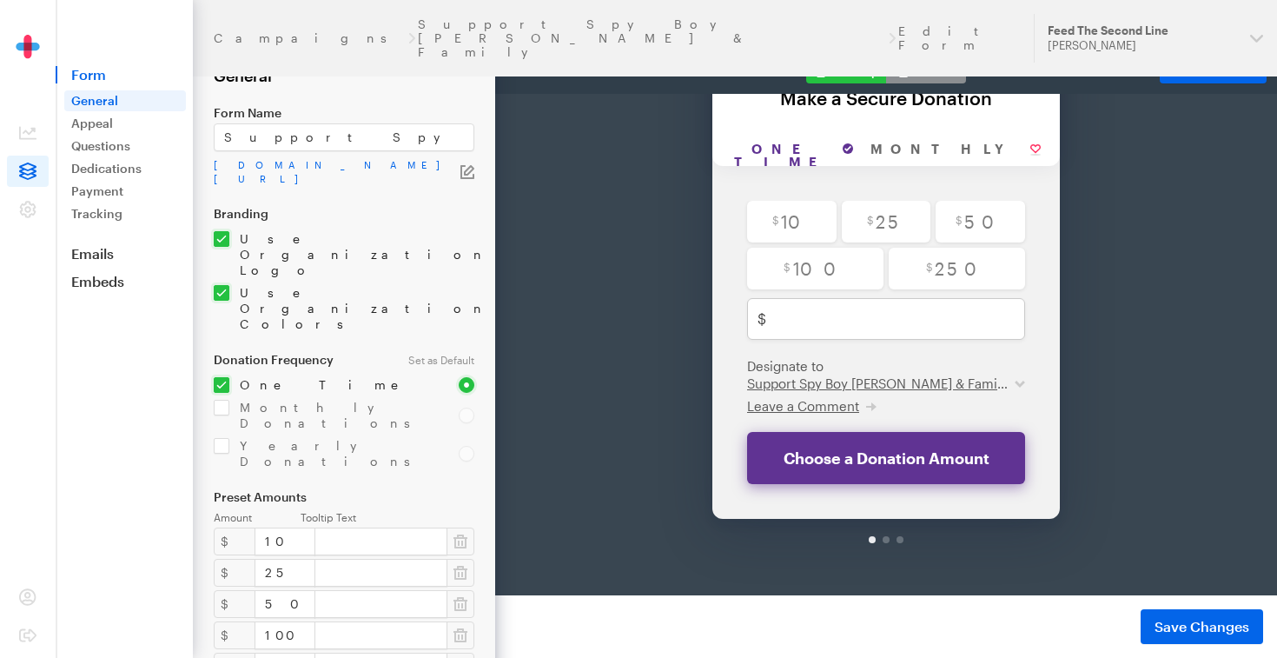
click at [573, 24] on div "Campaigns Support Spy Boy [PERSON_NAME] & Family Edit Form" at bounding box center [613, 38] width 799 height 42
click at [247, 31] on header "Campaigns Support Spy Boy [PERSON_NAME] & Family Edit Form Updates Support Feed…" at bounding box center [735, 38] width 1084 height 76
click at [247, 31] on link "Campaigns" at bounding box center [310, 38] width 192 height 14
click at [1235, 616] on span "Save Changes" at bounding box center [1202, 626] width 95 height 21
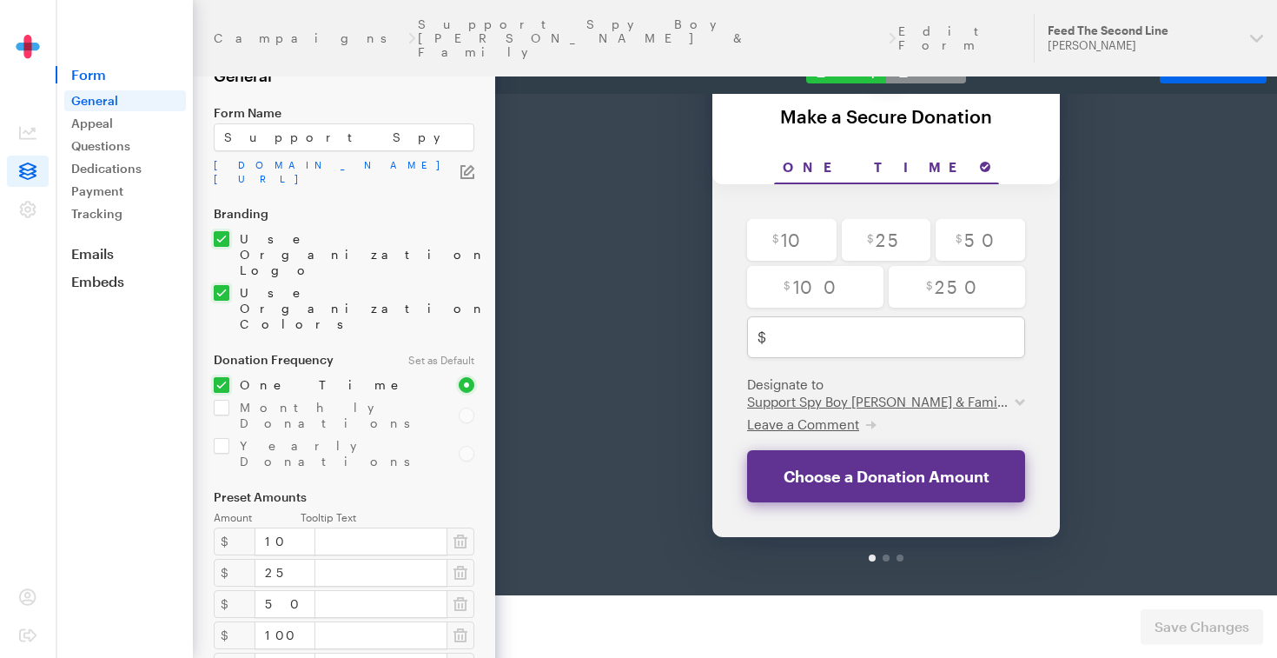
scroll to position [116, 0]
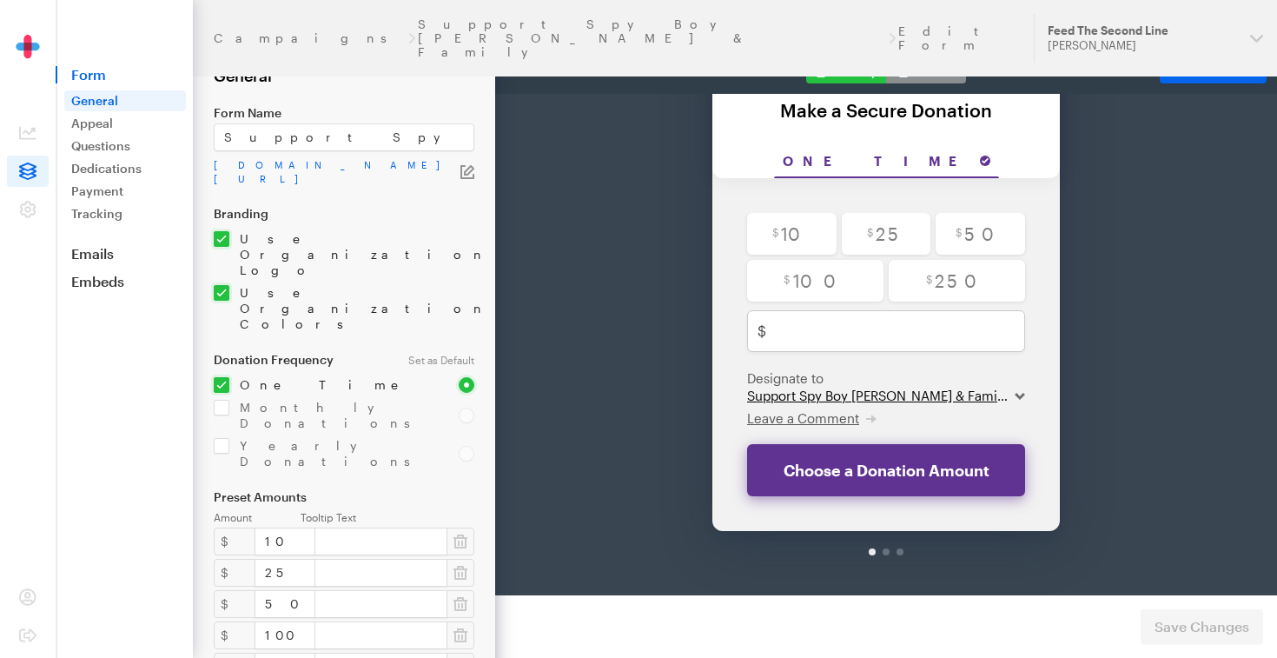
click at [1024, 348] on select "Support Spy Boy [PERSON_NAME] & Family After Apartment Fire" at bounding box center [886, 350] width 278 height 17
click at [242, 31] on link "Campaigns" at bounding box center [310, 38] width 192 height 14
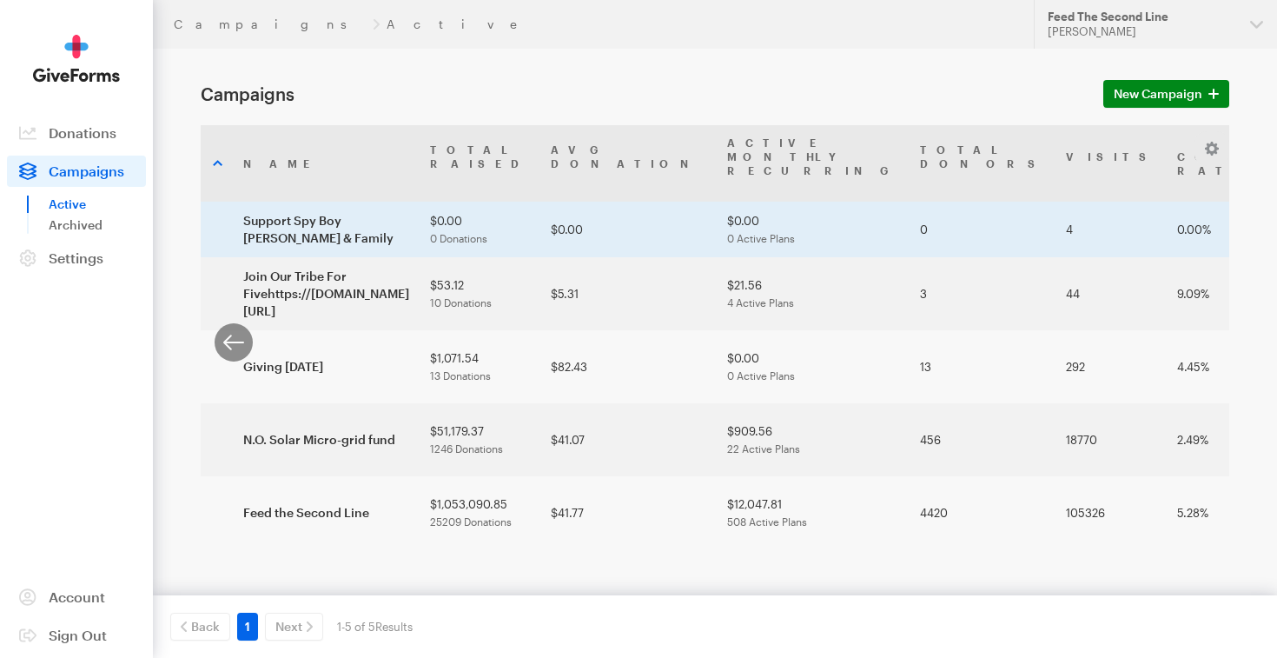
scroll to position [0, 161]
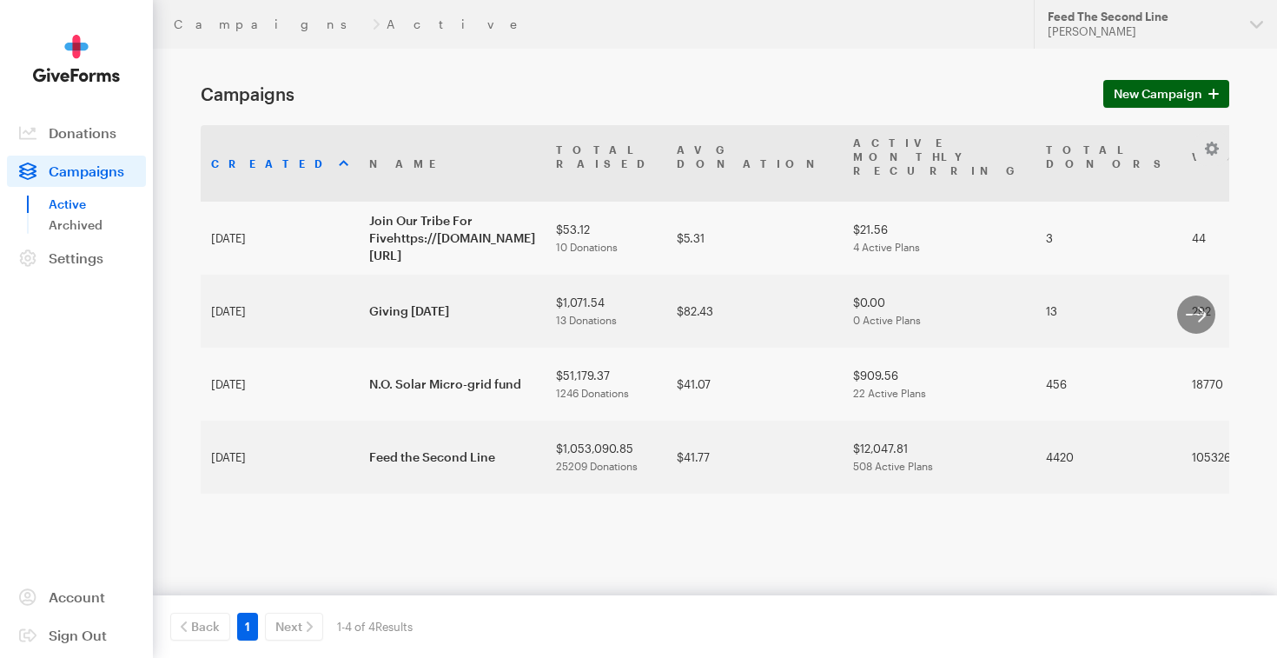
click at [1210, 89] on icon at bounding box center [1214, 94] width 10 height 10
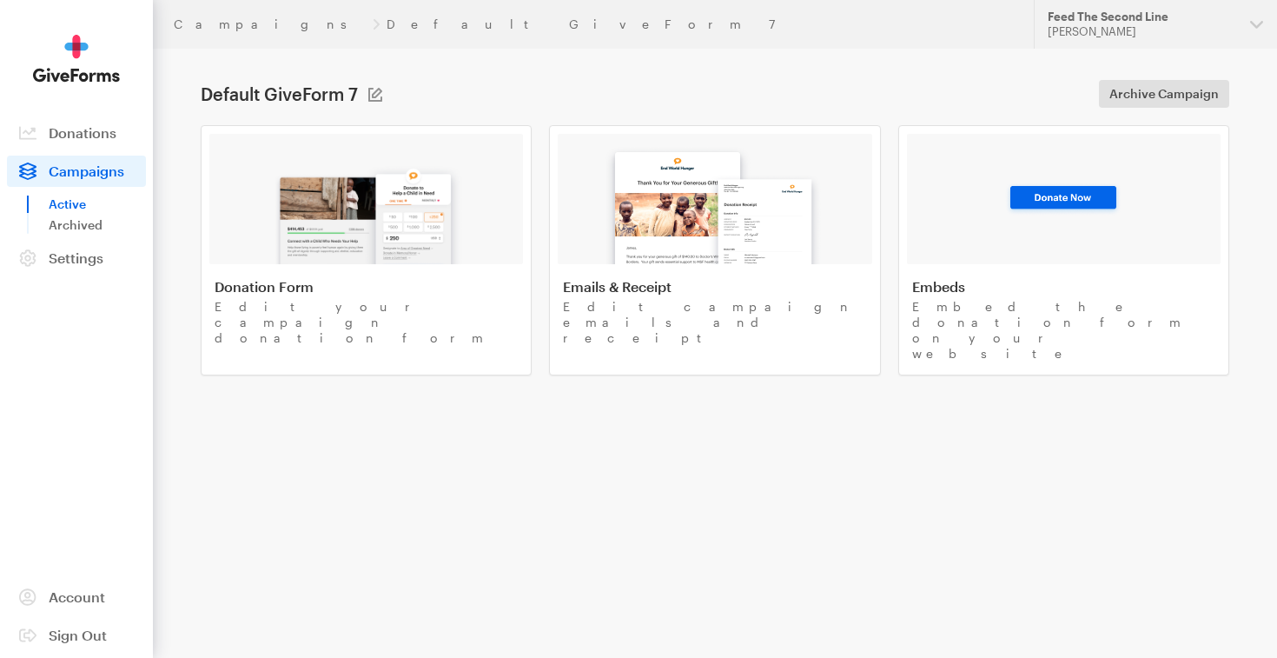
click at [341, 90] on h1 "Default GiveForm 7" at bounding box center [279, 93] width 157 height 21
click at [382, 102] on div "Default GiveForm 7 Campaign Name Default GiveForm 7 Save Cancel" at bounding box center [292, 93] width 182 height 21
click at [377, 95] on button at bounding box center [375, 95] width 14 height 14
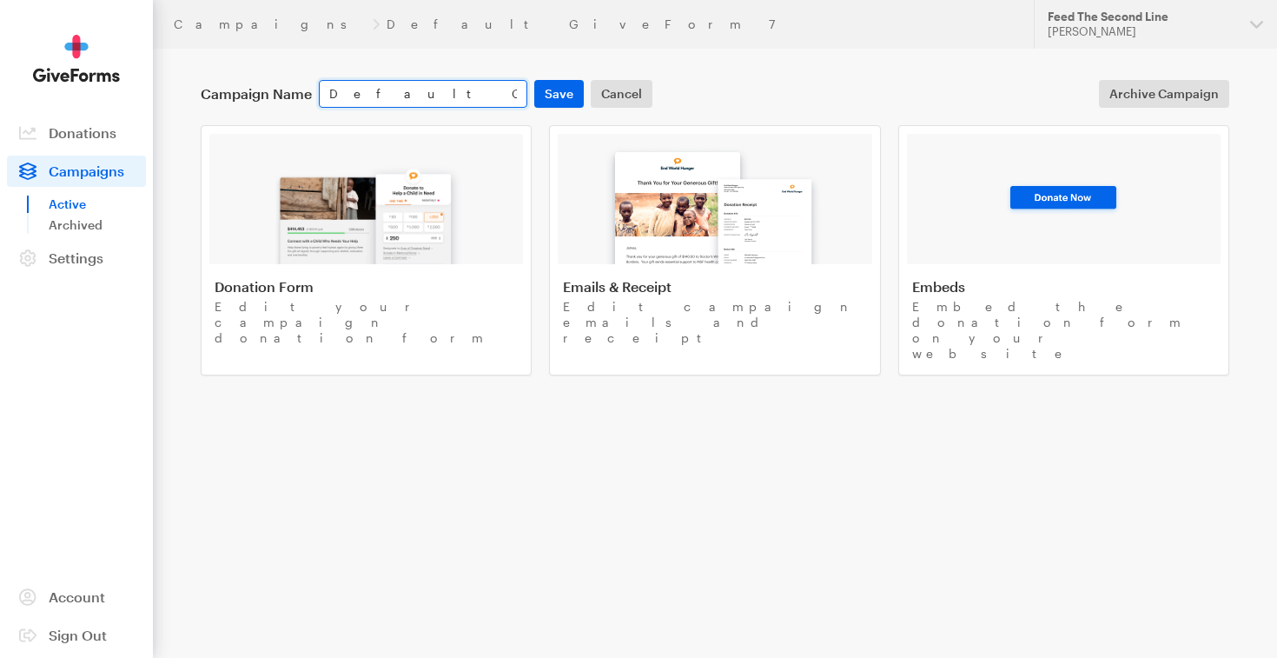
drag, startPoint x: 467, startPoint y: 95, endPoint x: 332, endPoint y: 103, distance: 134.9
click at [328, 101] on input "Default GiveForm 7" at bounding box center [423, 94] width 209 height 28
paste input "Support Spy Boy [PERSON_NAME] & Family"
type input "Support Spy Boy [PERSON_NAME] & Family"
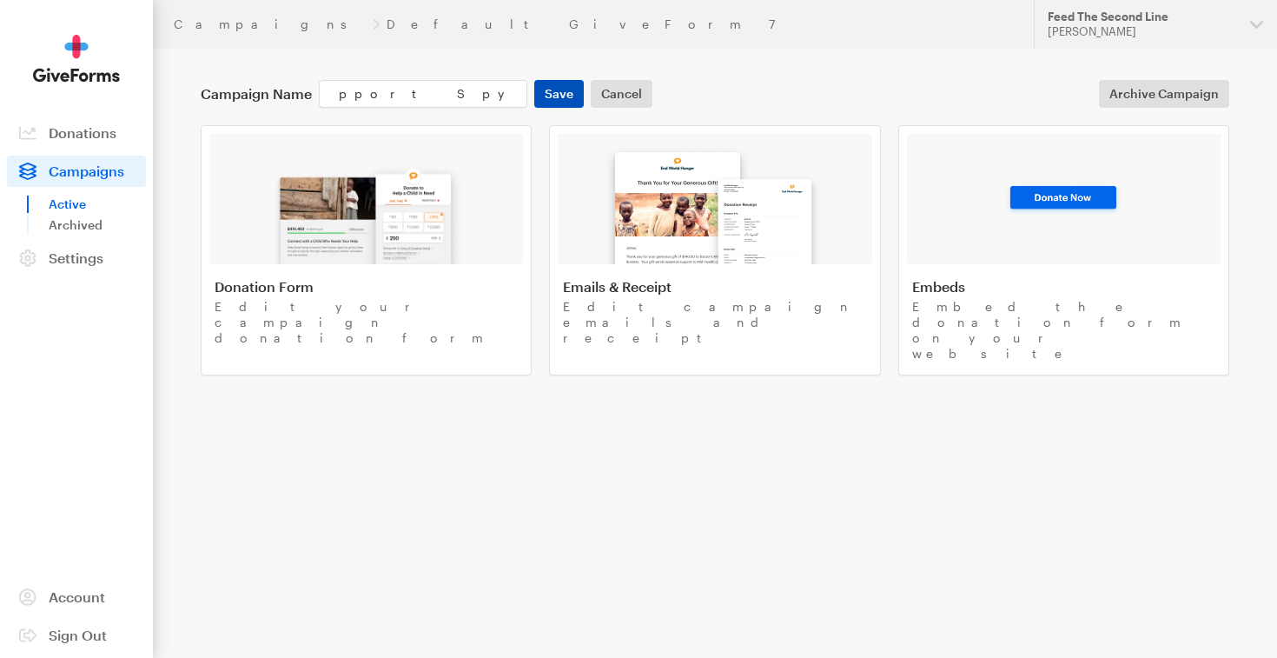
scroll to position [0, 0]
click at [565, 98] on button "Save" at bounding box center [559, 94] width 50 height 28
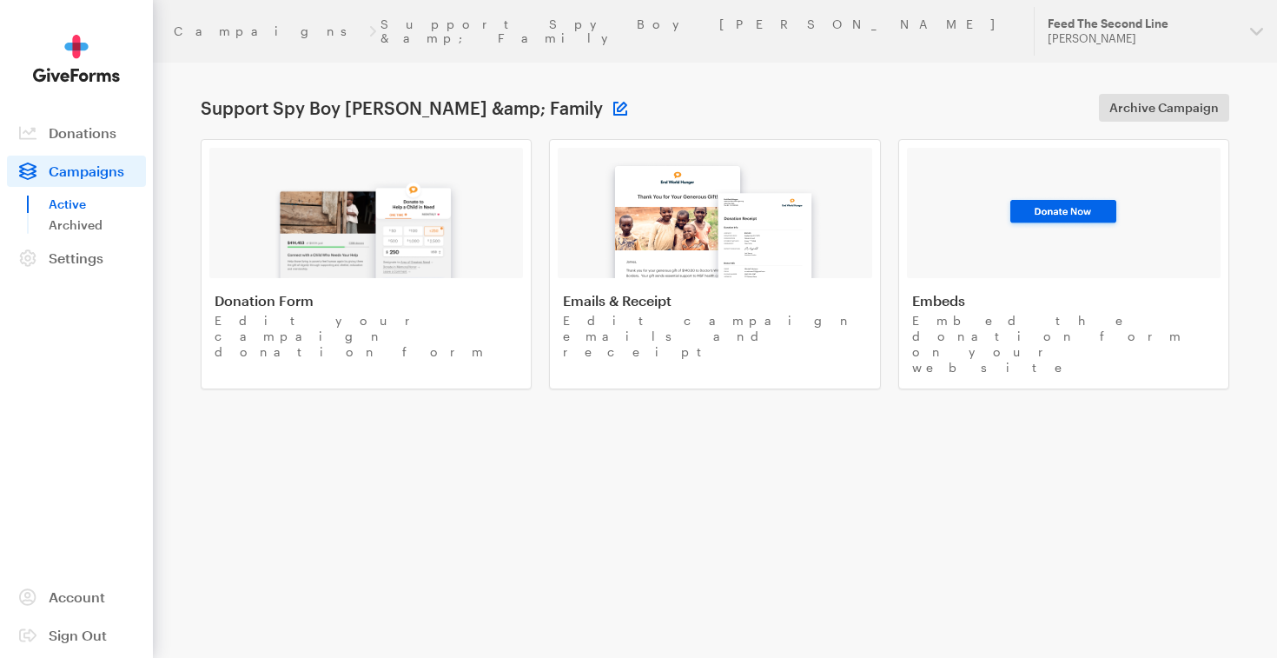
click at [614, 102] on button at bounding box center [621, 109] width 14 height 14
click at [559, 94] on button "Save" at bounding box center [559, 108] width 50 height 28
click at [204, 24] on link "Campaigns" at bounding box center [270, 31] width 192 height 14
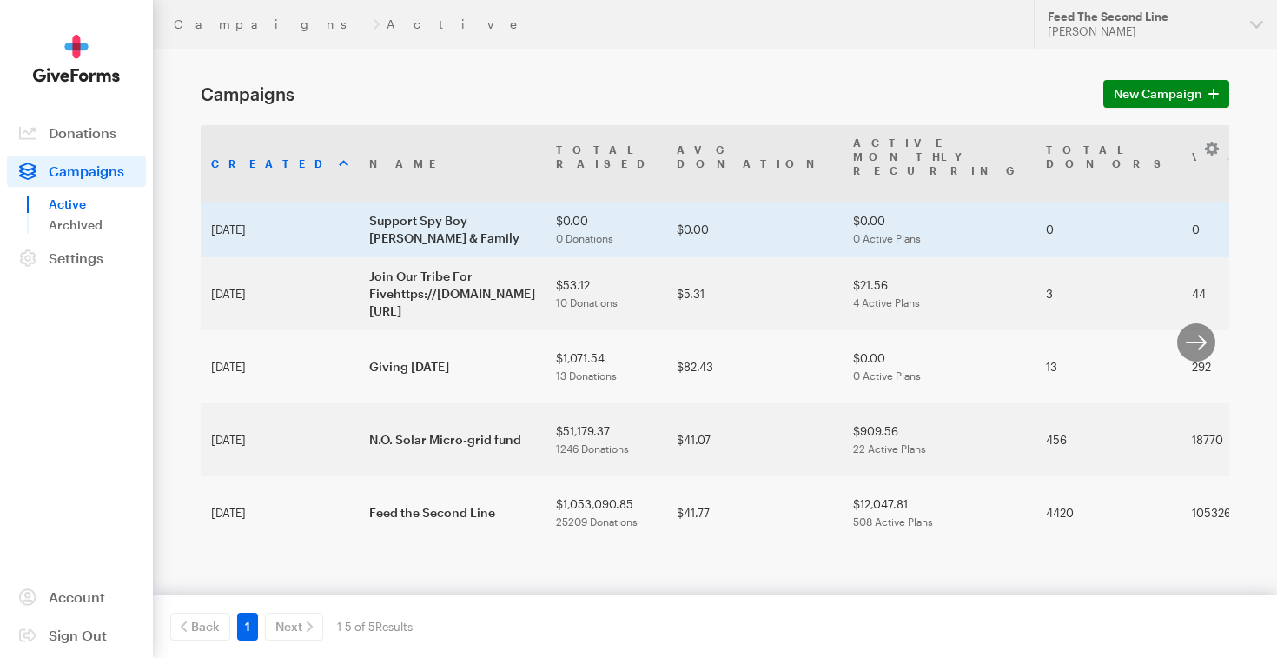
click at [436, 235] on td "Support Spy Boy [PERSON_NAME] & Family" at bounding box center [452, 230] width 187 height 56
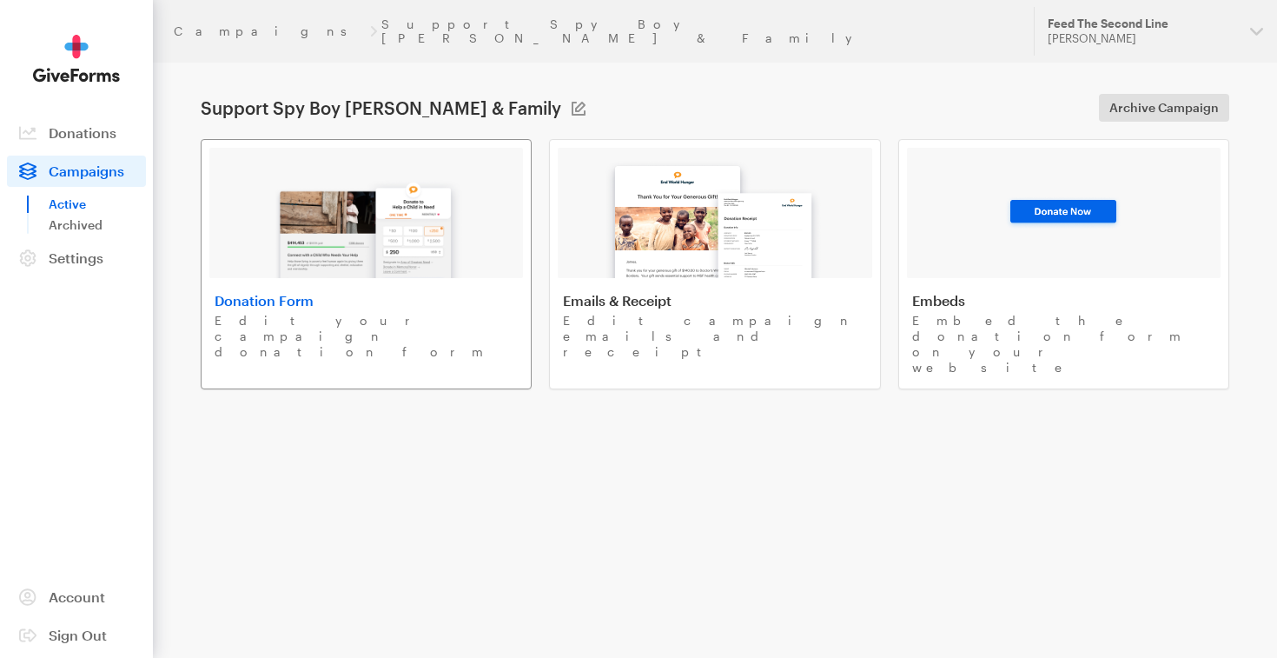
click at [368, 292] on h4 "Donation Form" at bounding box center [366, 300] width 303 height 17
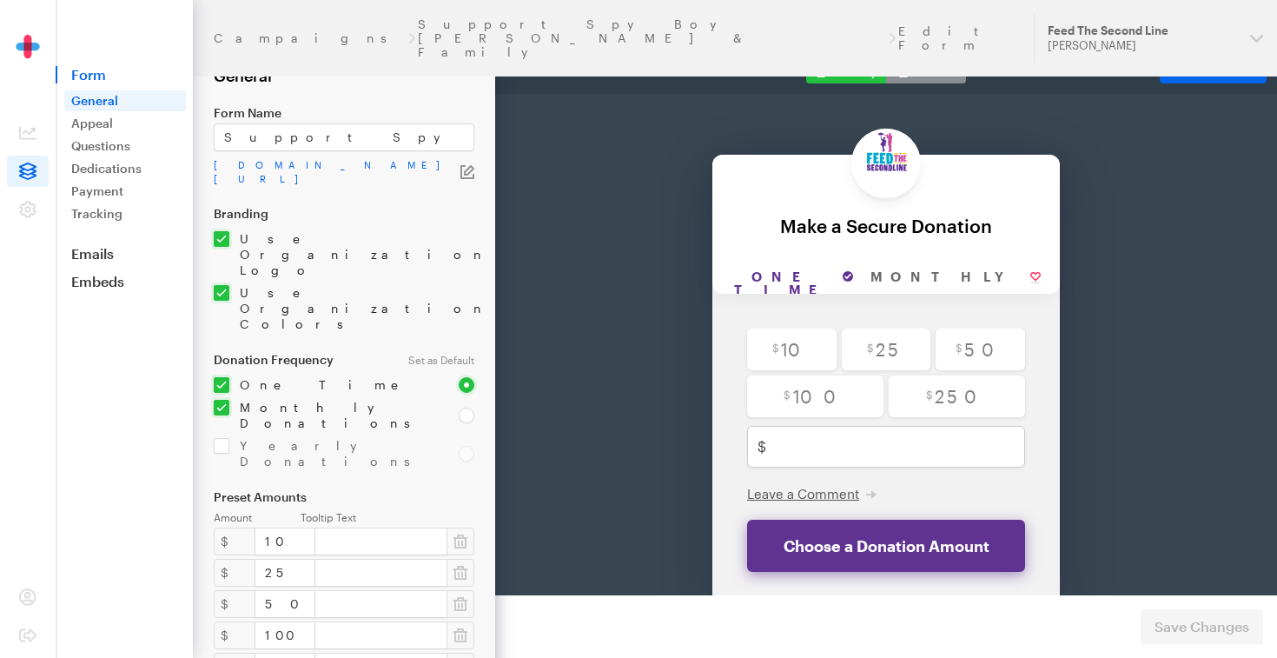
click at [226, 400] on input "checkbox" at bounding box center [326, 415] width 224 height 31
checkbox input "false"
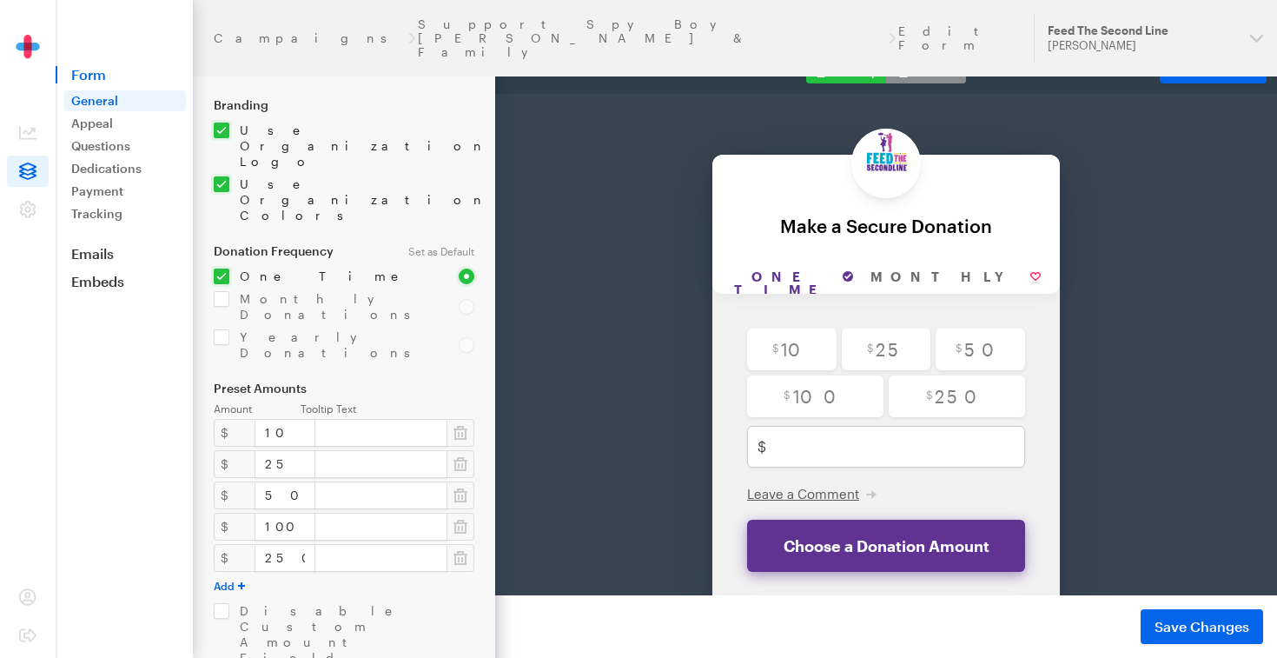
scroll to position [113, 0]
click at [282, 415] on input "10" at bounding box center [285, 429] width 61 height 28
type input "1"
type input "20"
click at [285, 446] on input "25" at bounding box center [285, 460] width 61 height 28
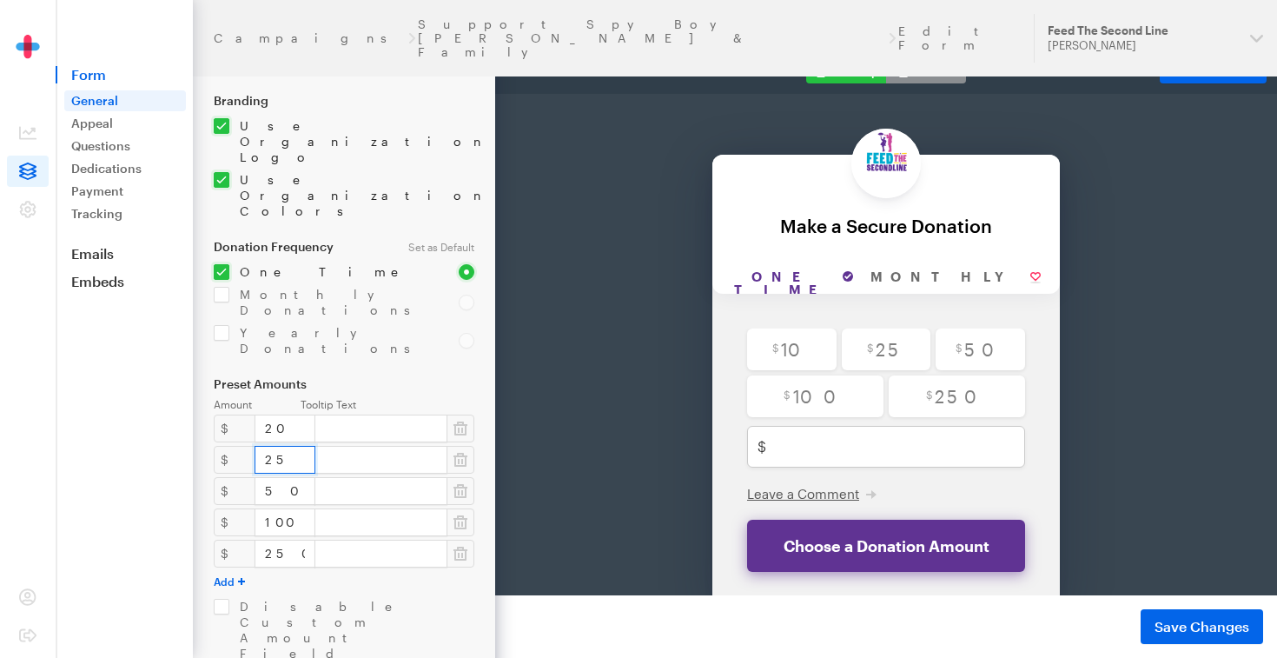
type input "2"
click at [462, 264] on input "radio" at bounding box center [467, 272] width 16 height 16
click at [222, 264] on input "checkbox" at bounding box center [326, 272] width 224 height 16
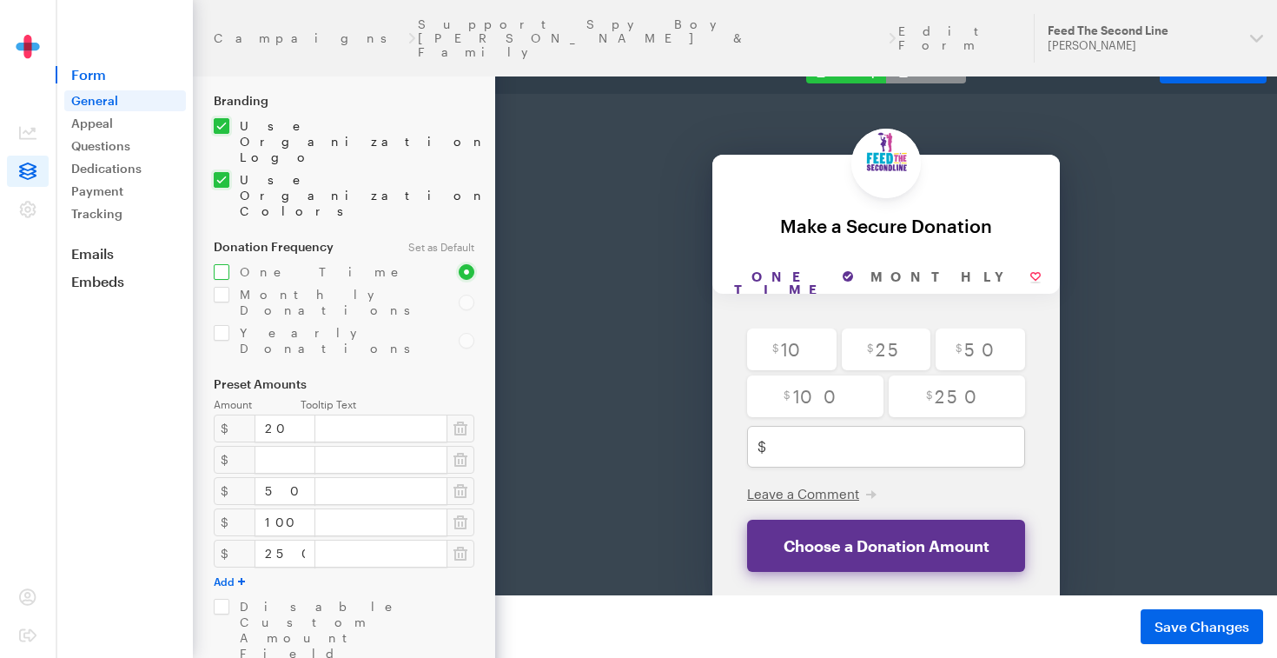
checkbox input "true"
click at [277, 446] on input "number" at bounding box center [285, 460] width 61 height 28
type input "50"
click at [289, 477] on input "50" at bounding box center [285, 491] width 61 height 28
type input "5"
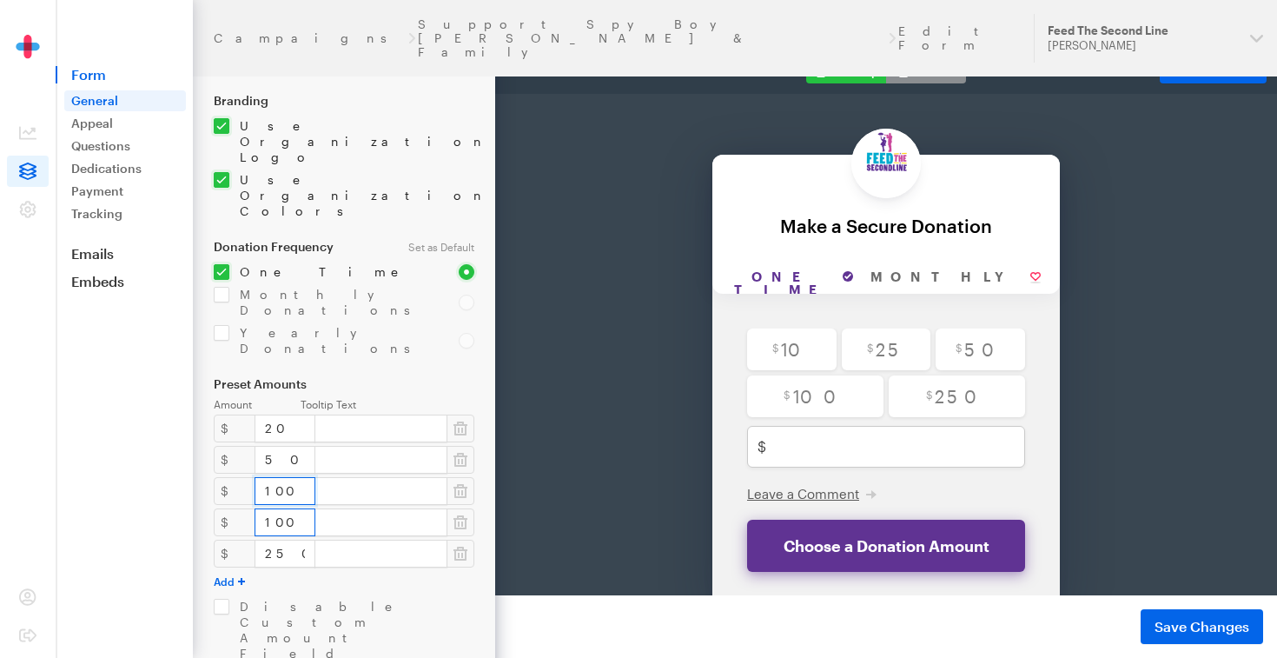
type input "100"
click at [294, 508] on input "100" at bounding box center [285, 522] width 61 height 28
type input "1"
type input "250"
click at [296, 540] on input "250" at bounding box center [285, 554] width 61 height 28
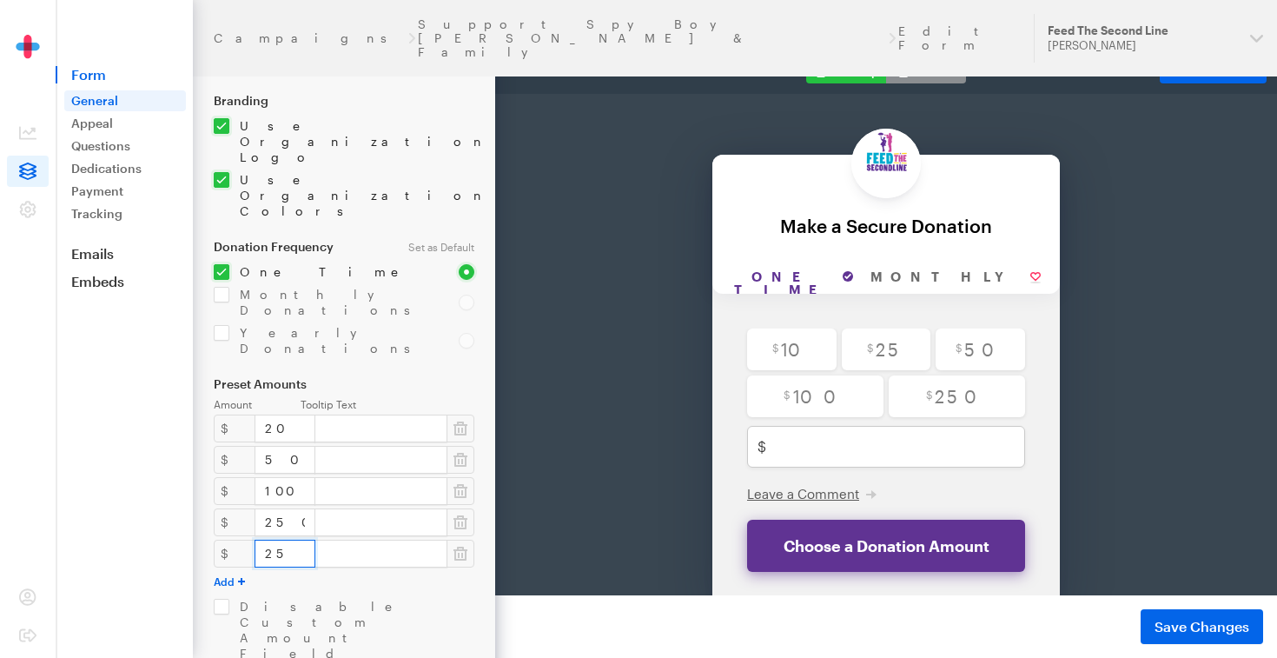
type input "2"
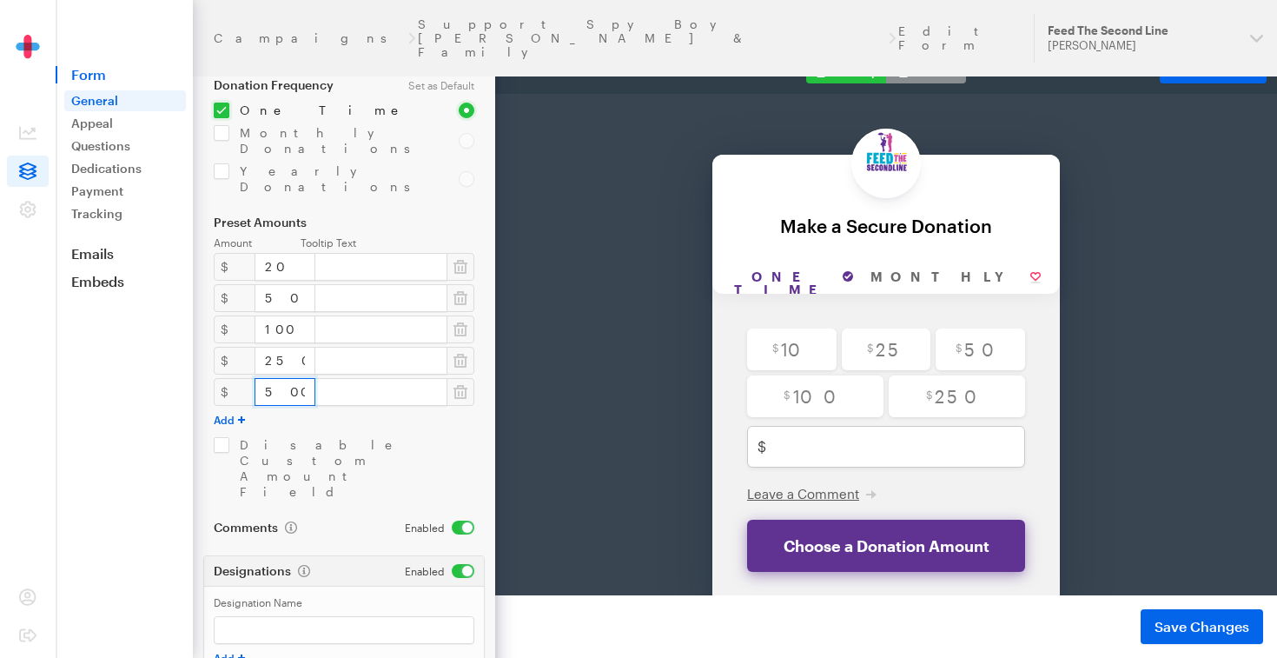
scroll to position [292, 0]
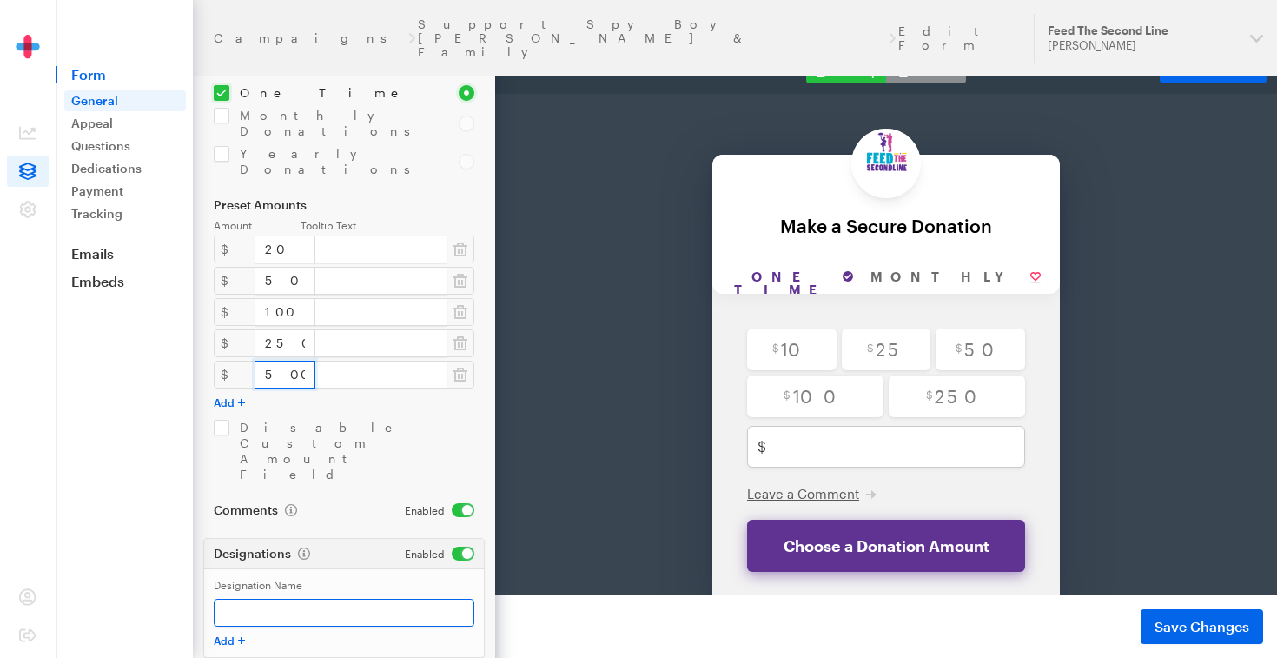
type input "500"
click at [344, 599] on input "Designation Name" at bounding box center [344, 613] width 261 height 28
type input "Support Spy Boy [PERSON_NAME] & Family After Apartment Fire"
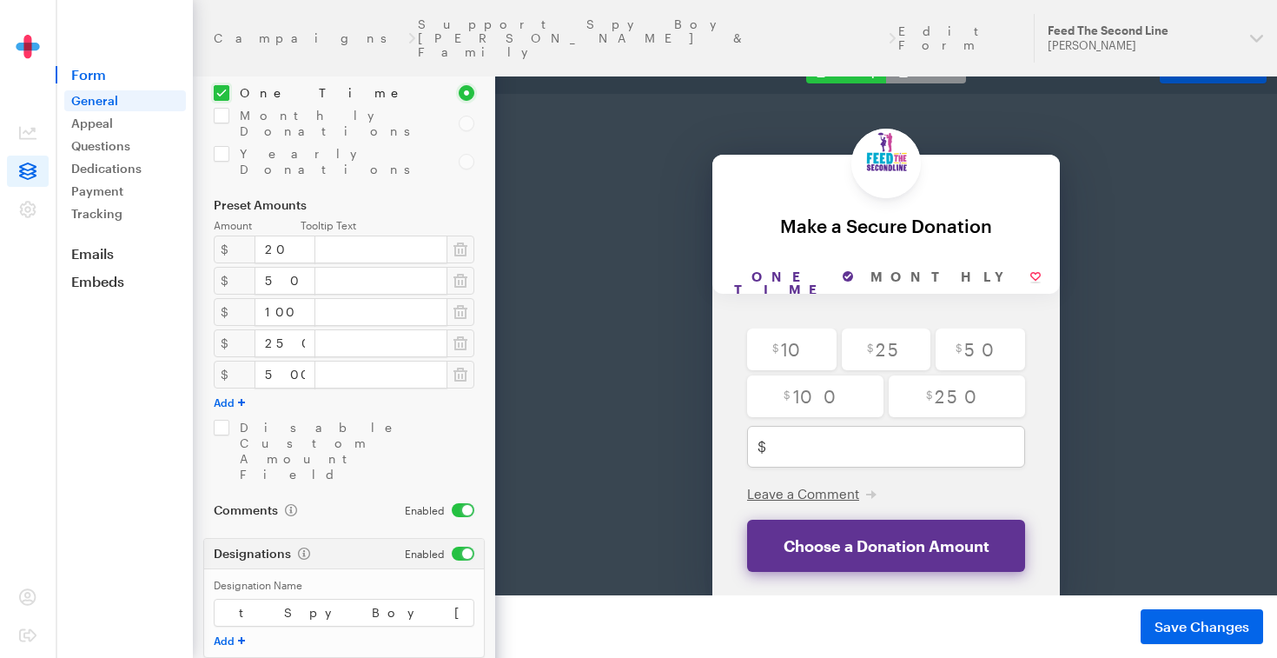
scroll to position [0, 0]
click at [1191, 72] on span "Embed Form" at bounding box center [1207, 70] width 72 height 15
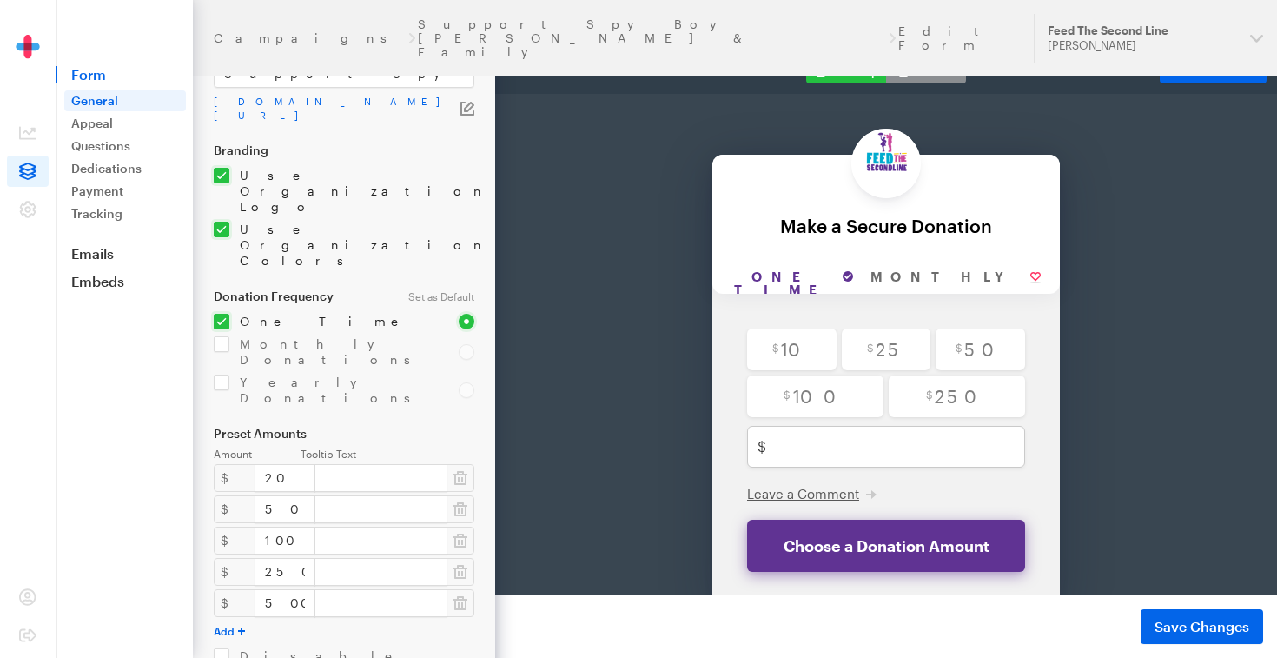
scroll to position [6, 0]
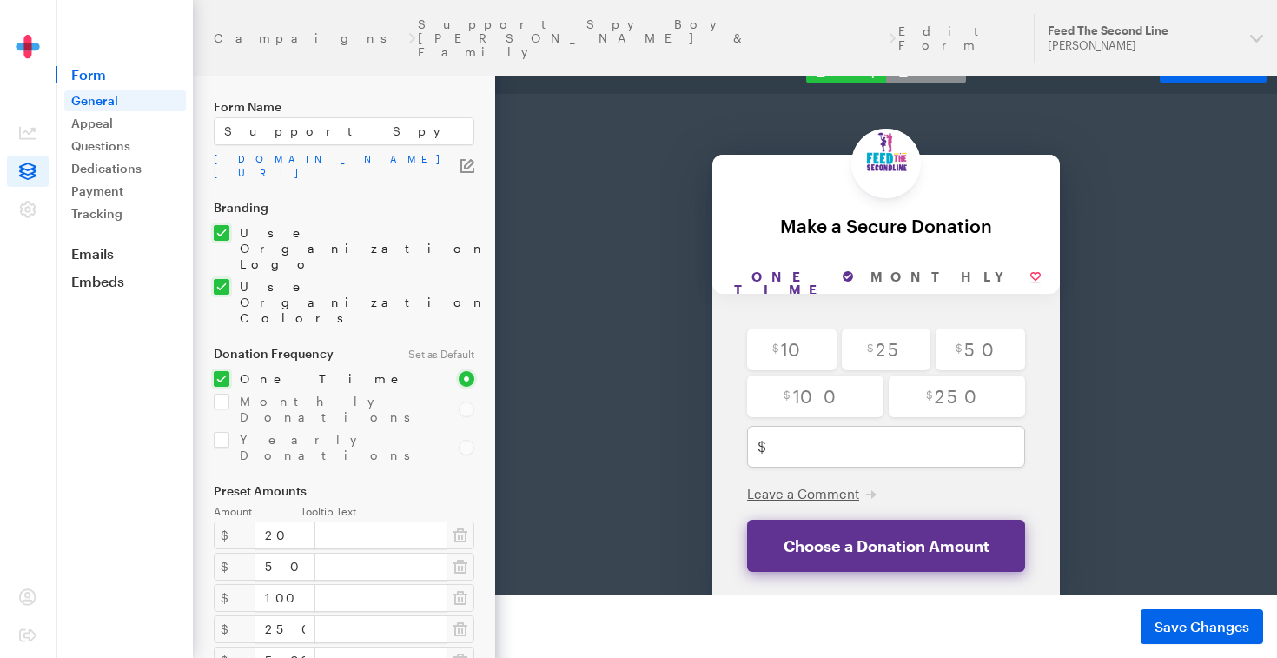
click at [468, 169] on icon "button" at bounding box center [468, 166] width 14 height 14
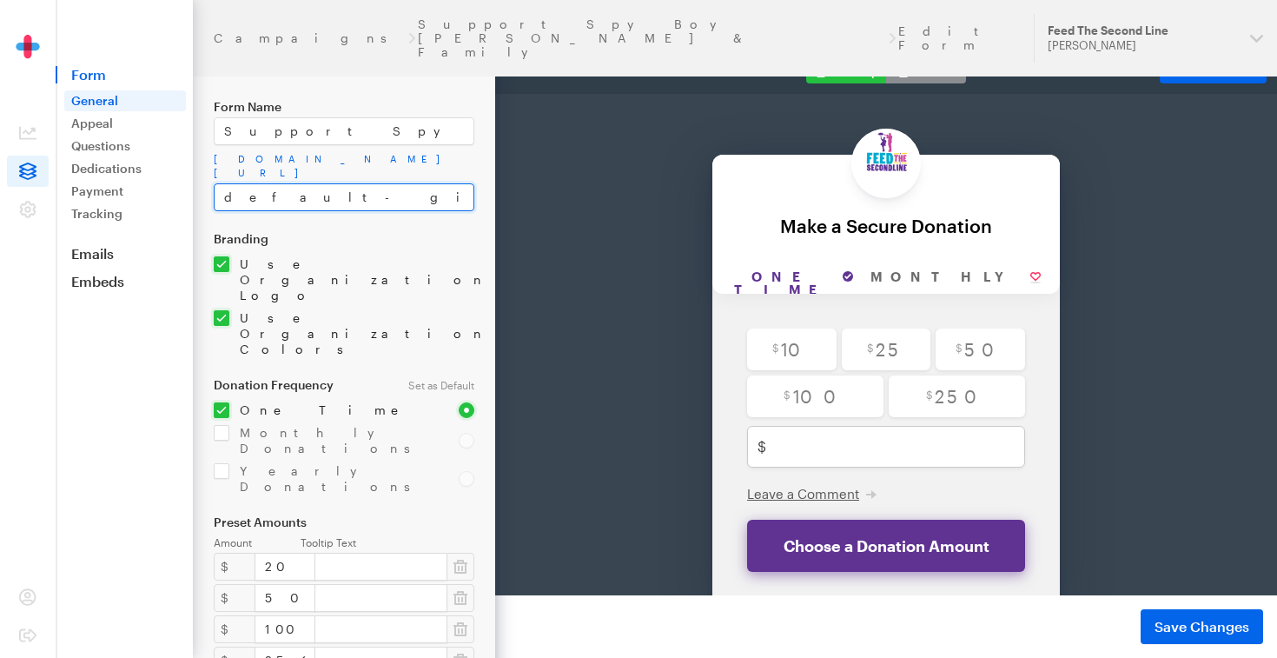
drag, startPoint x: 375, startPoint y: 191, endPoint x: 223, endPoint y: 200, distance: 151.5
click at [223, 200] on input "default-giveform-7-2" at bounding box center [344, 197] width 261 height 28
paste input "Support Spy Boy Samuel Fields & Family"
type input "Support Spy Boy Samuel Fields & Family"
click at [1211, 77] on span "Form" at bounding box center [1226, 70] width 31 height 15
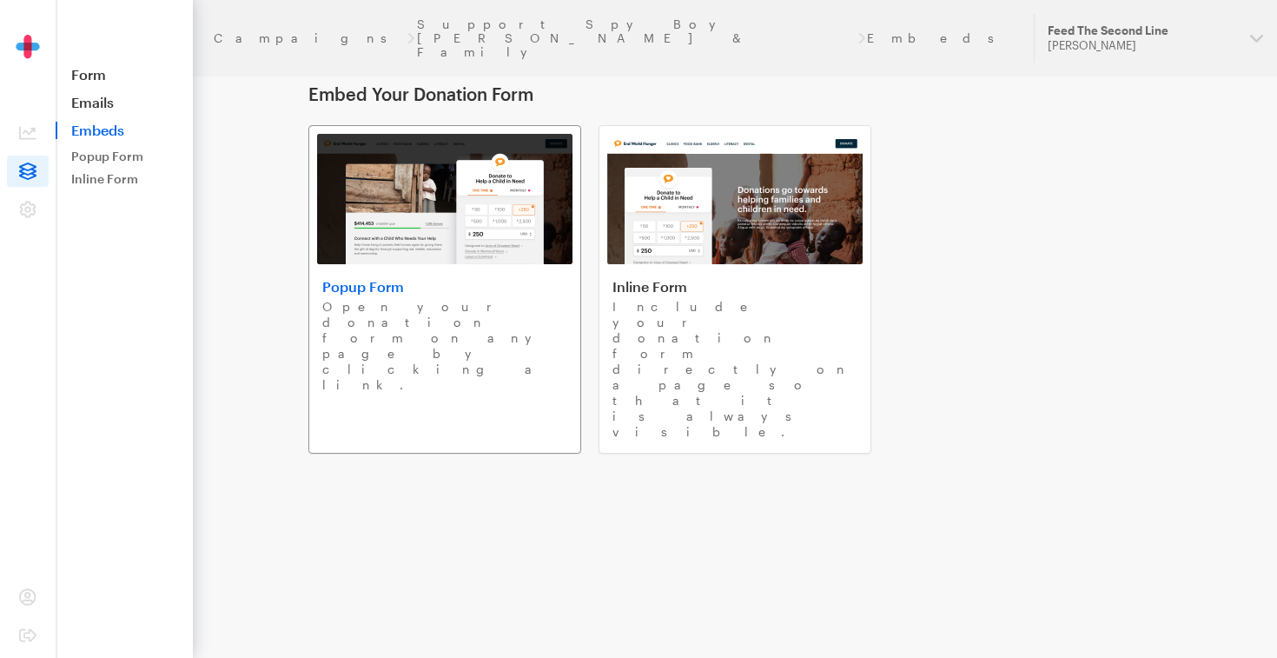
click at [541, 268] on link "Popup Form Open your donation form on any page by clicking a link." at bounding box center [444, 289] width 273 height 328
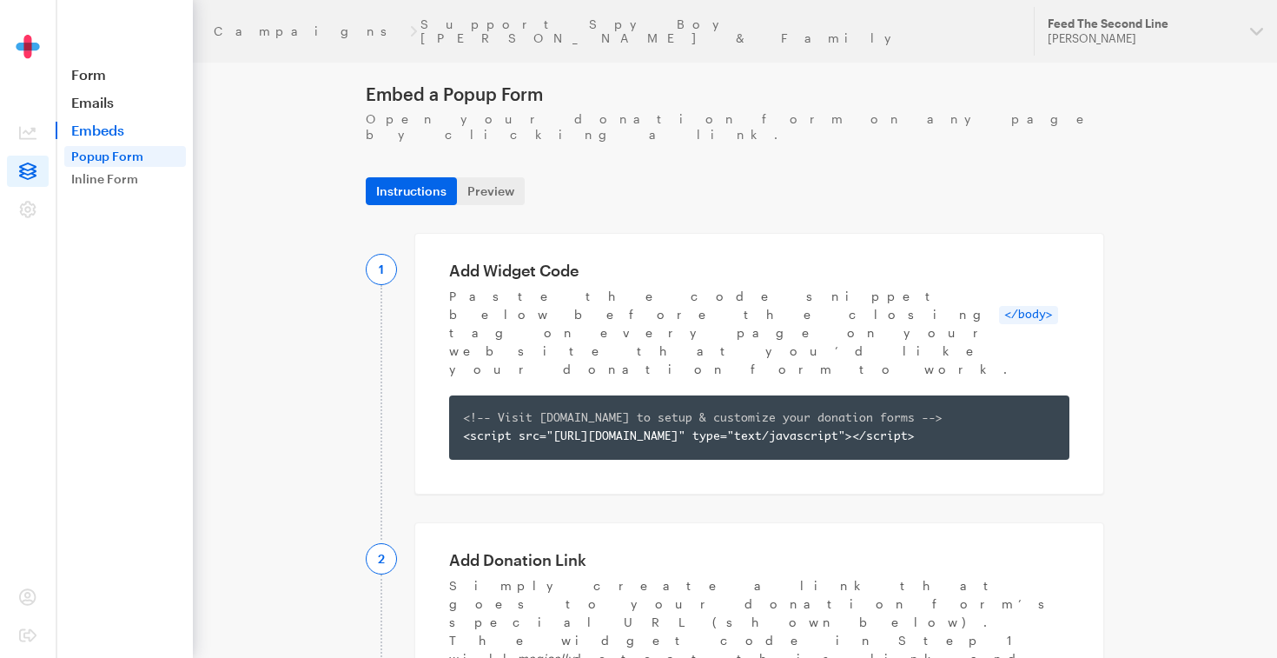
click at [244, 34] on header "Campaigns Support Spy Boy Samuel Fields & Family Updates Support Feed The Secon…" at bounding box center [735, 31] width 1084 height 63
click at [245, 24] on link "Campaigns" at bounding box center [310, 31] width 192 height 14
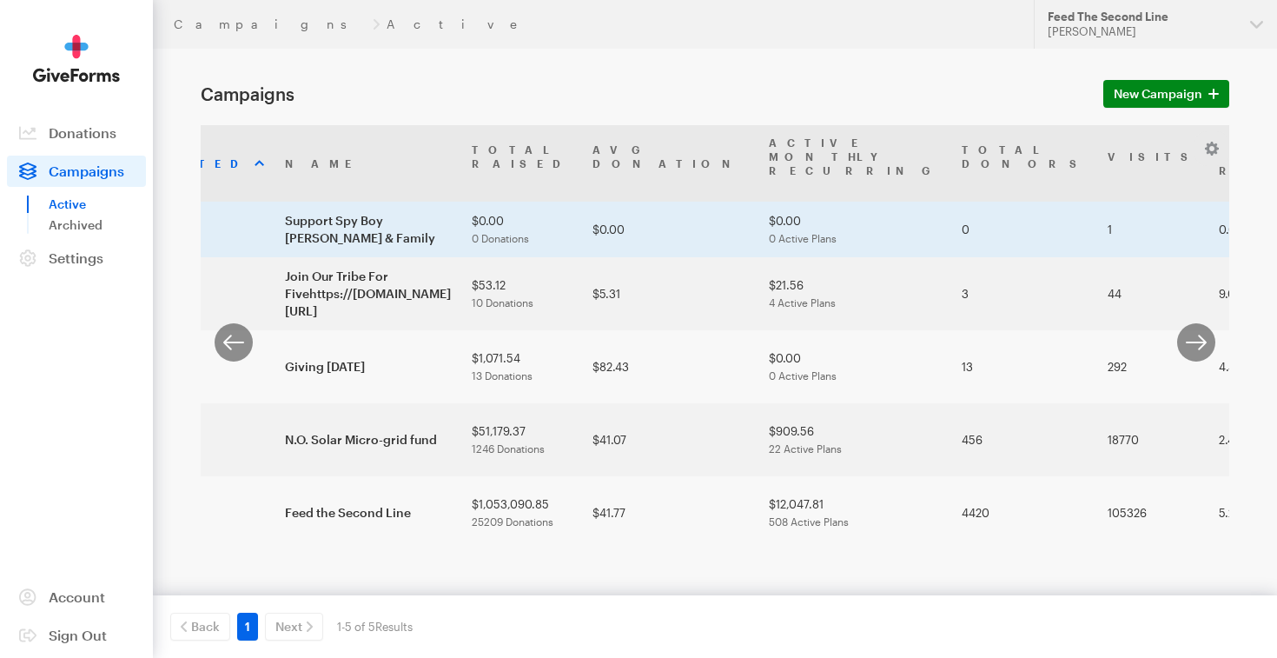
scroll to position [0, 161]
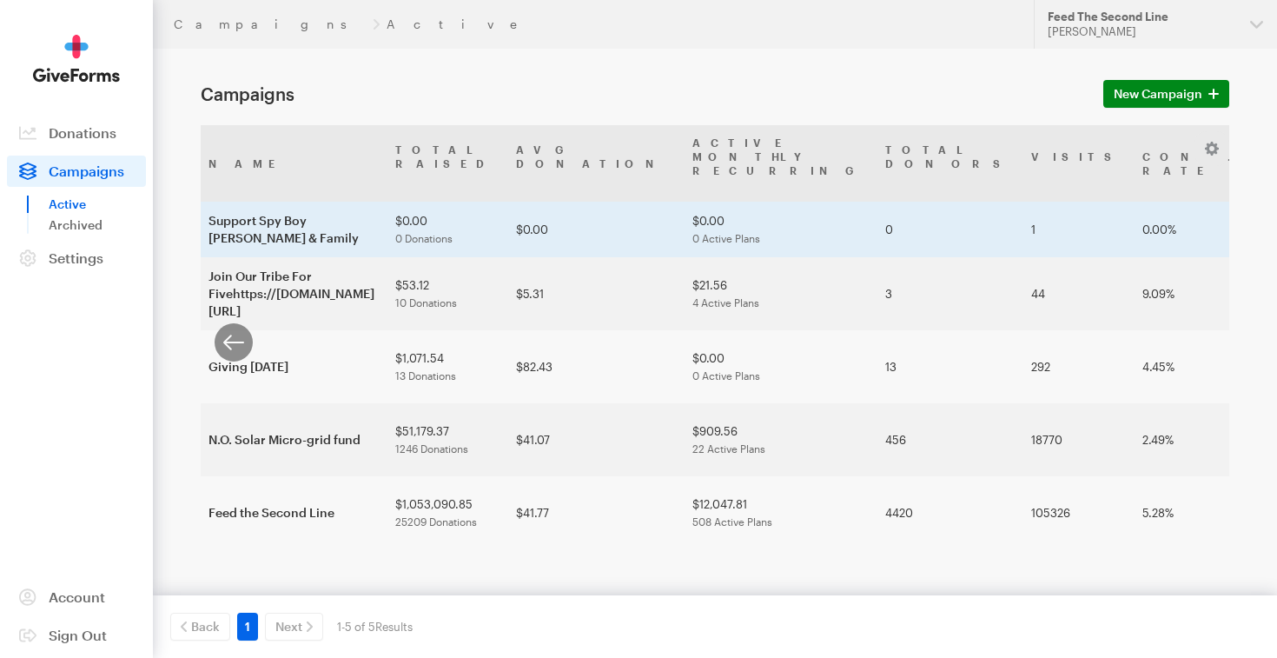
click at [385, 237] on td "Support Spy Boy [PERSON_NAME] & Family" at bounding box center [291, 230] width 187 height 56
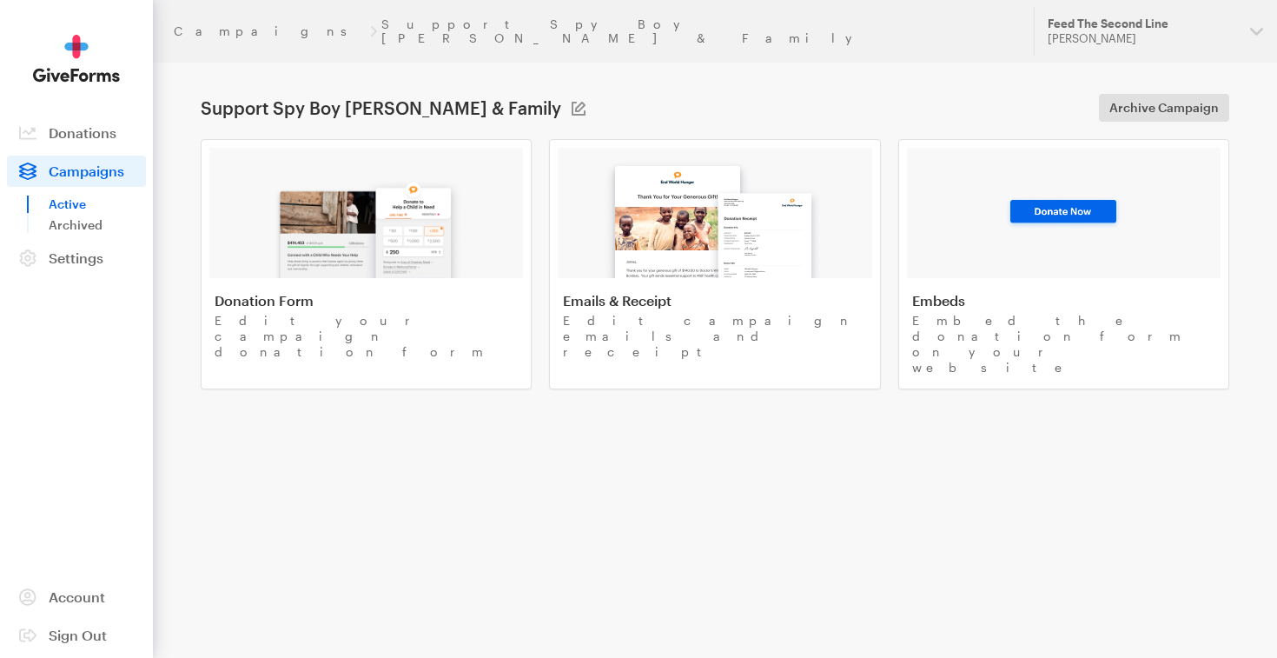
click at [450, 237] on img at bounding box center [366, 222] width 203 height 111
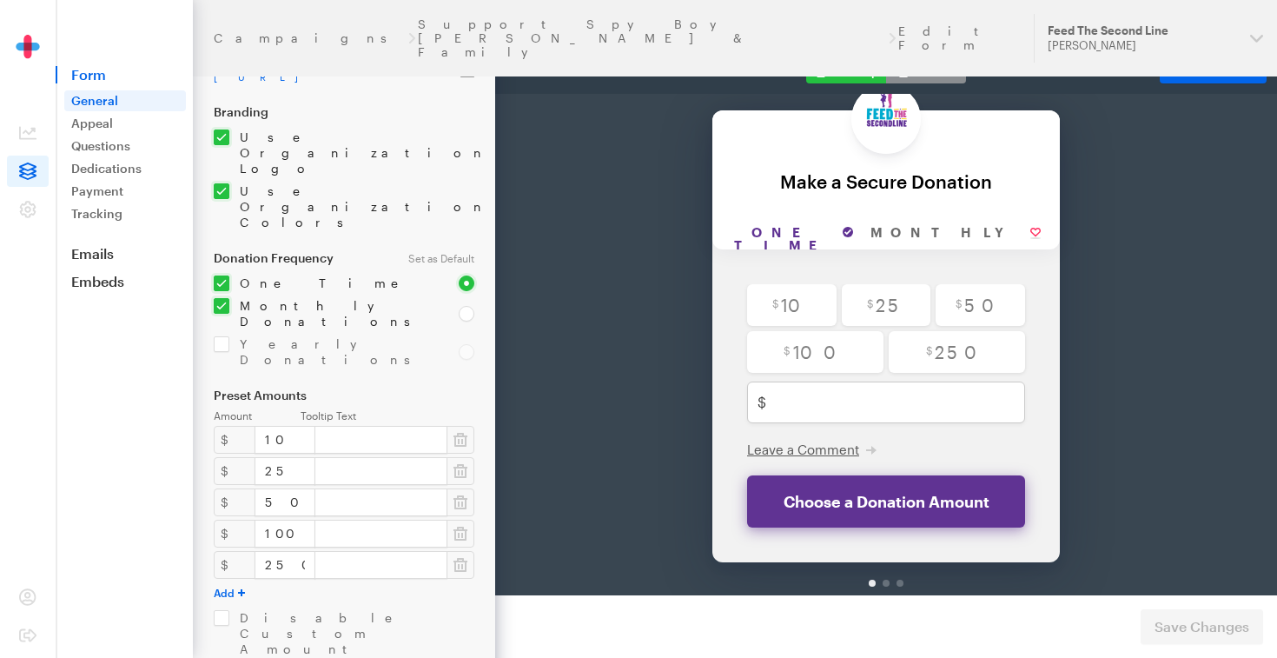
scroll to position [88, 0]
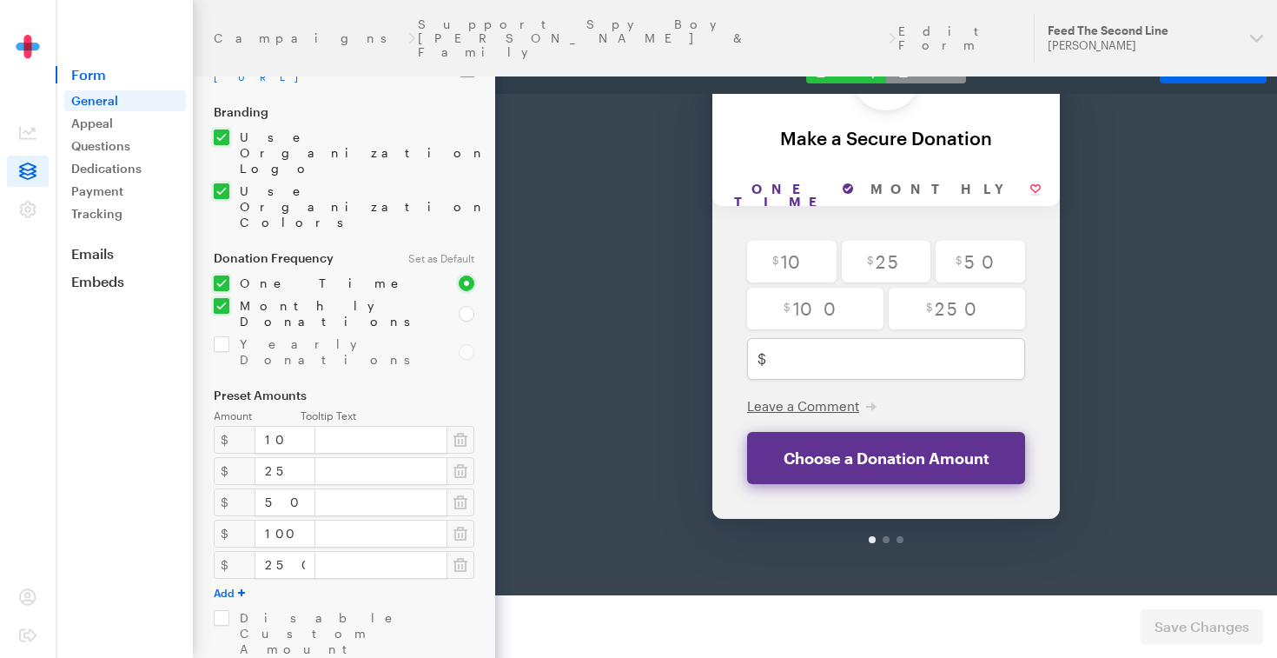
click at [548, 67] on div "Preview" at bounding box center [539, 71] width 67 height 16
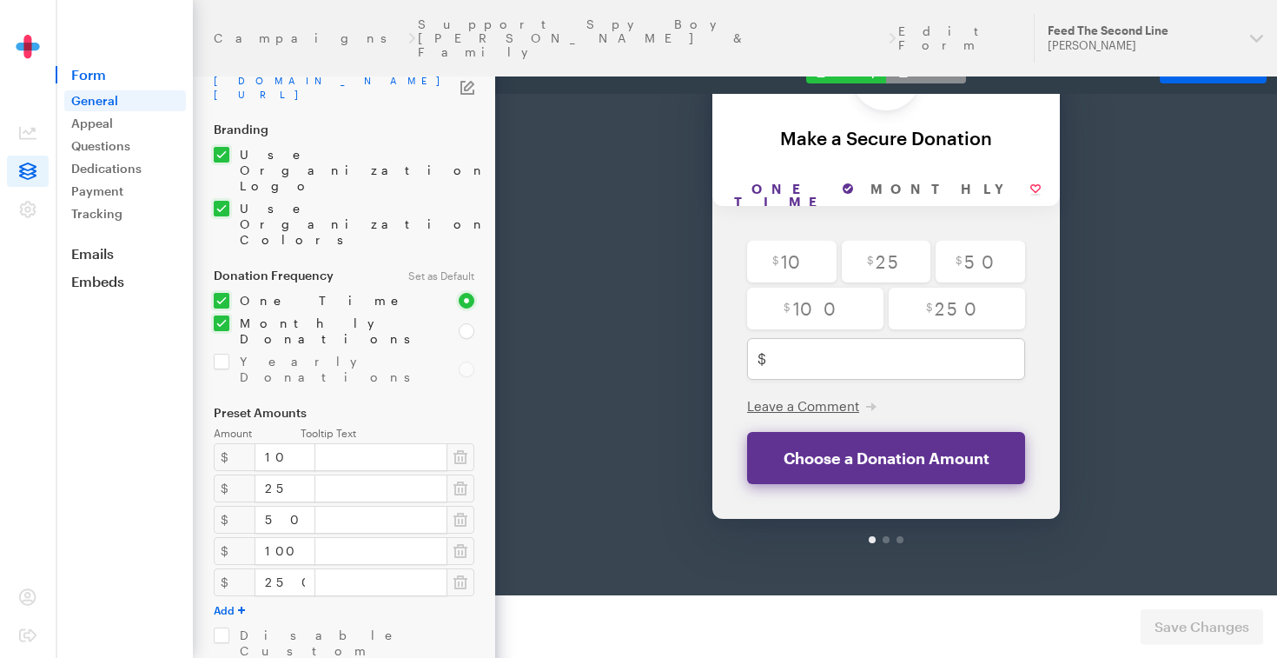
scroll to position [0, 0]
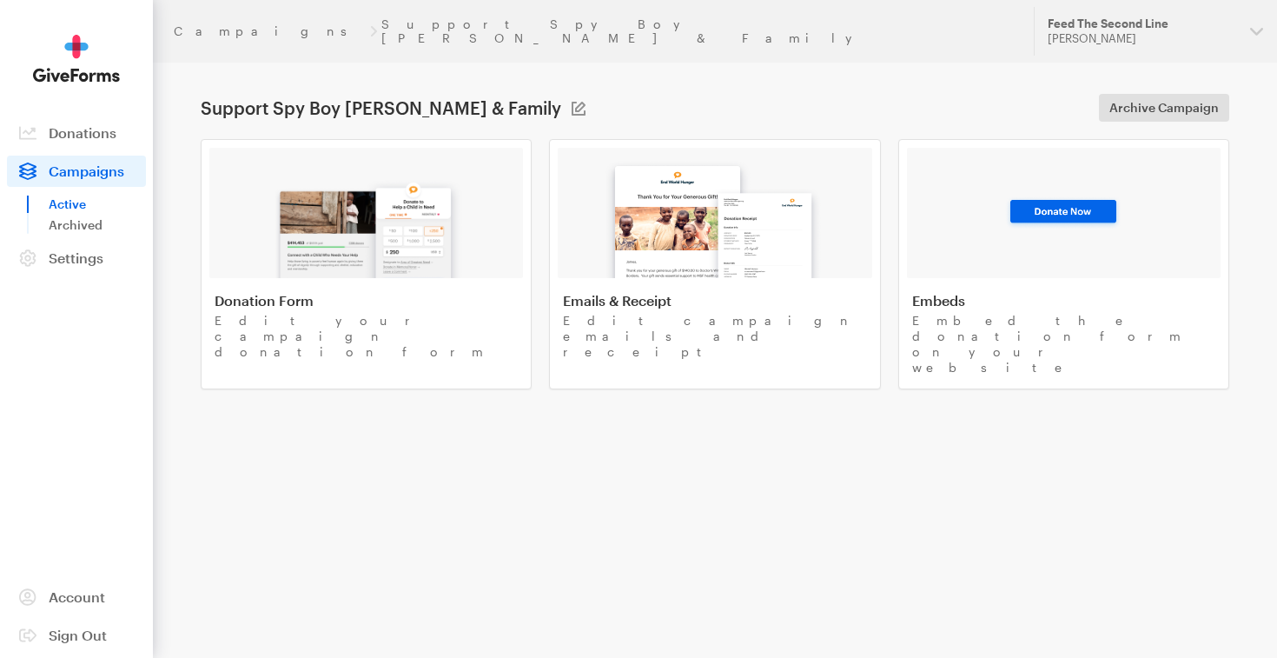
click at [95, 176] on span "Campaigns" at bounding box center [87, 170] width 76 height 17
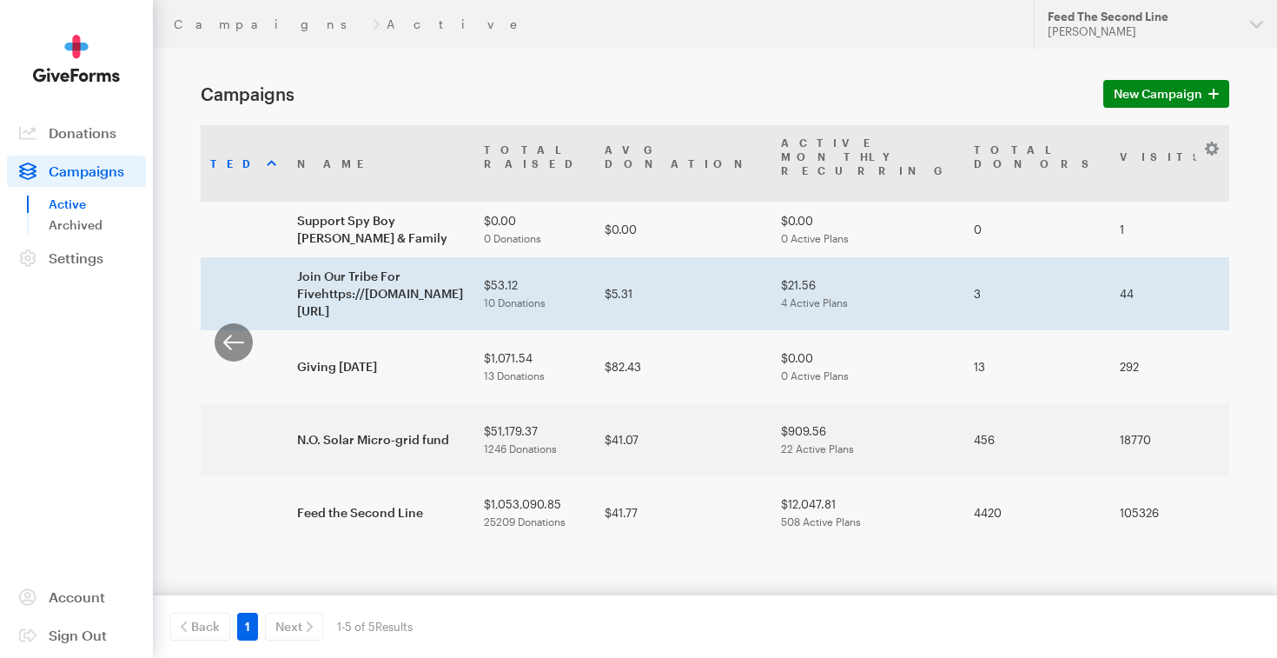
scroll to position [0, 161]
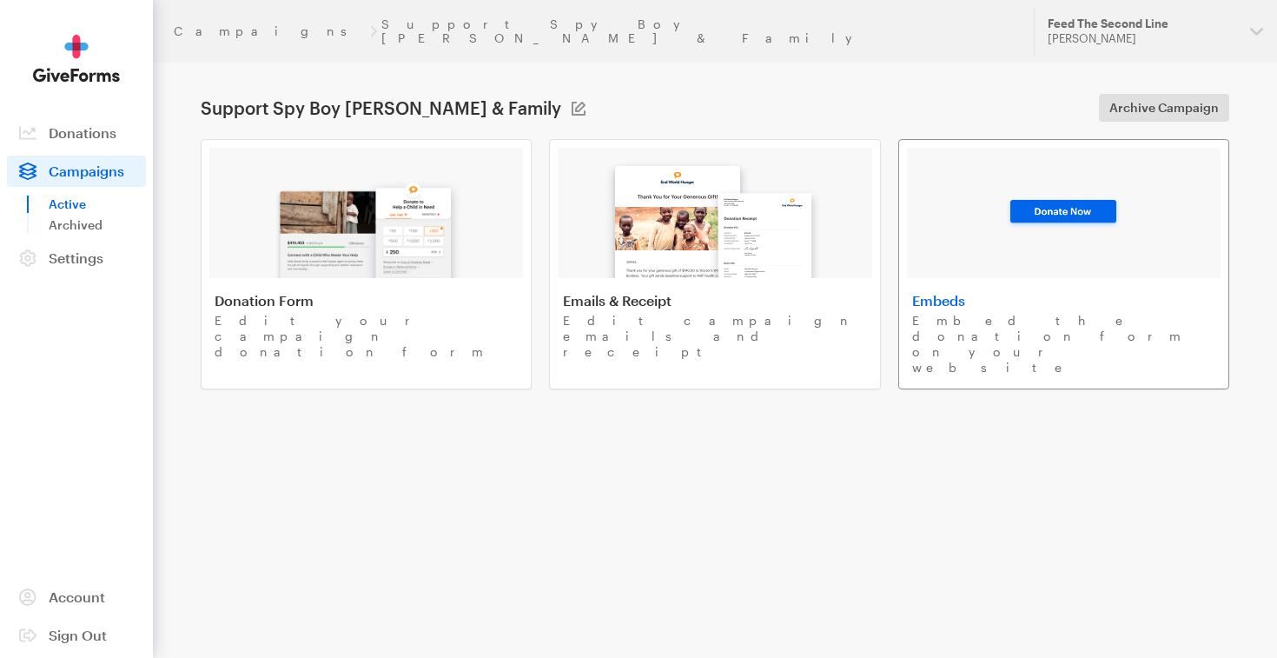
click at [995, 295] on h4 "Embeds" at bounding box center [1063, 300] width 303 height 17
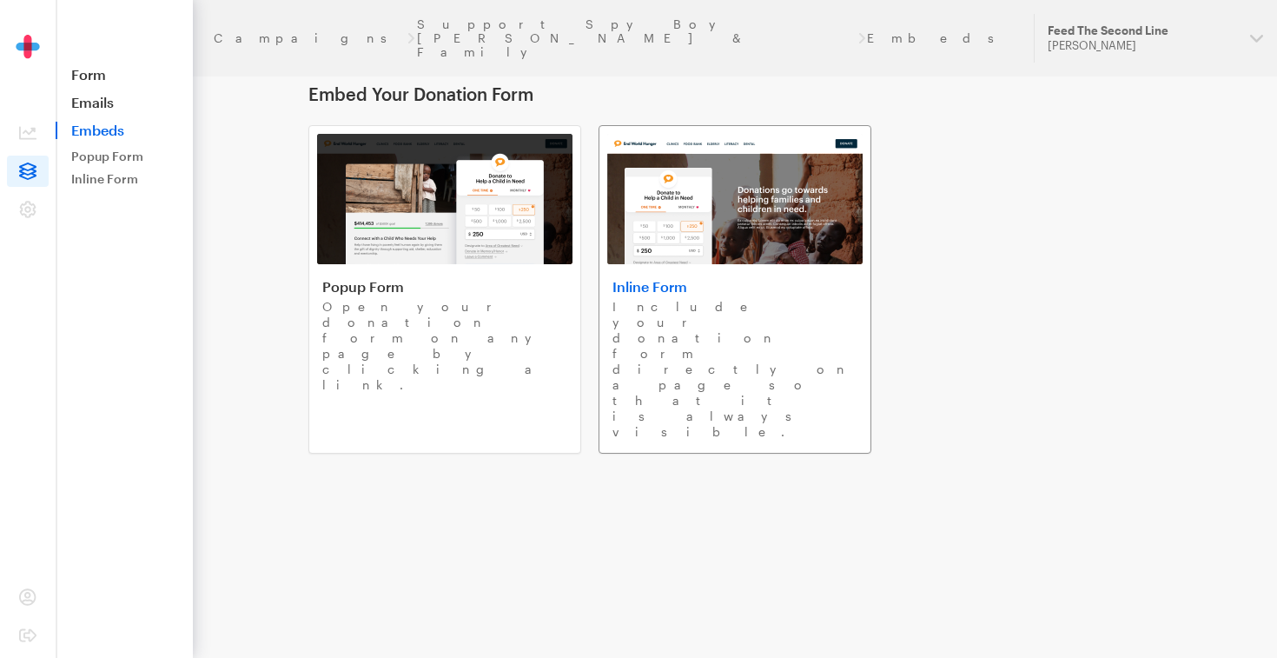
click at [711, 258] on img at bounding box center [734, 199] width 255 height 130
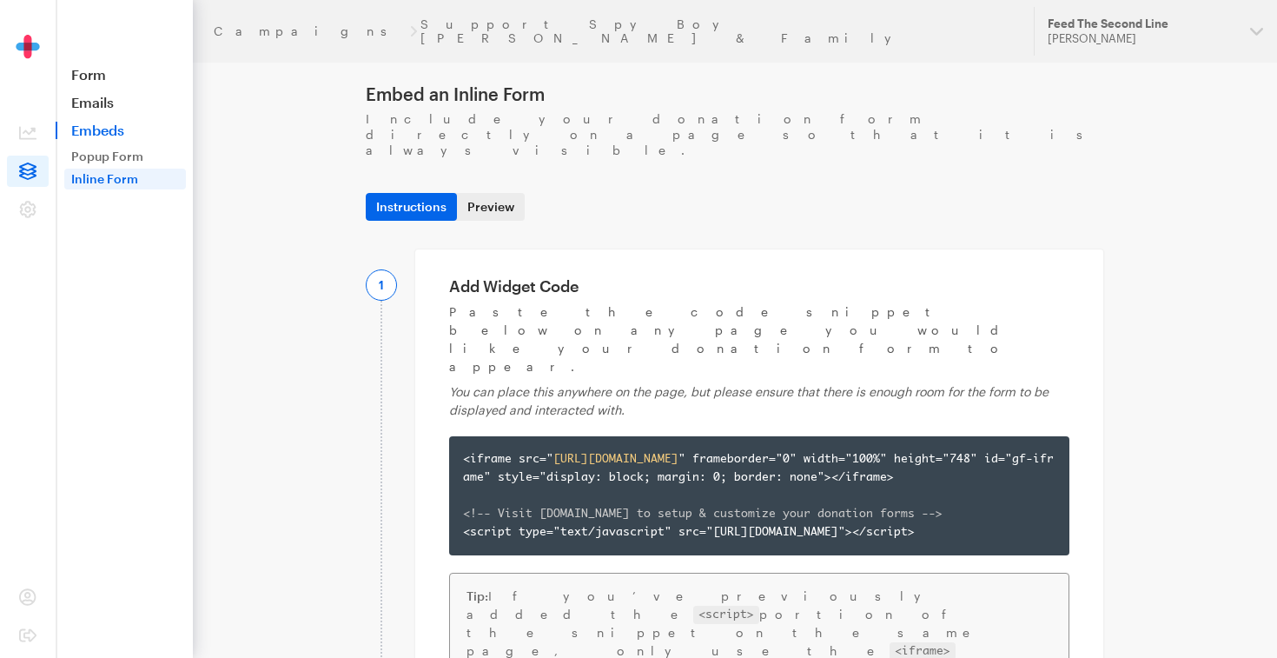
click at [490, 193] on link "Preview" at bounding box center [491, 207] width 68 height 28
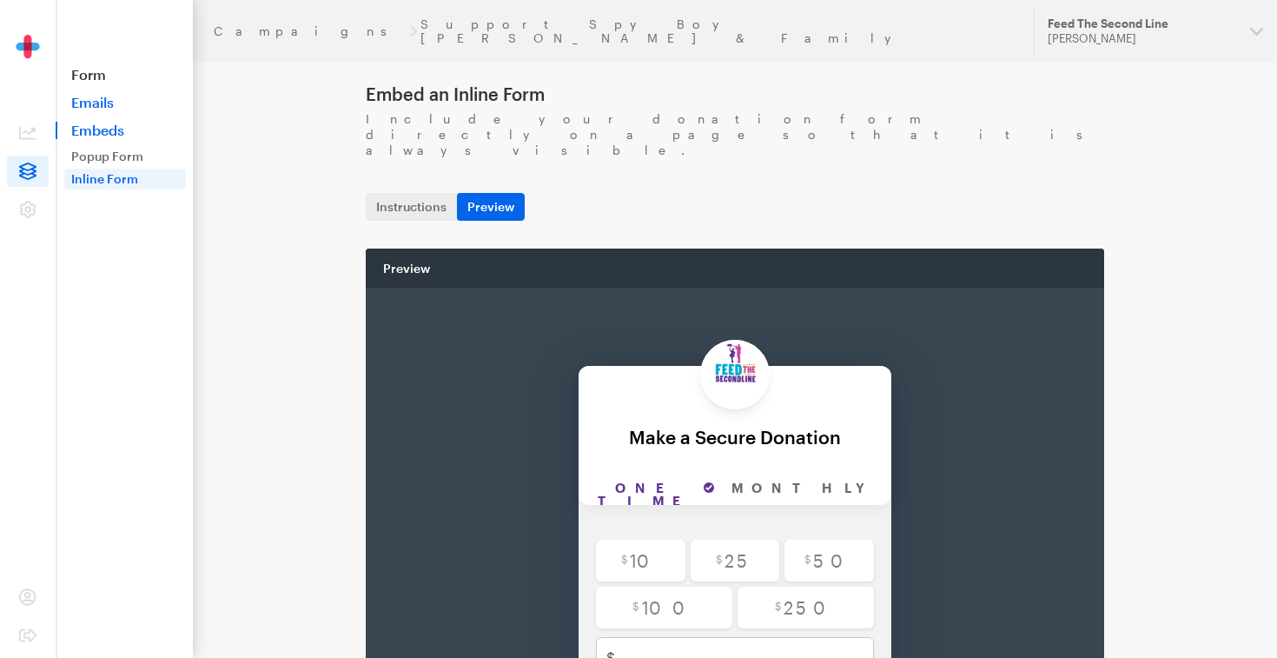
click at [101, 96] on link "Emails" at bounding box center [124, 102] width 137 height 17
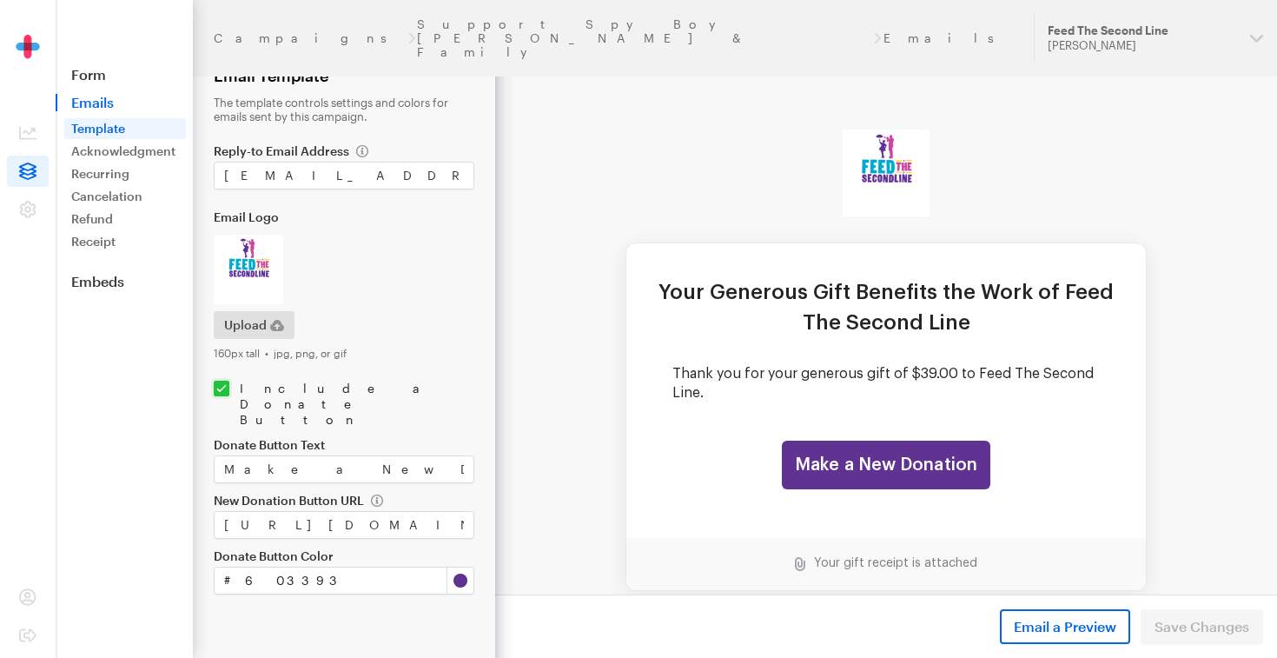
click at [110, 94] on span "Emails" at bounding box center [124, 102] width 137 height 17
click at [105, 96] on span "Emails" at bounding box center [124, 102] width 137 height 17
click at [89, 63] on nav "Form Emails Template Acknowledgment Recurring Failure Cancelation Updated Refun…" at bounding box center [125, 145] width 136 height 290
click at [95, 78] on link "Form" at bounding box center [124, 74] width 137 height 17
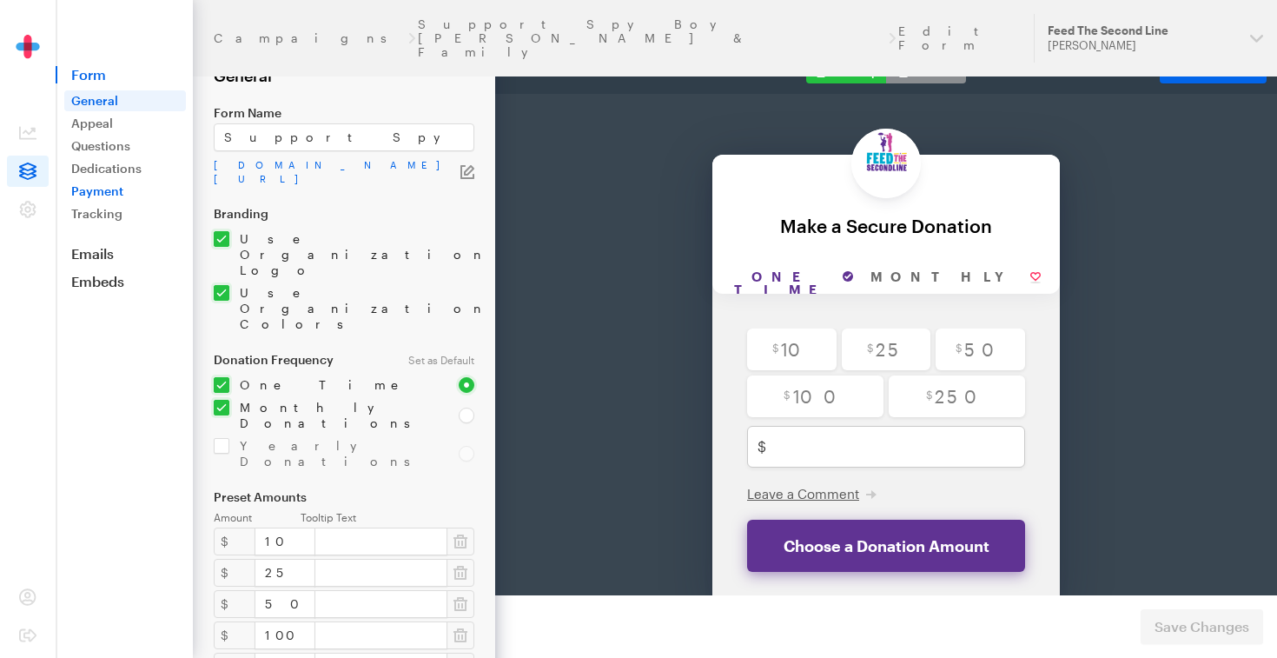
click at [109, 182] on link "Payment" at bounding box center [125, 191] width 122 height 21
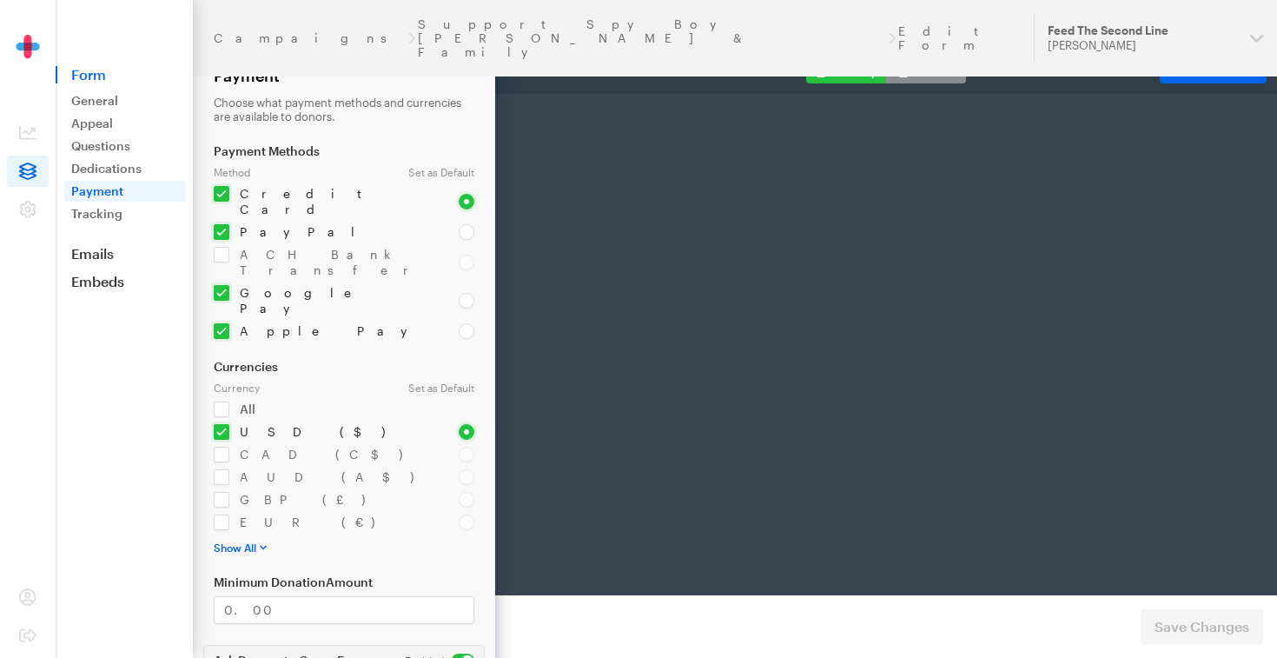
select select "US"
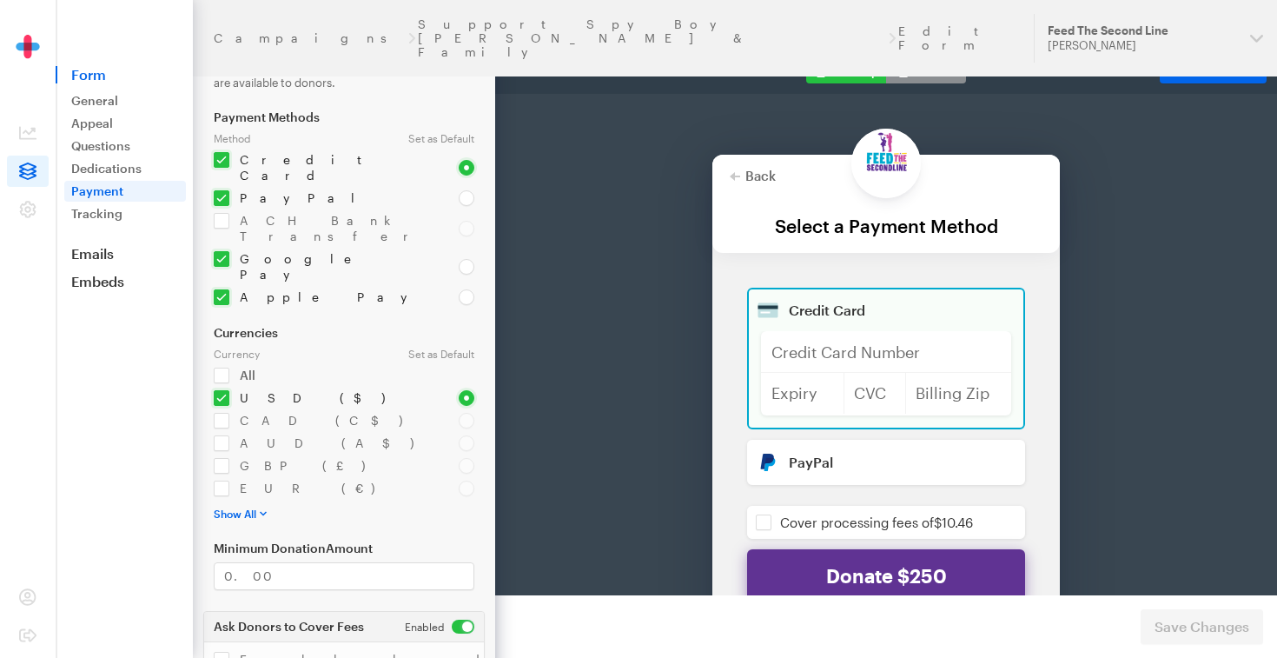
scroll to position [45, 0]
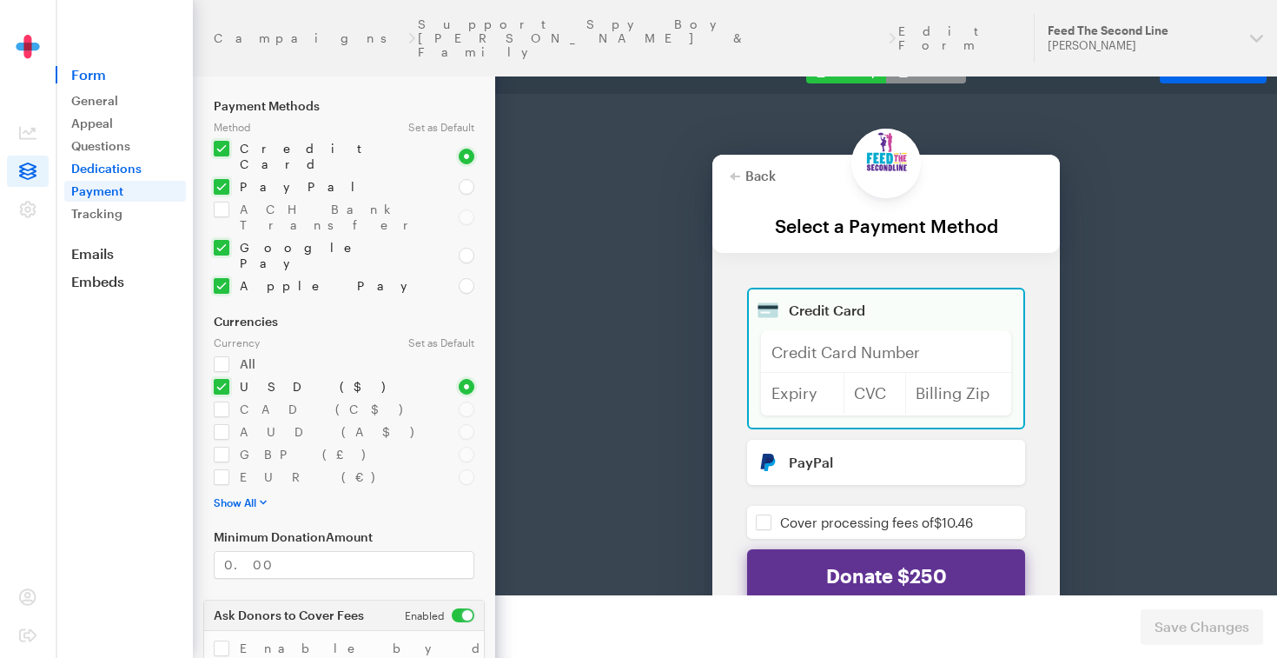
click at [115, 162] on link "Dedications" at bounding box center [125, 168] width 122 height 21
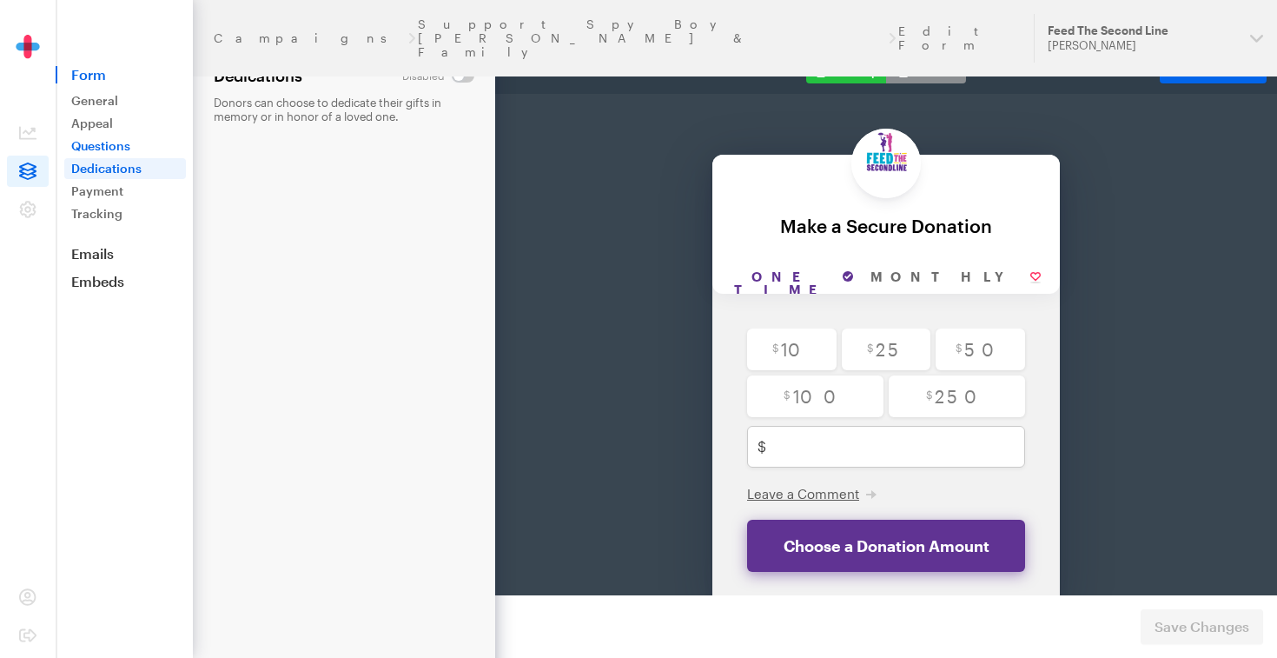
click at [115, 142] on link "Questions" at bounding box center [125, 146] width 122 height 21
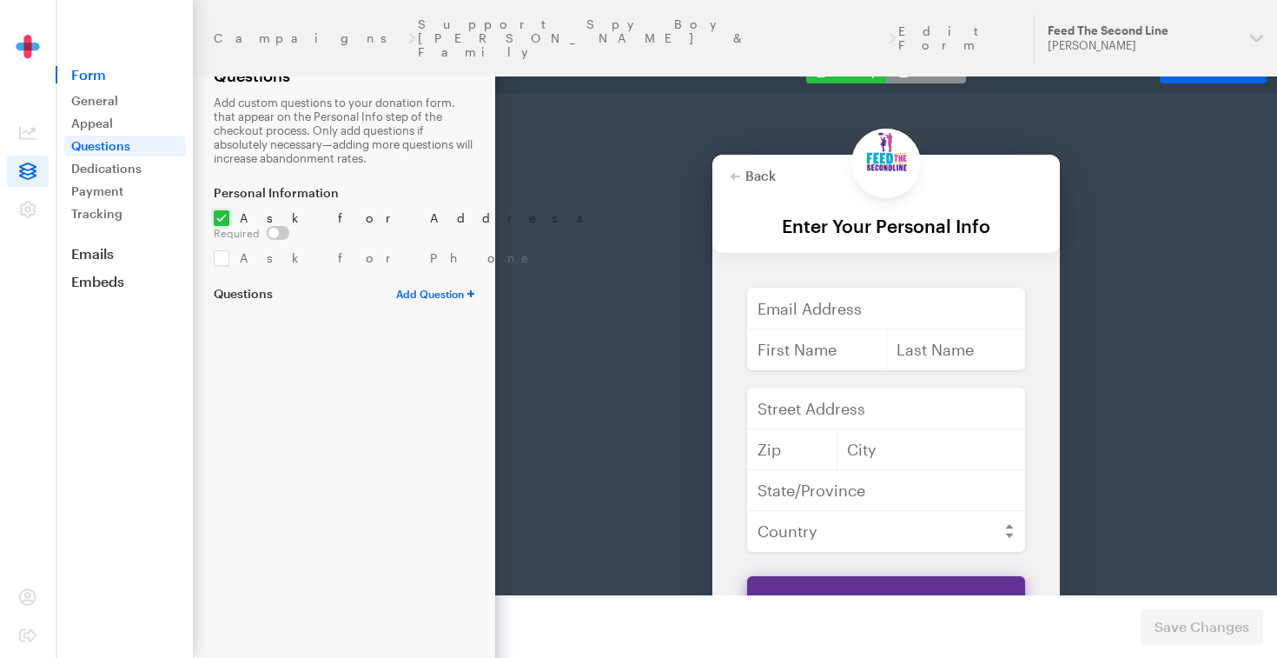
click at [222, 216] on input "checkbox" at bounding box center [408, 218] width 388 height 16
checkbox input "false"
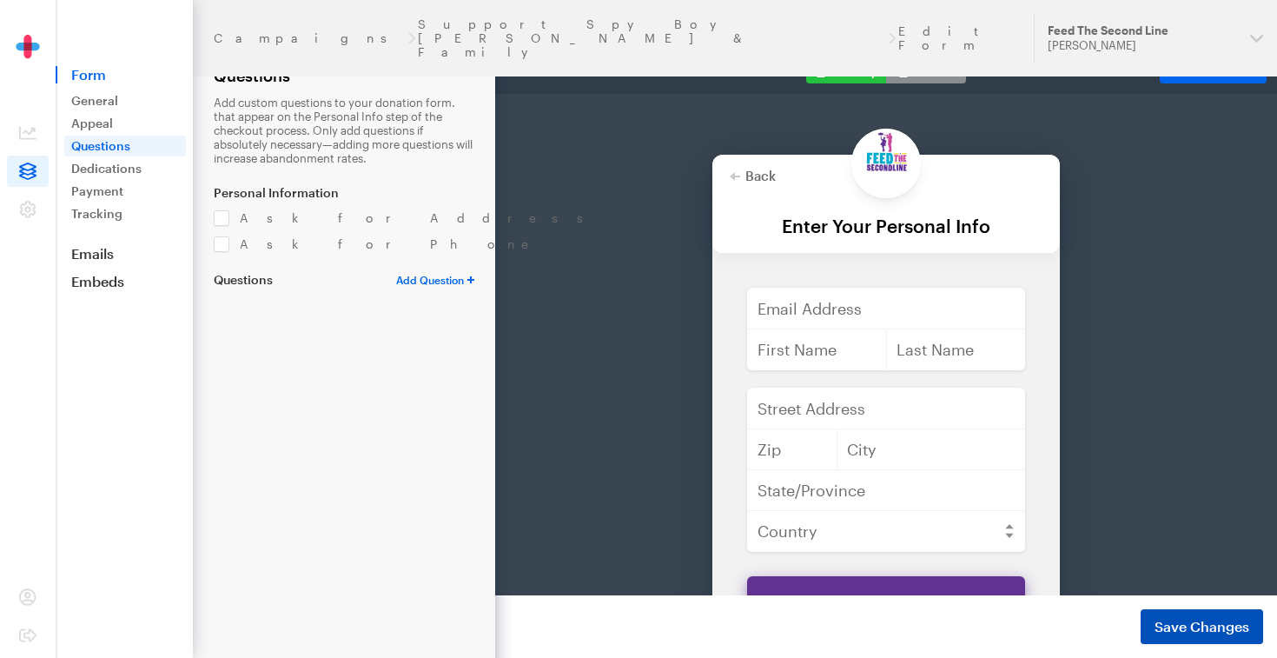
click at [1184, 626] on span "Save Changes" at bounding box center [1202, 626] width 95 height 21
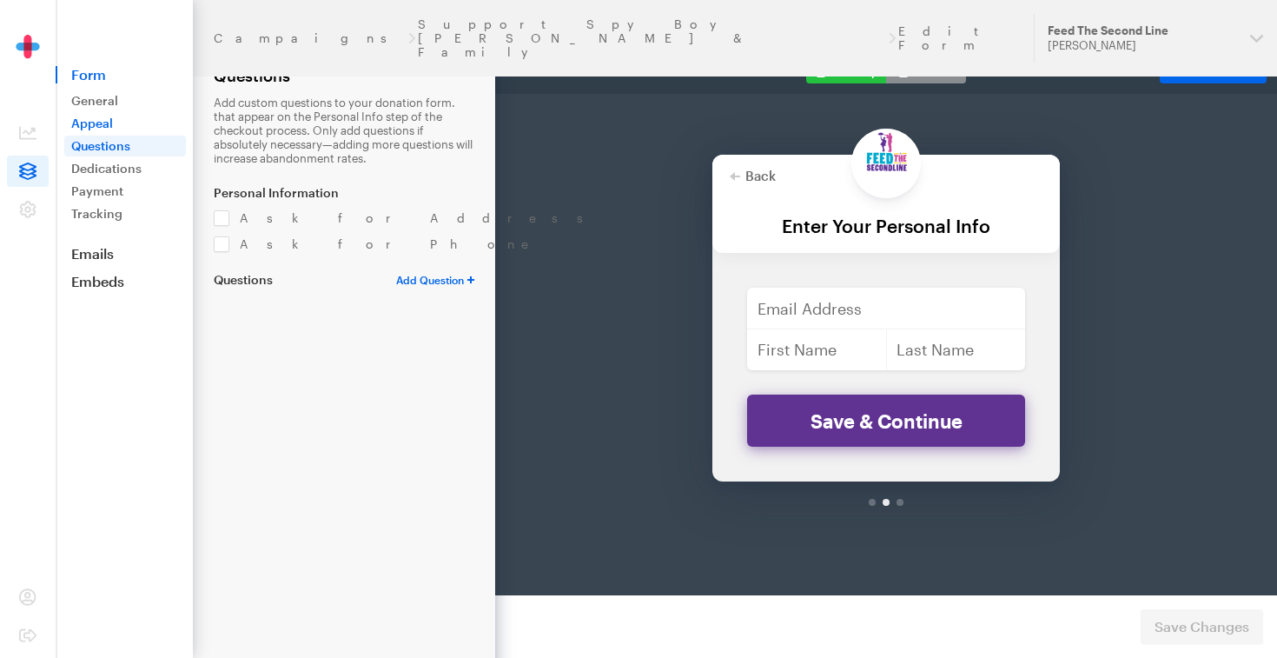
click at [92, 119] on link "Appeal" at bounding box center [125, 123] width 122 height 21
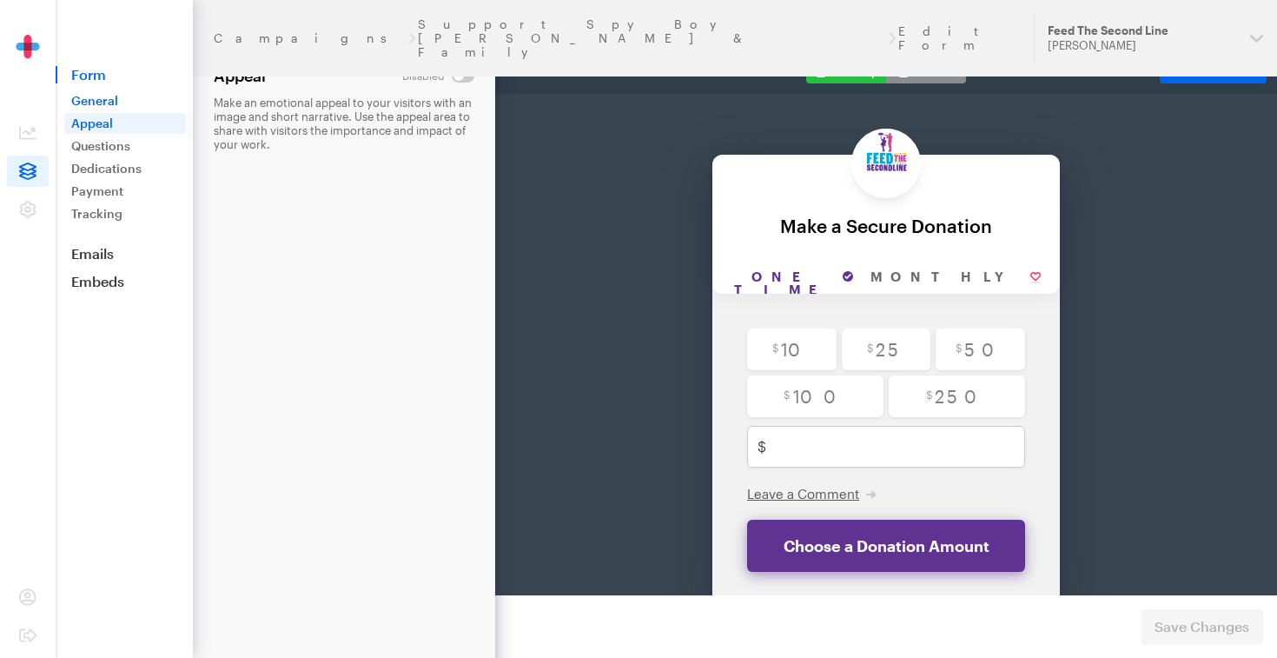
click at [103, 102] on link "General" at bounding box center [125, 100] width 122 height 21
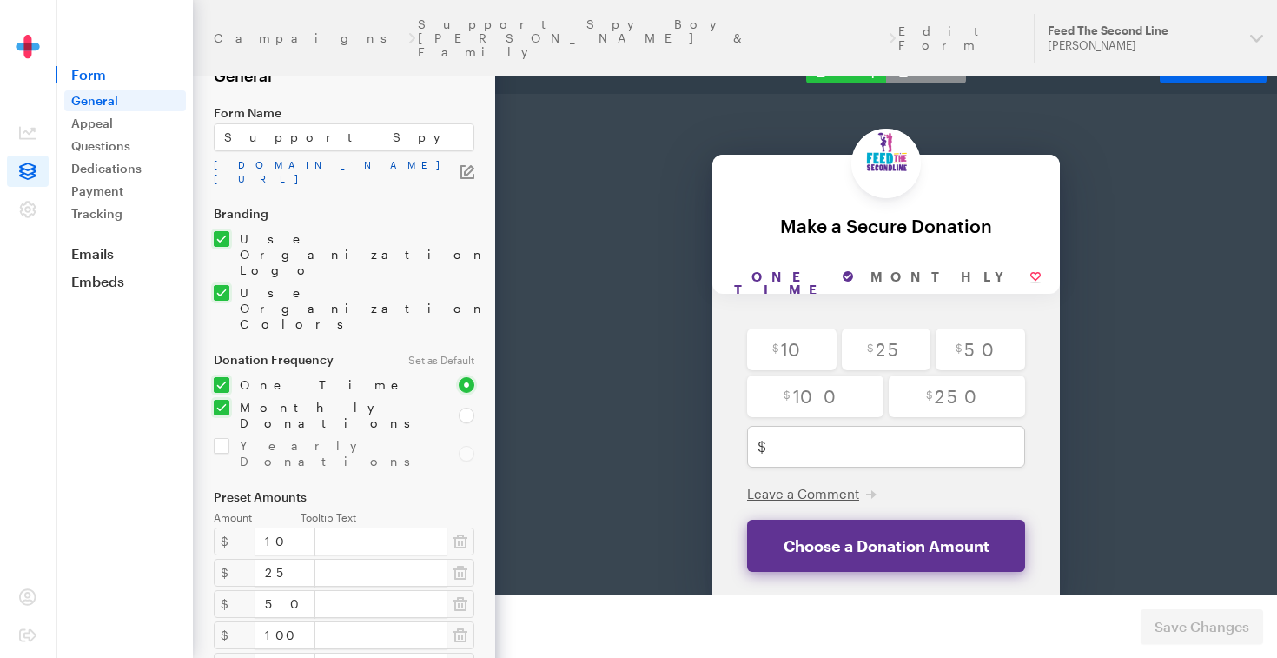
click at [218, 162] on link "[DOMAIN_NAME][URL]" at bounding box center [337, 172] width 247 height 28
click at [96, 70] on span "Form" at bounding box center [124, 74] width 137 height 17
click at [215, 400] on input "checkbox" at bounding box center [326, 415] width 224 height 31
checkbox input "false"
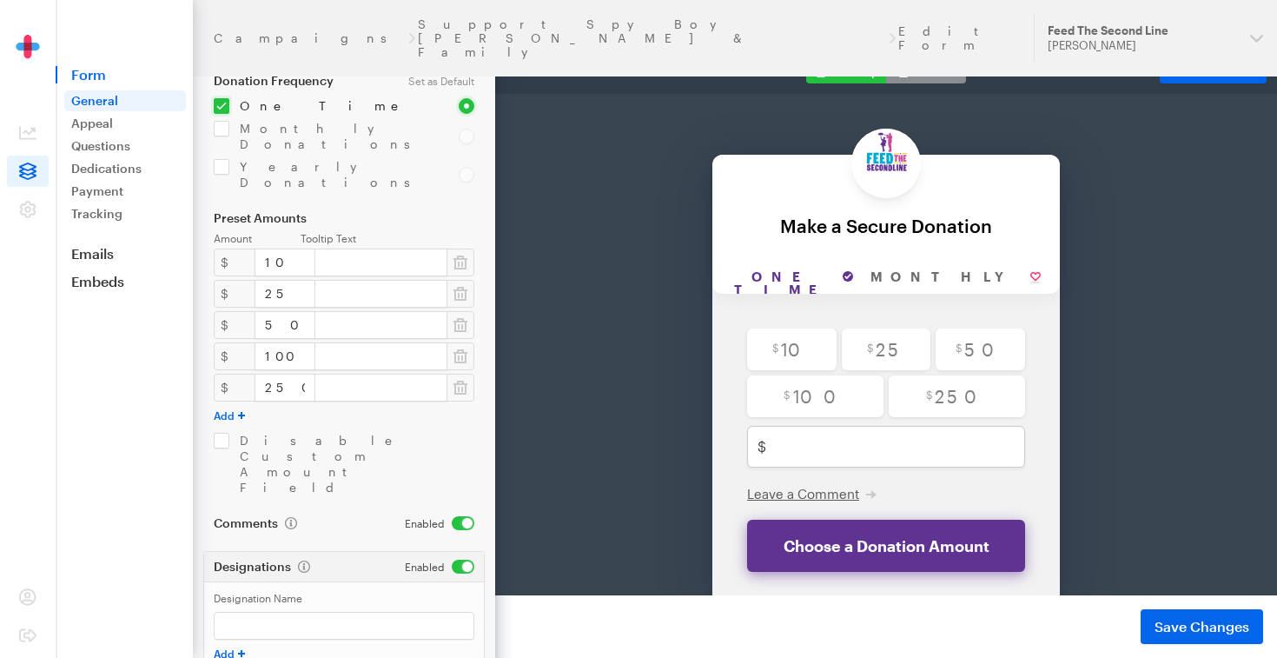
scroll to position [292, 0]
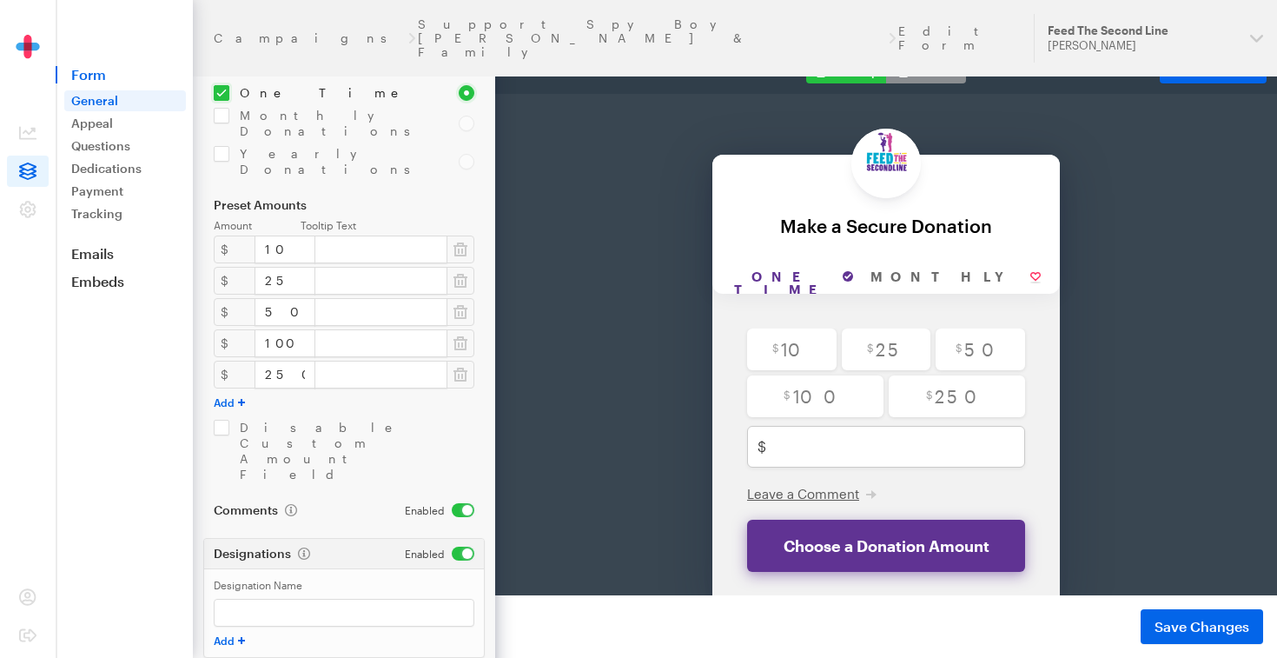
click at [233, 633] on button "Add" at bounding box center [229, 640] width 31 height 14
click at [462, 647] on rect at bounding box center [462, 649] width 2 height 5
click at [404, 599] on input "Designation Name" at bounding box center [344, 613] width 261 height 28
type input "Support Spy Boy Samuel Fields & Family"
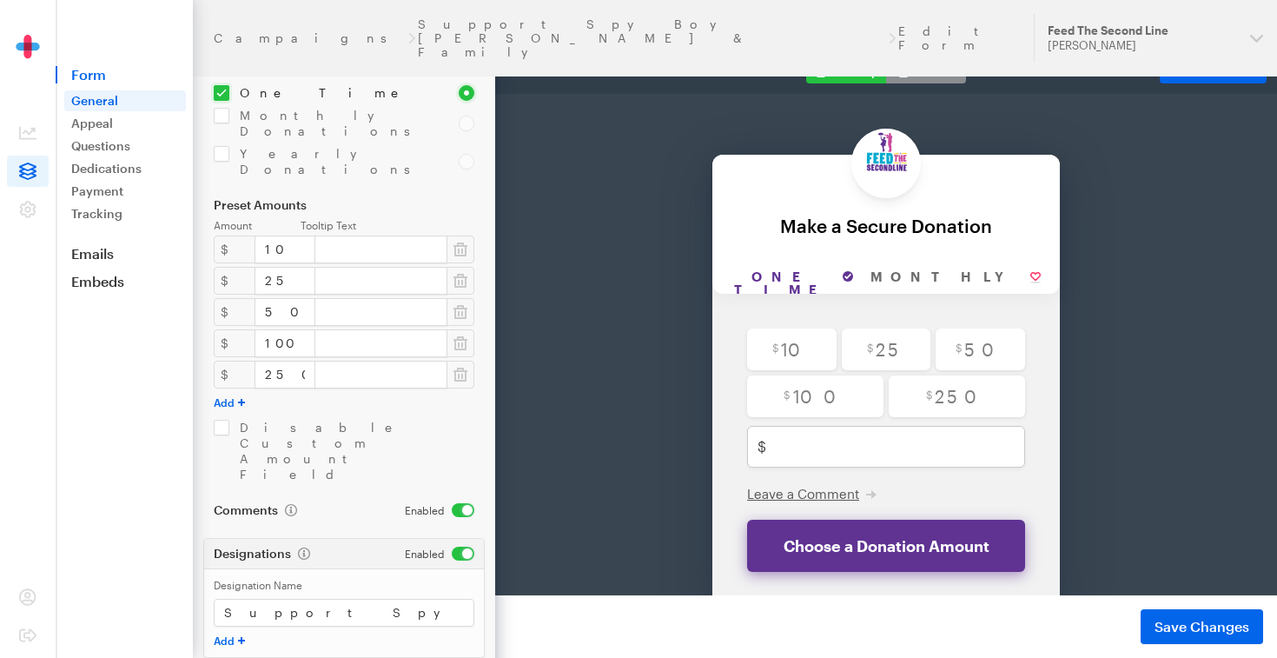
drag, startPoint x: 385, startPoint y: 615, endPoint x: 218, endPoint y: 609, distance: 167.0
paste input "Support Spy Boy [PERSON_NAME] & Family"
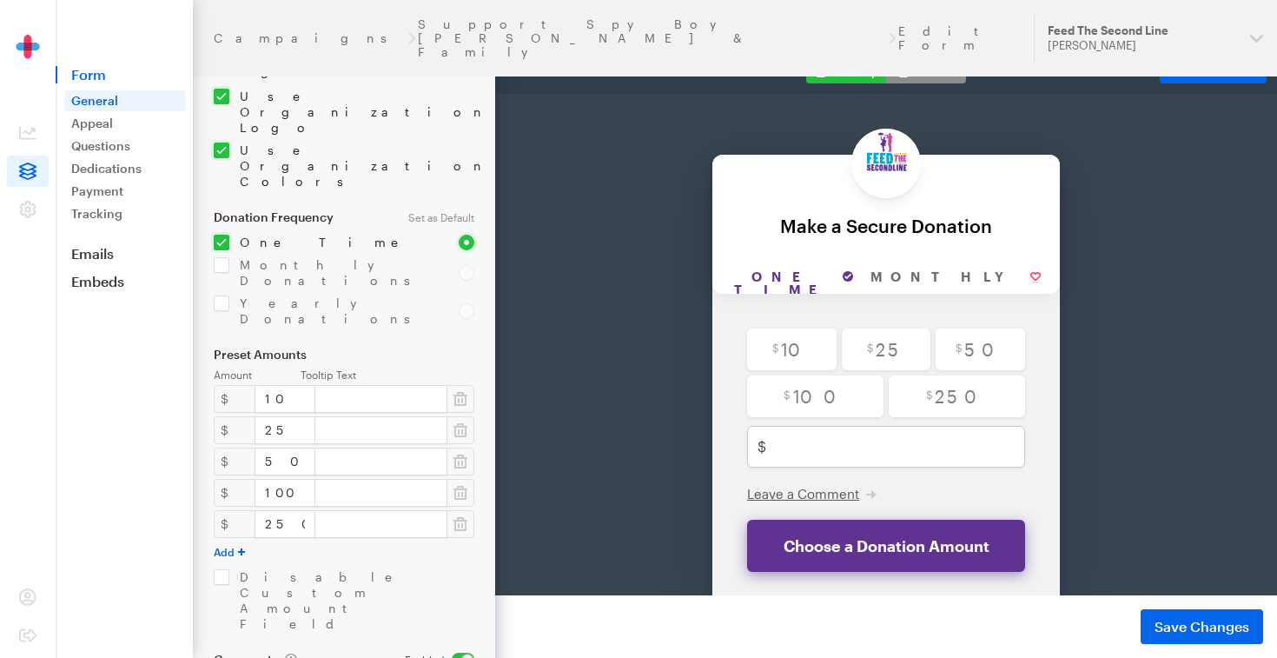
scroll to position [126, 0]
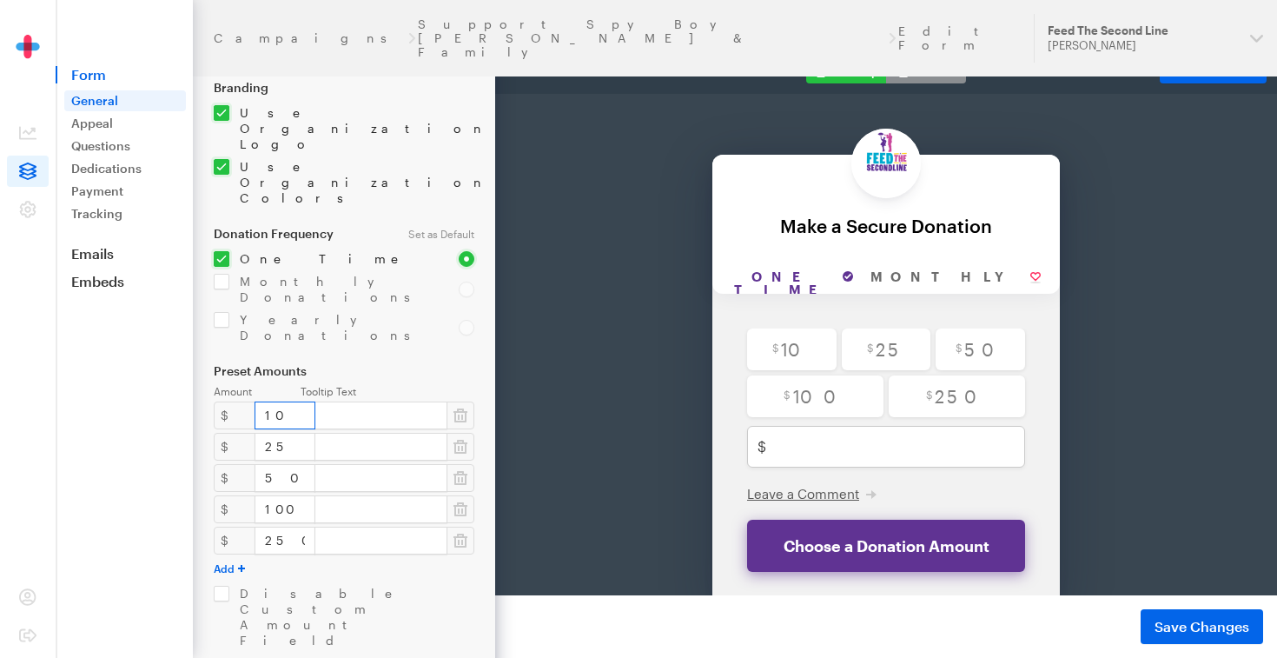
type input "Support Spy Boy [PERSON_NAME] & Family"
click at [274, 401] on input "10" at bounding box center [285, 415] width 61 height 28
type input "1"
type input "20"
click at [284, 433] on input "25" at bounding box center [285, 447] width 61 height 28
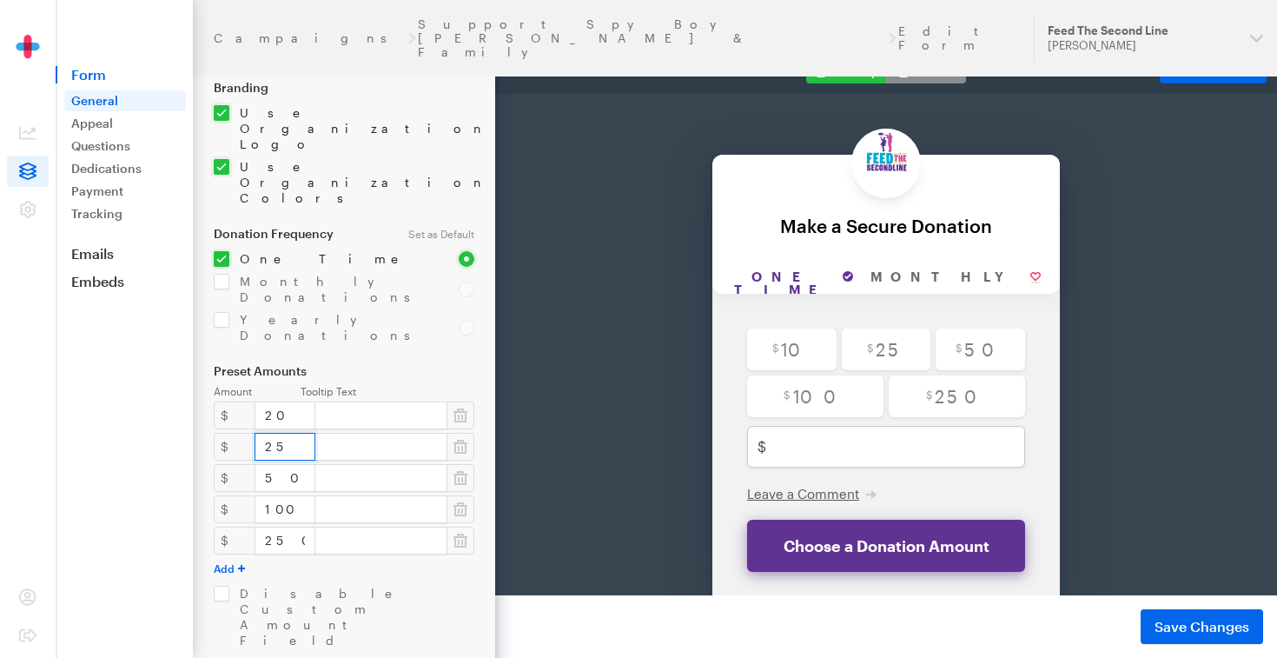
type input "2"
type input "20"
click at [291, 464] on input "50" at bounding box center [285, 478] width 61 height 28
type input "5"
type input "100"
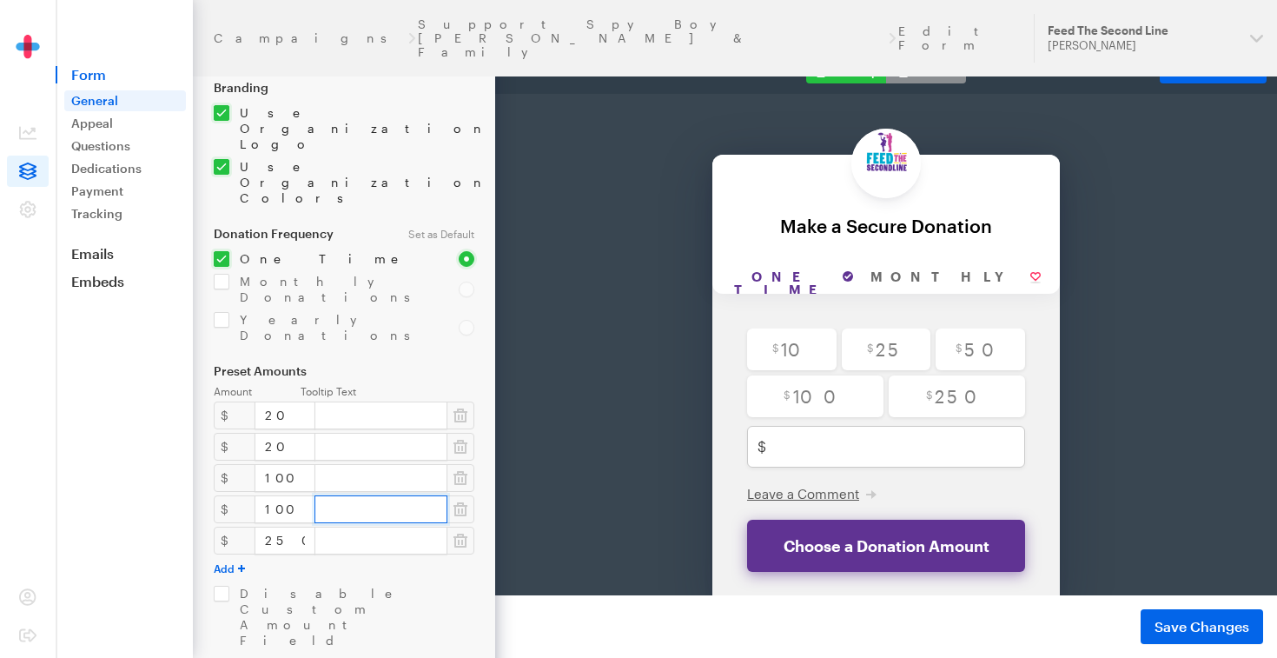
click at [315, 495] on input "text" at bounding box center [381, 509] width 133 height 28
click at [289, 495] on input "100" at bounding box center [285, 509] width 61 height 28
type input "1"
type input "200"
click at [295, 527] on input "250" at bounding box center [285, 541] width 61 height 28
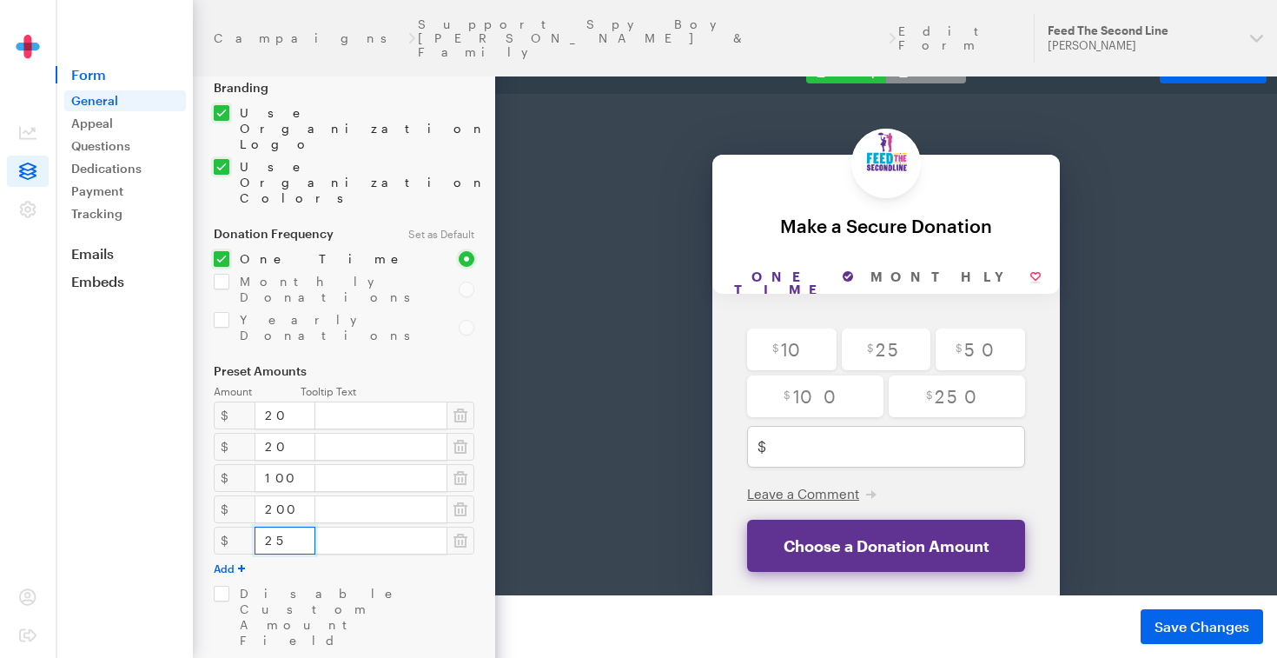
type input "2"
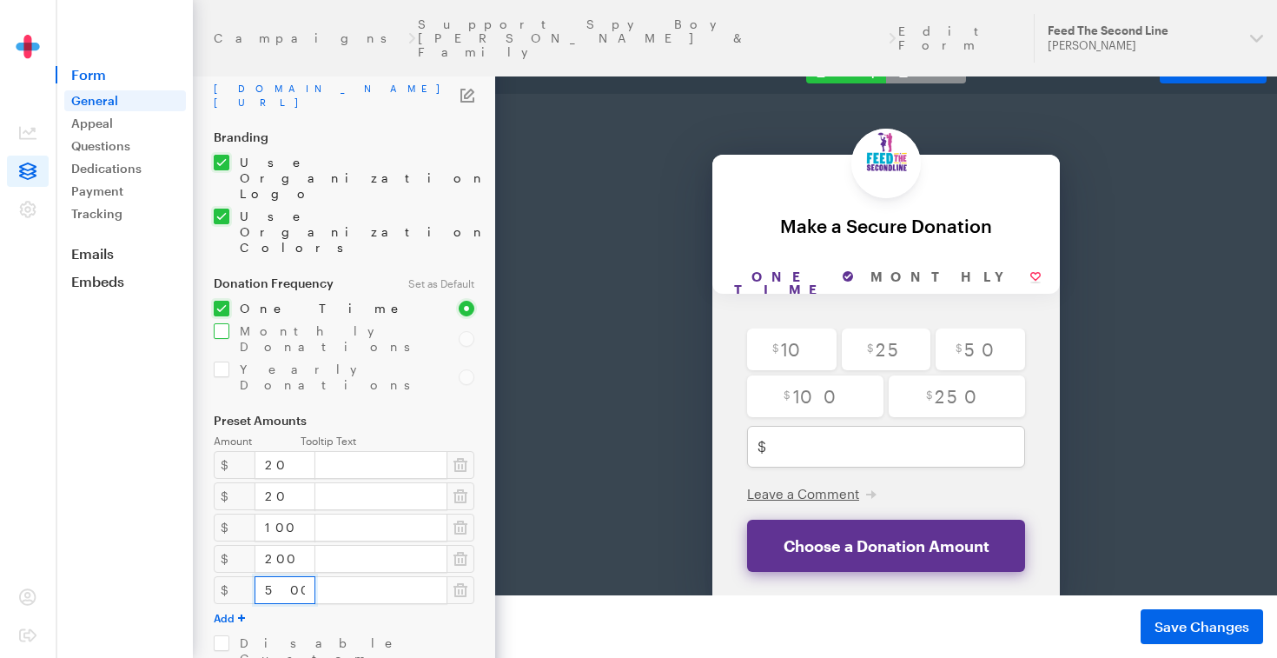
scroll to position [0, 0]
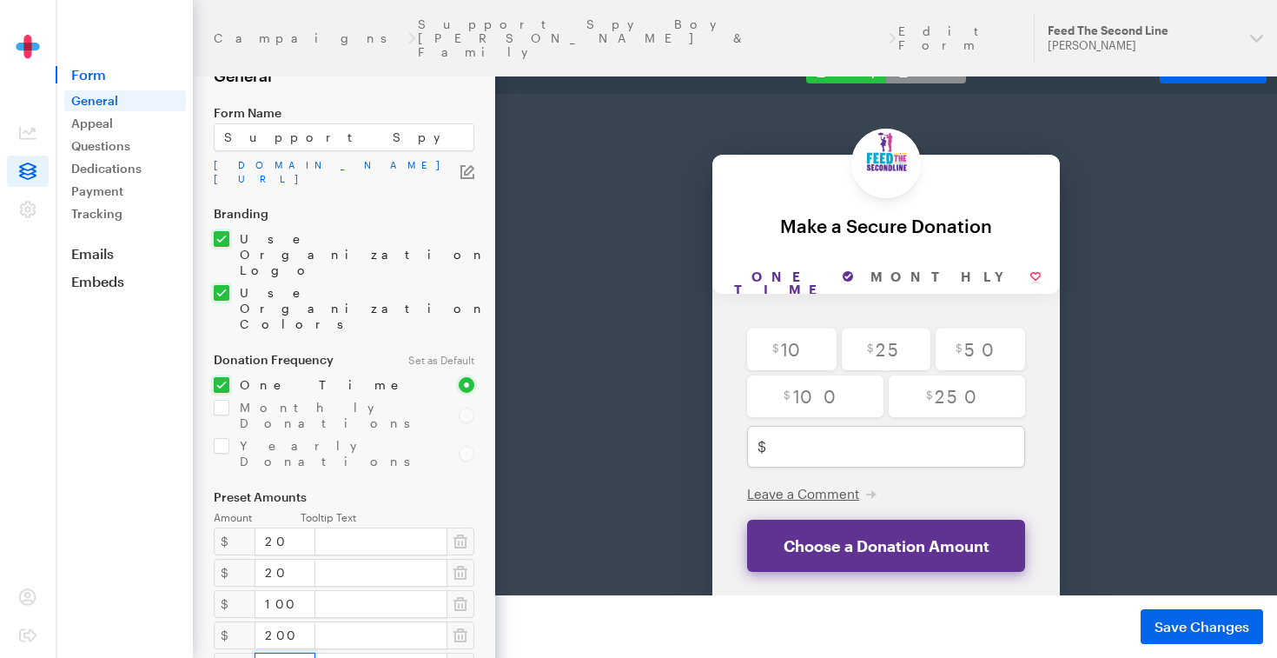
type input "500"
click at [465, 168] on icon "button" at bounding box center [468, 172] width 14 height 14
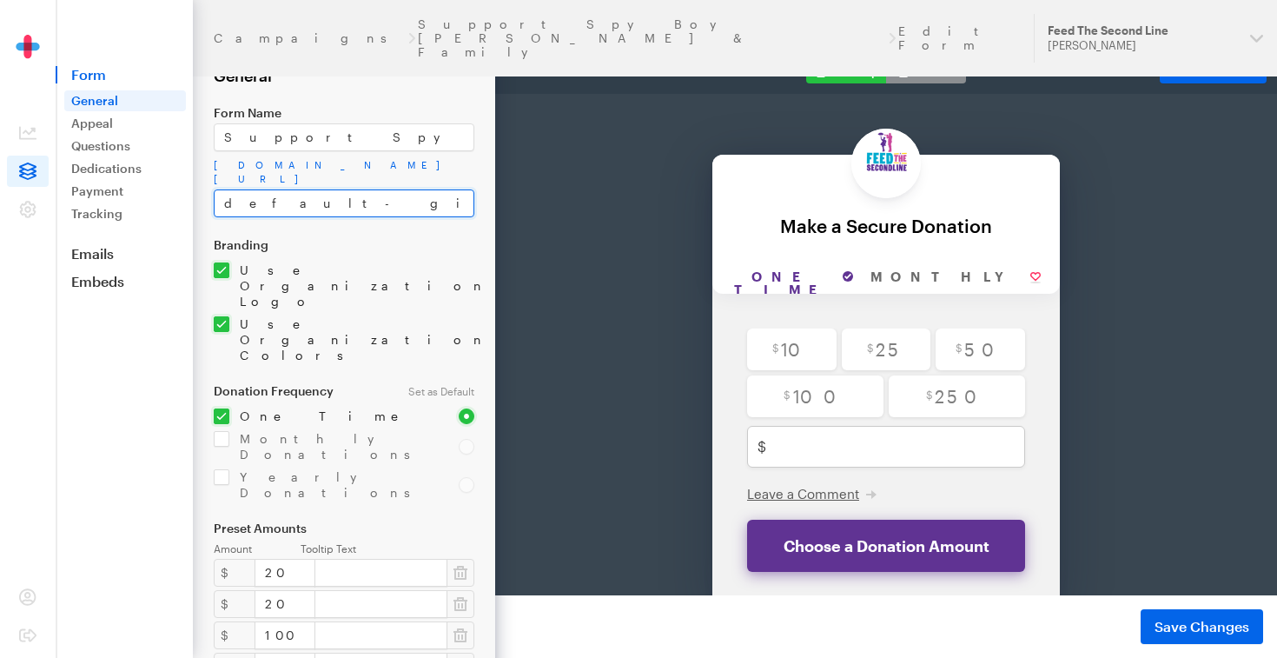
click at [391, 199] on input "default-giveform-7-2" at bounding box center [344, 203] width 261 height 28
drag, startPoint x: 391, startPoint y: 199, endPoint x: 227, endPoint y: 196, distance: 164.3
click at [224, 196] on input "default-giveform-7-2" at bounding box center [344, 203] width 261 height 28
paste input "Support Spy Boy [PERSON_NAME] & Family"
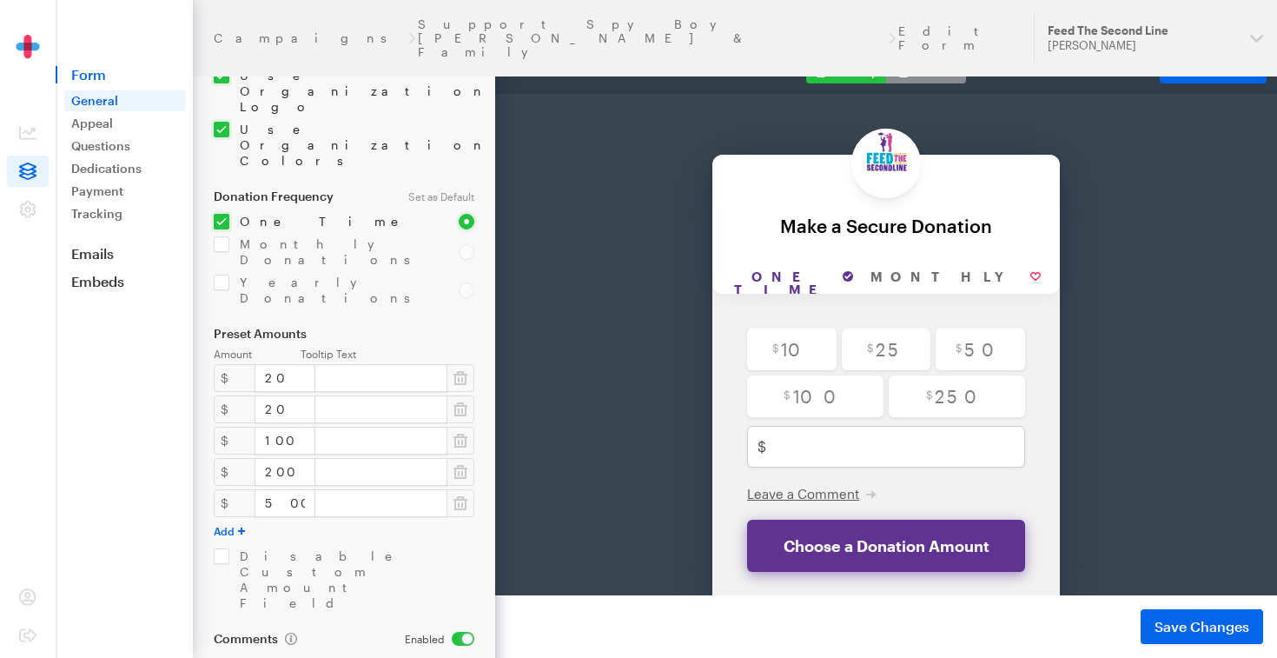
scroll to position [323, 0]
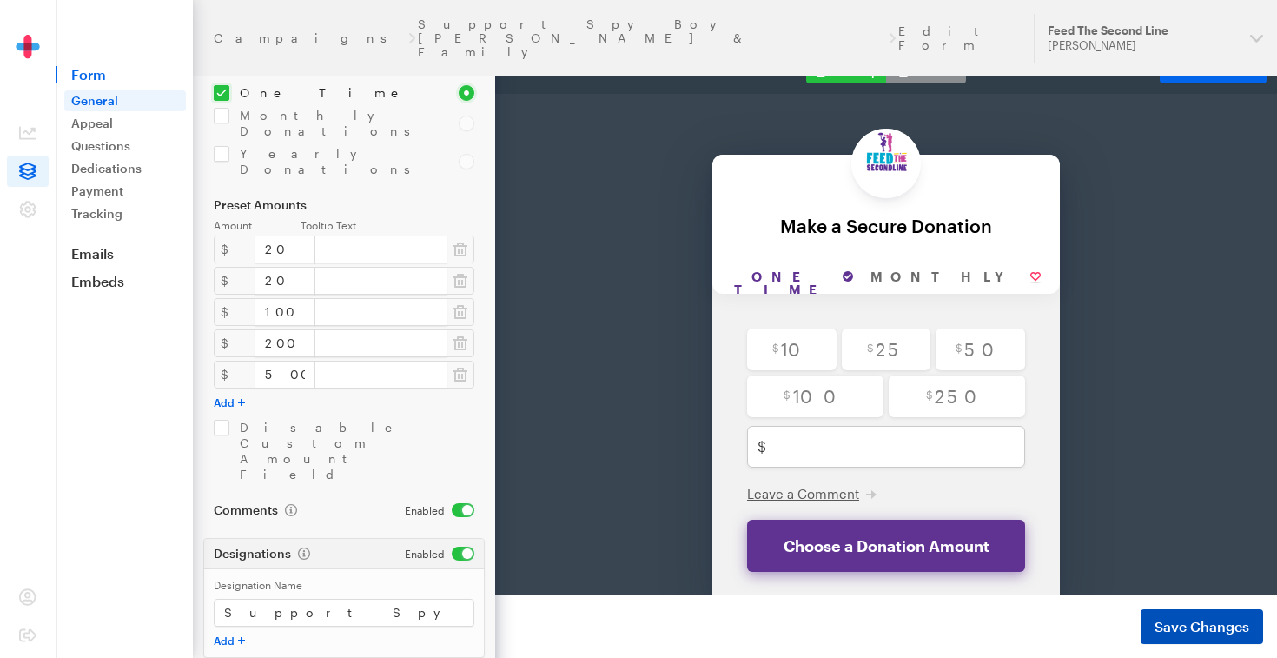
type input "Support Spy Boy [PERSON_NAME] & Family"
click at [1224, 626] on span "Save Changes" at bounding box center [1202, 626] width 95 height 21
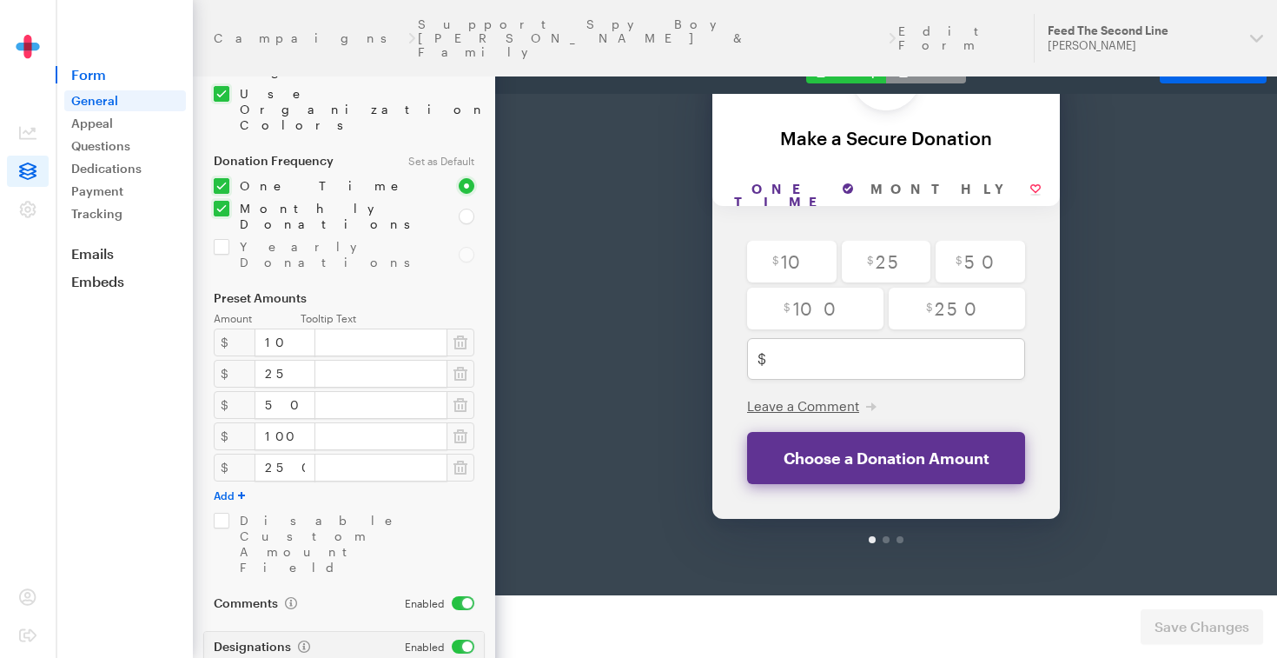
scroll to position [292, 0]
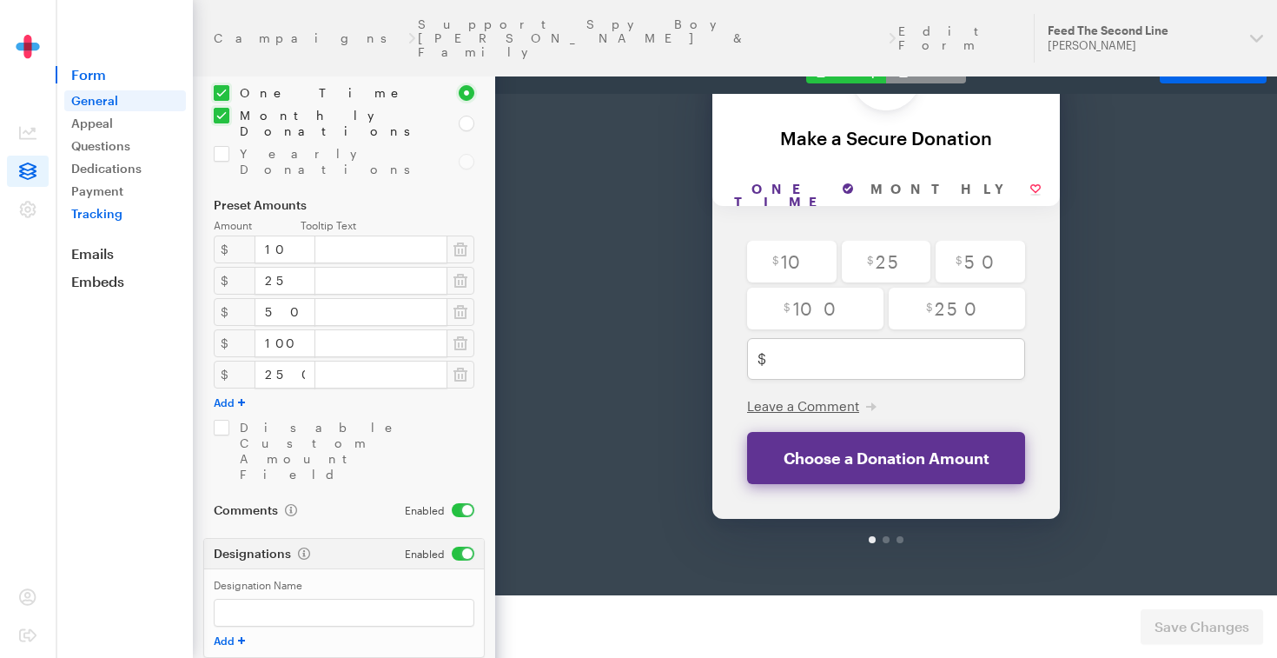
click at [106, 216] on link "Tracking" at bounding box center [125, 213] width 122 height 21
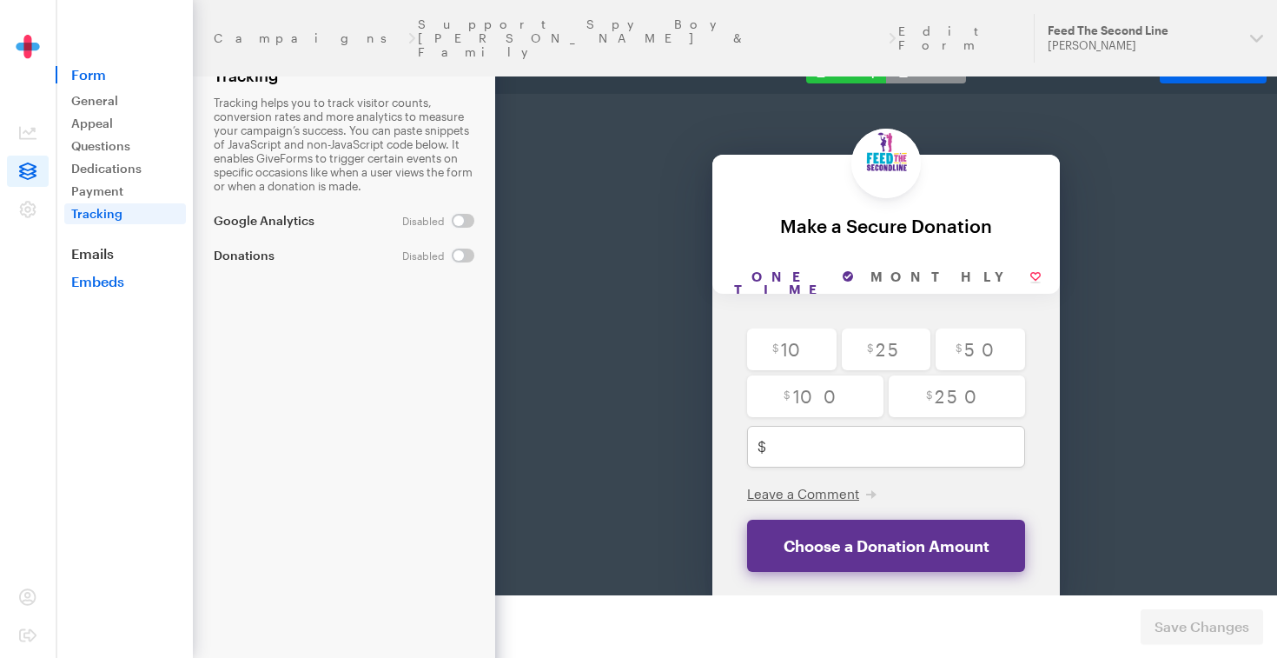
click at [110, 279] on link "Embeds" at bounding box center [124, 281] width 137 height 17
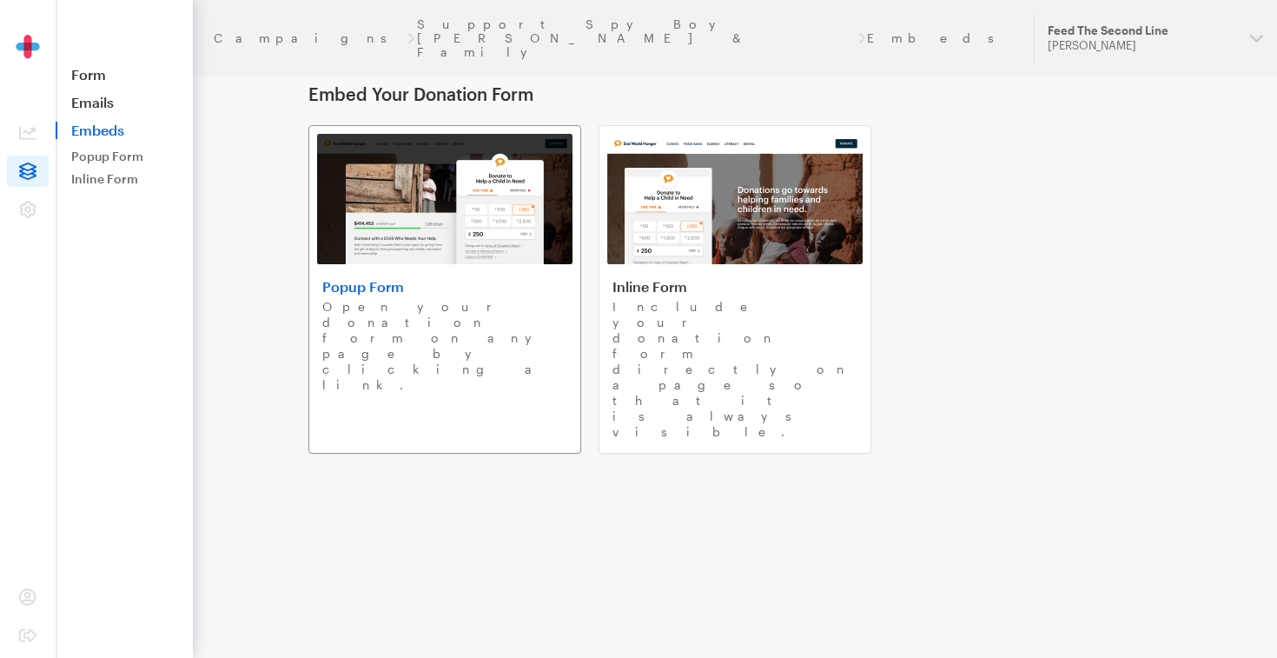
click at [375, 255] on img at bounding box center [444, 199] width 255 height 130
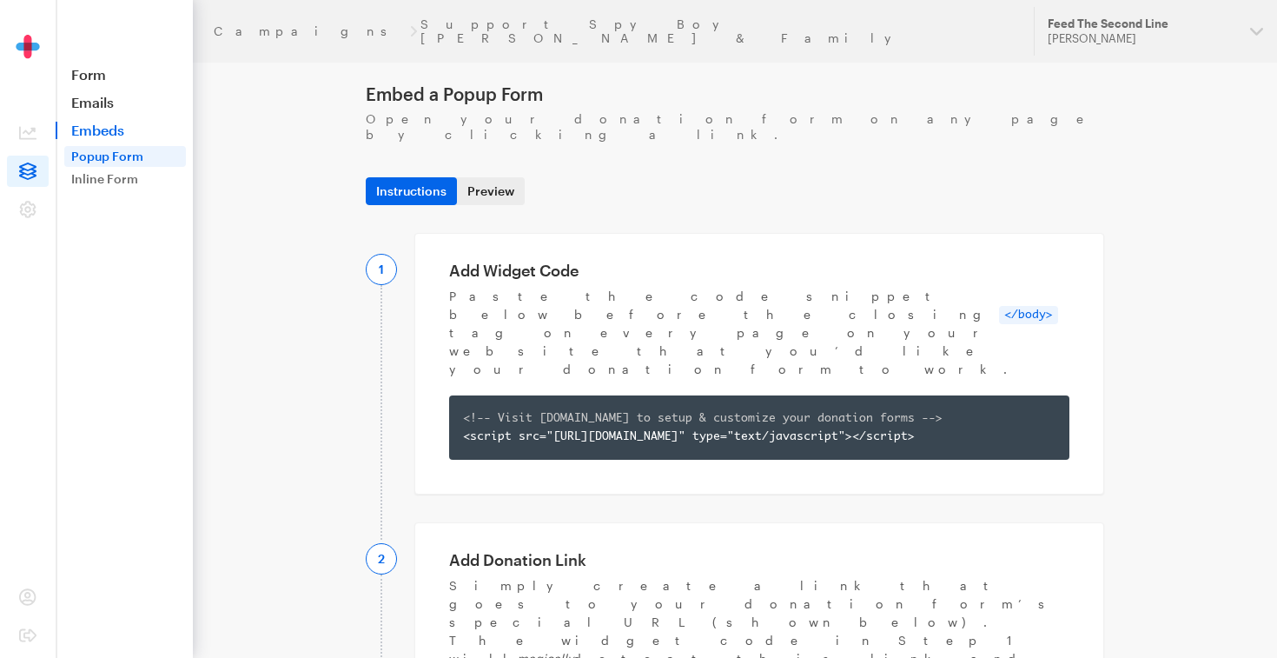
click at [487, 177] on link "Preview" at bounding box center [491, 191] width 68 height 28
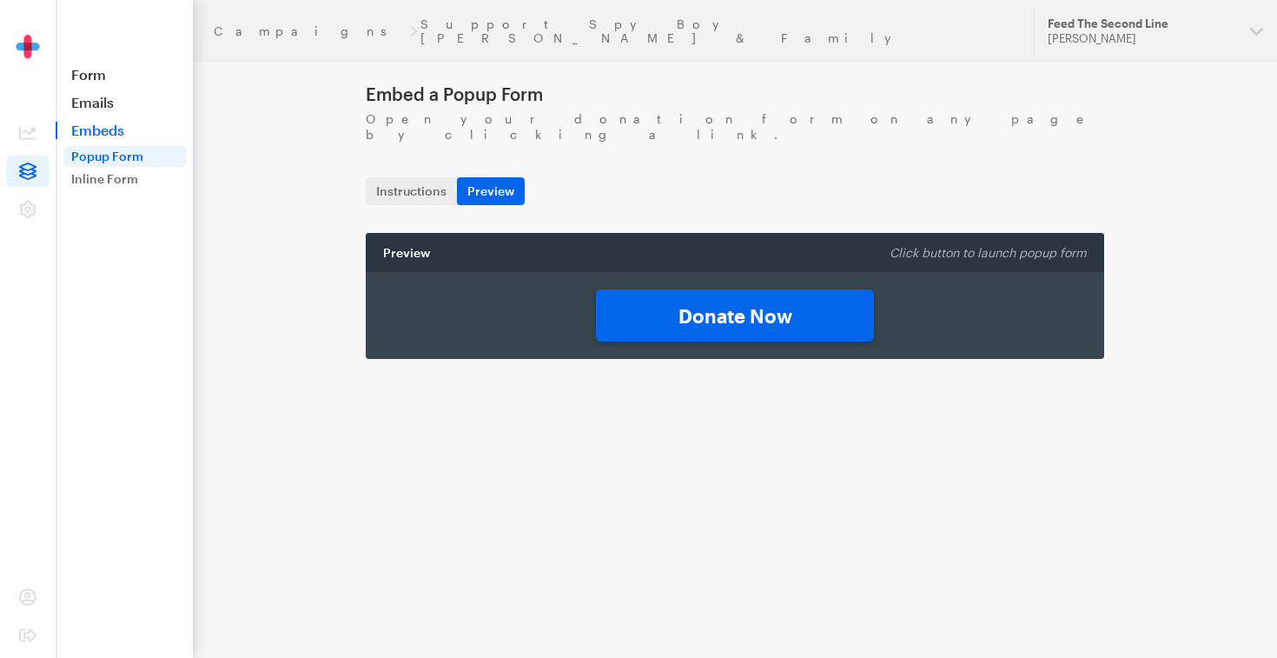
click at [643, 303] on link "Donate Now" at bounding box center [735, 315] width 278 height 52
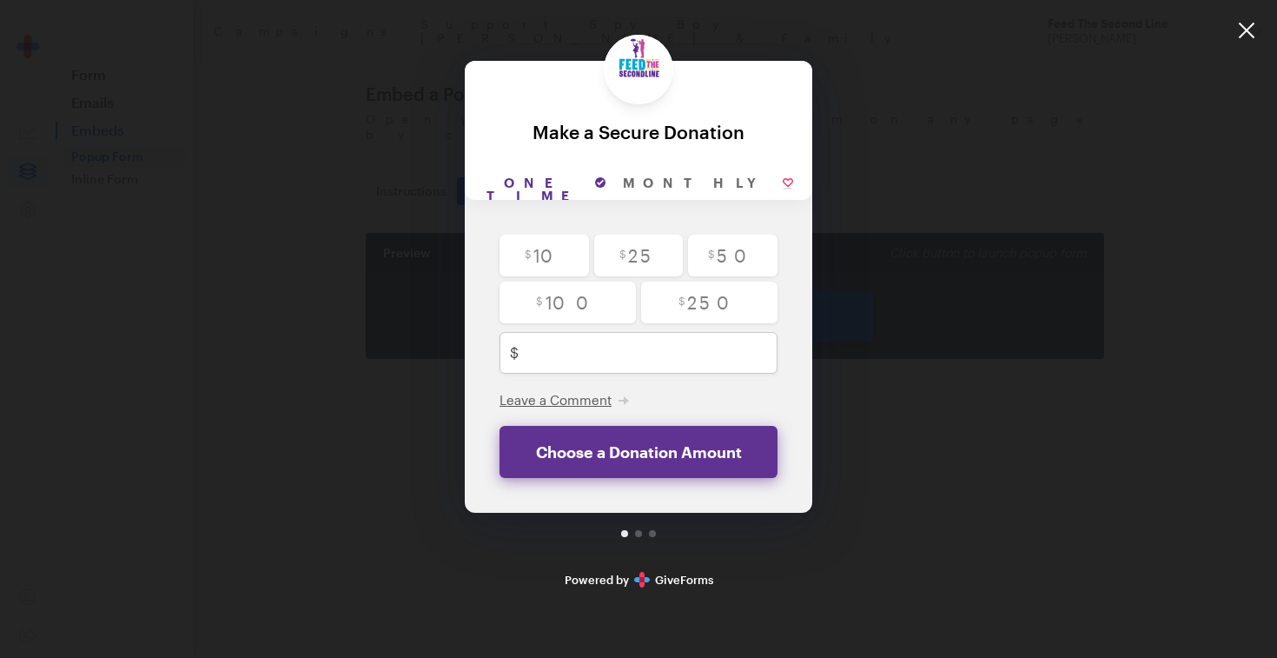
click at [910, 131] on div "Back Back Make a Secure Donation For your generous donation of $250.00 One time…" at bounding box center [638, 302] width 1277 height 605
click at [1238, 39] on div at bounding box center [1247, 30] width 61 height 61
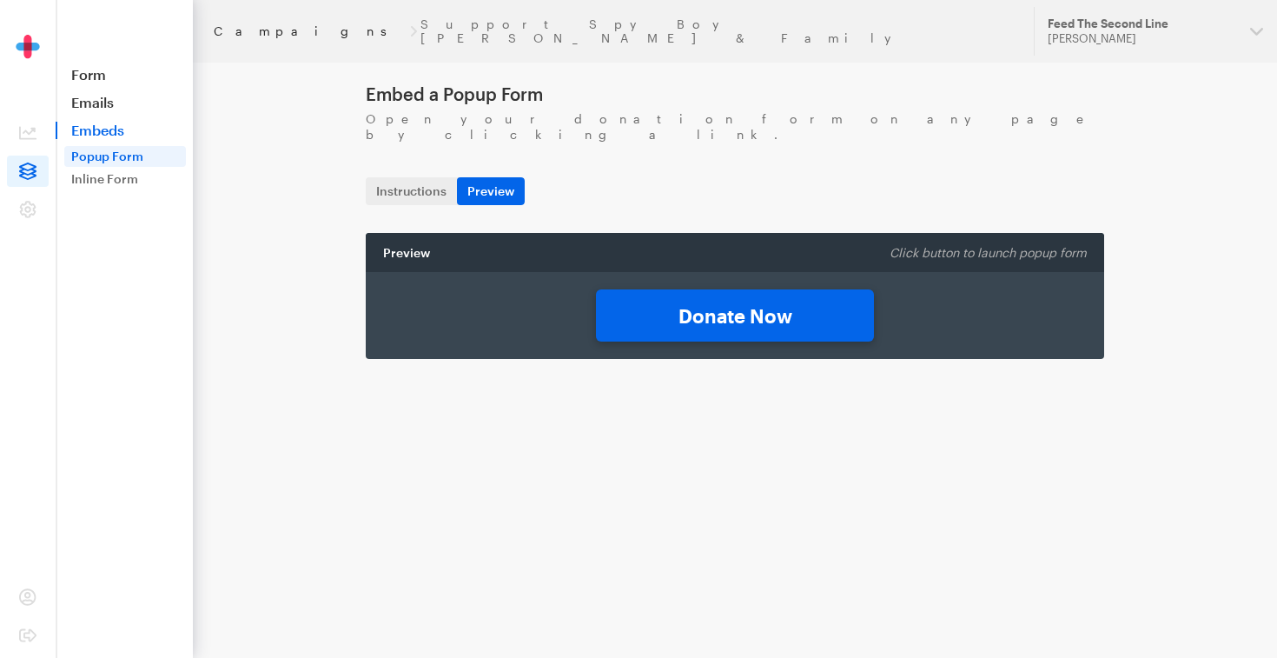
click at [242, 24] on link "Campaigns" at bounding box center [310, 31] width 192 height 14
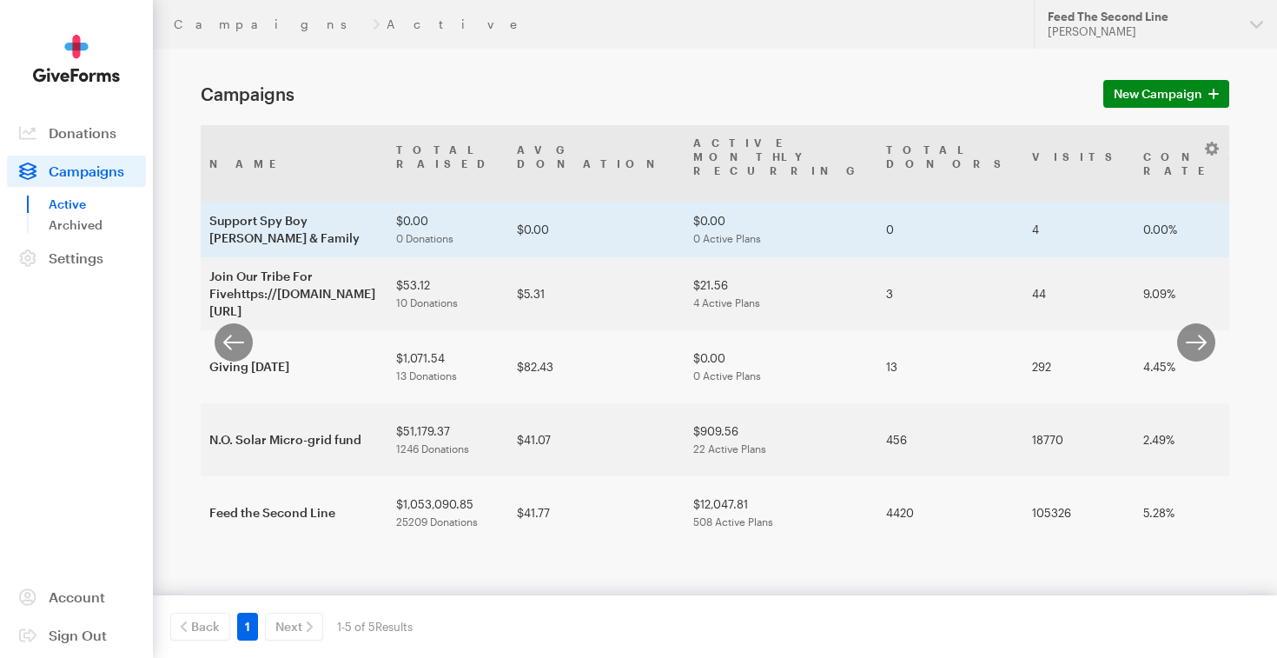
scroll to position [0, 159]
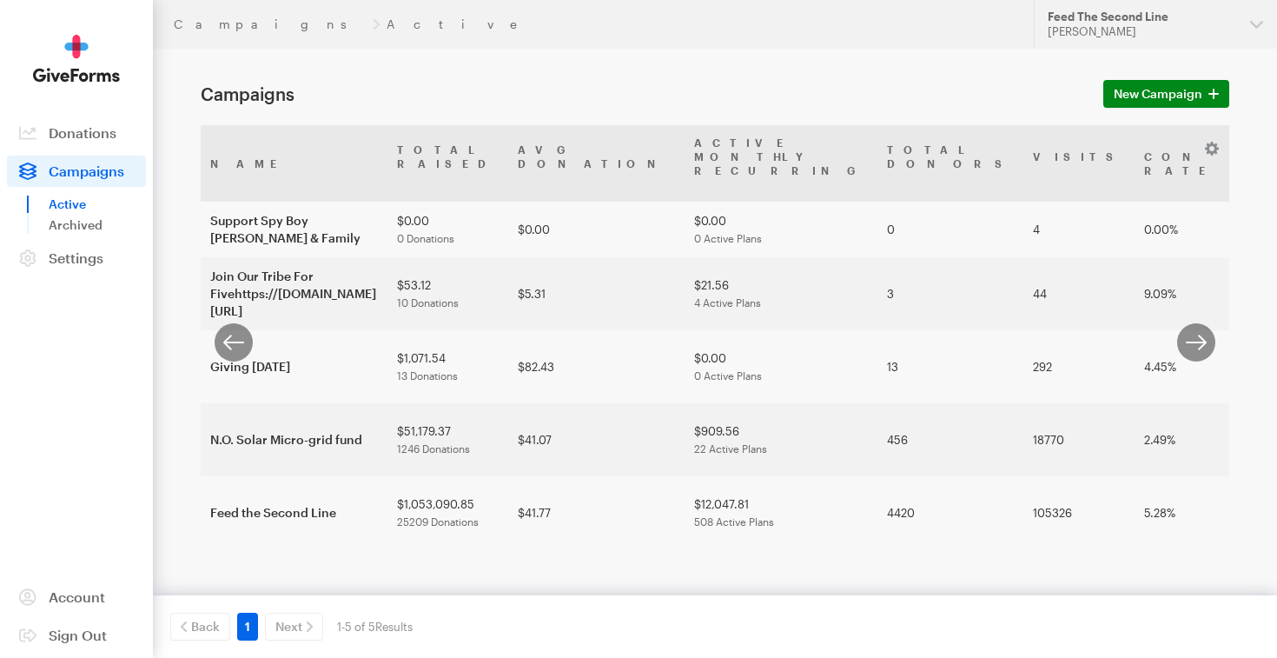
click at [83, 64] on img at bounding box center [76, 59] width 87 height 48
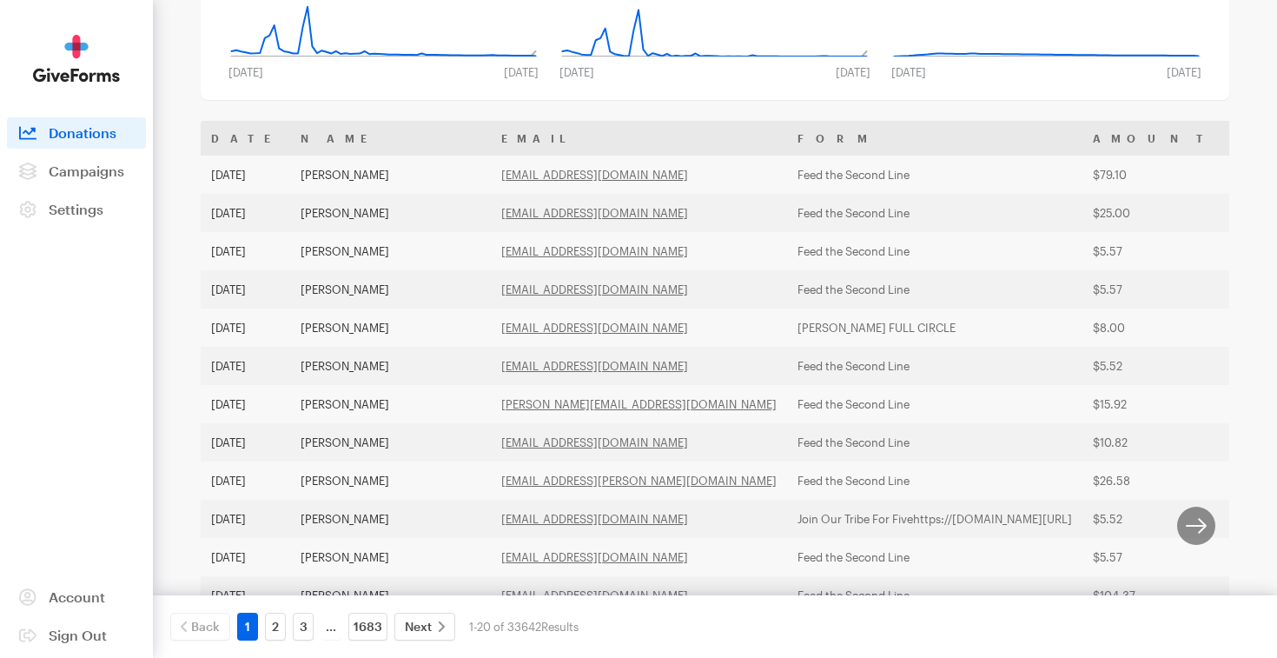
scroll to position [193, 0]
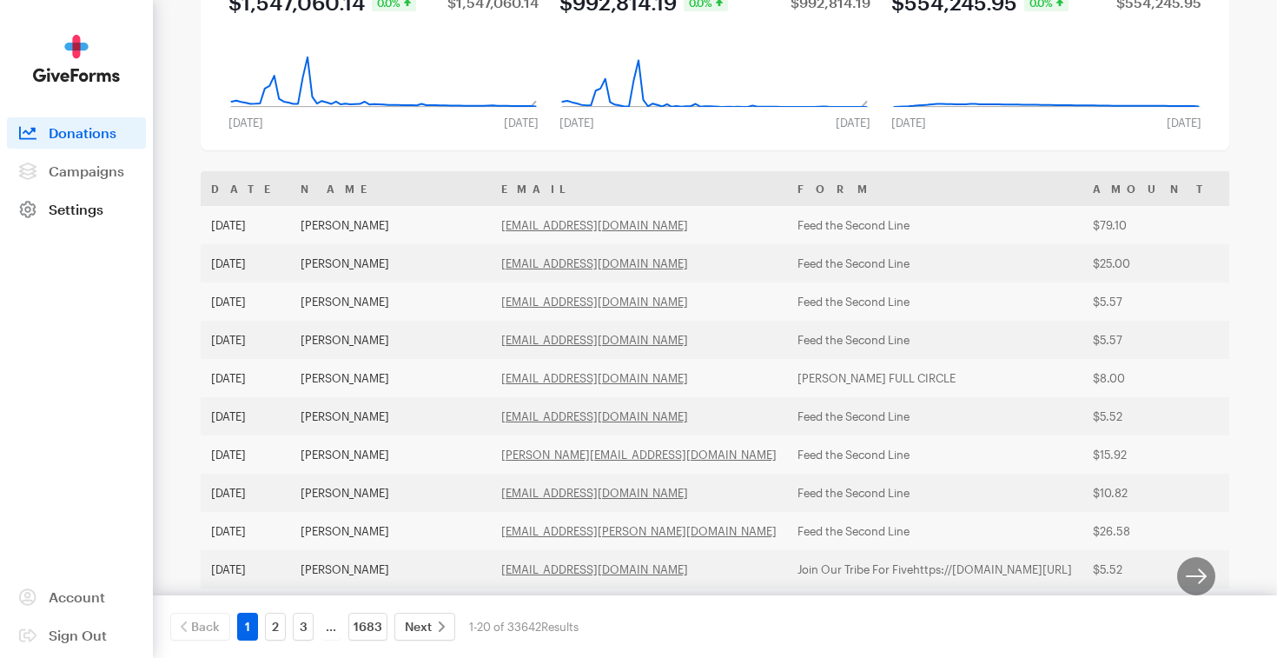
click at [78, 210] on span "Settings" at bounding box center [76, 209] width 55 height 17
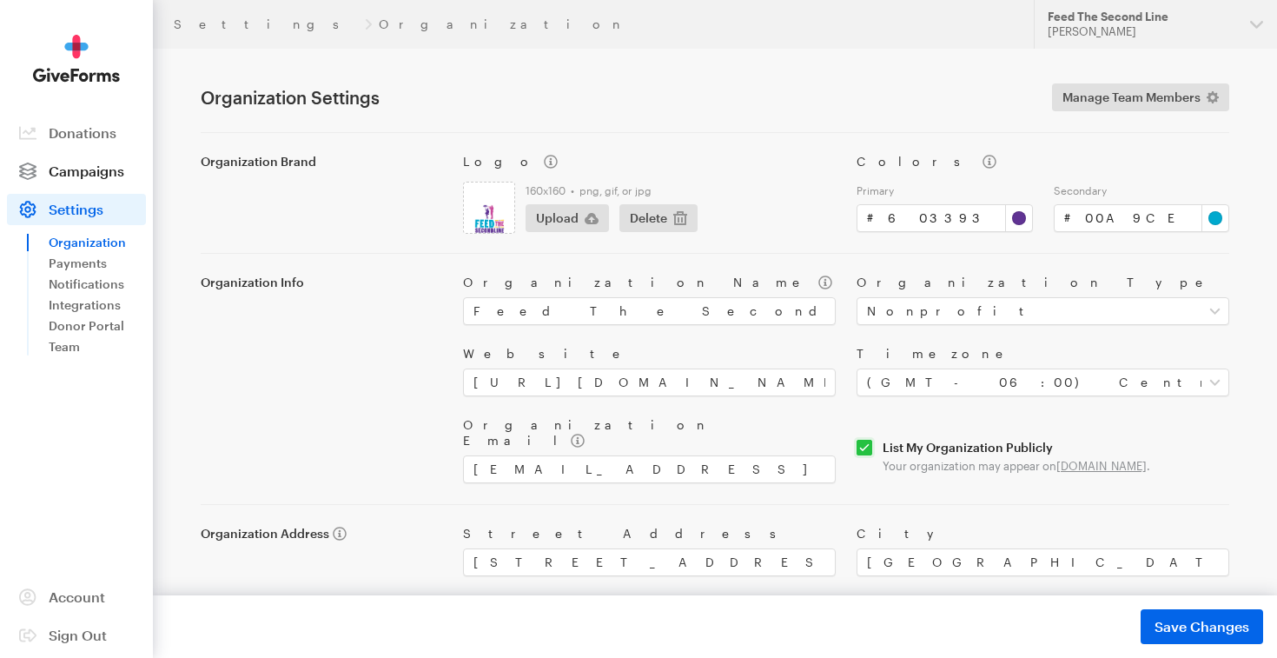
click at [98, 167] on span "Campaigns" at bounding box center [87, 170] width 76 height 17
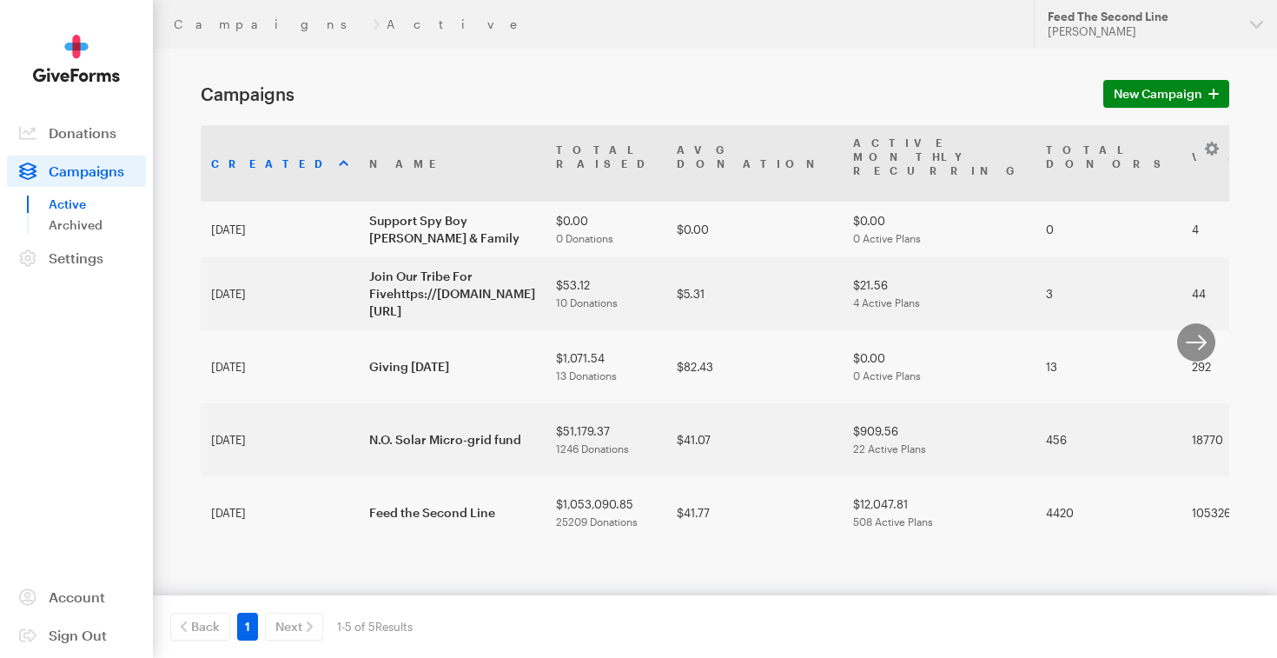
scroll to position [29, 0]
click at [76, 587] on link "Account" at bounding box center [76, 596] width 139 height 31
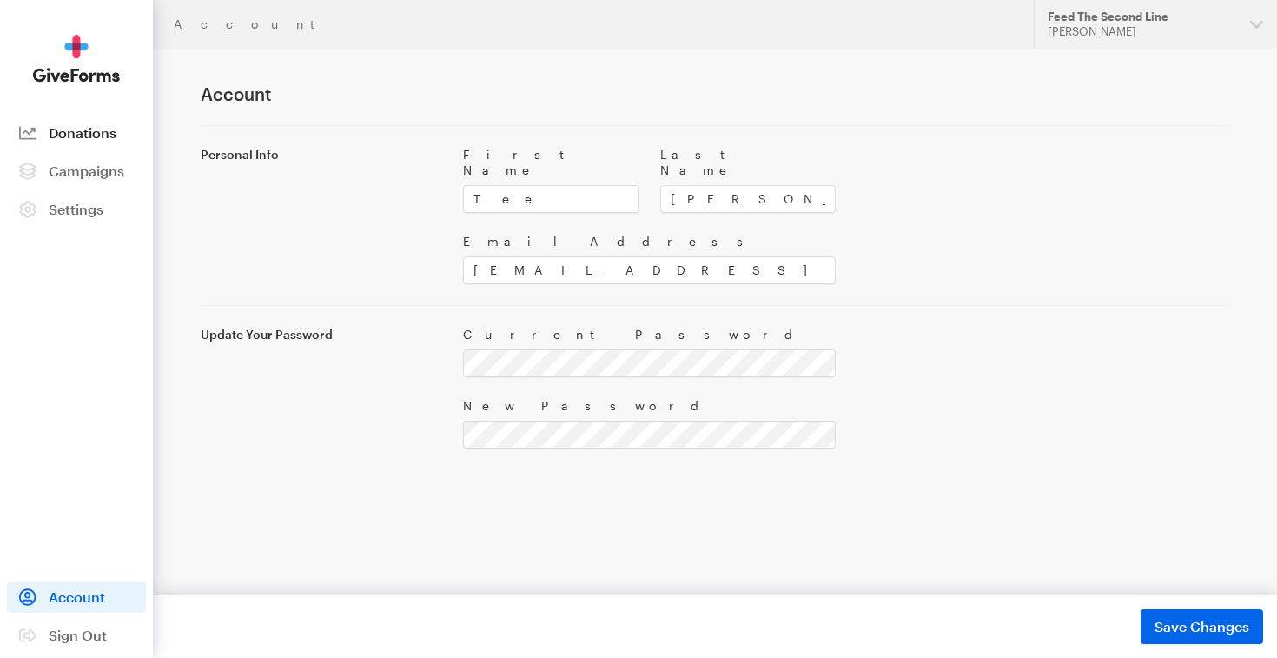
click at [104, 125] on span "Donations" at bounding box center [83, 132] width 68 height 17
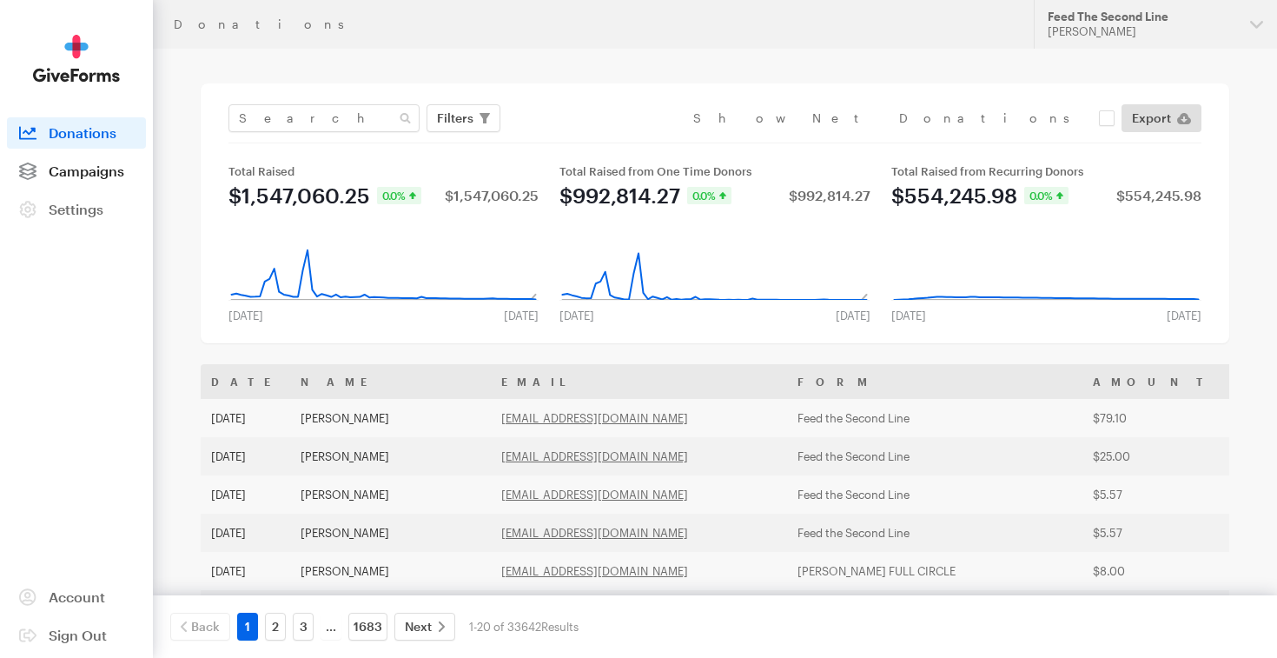
click at [82, 166] on span "Campaigns" at bounding box center [87, 170] width 76 height 17
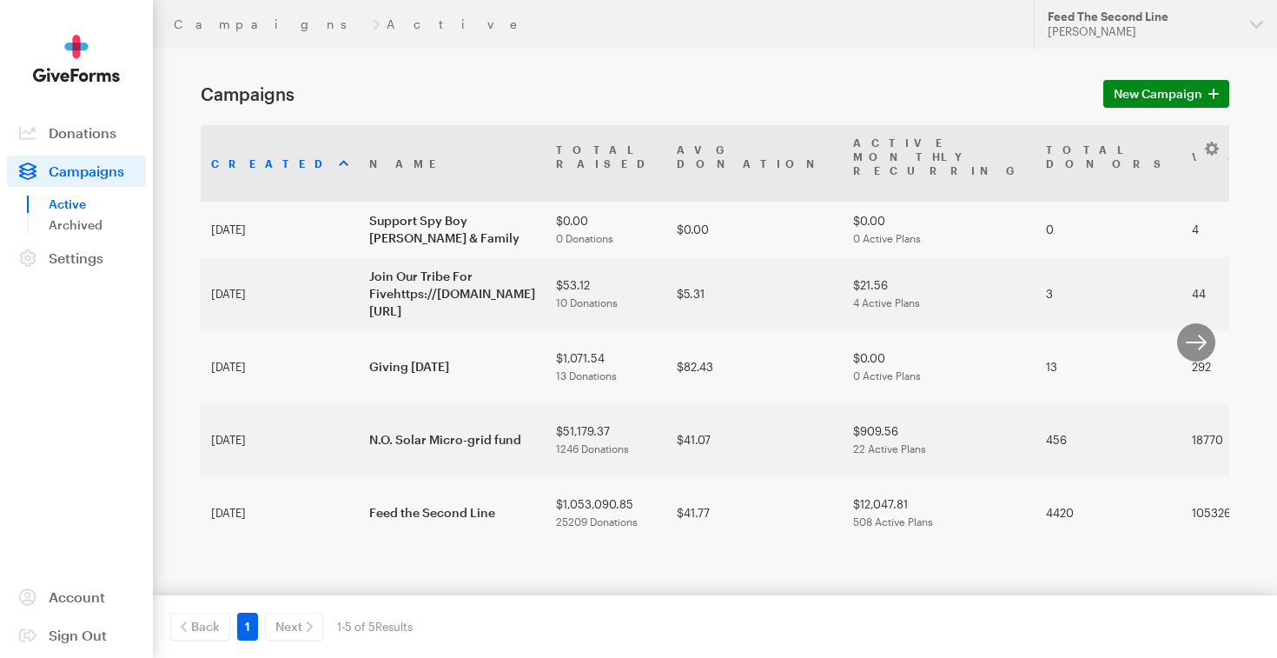
click at [81, 64] on img at bounding box center [76, 59] width 87 height 48
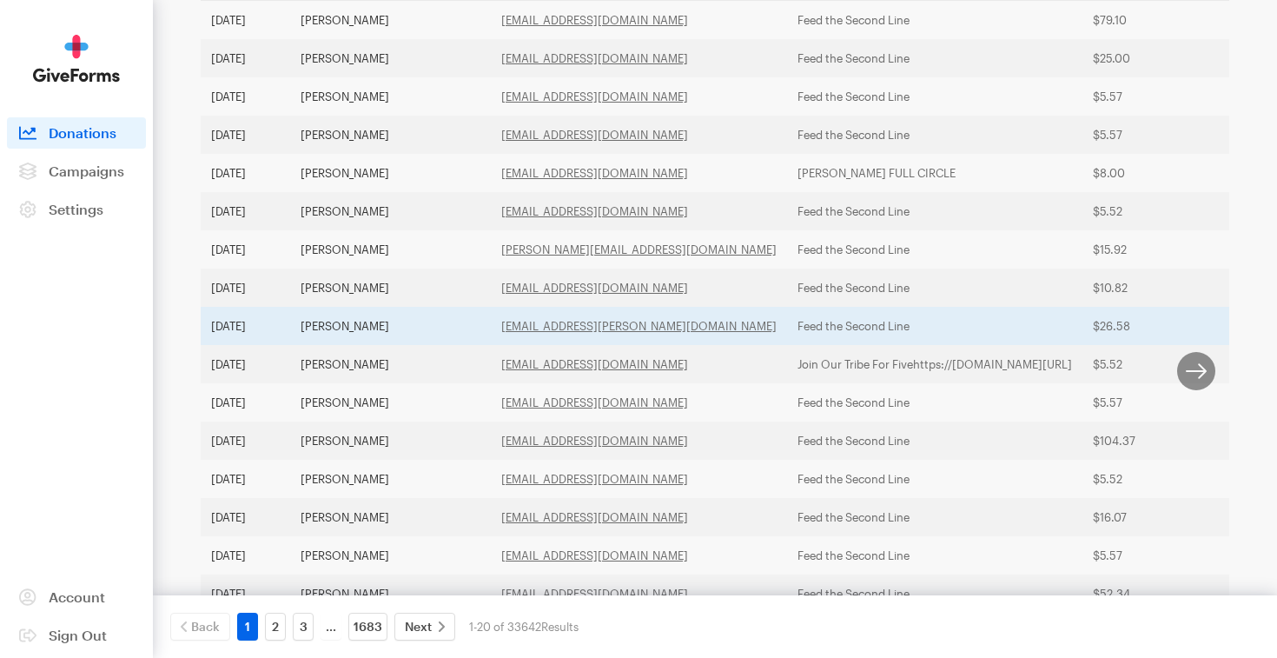
scroll to position [400, 0]
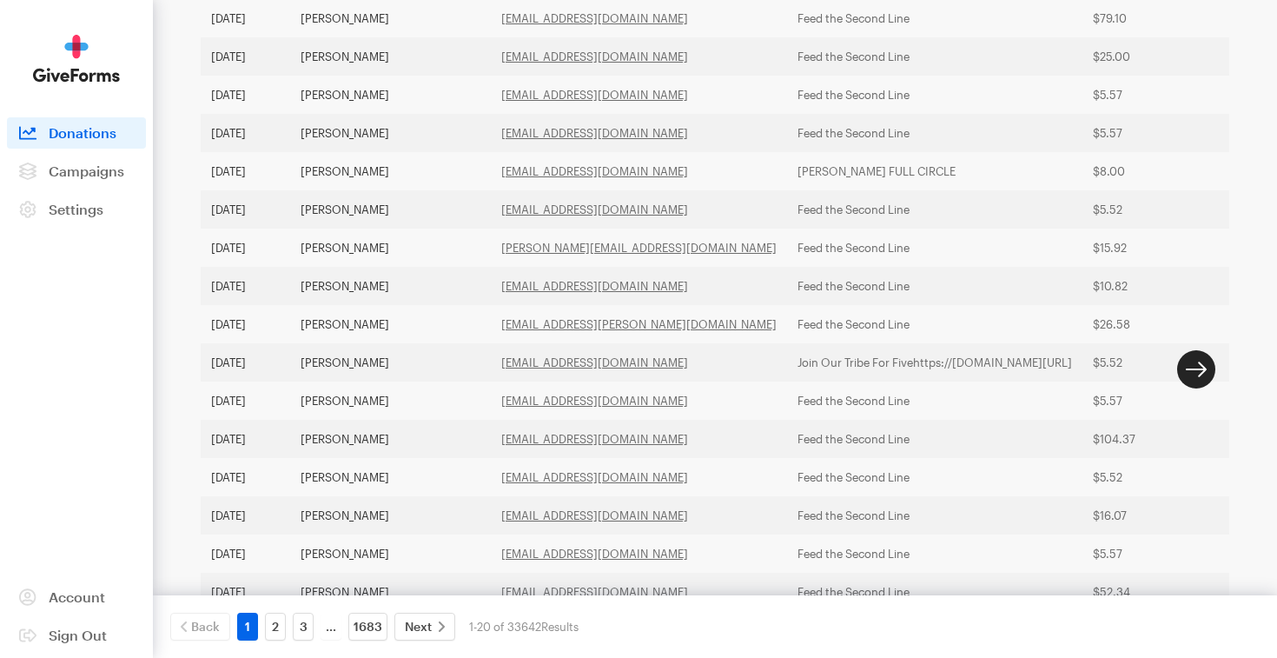
click at [1191, 375] on button "button" at bounding box center [1196, 369] width 38 height 38
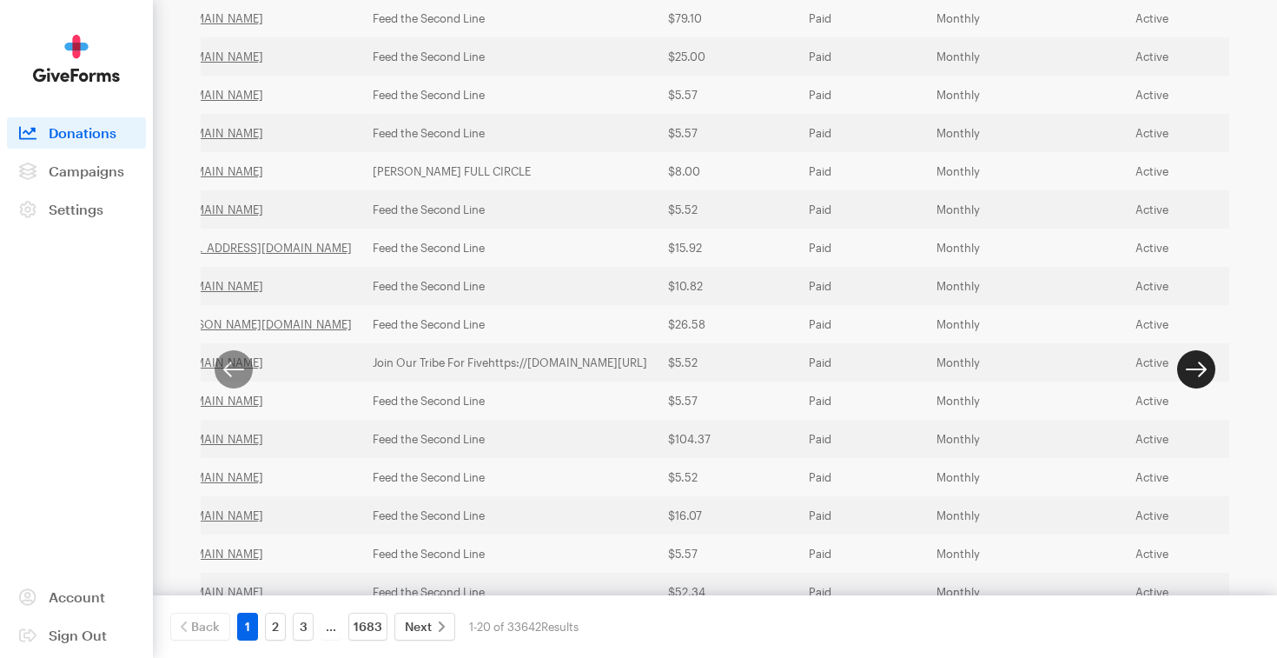
scroll to position [0, 448]
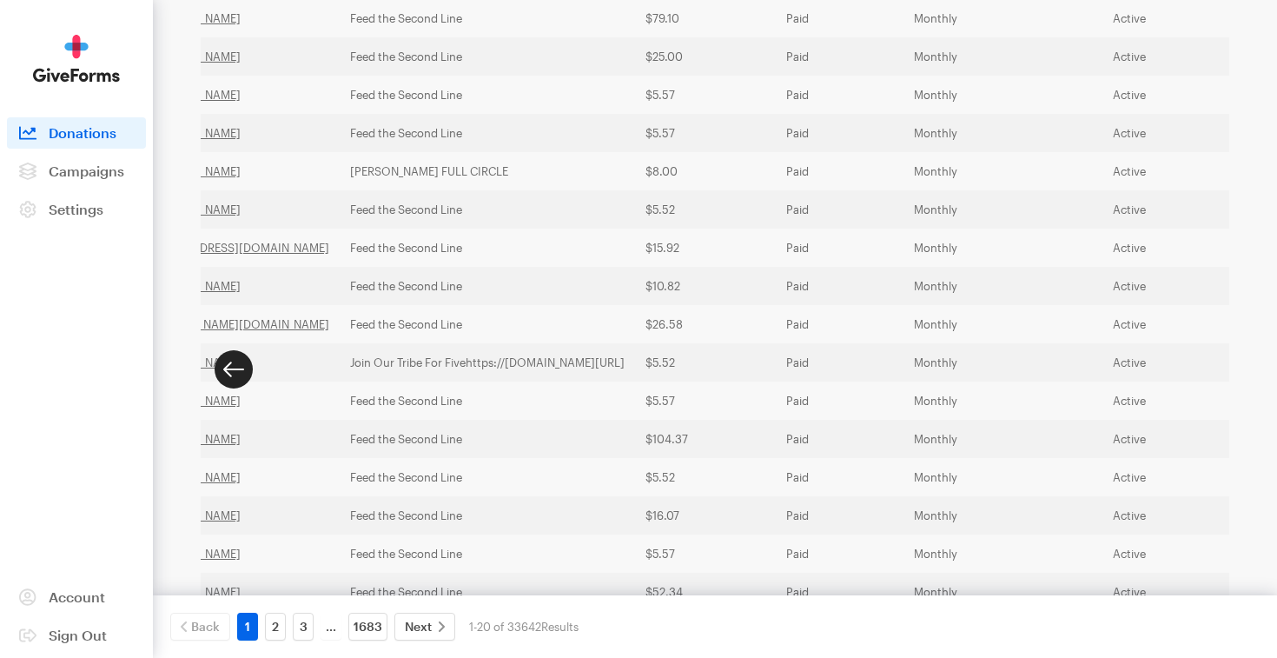
click at [237, 378] on button "button" at bounding box center [234, 369] width 38 height 38
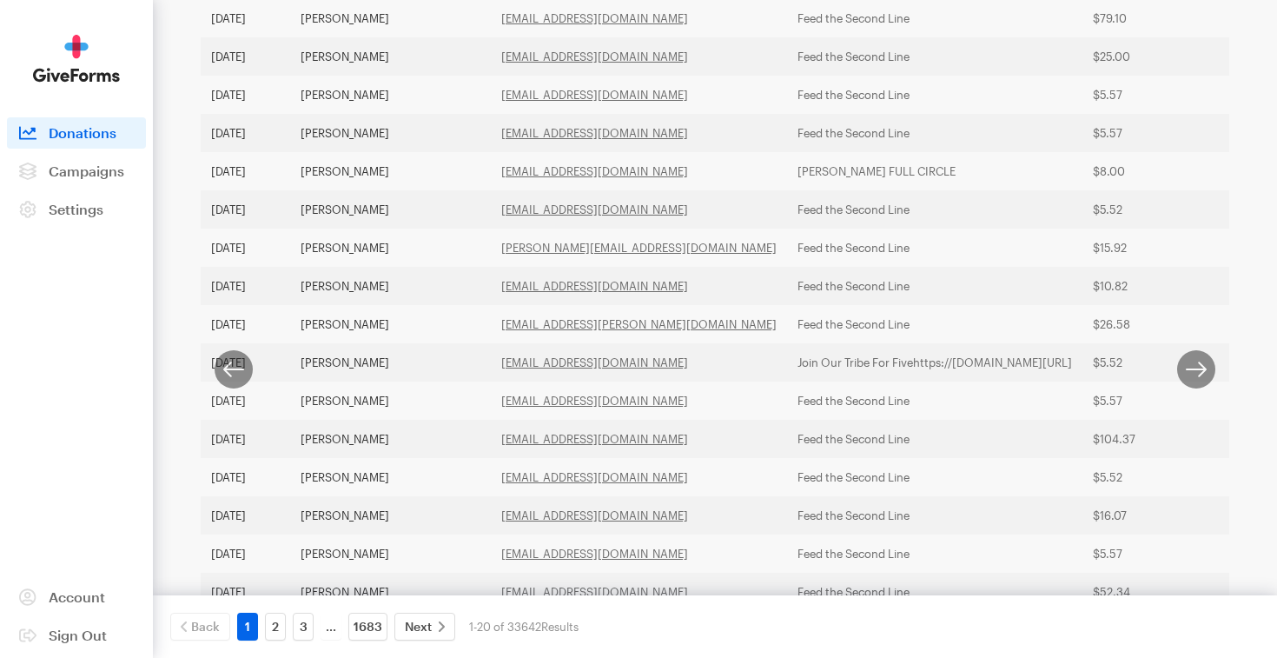
scroll to position [0, 0]
click at [98, 172] on span "Campaigns" at bounding box center [87, 170] width 76 height 17
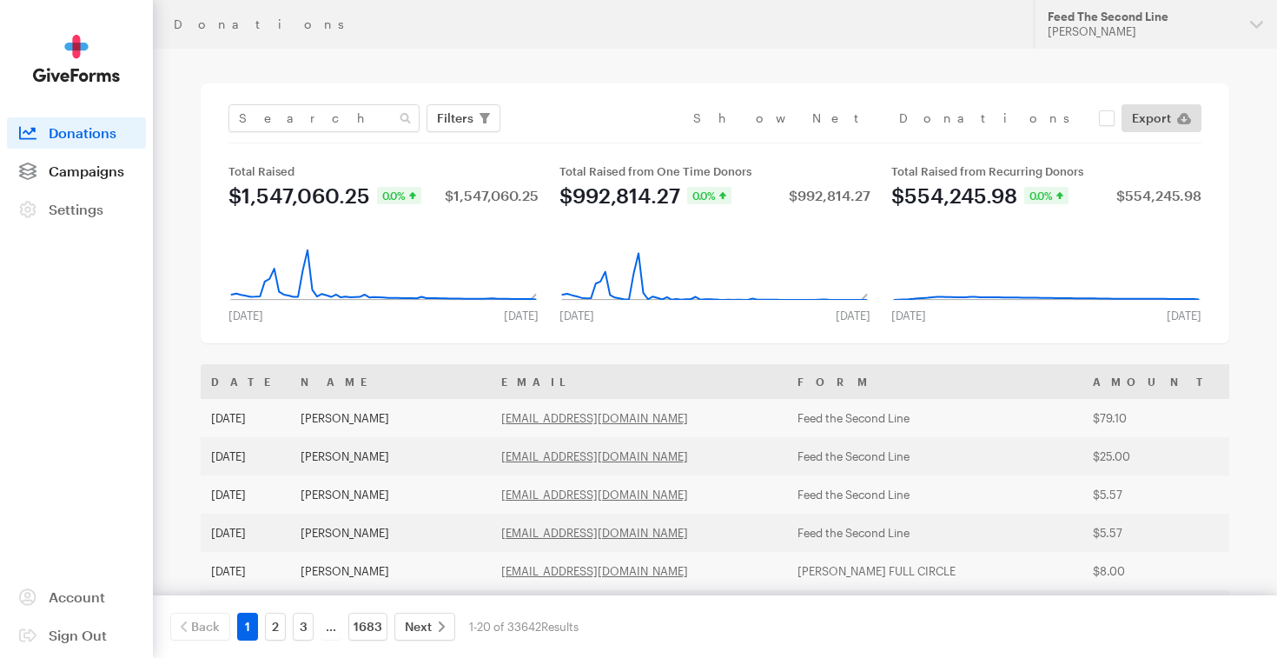
click at [80, 170] on span "Campaigns" at bounding box center [87, 170] width 76 height 17
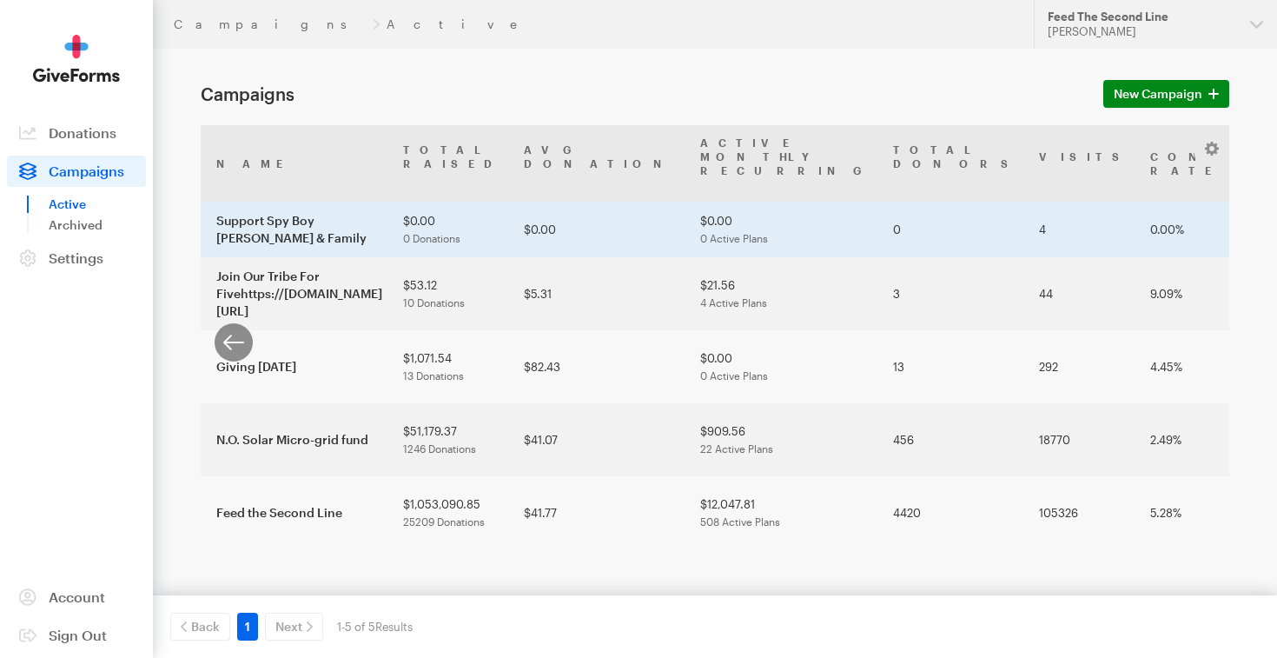
scroll to position [0, 161]
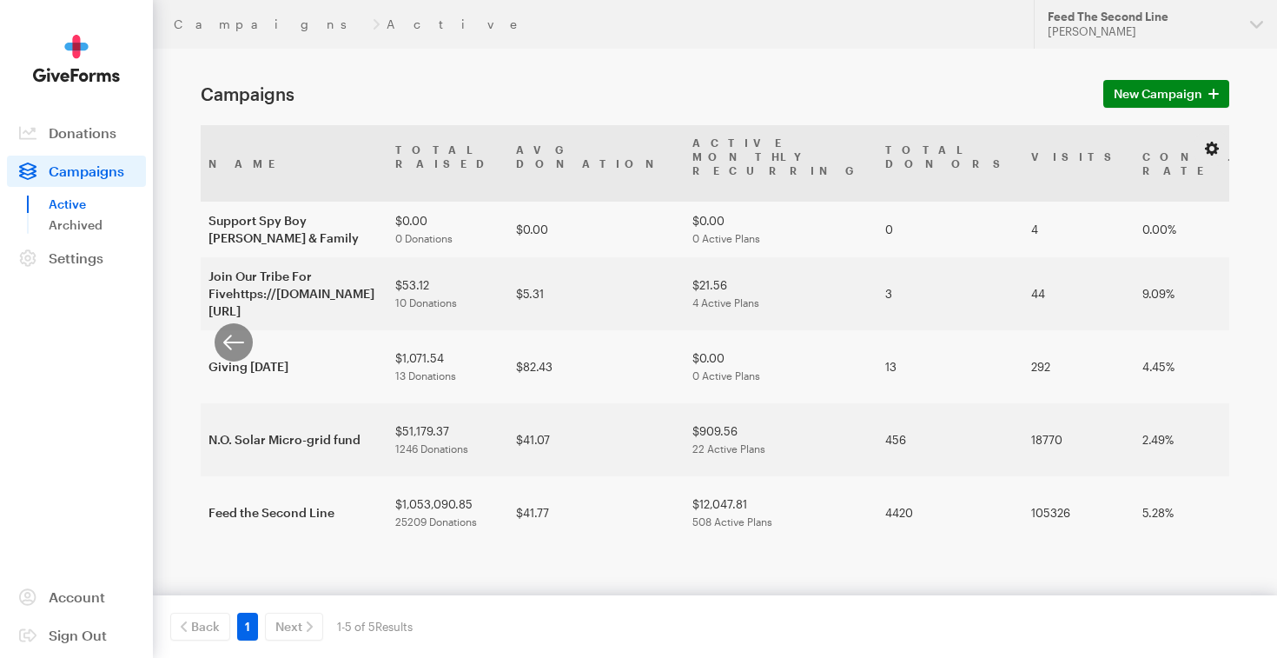
click at [1207, 149] on button "button" at bounding box center [1212, 148] width 21 height 21
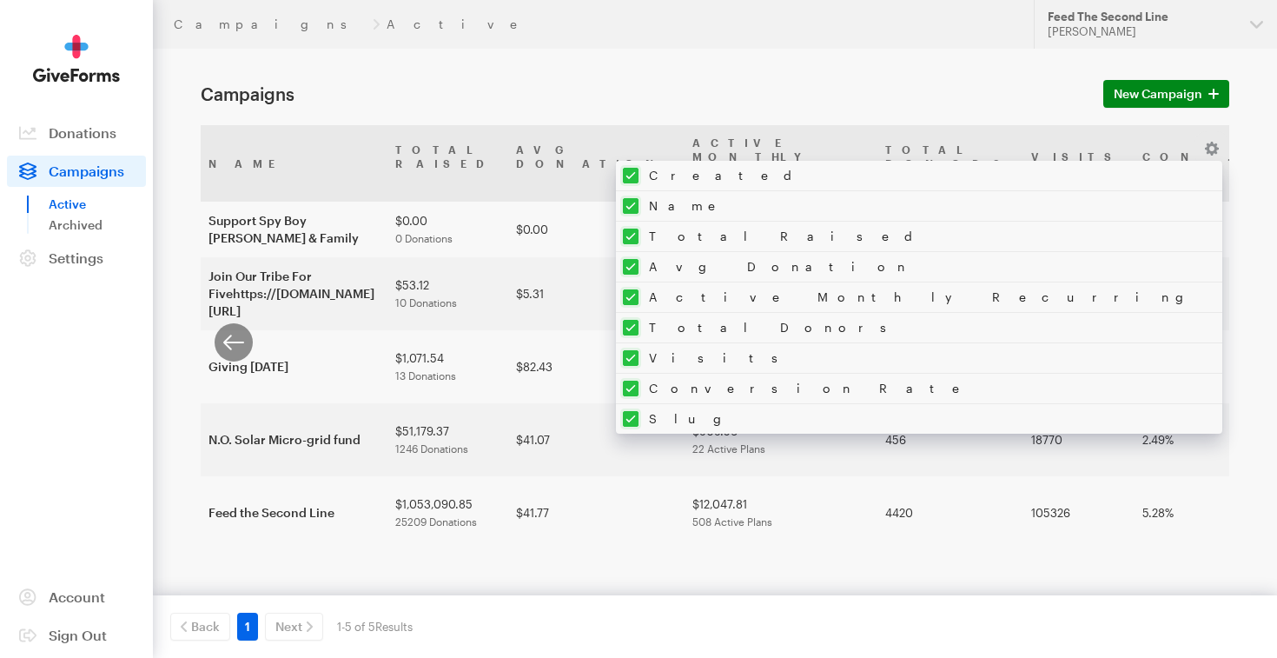
click at [1044, 421] on input "checkbox" at bounding box center [912, 419] width 593 height 30
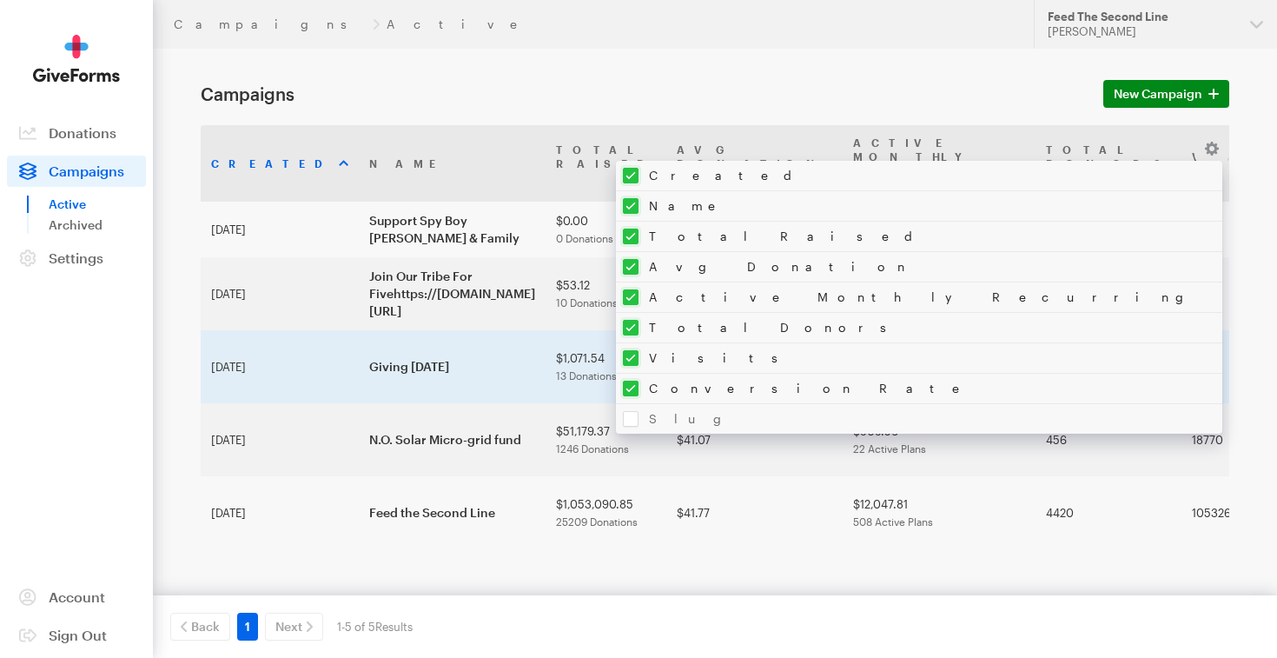
scroll to position [0, 19]
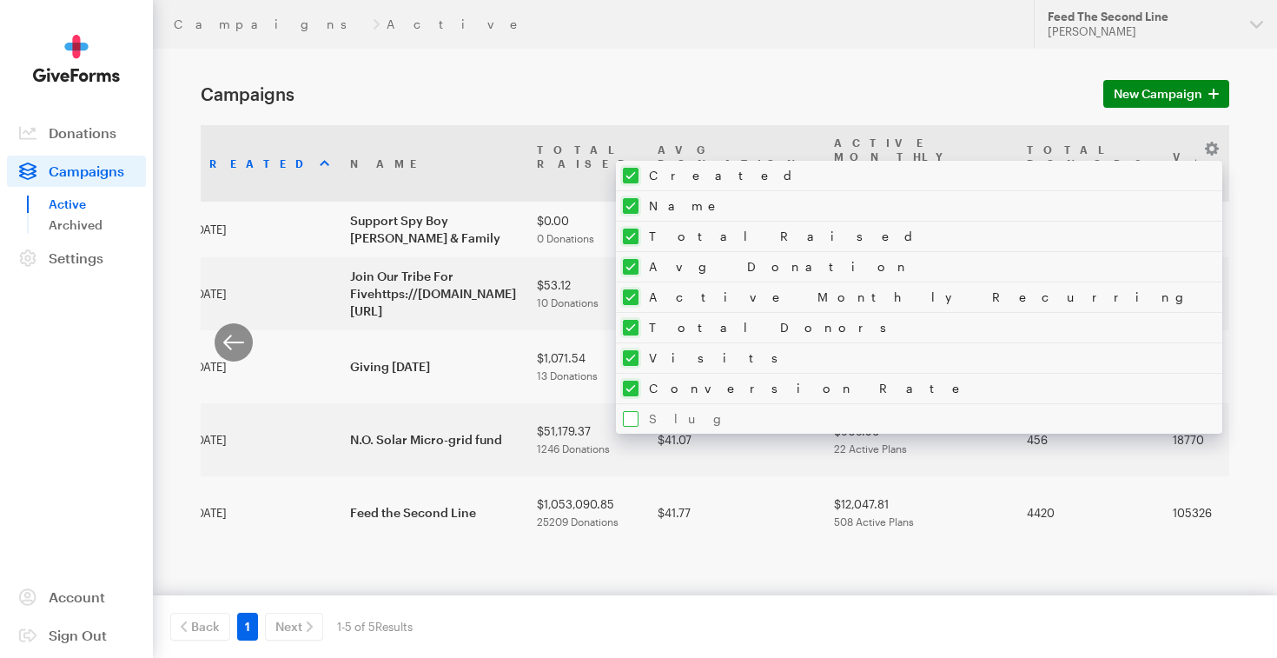
click at [1038, 418] on input "checkbox" at bounding box center [912, 419] width 593 height 30
checkbox input "true"
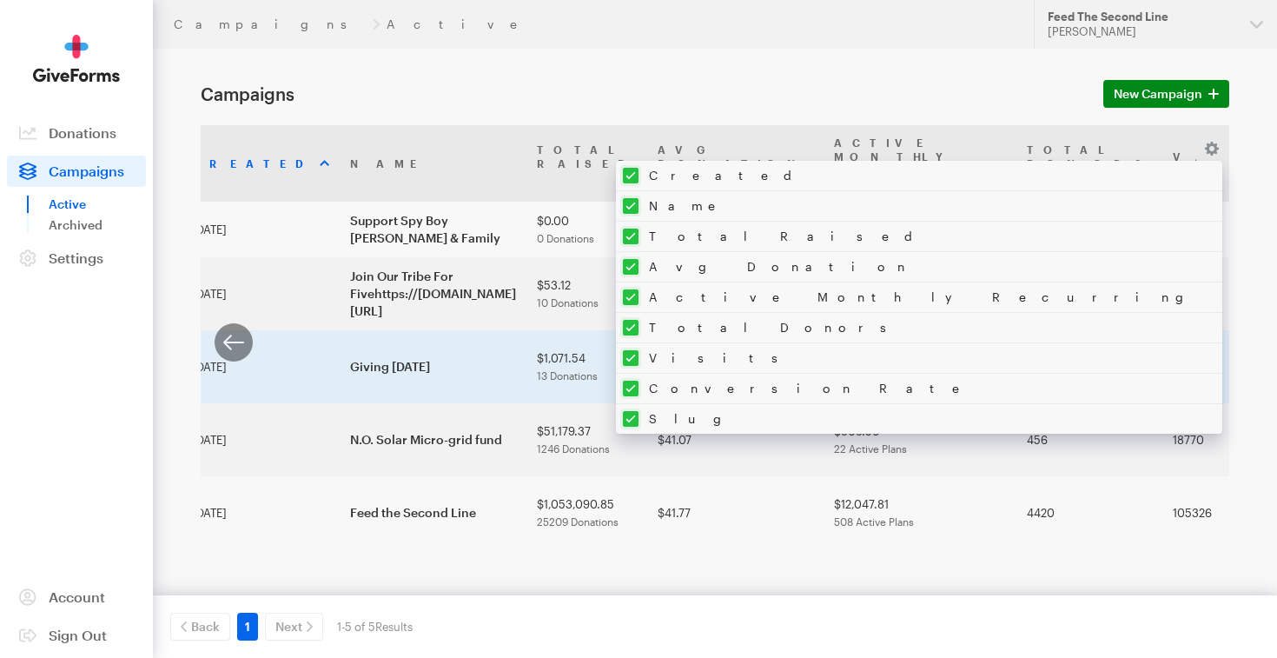
scroll to position [0, 0]
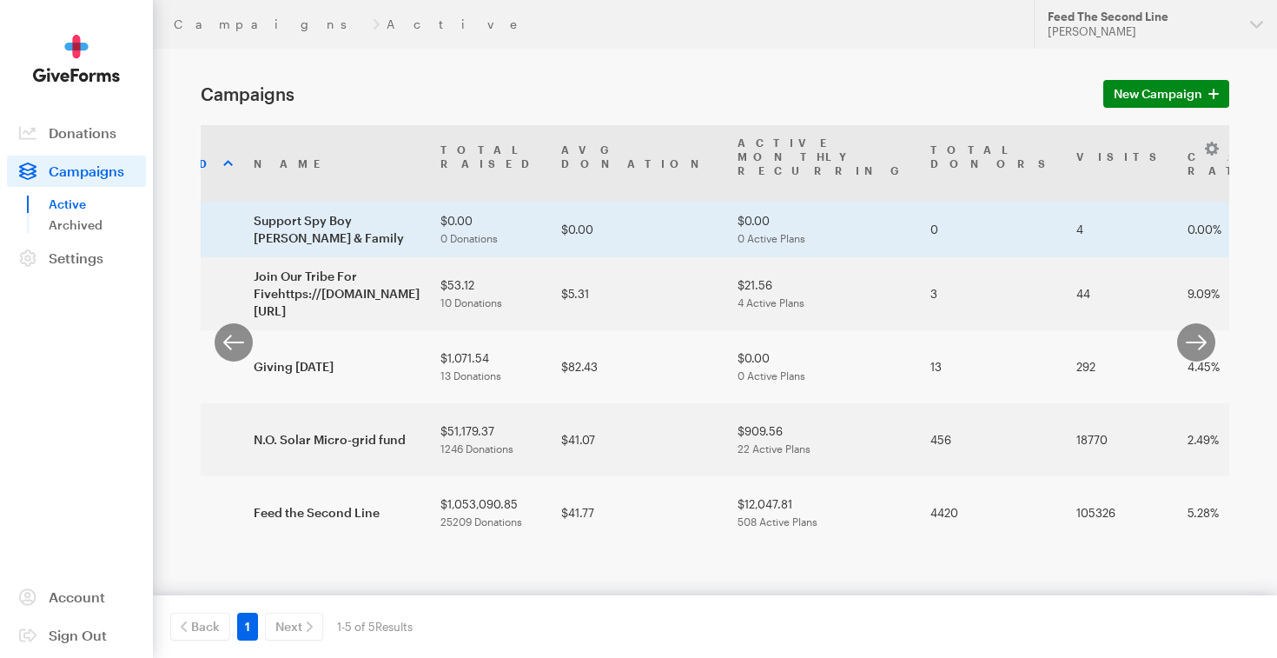
scroll to position [0, 161]
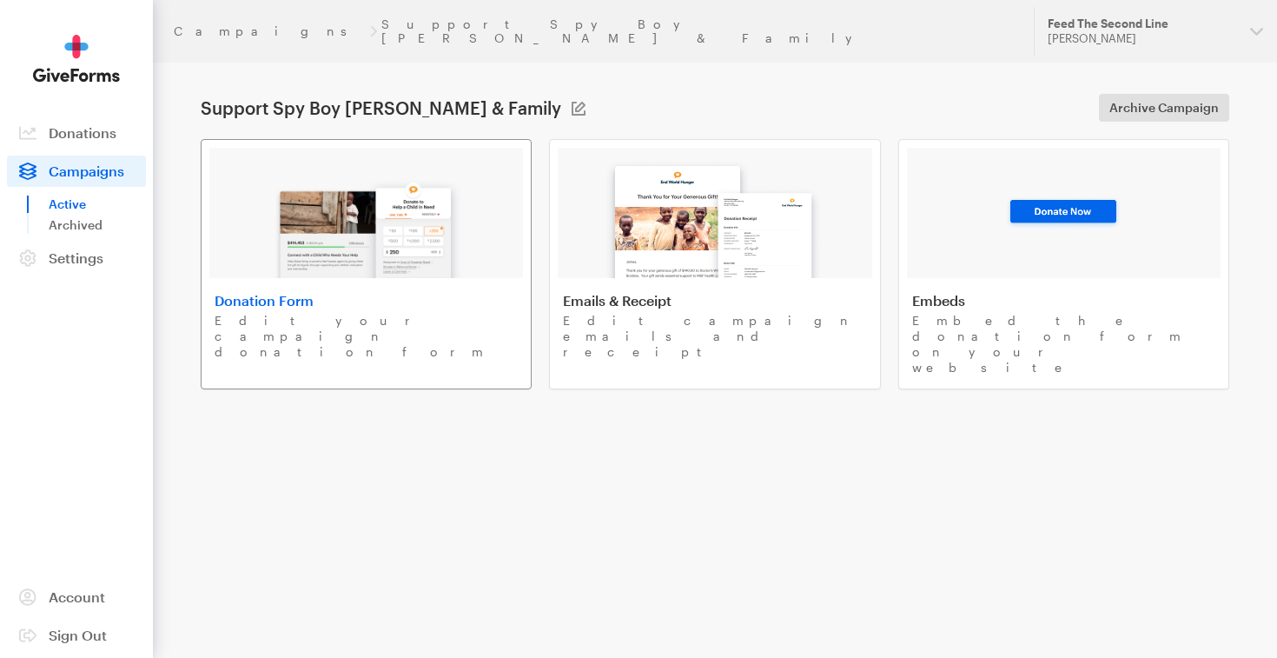
click at [313, 228] on img at bounding box center [366, 222] width 203 height 111
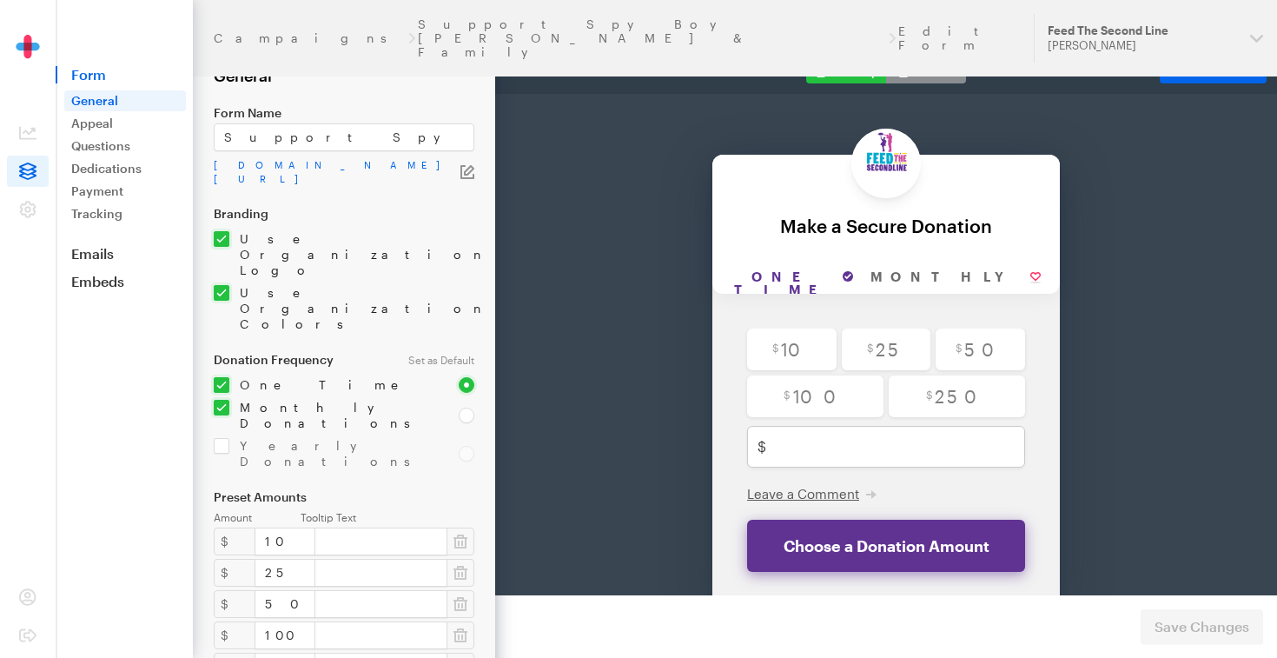
click at [570, 21] on div "Campaigns Support Spy Boy Samuel Fields & Family Edit Form" at bounding box center [613, 38] width 799 height 42
click at [448, 20] on link "Support Spy Boy [PERSON_NAME] & Family" at bounding box center [652, 38] width 469 height 42
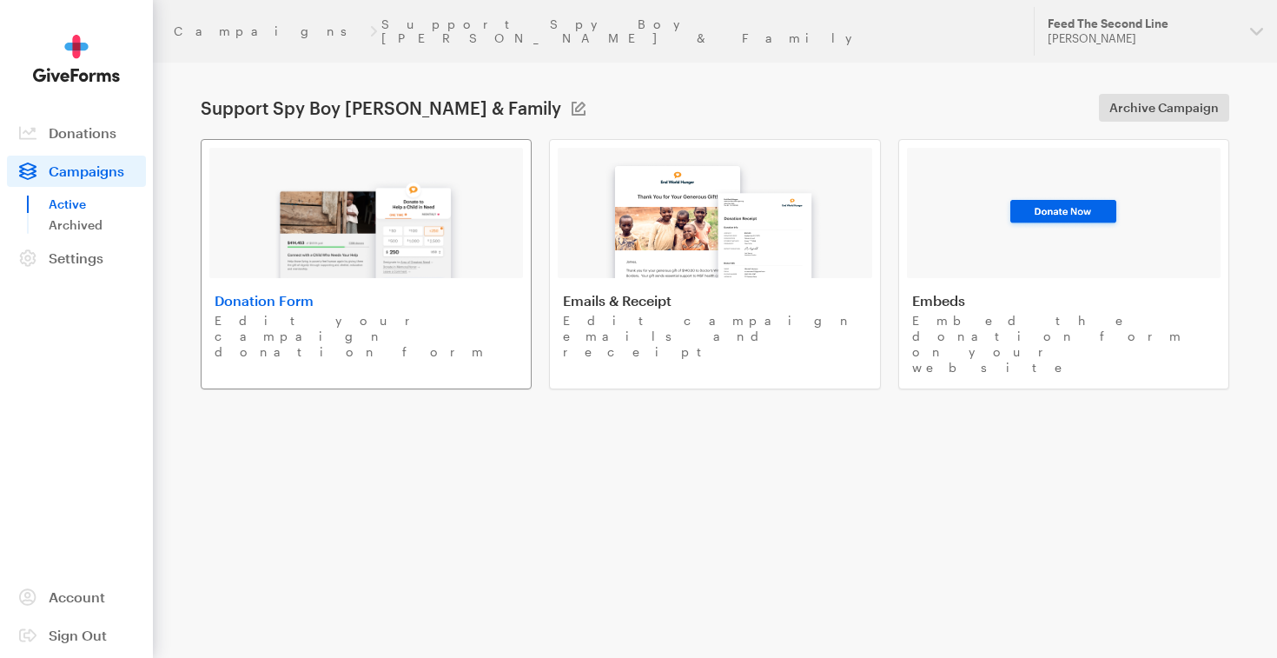
click at [455, 186] on img at bounding box center [366, 222] width 203 height 111
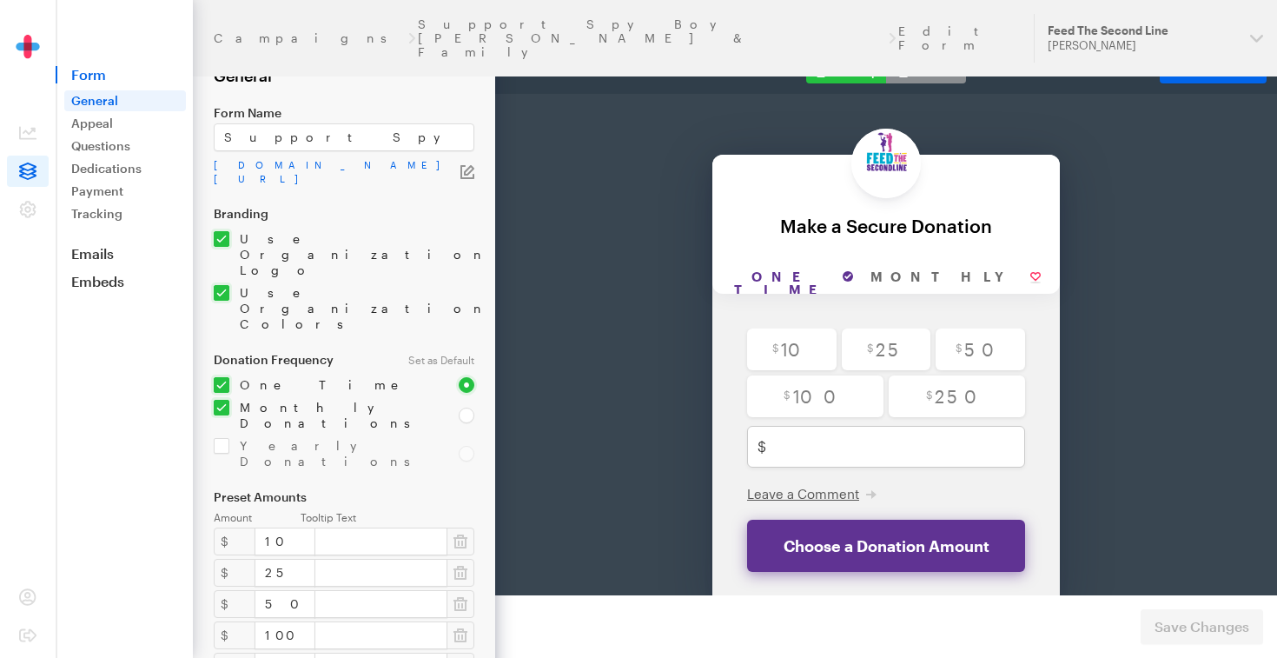
click at [221, 400] on input "checkbox" at bounding box center [326, 415] width 224 height 31
checkbox input "false"
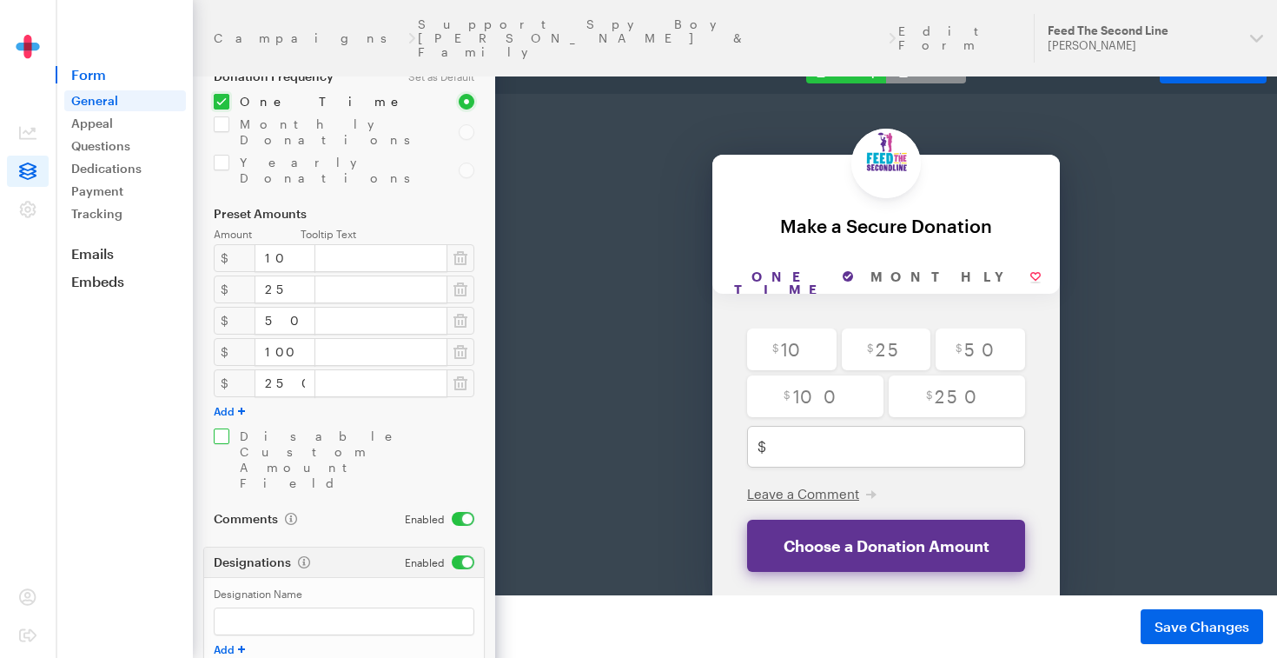
scroll to position [292, 0]
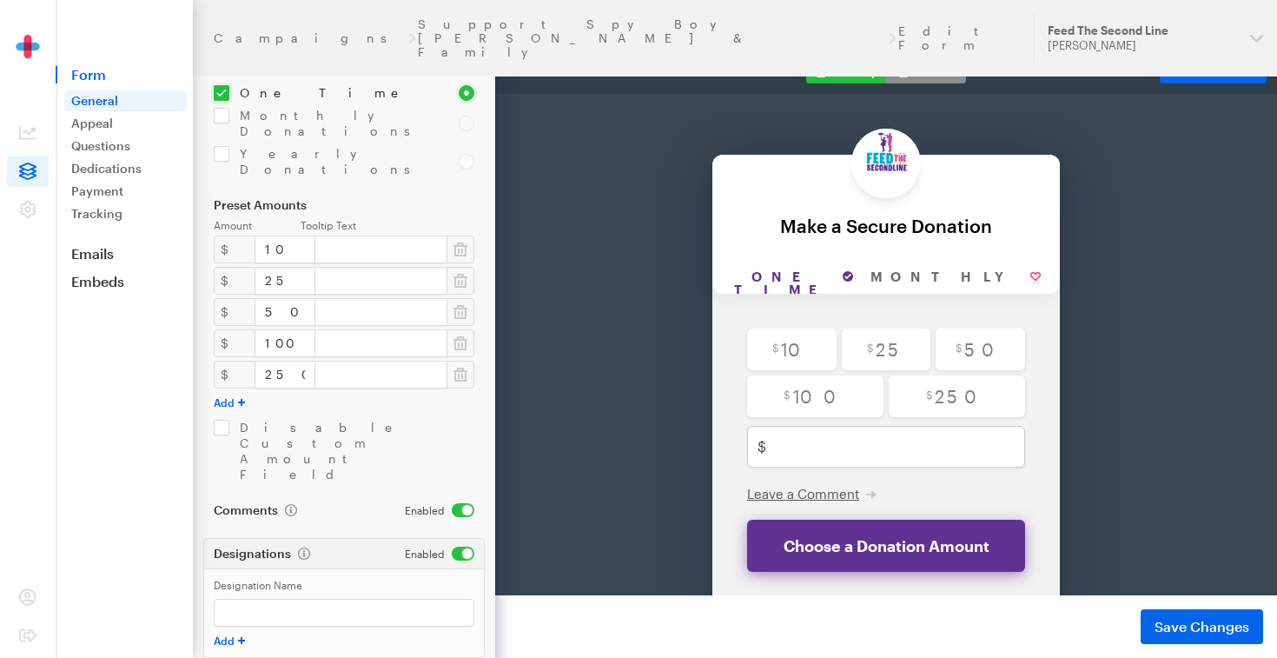
click at [468, 547] on input "checkbox" at bounding box center [440, 554] width 70 height 14
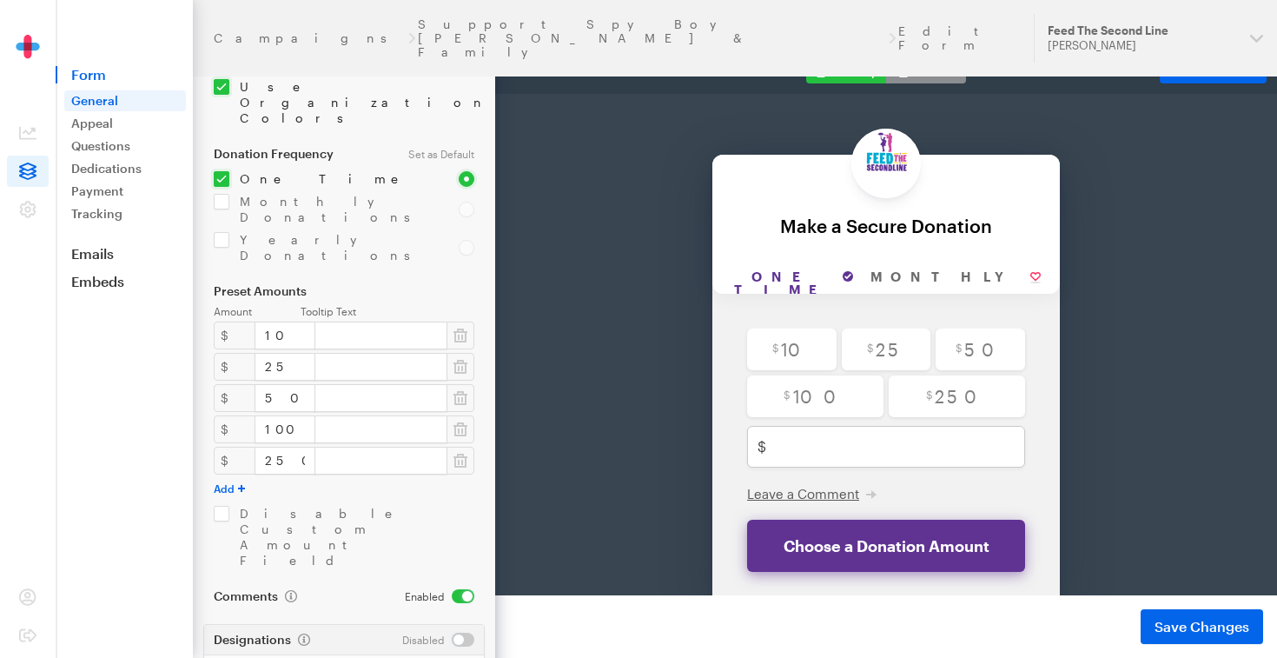
scroll to position [203, 0]
click at [462, 635] on input "checkbox" at bounding box center [438, 642] width 72 height 14
checkbox input "true"
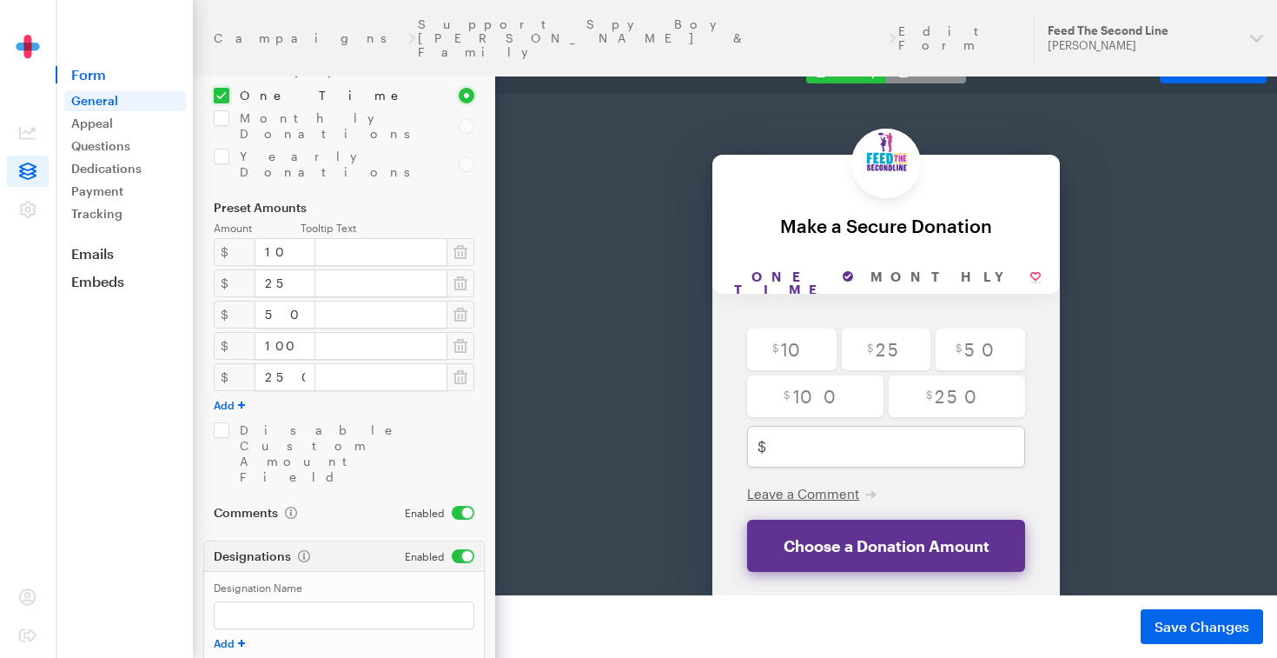
scroll to position [292, 0]
click at [219, 420] on input "checkbox" at bounding box center [344, 451] width 261 height 63
click at [221, 420] on input "checkbox" at bounding box center [344, 451] width 261 height 63
checkbox input "false"
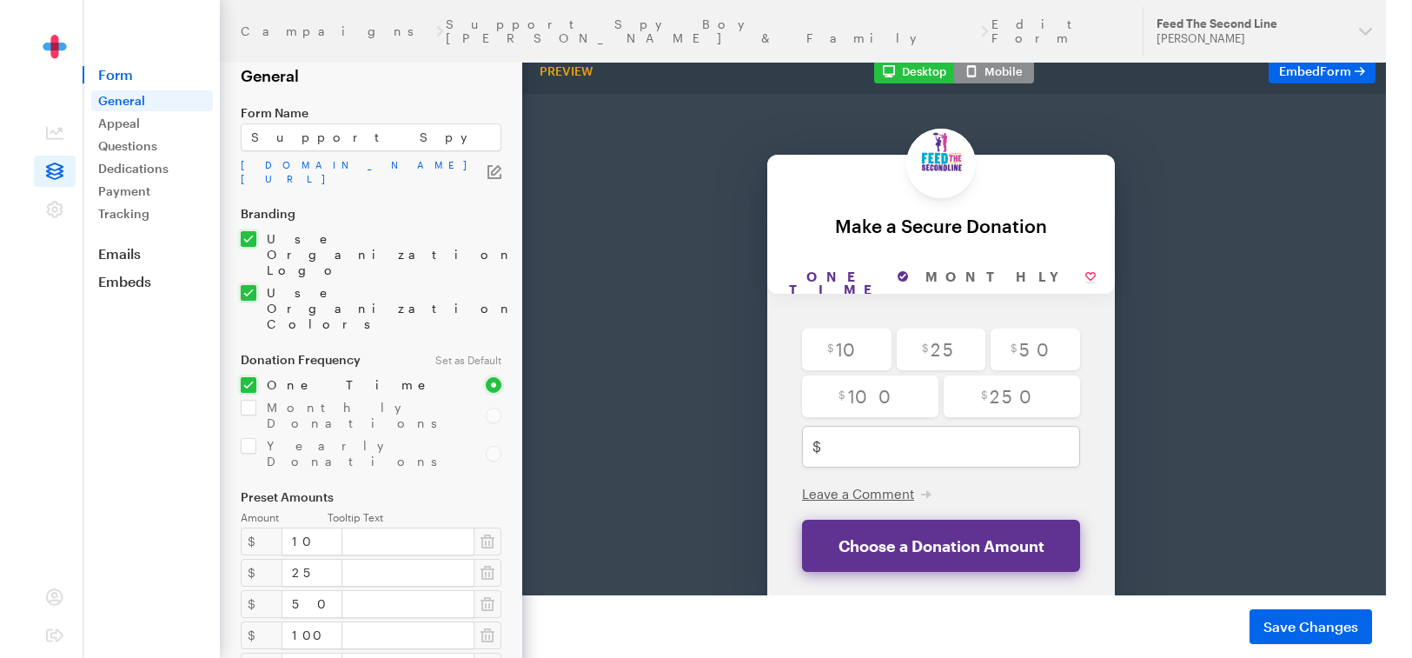
scroll to position [0, 0]
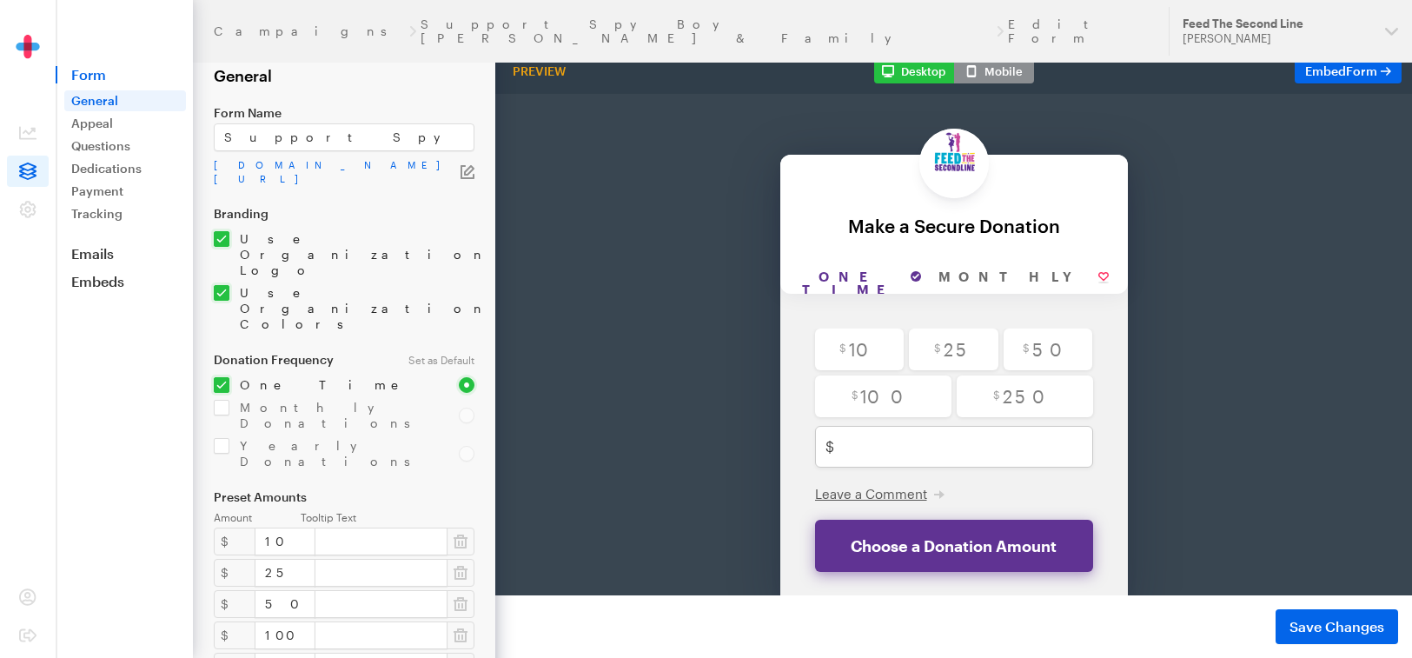
drag, startPoint x: 734, startPoint y: 21, endPoint x: 952, endPoint y: 33, distance: 218.5
click at [953, 33] on header "Campaigns Support Spy Boy Samuel Fields & Family Edit Form Updates Support Feed…" at bounding box center [802, 31] width 1219 height 63
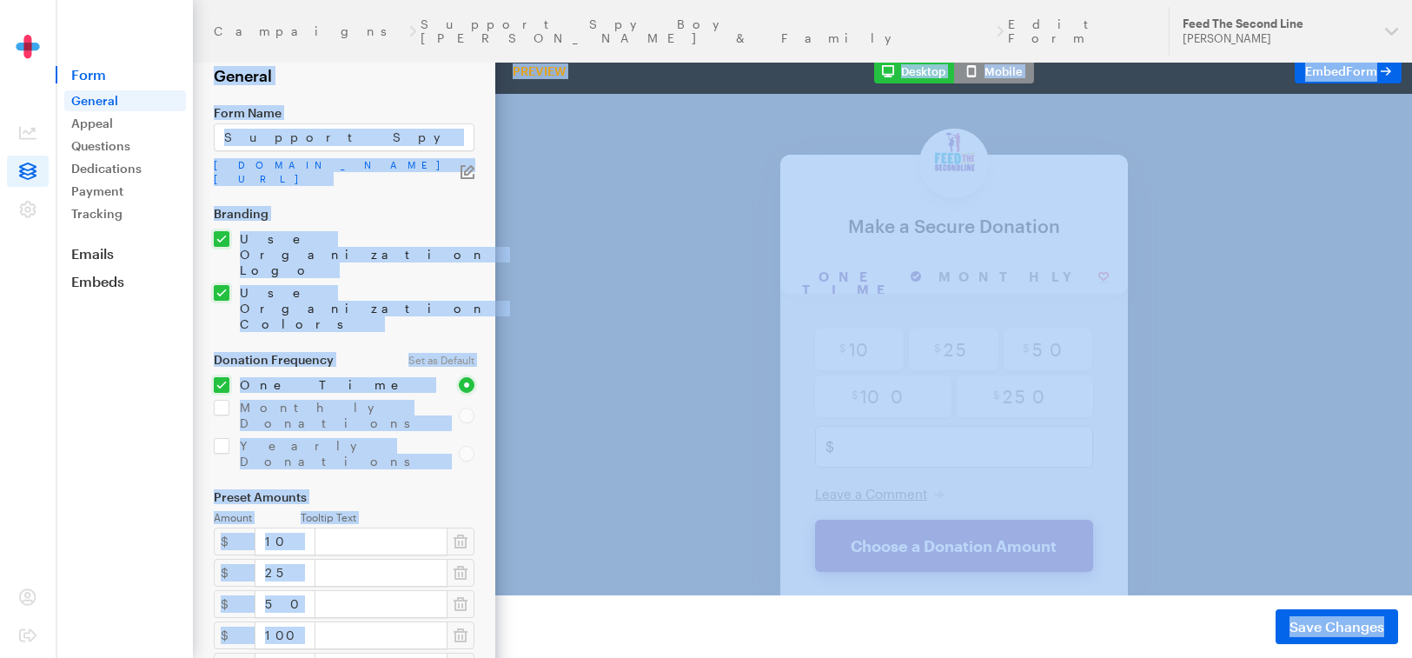
drag, startPoint x: 174, startPoint y: 40, endPoint x: 340, endPoint y: 53, distance: 166.5
click at [341, 51] on div "Campaigns Support Spy Boy Samuel Fields & Family Edit Form Updates Support Feed…" at bounding box center [706, 575] width 1412 height 1151
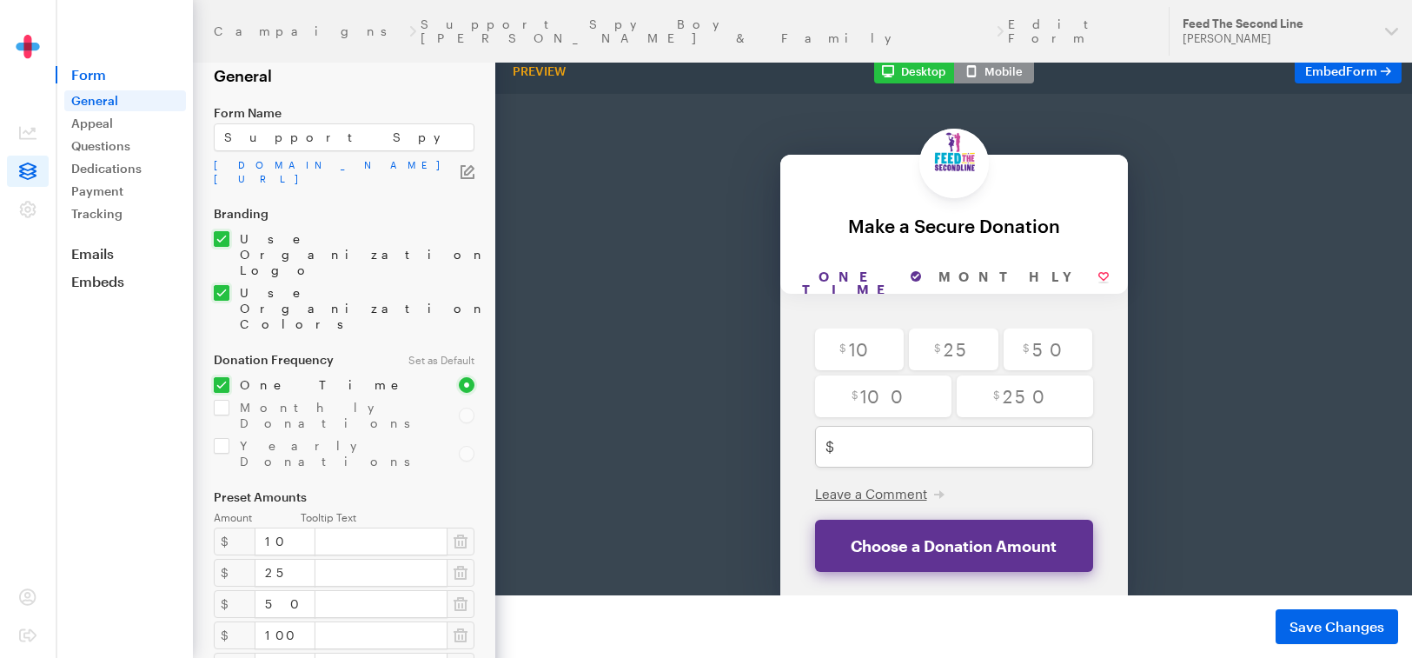
click at [590, 116] on div "Back Back Make a Secure Donation For your generous donation of $250.00 One time…" at bounding box center [953, 343] width 917 height 589
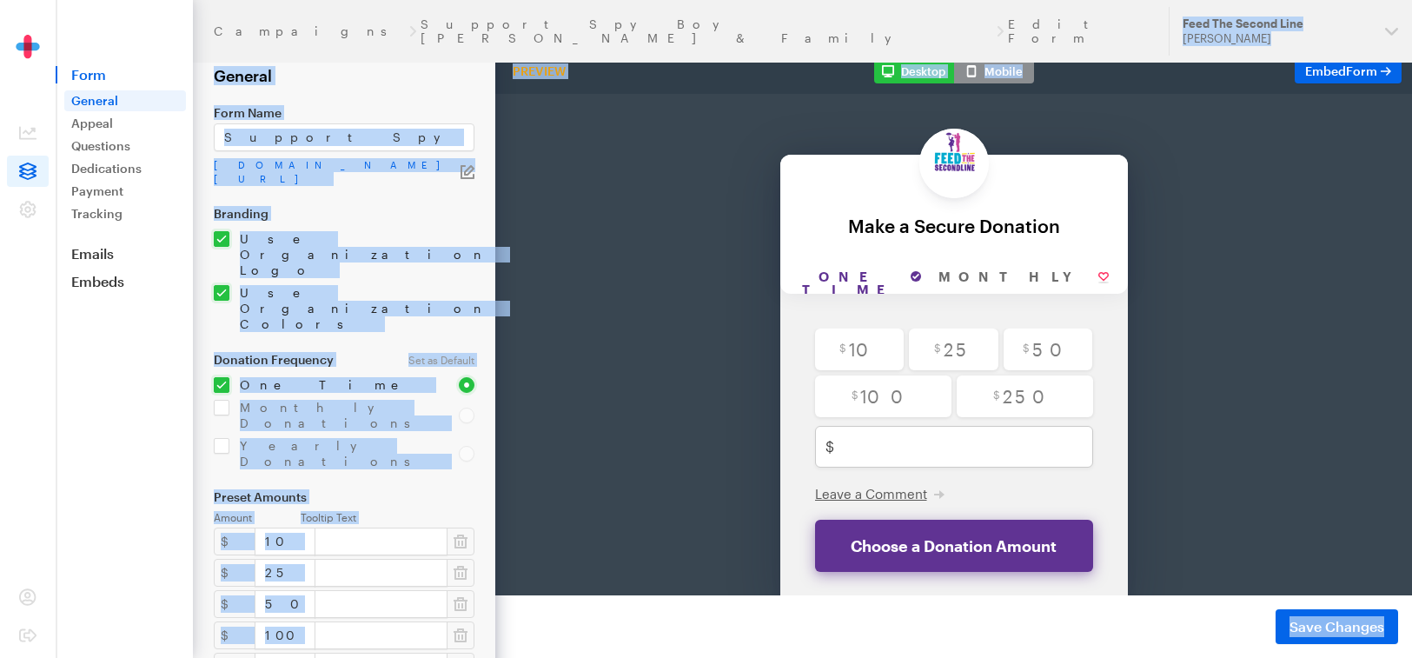
drag, startPoint x: 978, startPoint y: 19, endPoint x: 1144, endPoint y: 74, distance: 173.9
click at [1144, 75] on div "Campaigns Support Spy Boy Samuel Fields & Family Edit Form Updates Support Feed…" at bounding box center [706, 575] width 1412 height 1151
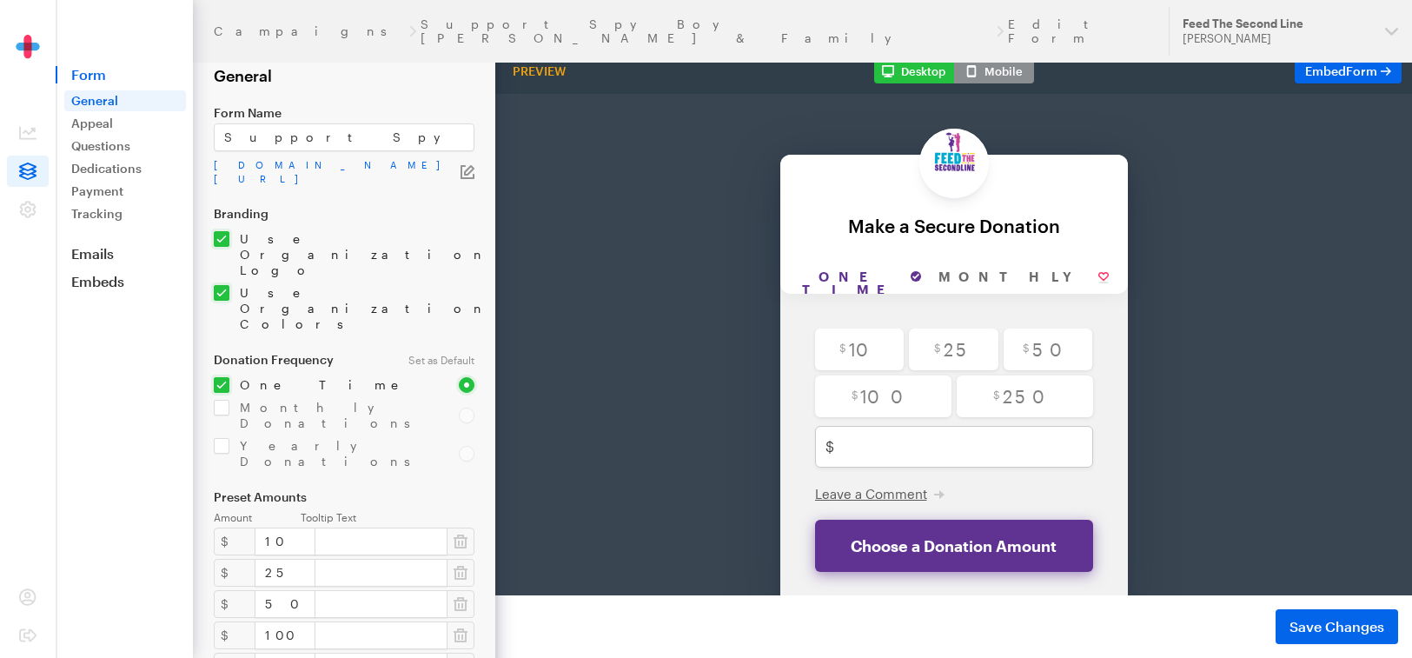
click at [348, 80] on h2 "General" at bounding box center [344, 75] width 261 height 19
click at [466, 137] on input "Support Spy Boy Sahttps://app.giveforms.com/user_admin/campaigns/7804/edit?data…" at bounding box center [344, 137] width 261 height 28
click at [468, 137] on input "Support Spy Boy aigns/7804/edit?data=form_fieldmuel Fields & Family" at bounding box center [344, 137] width 261 height 28
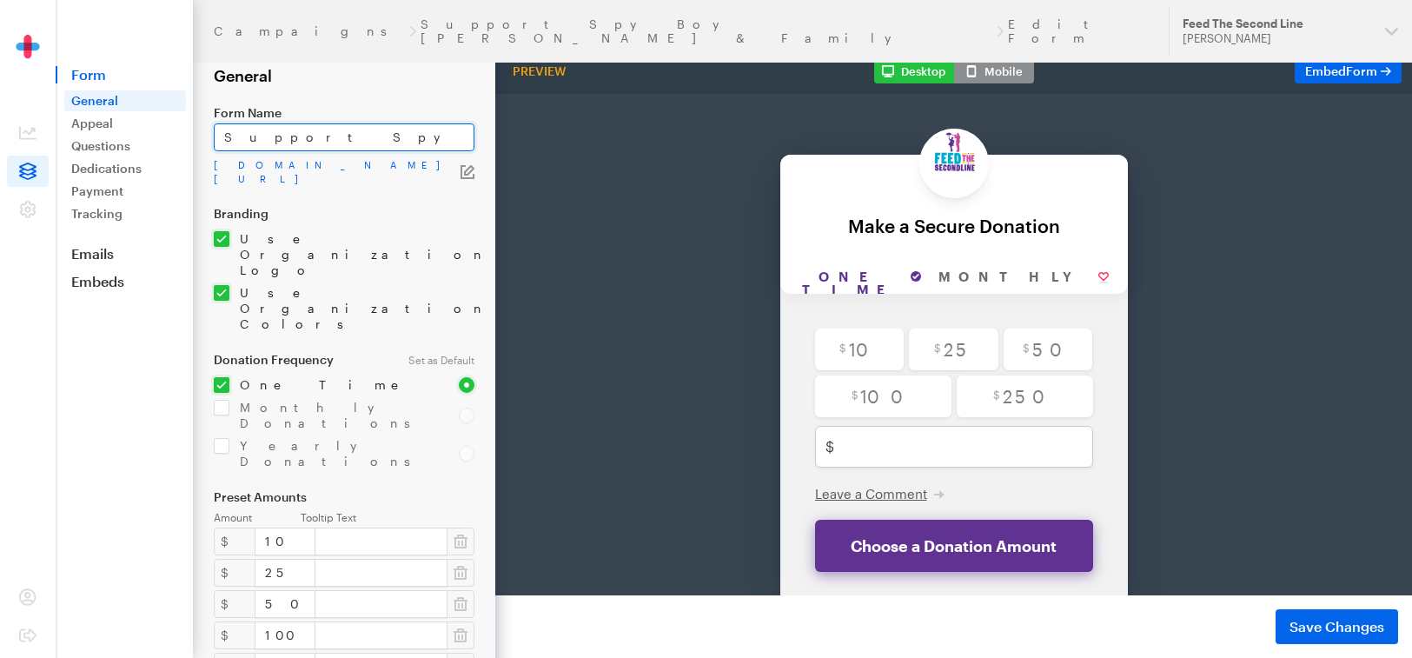
click at [442, 136] on input "Support Spy Boys & Family" at bounding box center [344, 137] width 261 height 28
type input "S"
paste input "Support Spy Boy Samuel Fields & Family"
type input "Support Spy Boy Samuel Fields & Family"
click at [468, 169] on icon "button" at bounding box center [468, 172] width 14 height 14
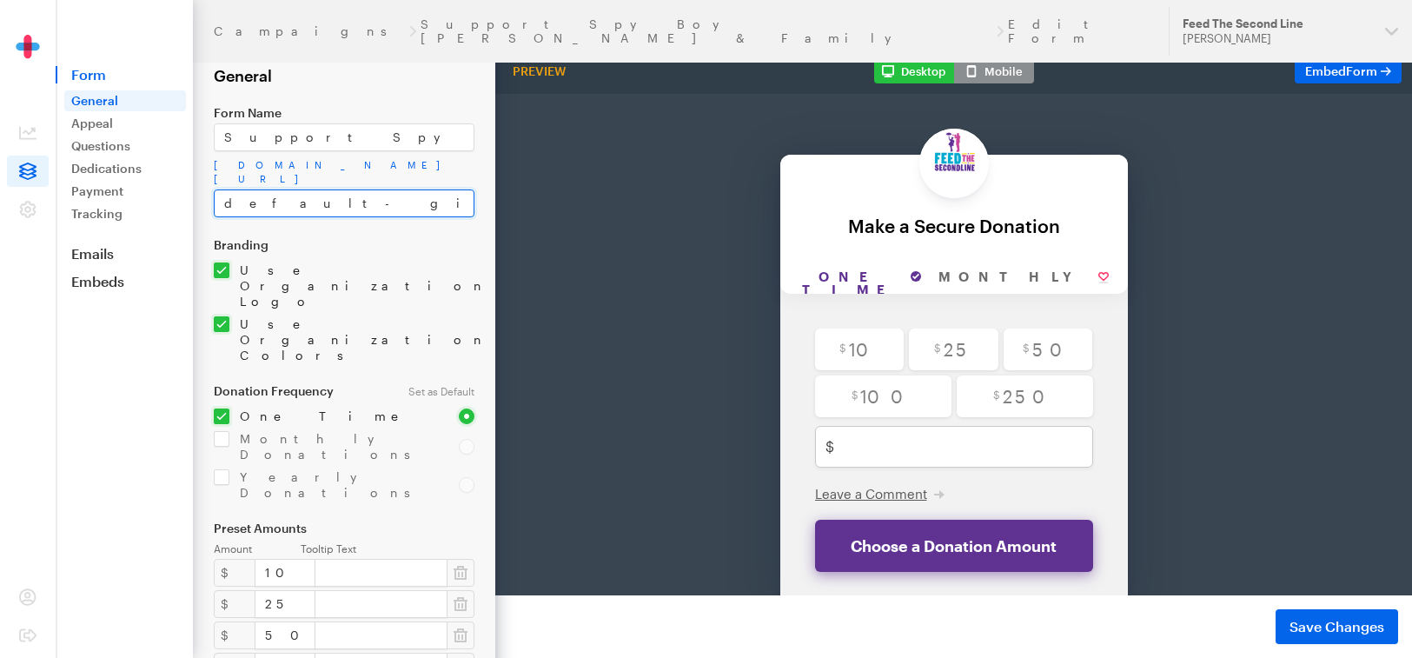
click at [342, 209] on input "default-giveform-7-2" at bounding box center [344, 203] width 261 height 28
drag, startPoint x: 348, startPoint y: 204, endPoint x: 223, endPoint y: 208, distance: 125.2
click at [218, 205] on input "default-giveform-7-2" at bounding box center [344, 203] width 261 height 28
click at [280, 175] on link "app.giveforms.com/forms/redbeansparade/default-giveform-7-2" at bounding box center [344, 172] width 261 height 28
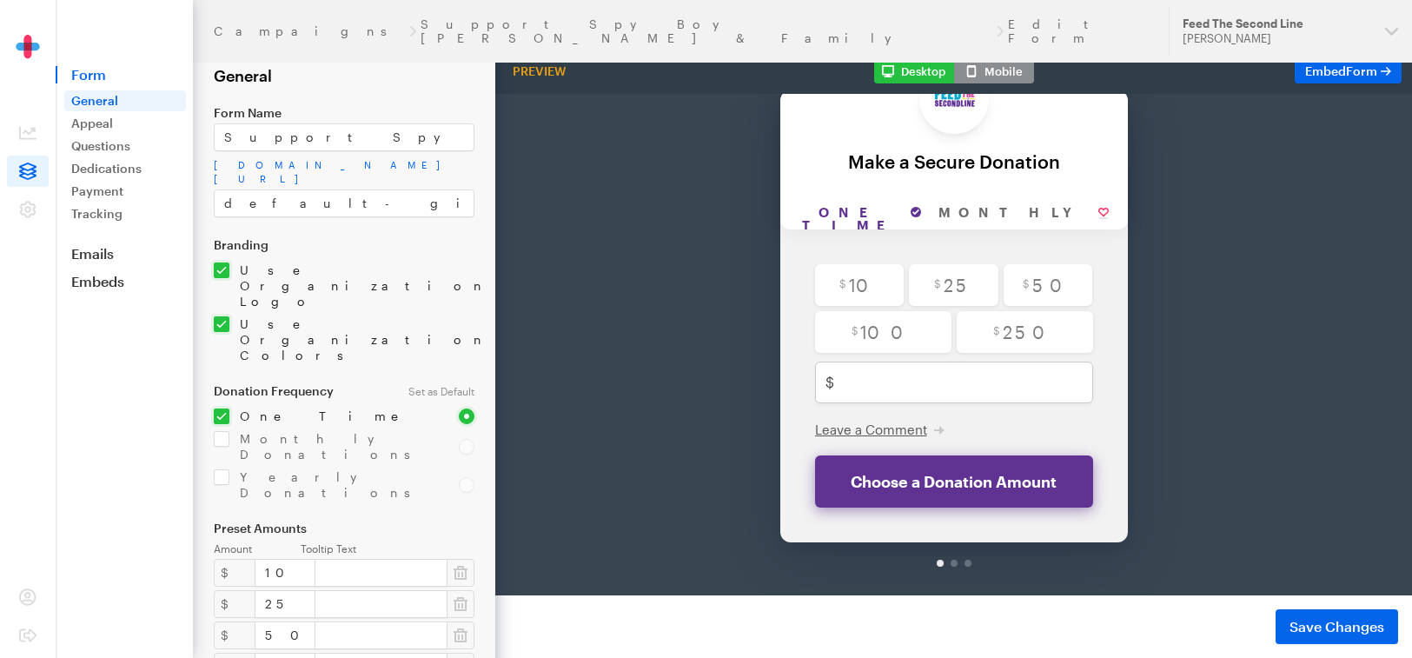
scroll to position [88, 0]
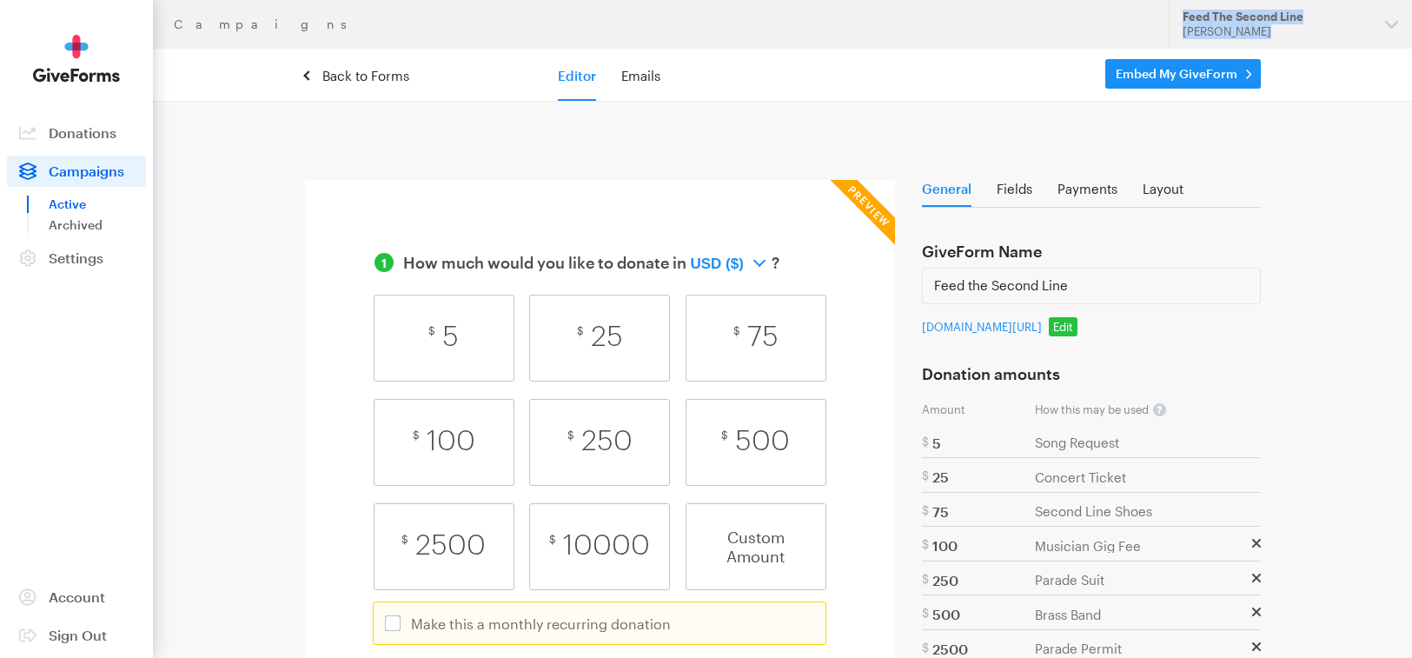
drag, startPoint x: 760, startPoint y: 38, endPoint x: 906, endPoint y: 52, distance: 146.6
click at [908, 53] on div "Campaigns Updates Support Feed The Second Line [PERSON_NAME] Organizations Feed…" at bounding box center [706, 499] width 1412 height 998
click at [358, 66] on header "Back to Forms Editor Emails Embed My GiveForm" at bounding box center [782, 75] width 1259 height 53
click at [359, 75] on link "Back to Forms" at bounding box center [357, 76] width 104 height 17
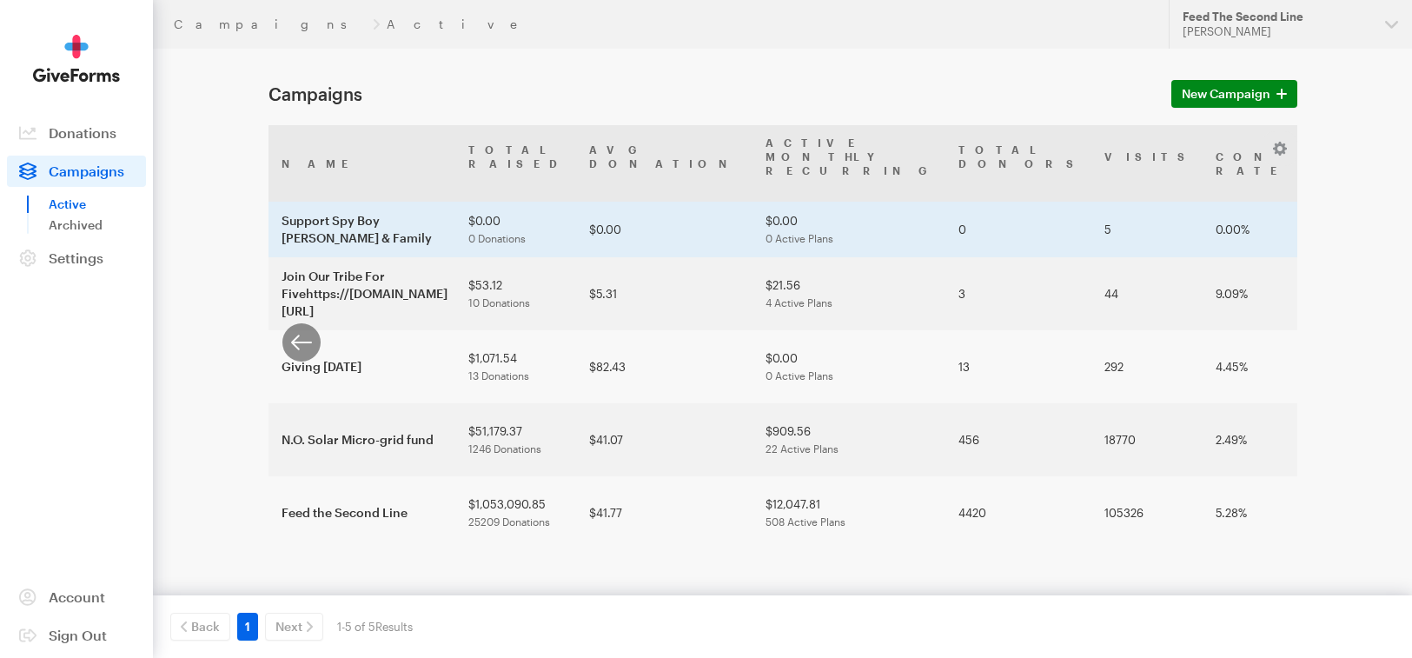
scroll to position [0, 161]
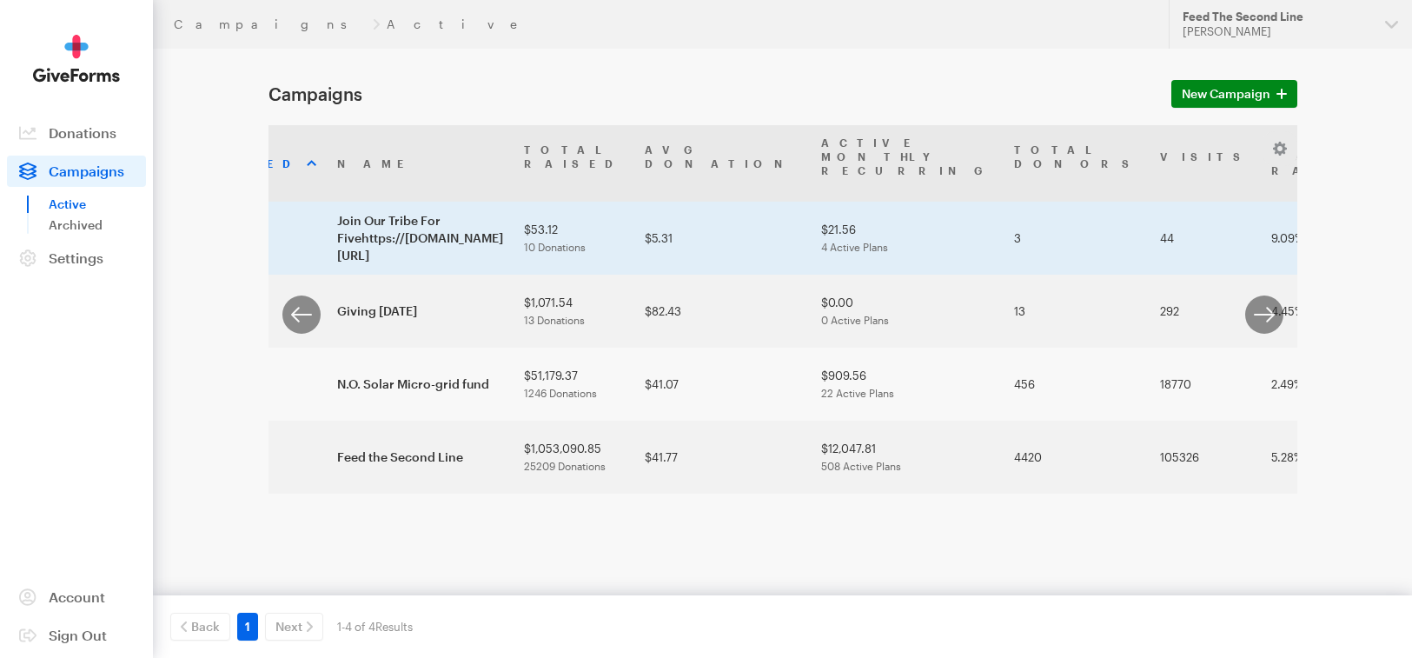
scroll to position [0, 161]
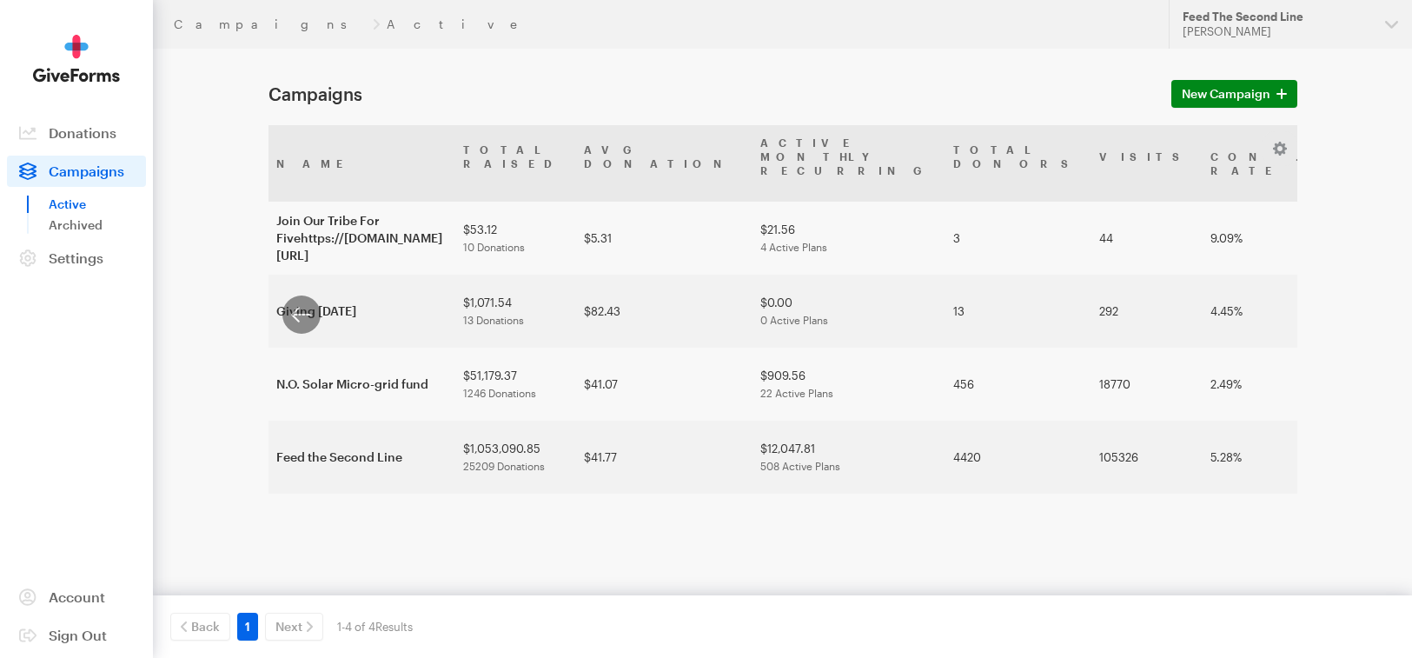
click at [1312, 160] on th "Slug" at bounding box center [1381, 163] width 139 height 76
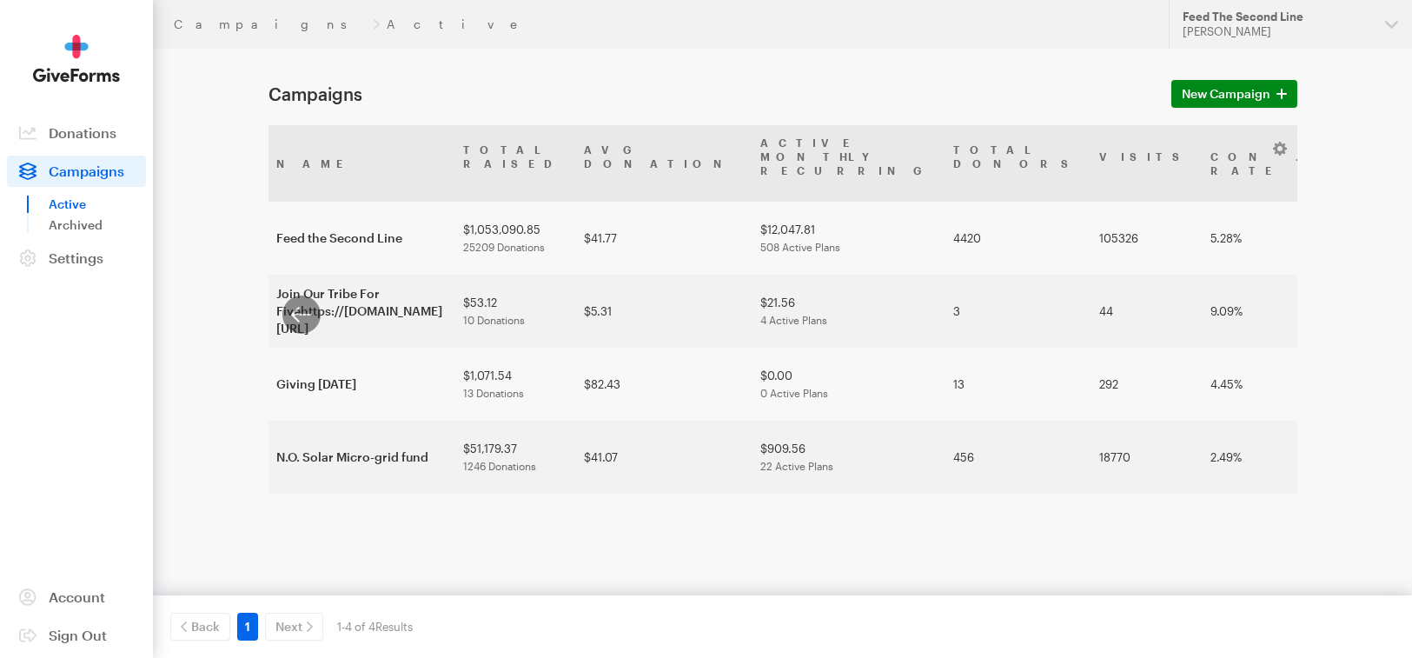
click at [1312, 160] on th "Slug" at bounding box center [1381, 163] width 139 height 76
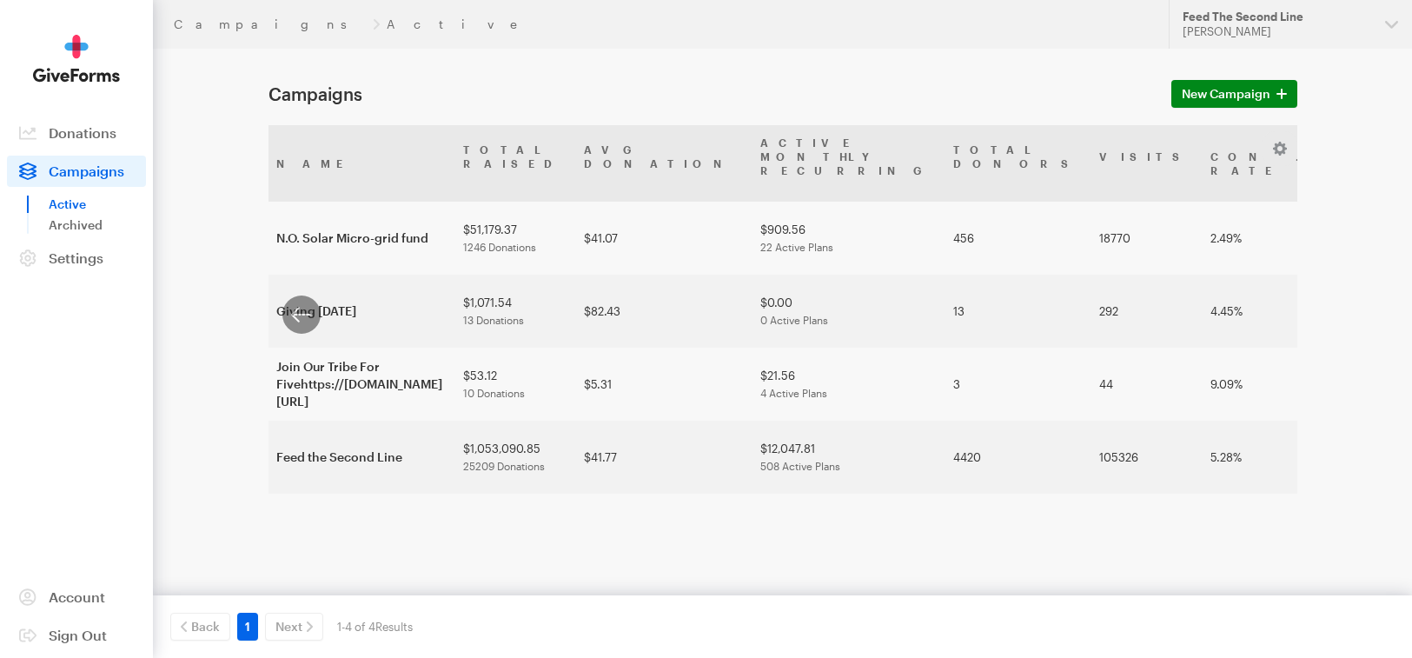
click at [1312, 160] on th "Slug" at bounding box center [1381, 163] width 139 height 76
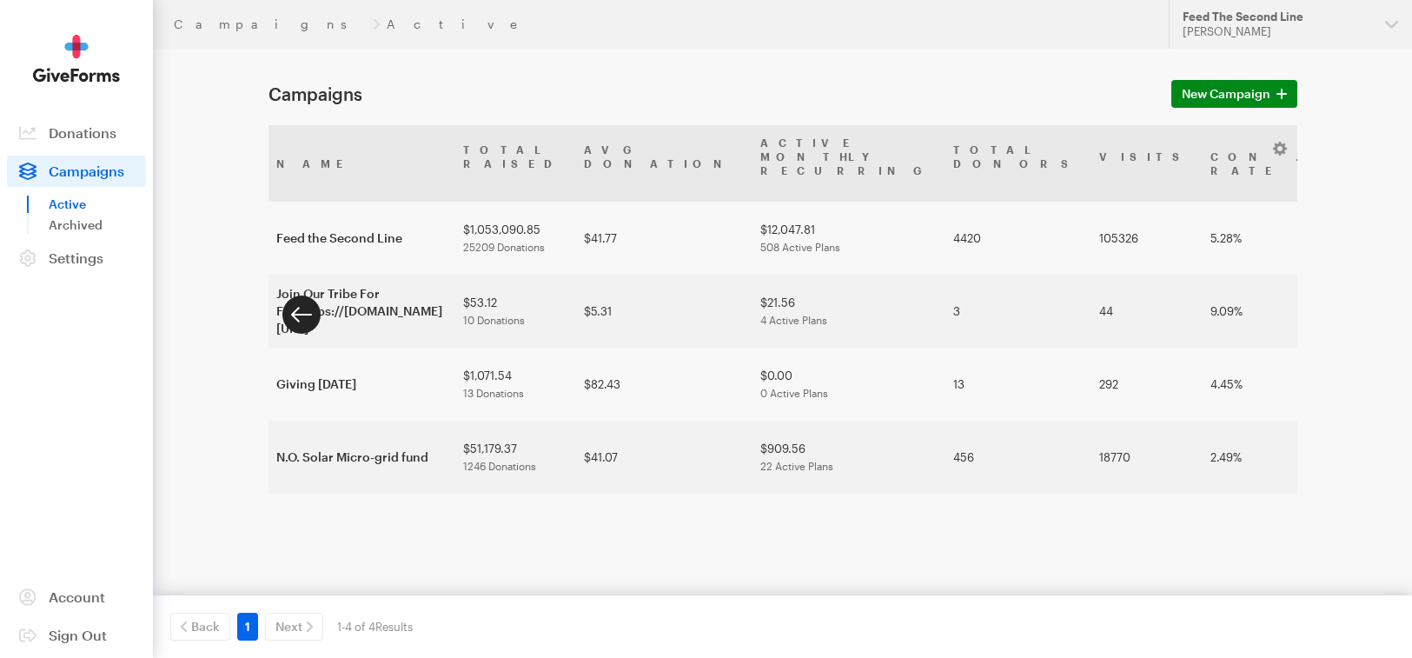
click at [299, 315] on icon "button" at bounding box center [301, 315] width 21 height 2
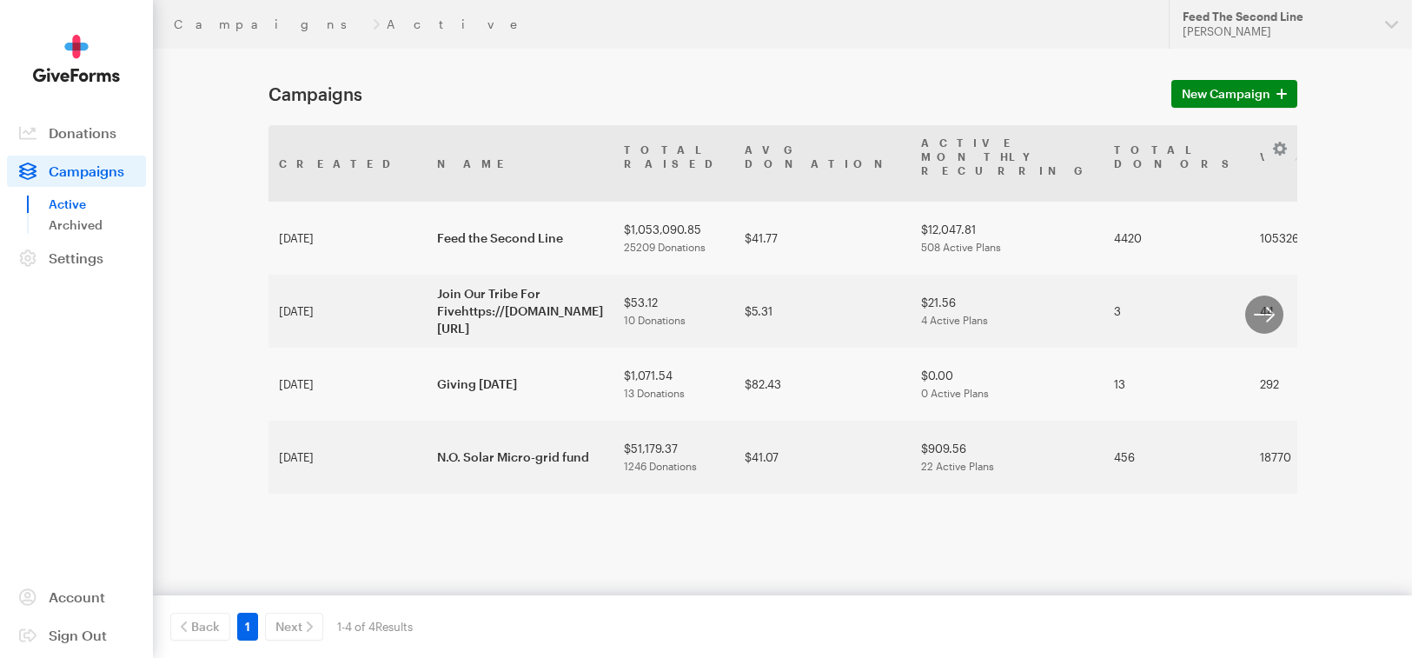
scroll to position [0, 0]
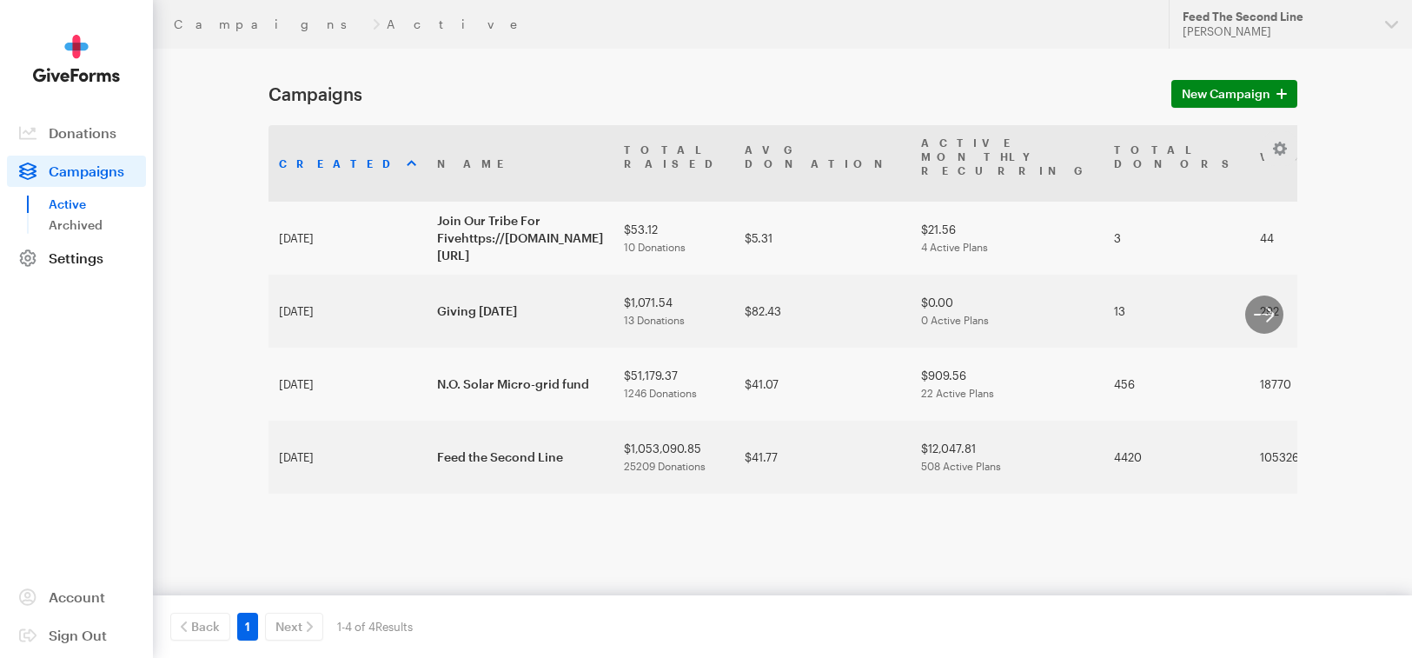
click at [83, 256] on span "Settings" at bounding box center [76, 257] width 55 height 17
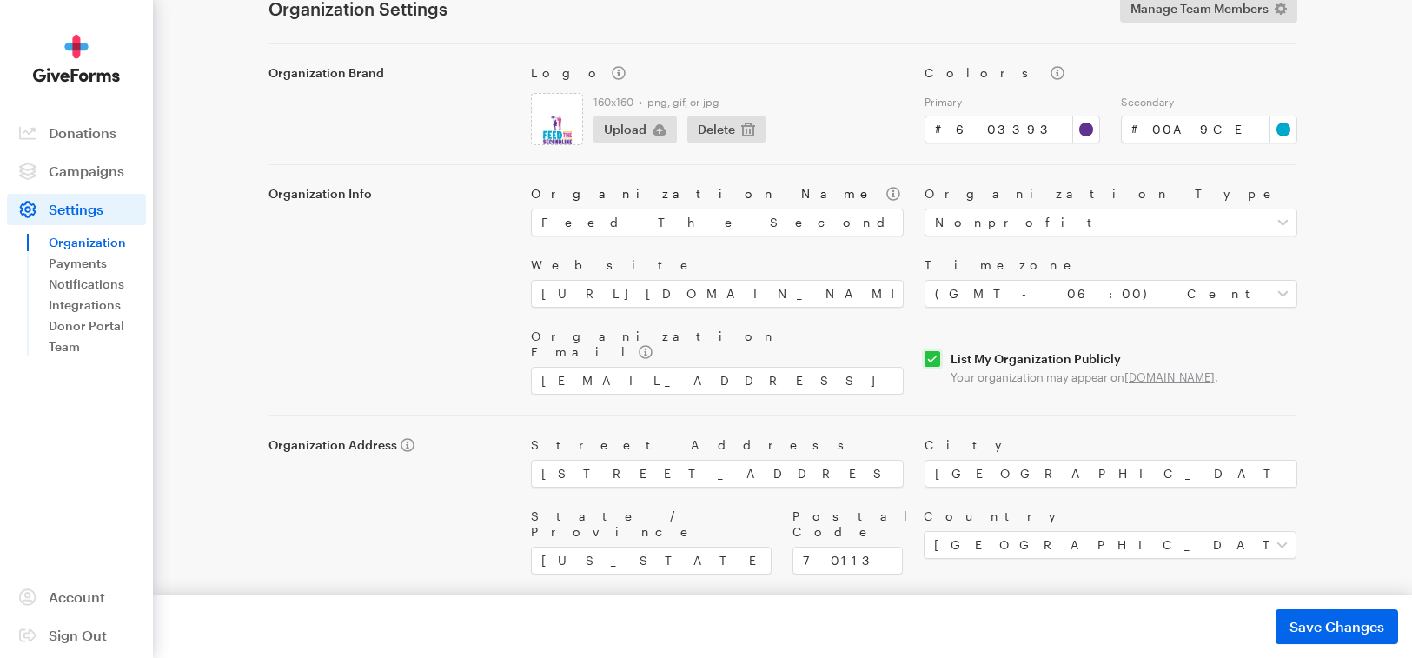
scroll to position [100, 0]
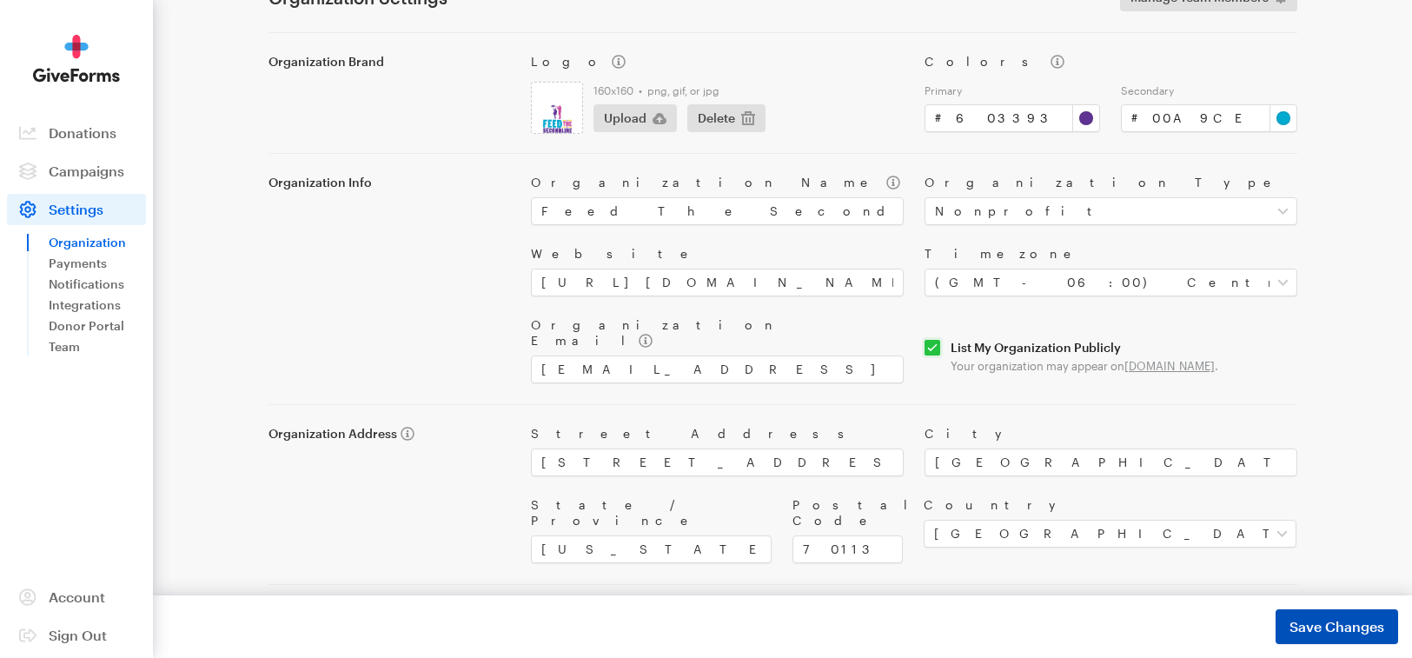
click at [1303, 627] on span "Save Changes" at bounding box center [1337, 626] width 95 height 21
click at [109, 172] on span "Campaigns" at bounding box center [87, 170] width 76 height 17
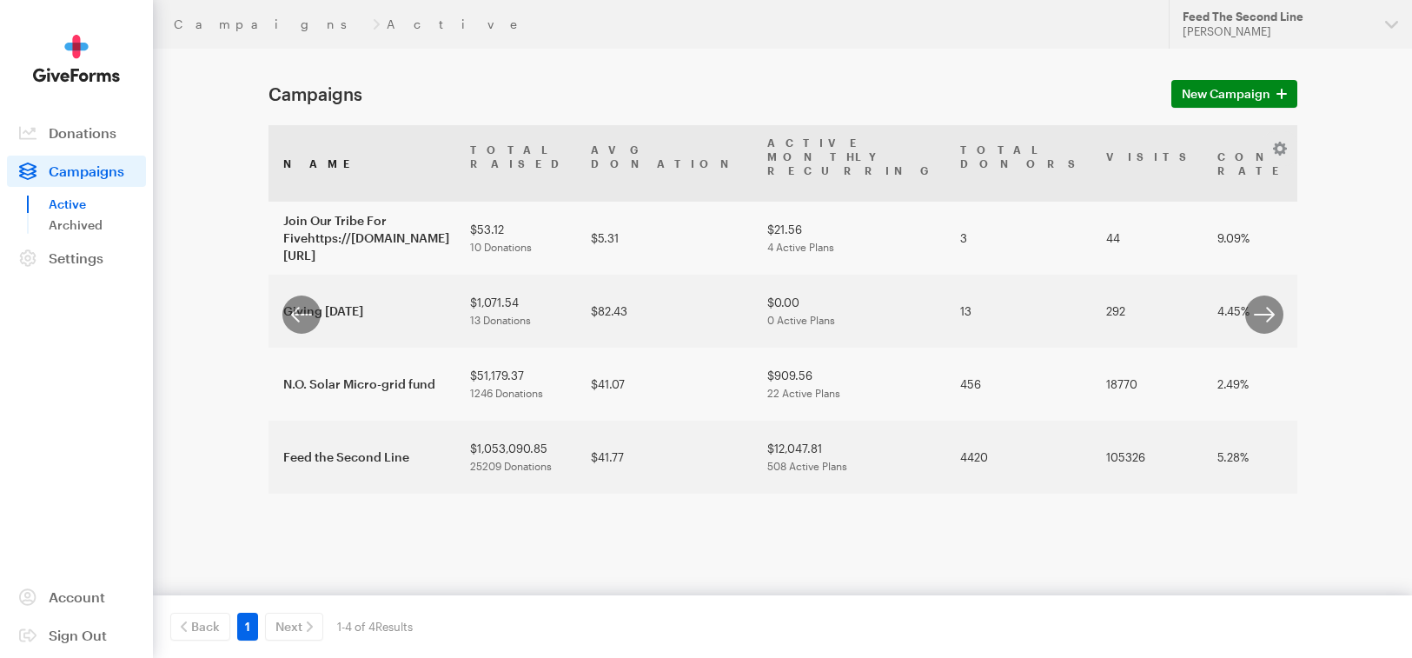
scroll to position [0, 160]
click at [1205, 92] on span "New Campaign" at bounding box center [1226, 93] width 89 height 21
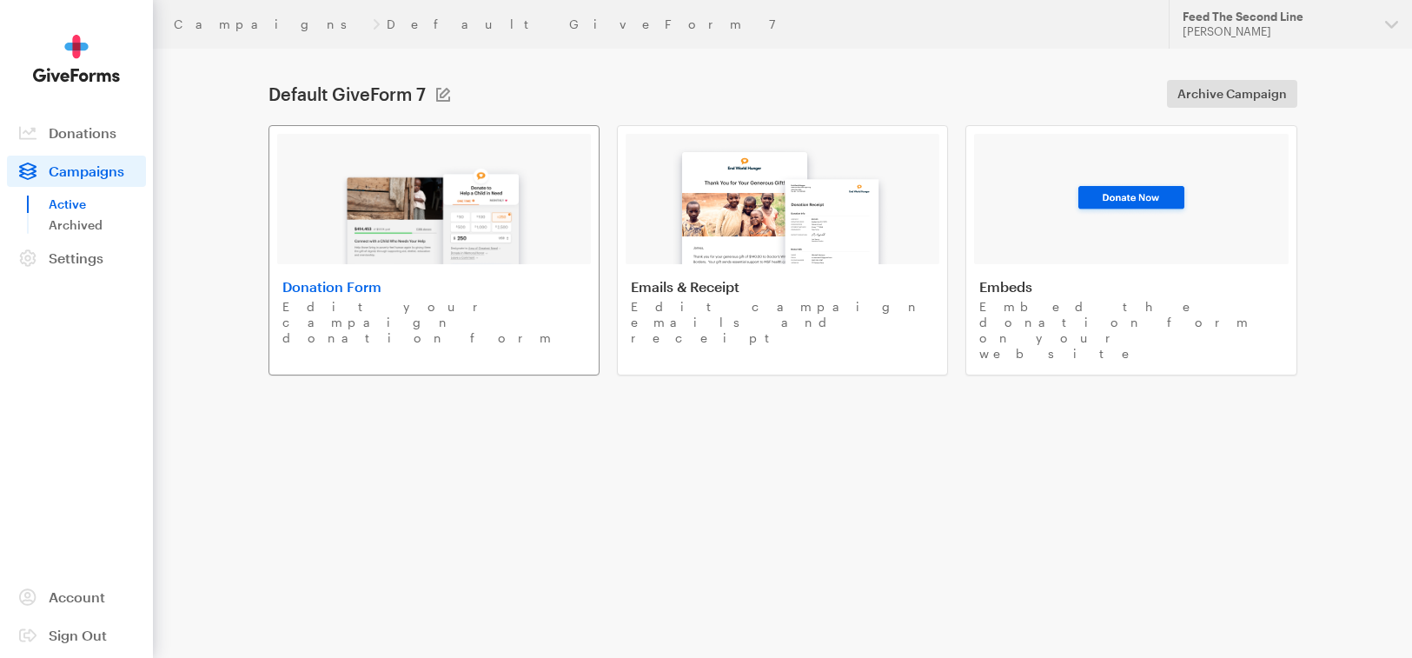
click at [431, 185] on img at bounding box center [433, 208] width 203 height 111
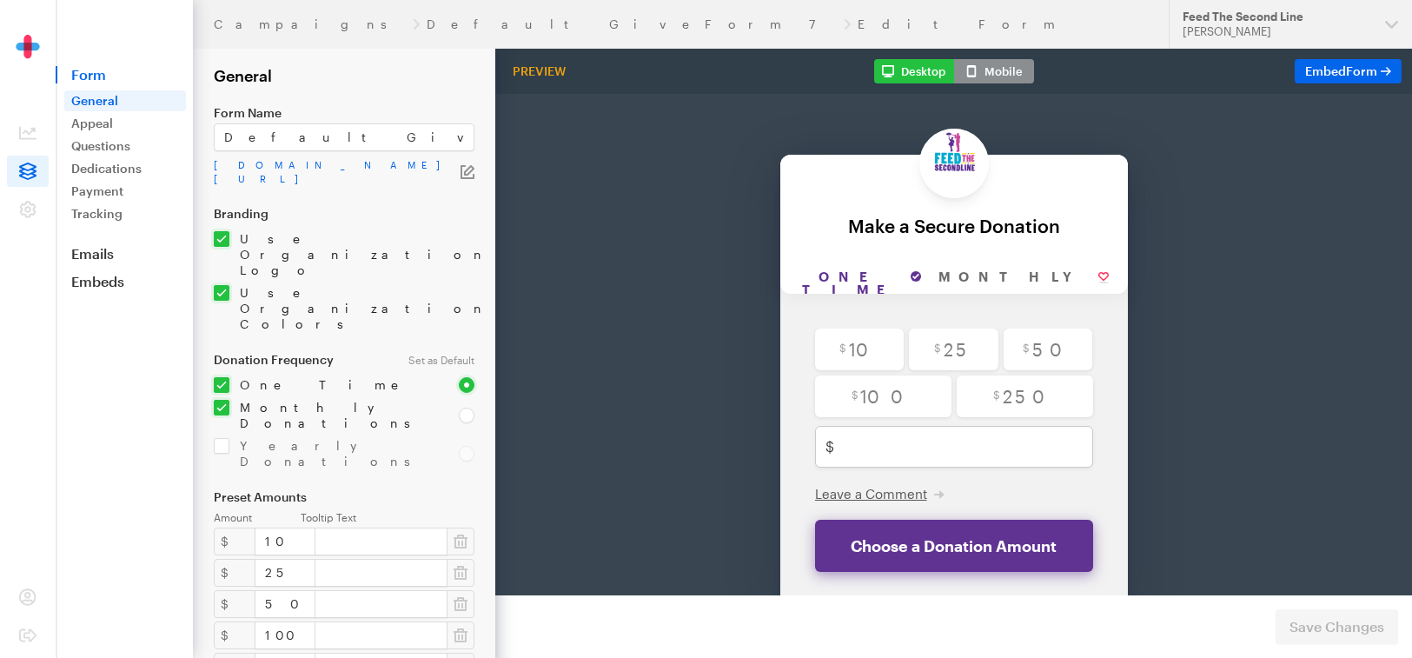
click at [473, 169] on icon "button" at bounding box center [469, 170] width 10 height 10
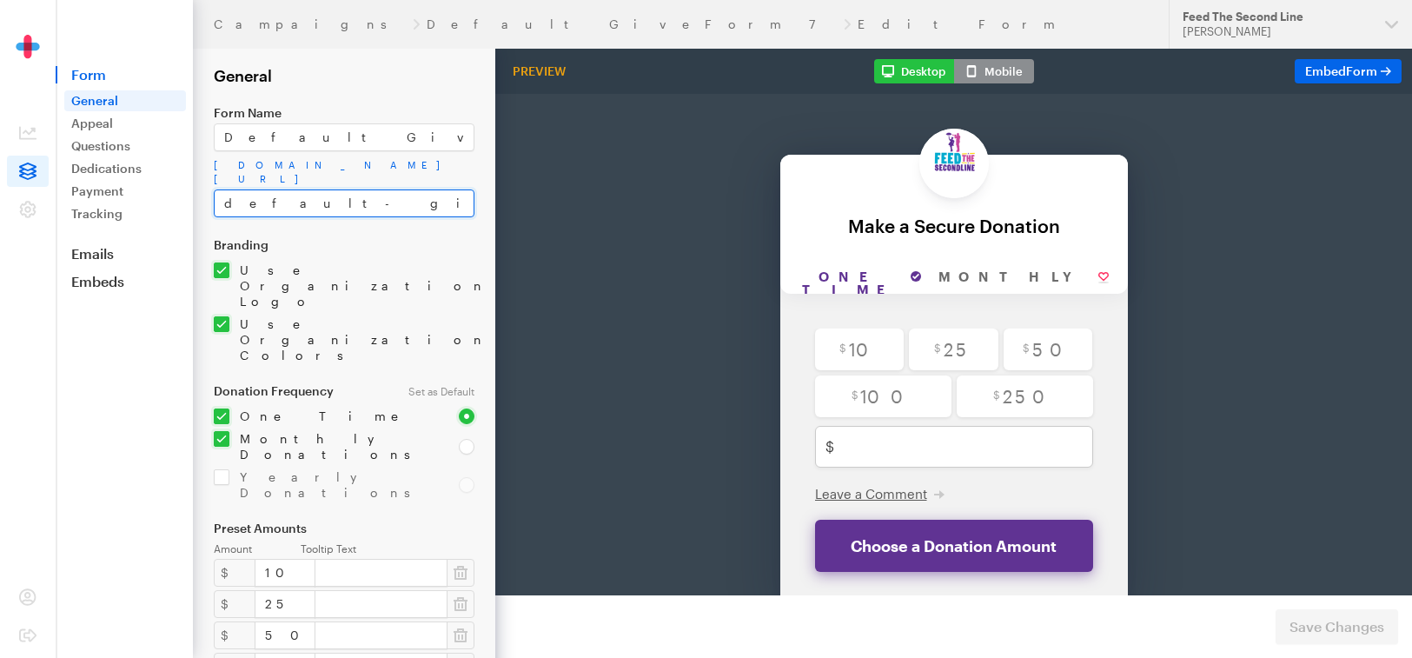
click at [407, 200] on input "default-giveform-7-3" at bounding box center [344, 203] width 261 height 28
type input "d"
paste input "Support Spy Boy Samuel Fields & Family"
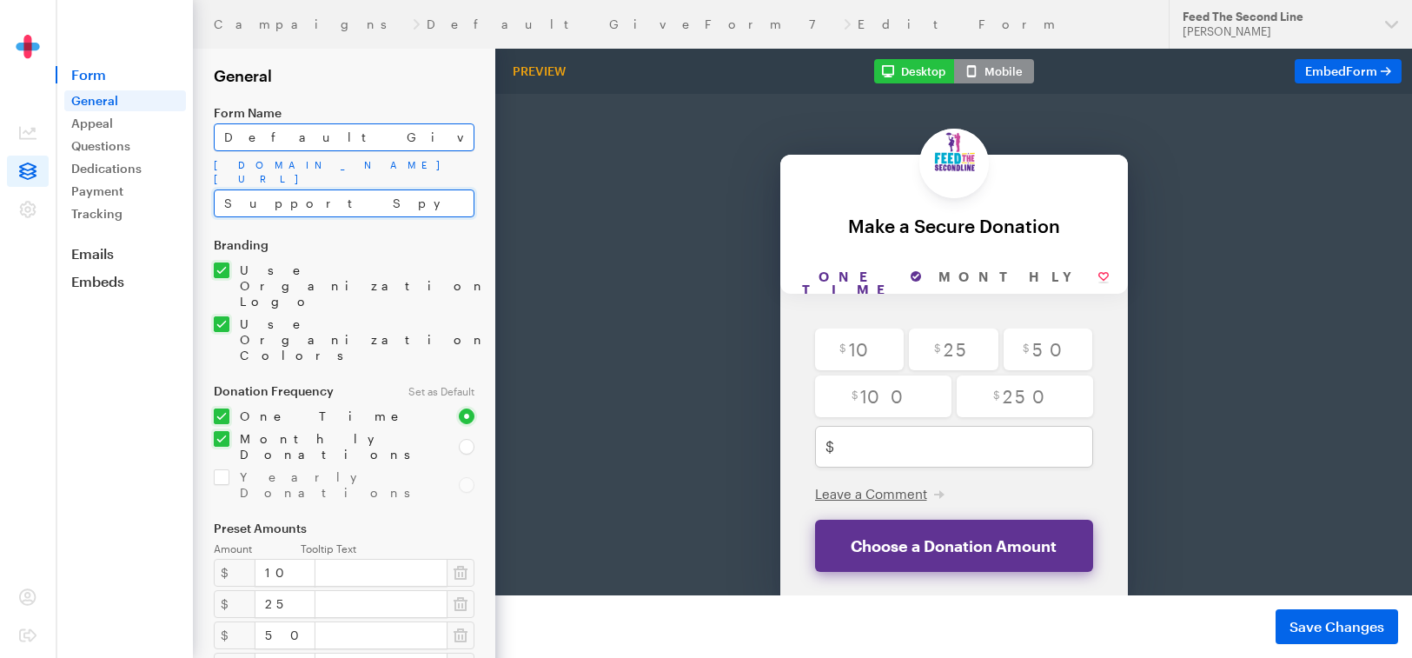
type input "Support Spy Boy Samuel Fields & Family"
click at [397, 143] on input "Default GiveForm 7" at bounding box center [344, 137] width 261 height 28
type input "D"
paste input "Support Spy Boy Samuel Fields & Family"
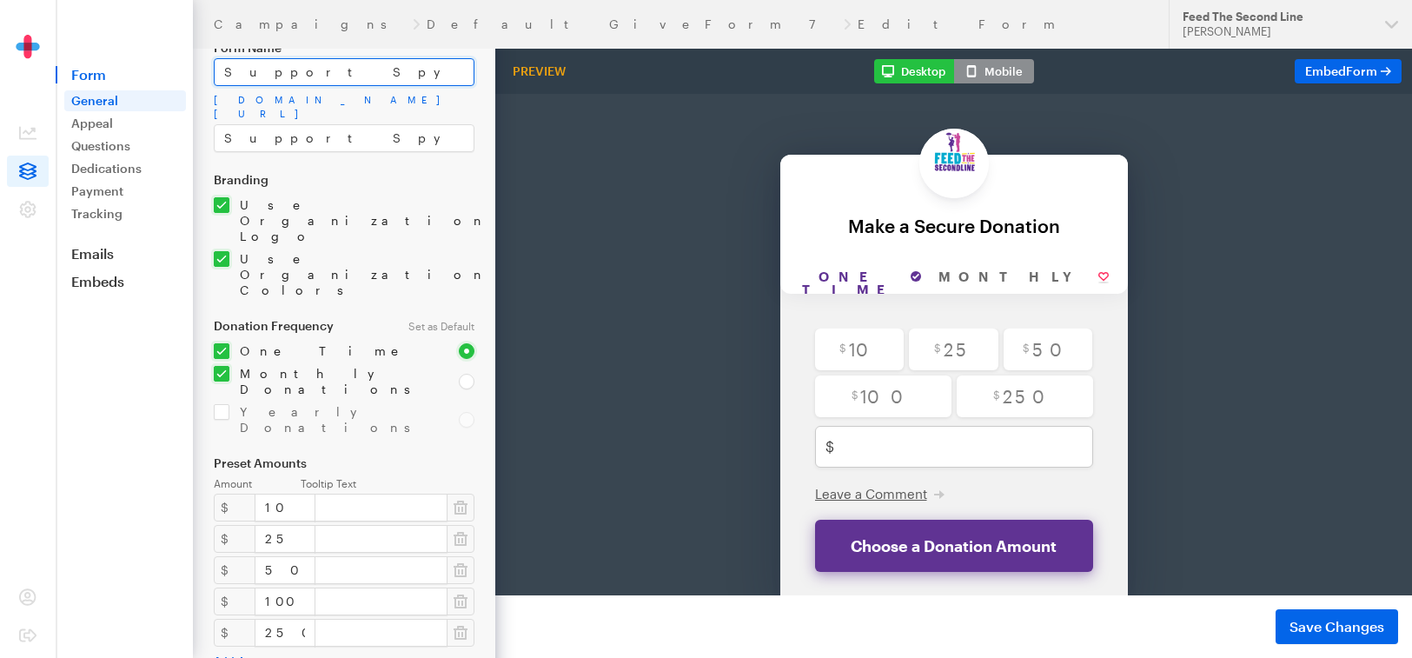
scroll to position [67, 0]
type input "Support Spy Boy Samuel Fields & Family"
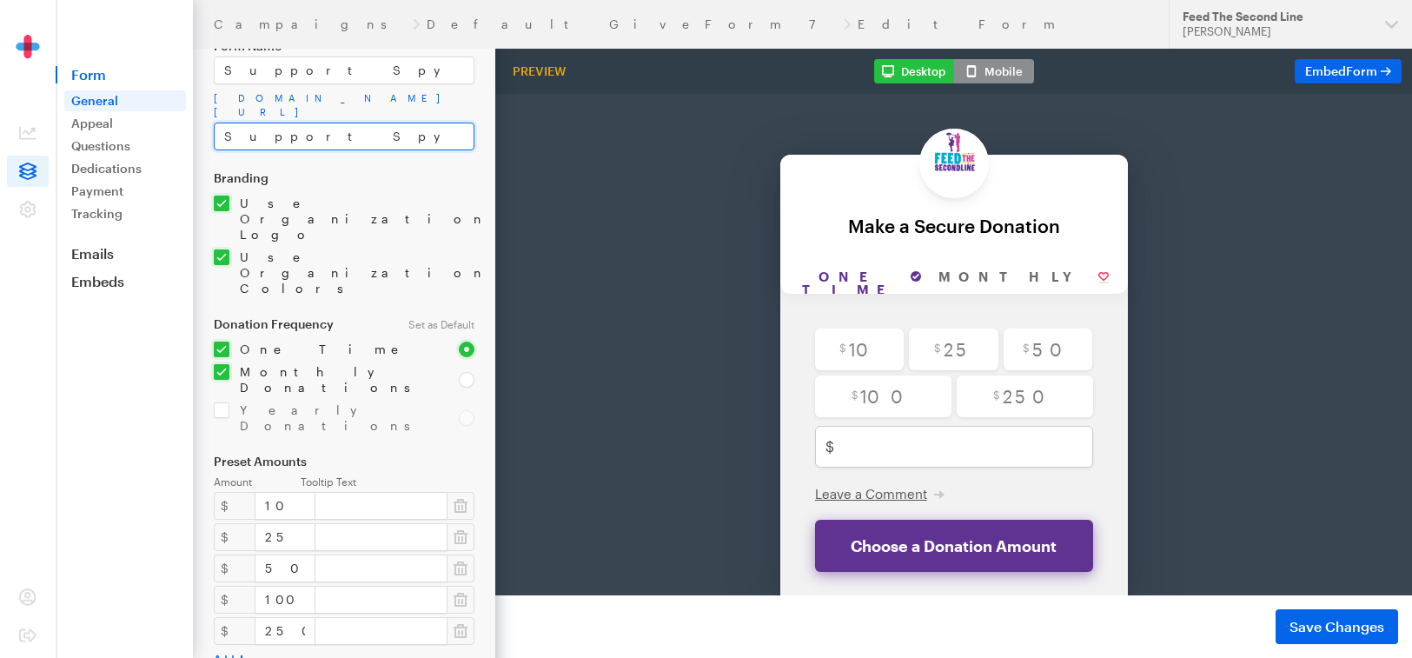
click at [461, 139] on input "Support Spy Boy Samuel Fields & Family" at bounding box center [344, 137] width 261 height 28
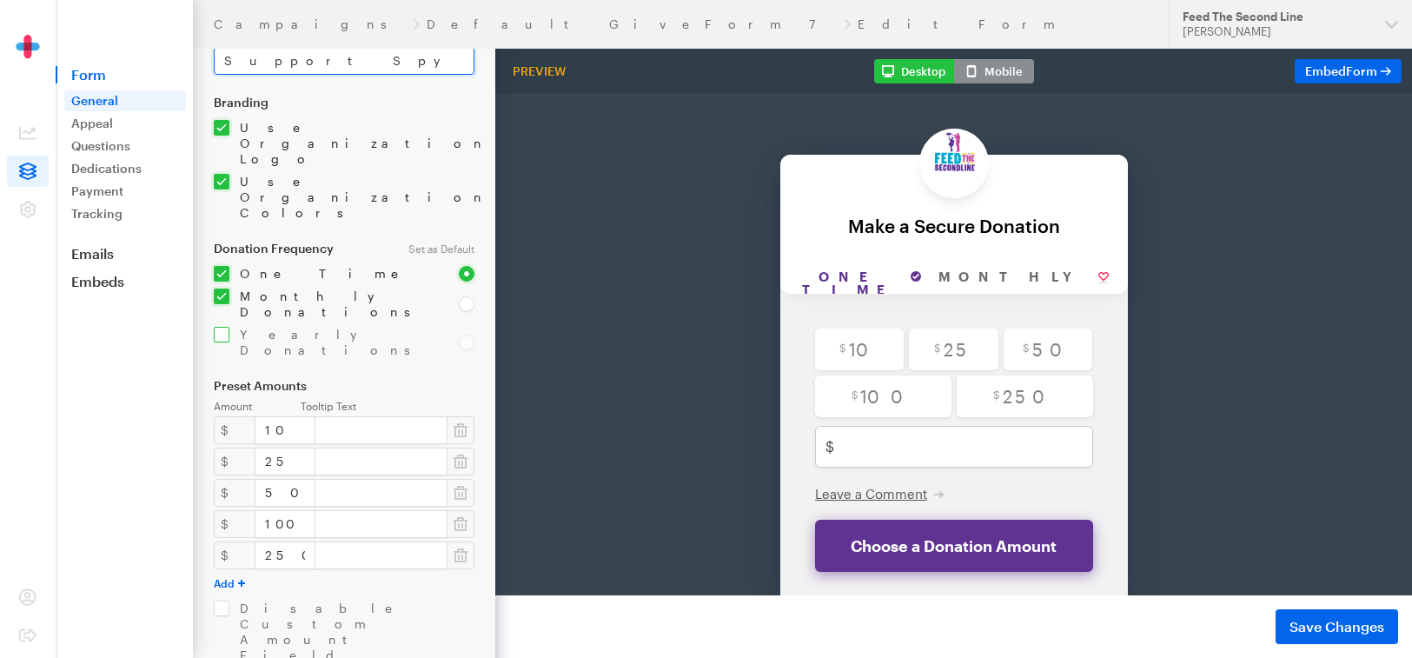
scroll to position [209, 0]
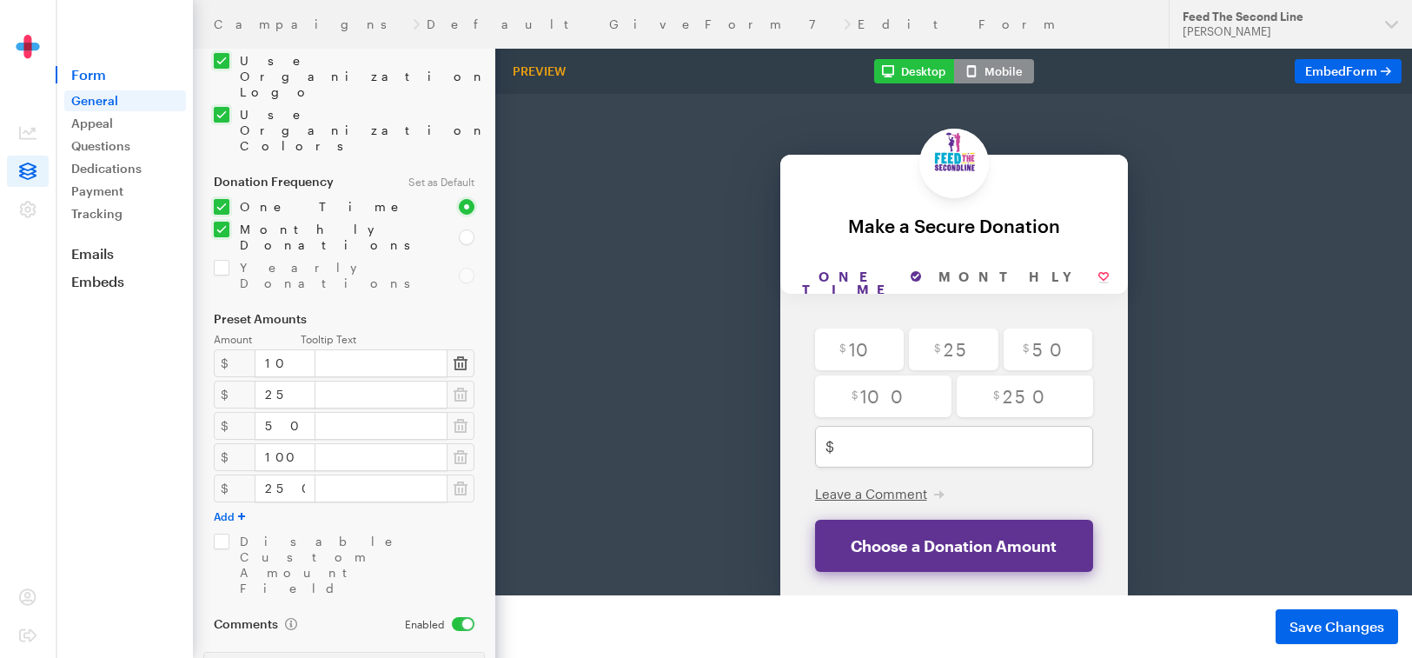
type input "Support Spy Boy Samuel Fields"
click at [466, 356] on icon "button" at bounding box center [461, 363] width 14 height 14
click at [227, 478] on button "Add" at bounding box center [229, 485] width 31 height 14
click at [268, 349] on input "number" at bounding box center [285, 363] width 61 height 28
type input "20"
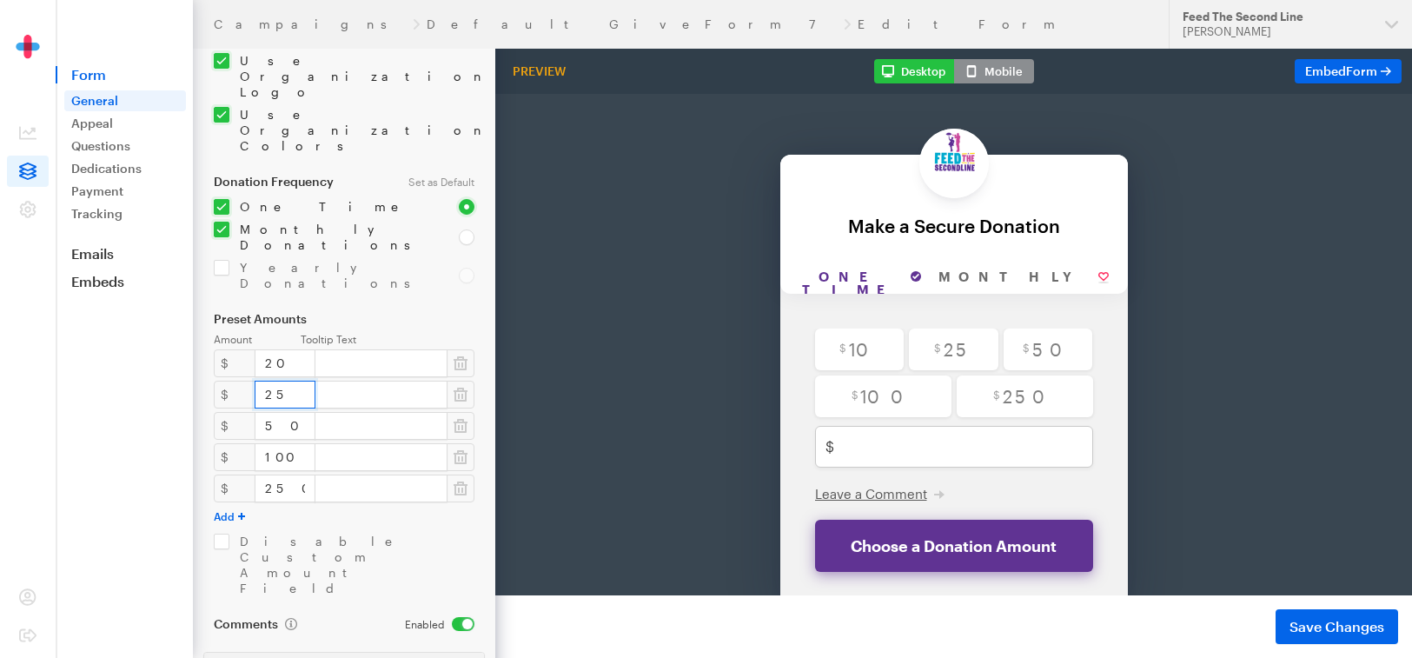
click at [275, 381] on input "25" at bounding box center [285, 395] width 61 height 28
type input "2"
type input "5"
type input "50"
click at [289, 412] on input "50" at bounding box center [285, 426] width 61 height 28
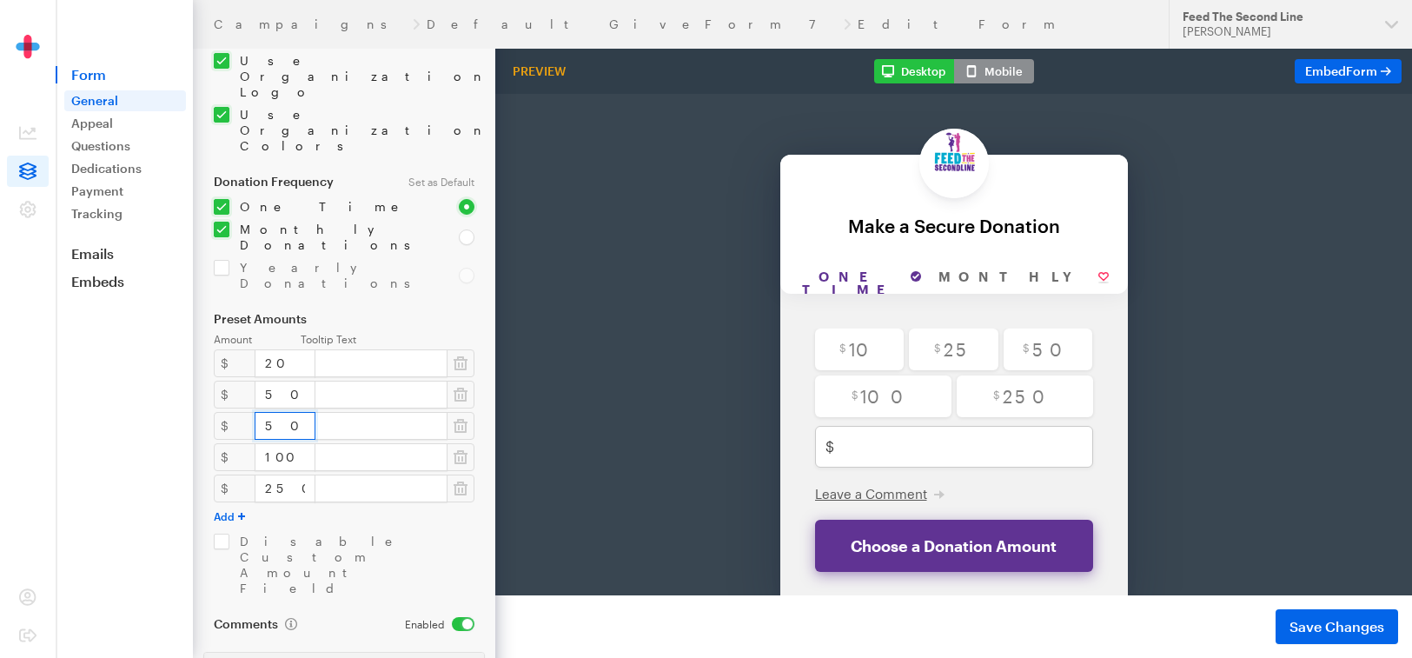
type input "5"
type input "100"
click at [296, 443] on input "100" at bounding box center [285, 457] width 61 height 28
type input "1"
type input "250"
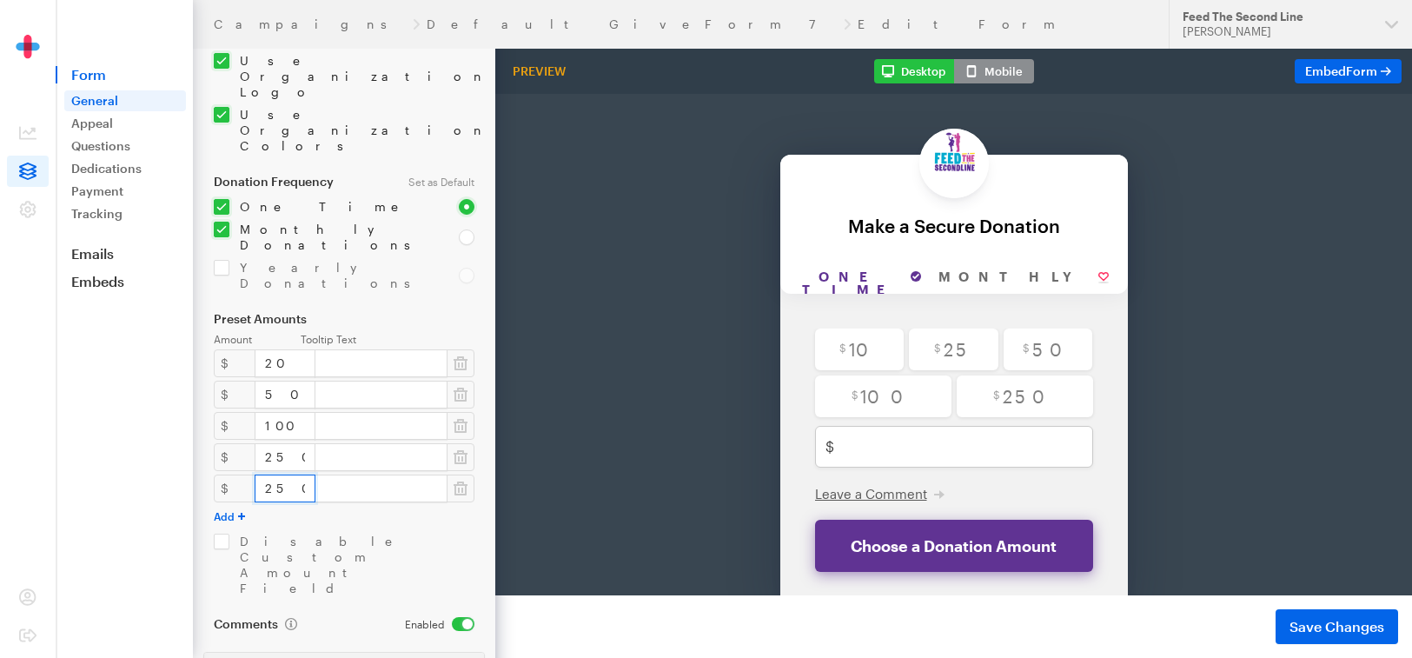
click at [295, 474] on input "250" at bounding box center [285, 488] width 61 height 28
type input "2"
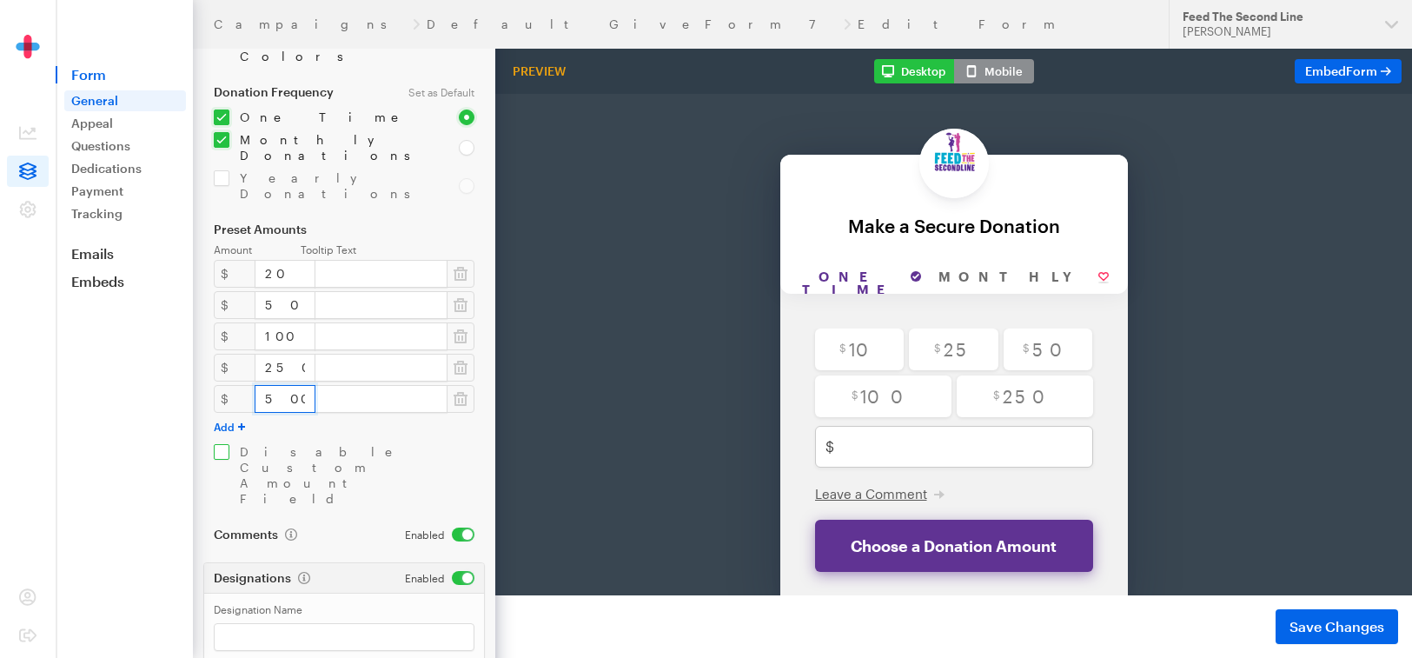
scroll to position [323, 0]
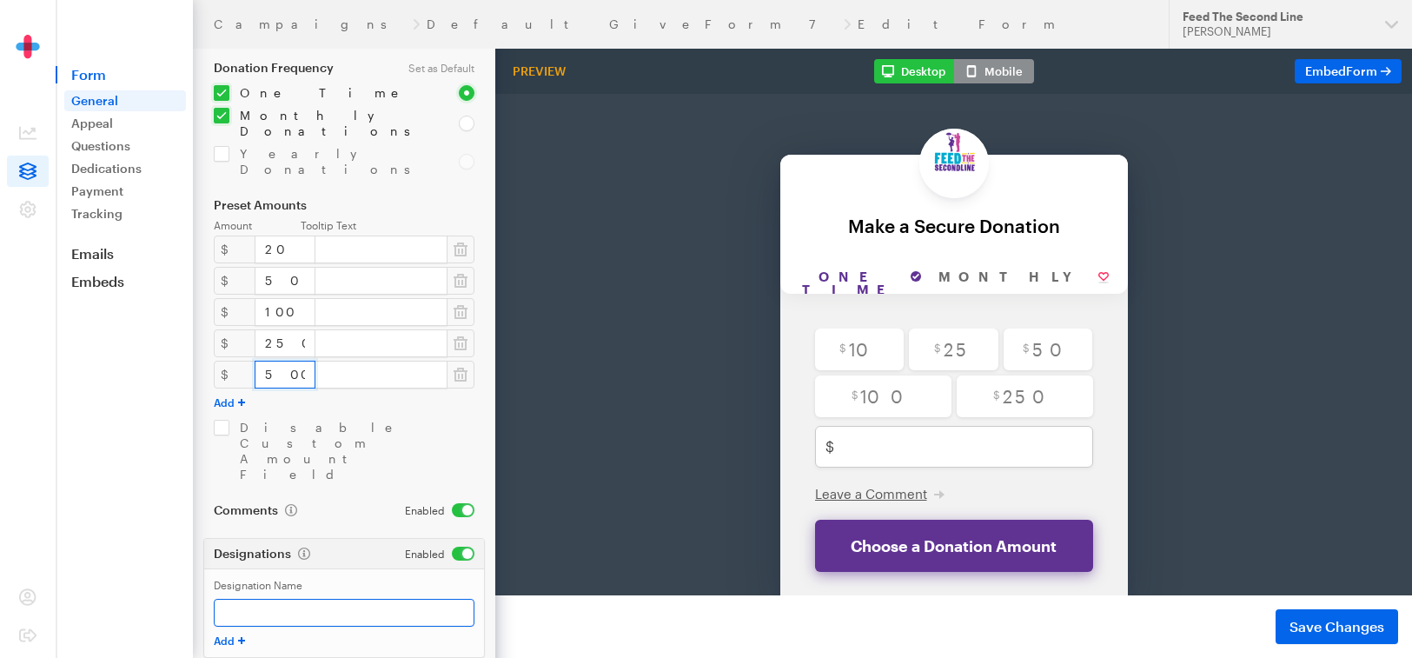
type input "500"
click at [401, 599] on input "Designation Name" at bounding box center [344, 613] width 261 height 28
drag, startPoint x: 461, startPoint y: 479, endPoint x: 230, endPoint y: 476, distance: 230.3
click at [227, 599] on input "Support Spy Boy Samuel Fields & Family" at bounding box center [344, 613] width 261 height 28
type input "Support Spy Boy [PERSON_NAME] & Family After Apartment Fire"
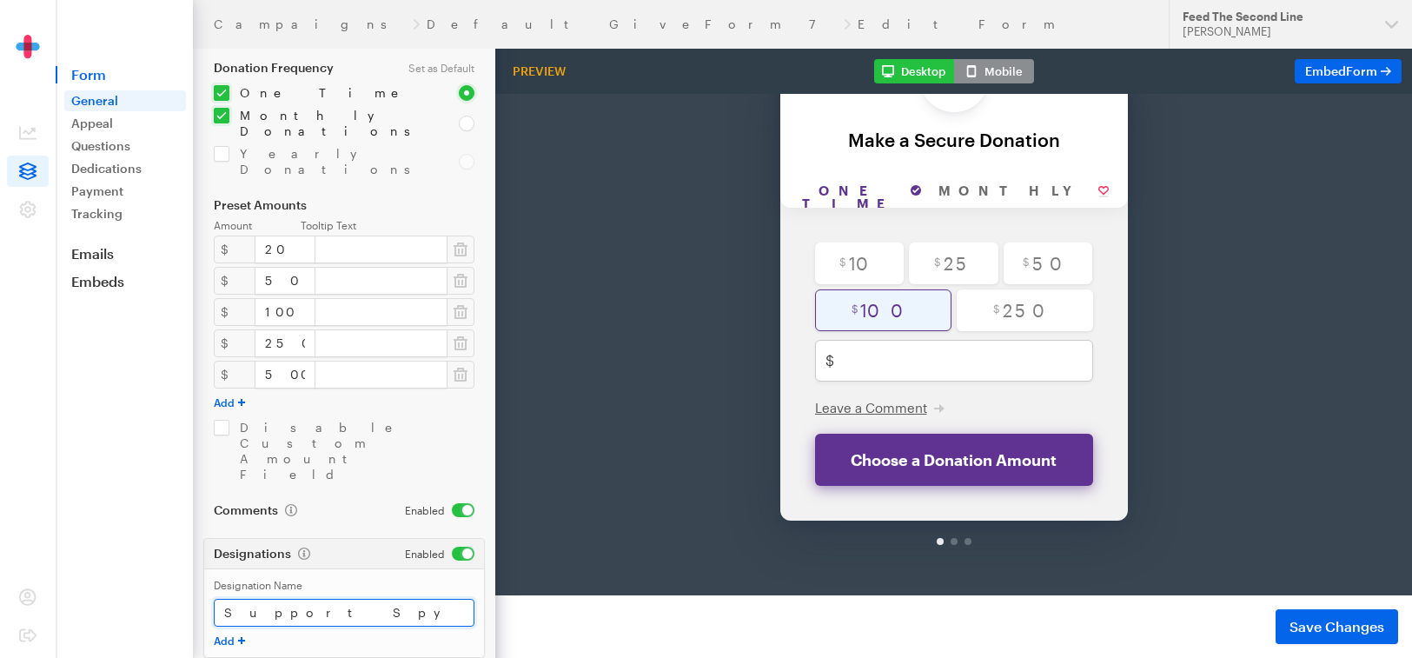
scroll to position [88, 0]
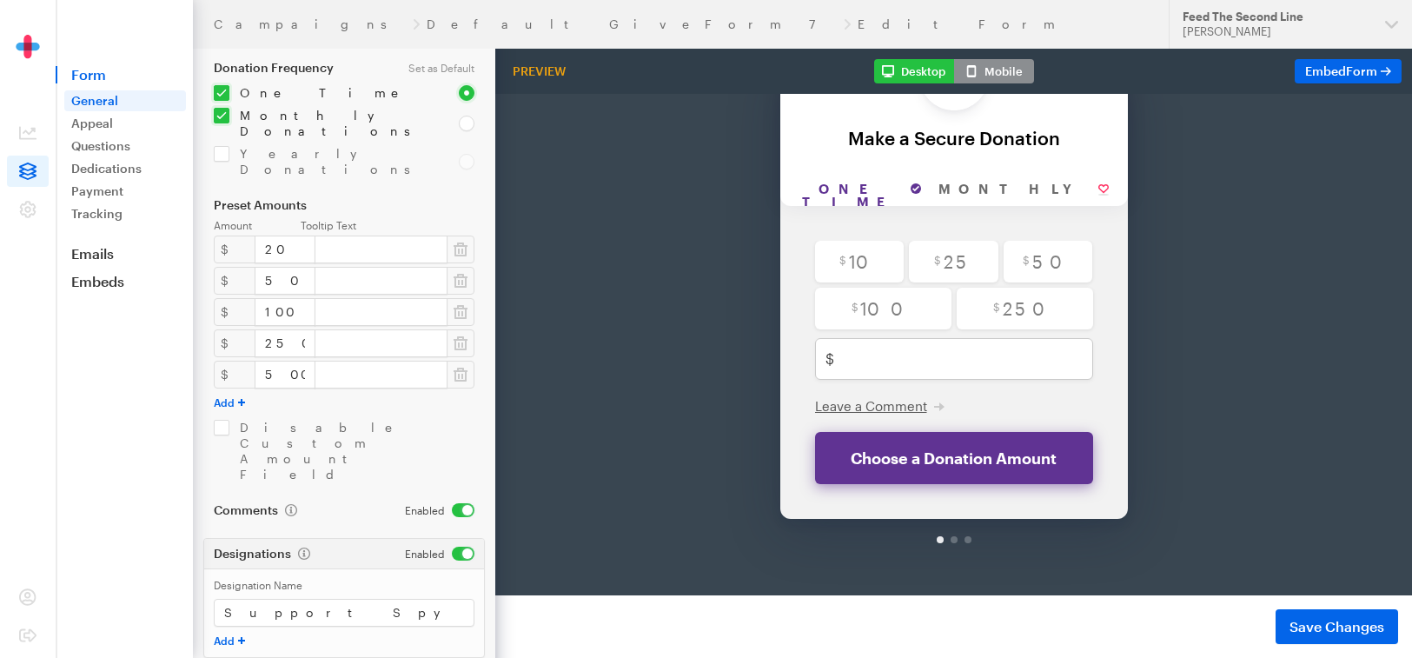
drag, startPoint x: 996, startPoint y: 20, endPoint x: 848, endPoint y: 20, distance: 147.7
click at [848, 20] on div "Campaigns Default GiveForm 7 Edit Form" at bounding box center [681, 24] width 934 height 14
click at [551, 77] on div "Preview" at bounding box center [539, 71] width 67 height 16
click at [549, 66] on div "Preview" at bounding box center [539, 71] width 67 height 16
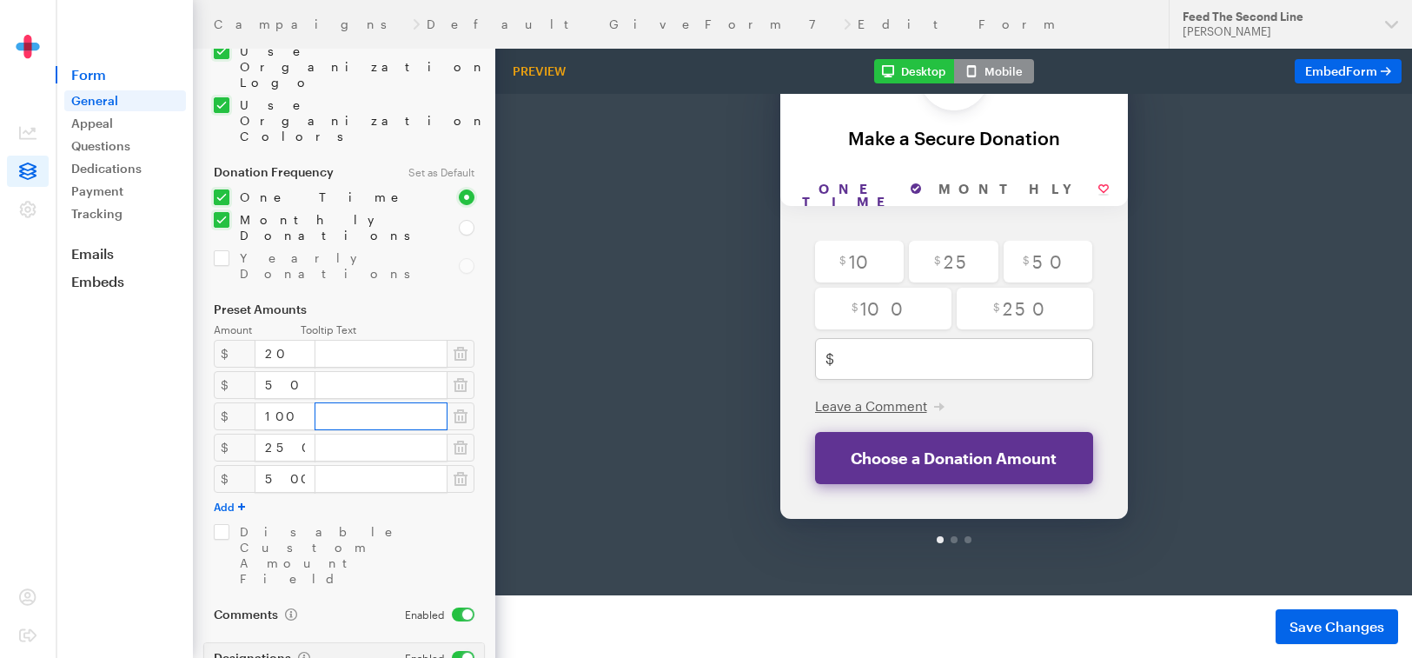
scroll to position [216, 0]
click at [228, 216] on input "checkbox" at bounding box center [326, 231] width 224 height 31
checkbox input "false"
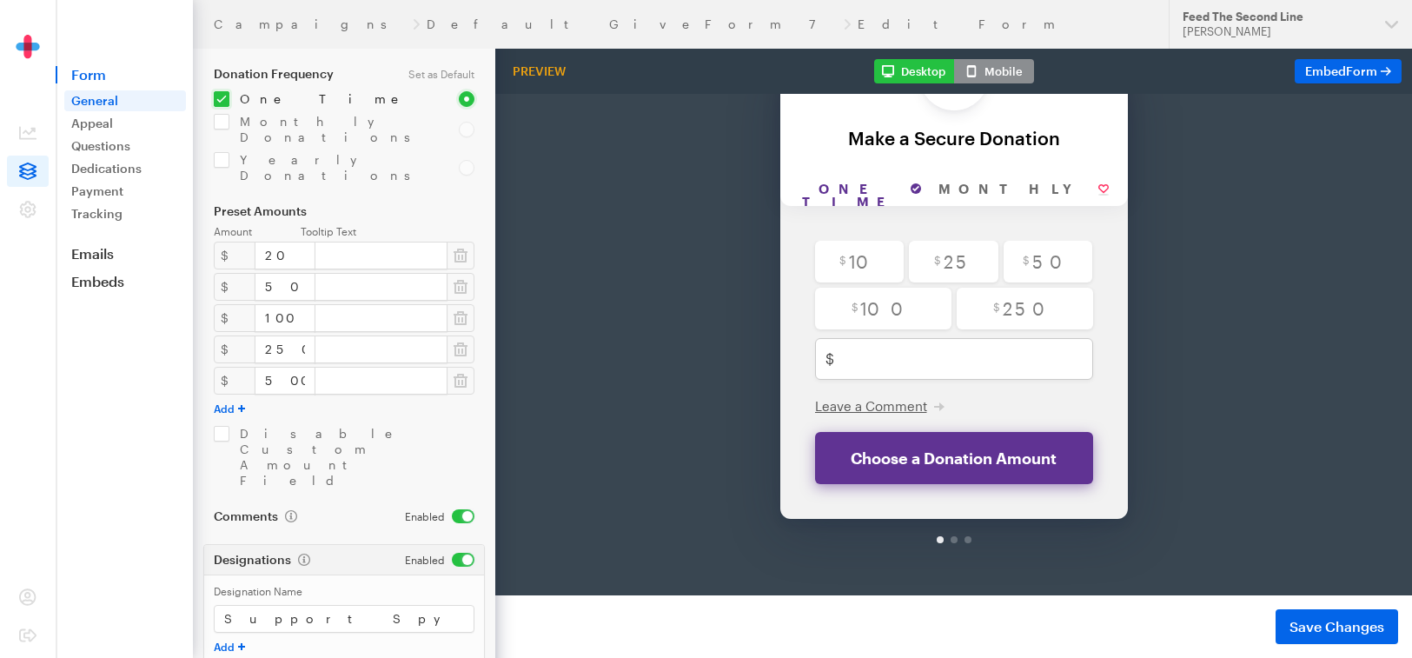
scroll to position [323, 0]
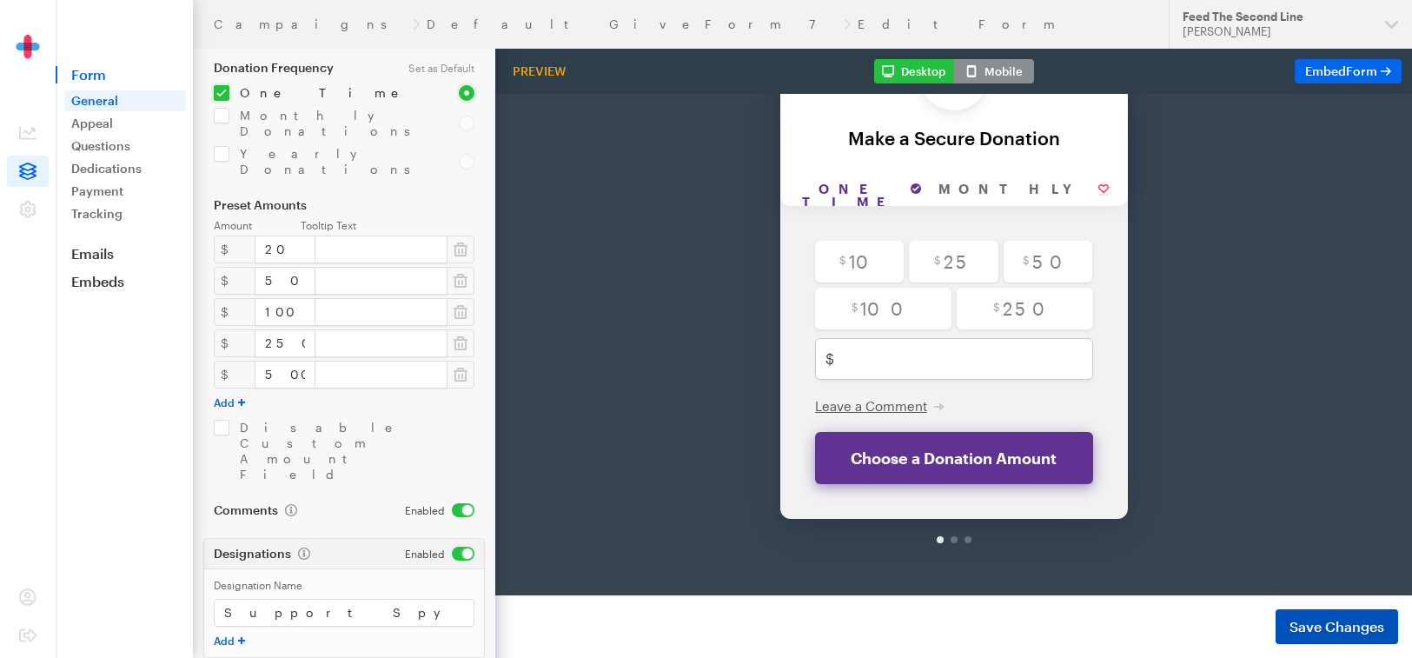
click at [1330, 624] on span "Save Changes" at bounding box center [1337, 626] width 95 height 21
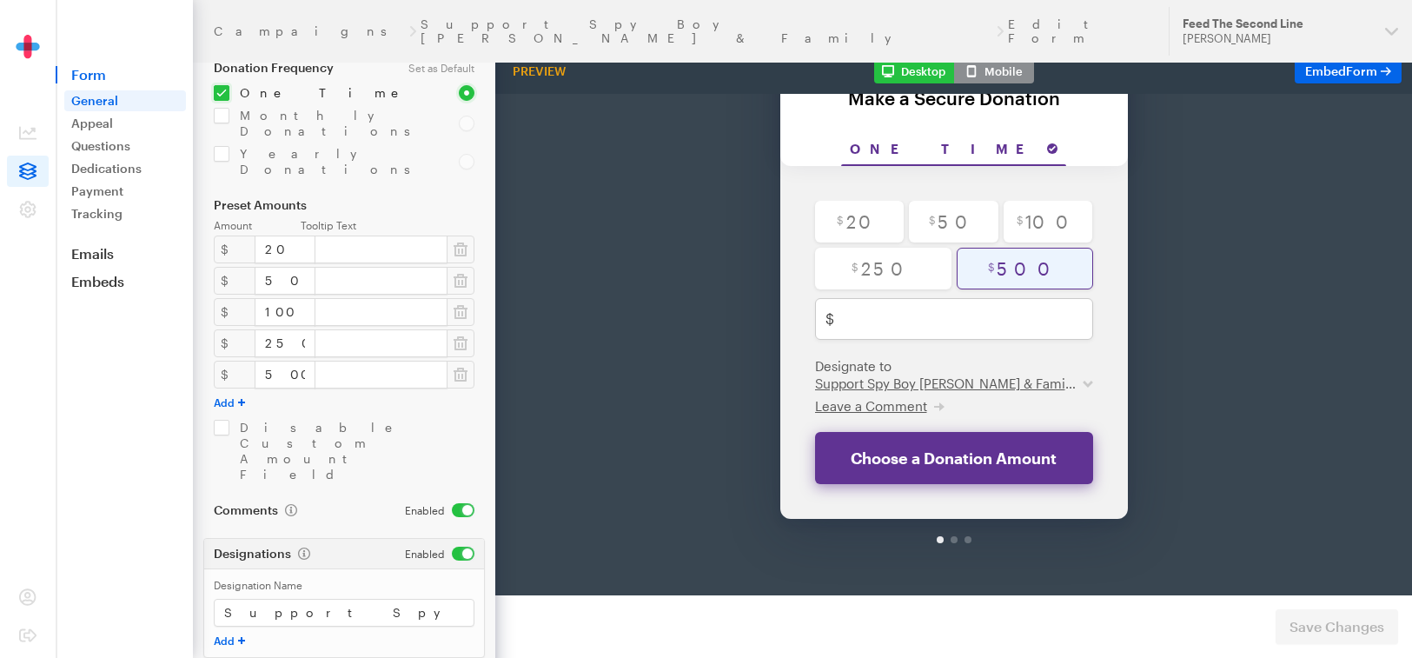
scroll to position [291, 0]
click at [1351, 73] on span "Form" at bounding box center [1361, 70] width 31 height 15
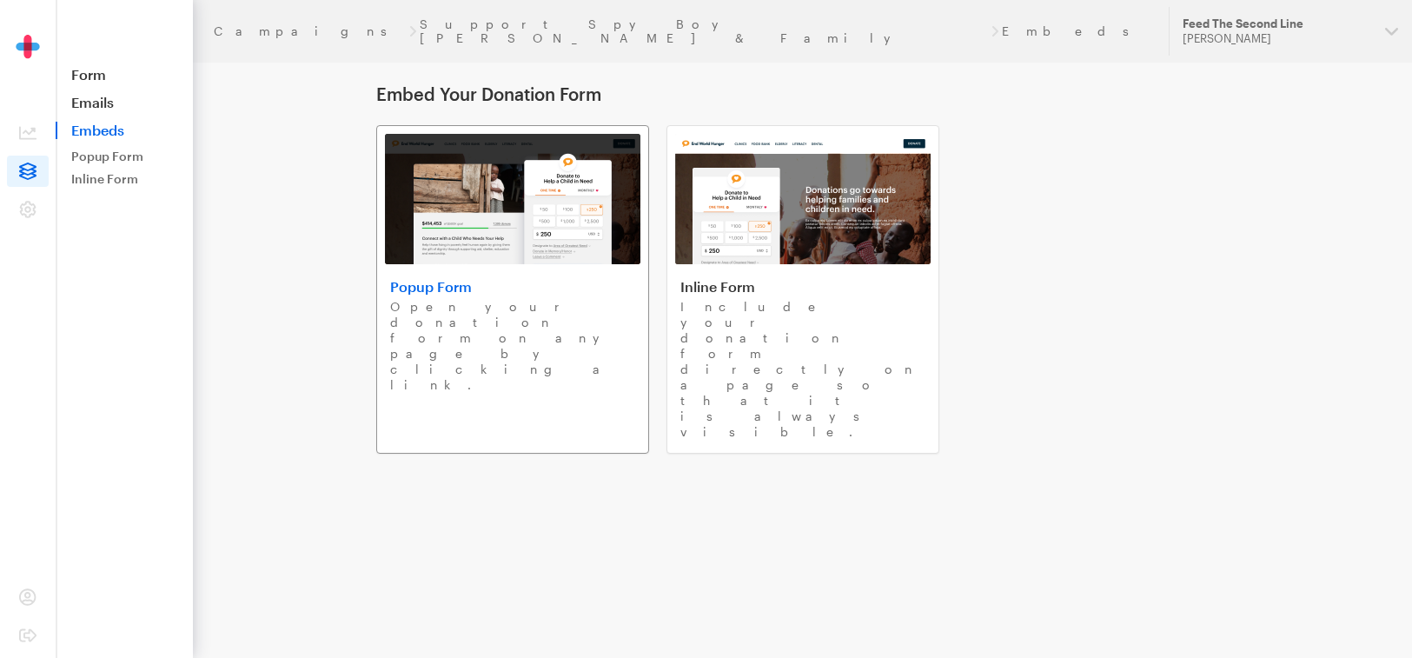
click at [527, 292] on h4 "Popup Form" at bounding box center [512, 286] width 245 height 17
drag, startPoint x: 1102, startPoint y: 30, endPoint x: 1209, endPoint y: 56, distance: 110.0
click at [1219, 63] on div "Campaigns Support Spy Boy [PERSON_NAME] & Family Embeds Updates Support Feed Th…" at bounding box center [706, 276] width 1412 height 553
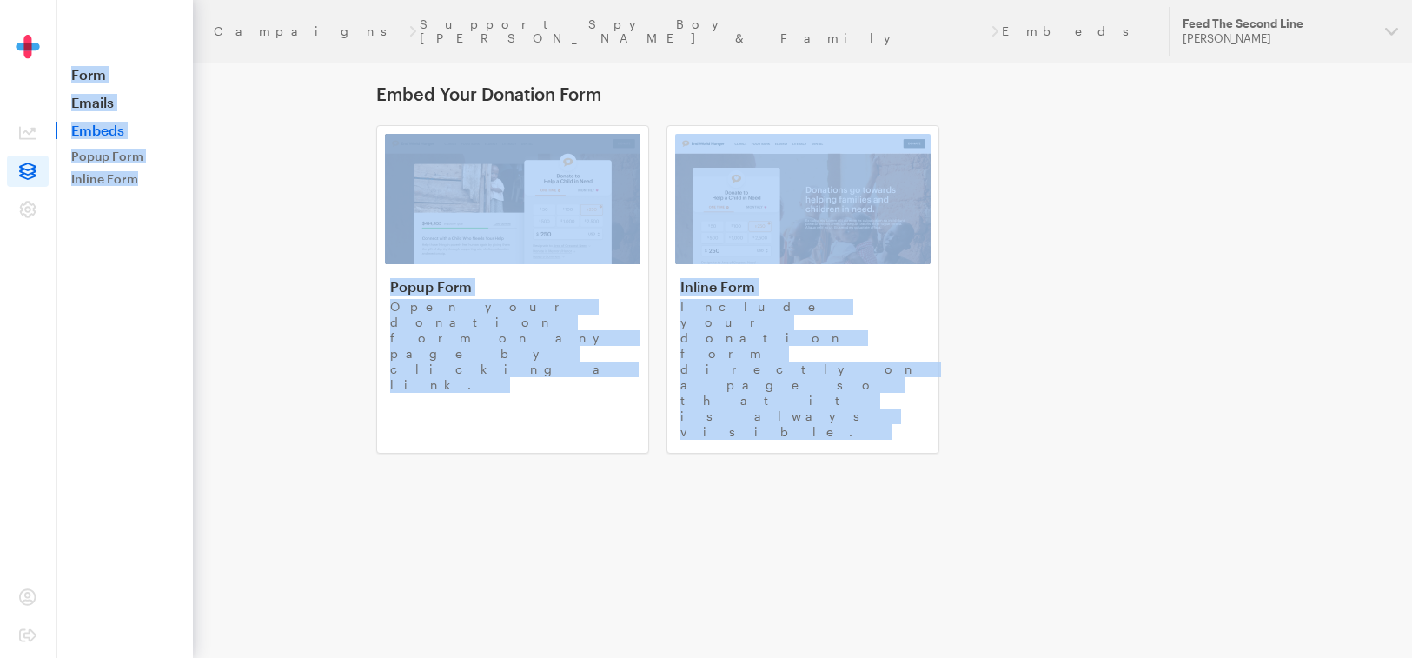
drag, startPoint x: 167, startPoint y: 229, endPoint x: 295, endPoint y: 218, distance: 129.0
click at [298, 220] on div "Campaigns Support Spy Boy [PERSON_NAME] & Family Embeds Updates Support Feed Th…" at bounding box center [706, 276] width 1412 height 553
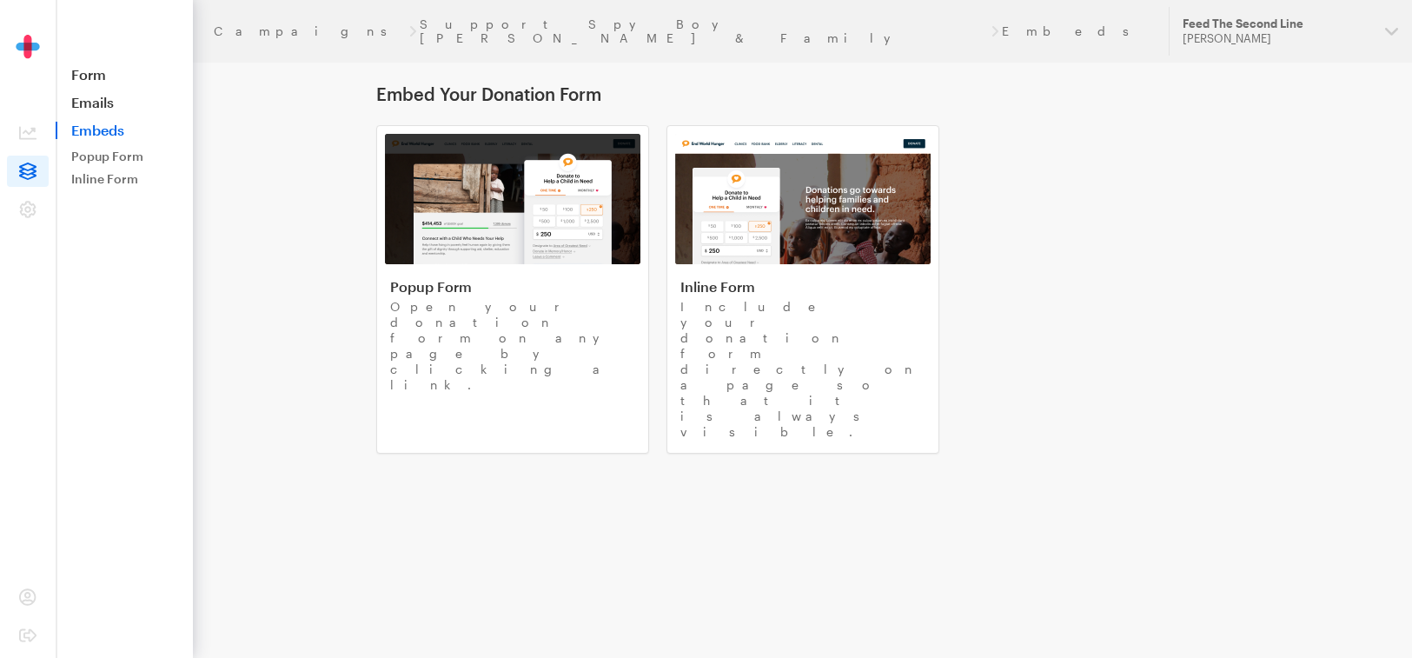
click at [295, 218] on main "Embed Your Donation Form Popup Form Open your donation form on any page by clic…" at bounding box center [706, 276] width 1251 height 553
drag, startPoint x: 295, startPoint y: 218, endPoint x: 331, endPoint y: 194, distance: 43.9
click at [331, 195] on main "Embed Your Donation Form Popup Form Open your donation form on any page by clic…" at bounding box center [706, 276] width 1251 height 553
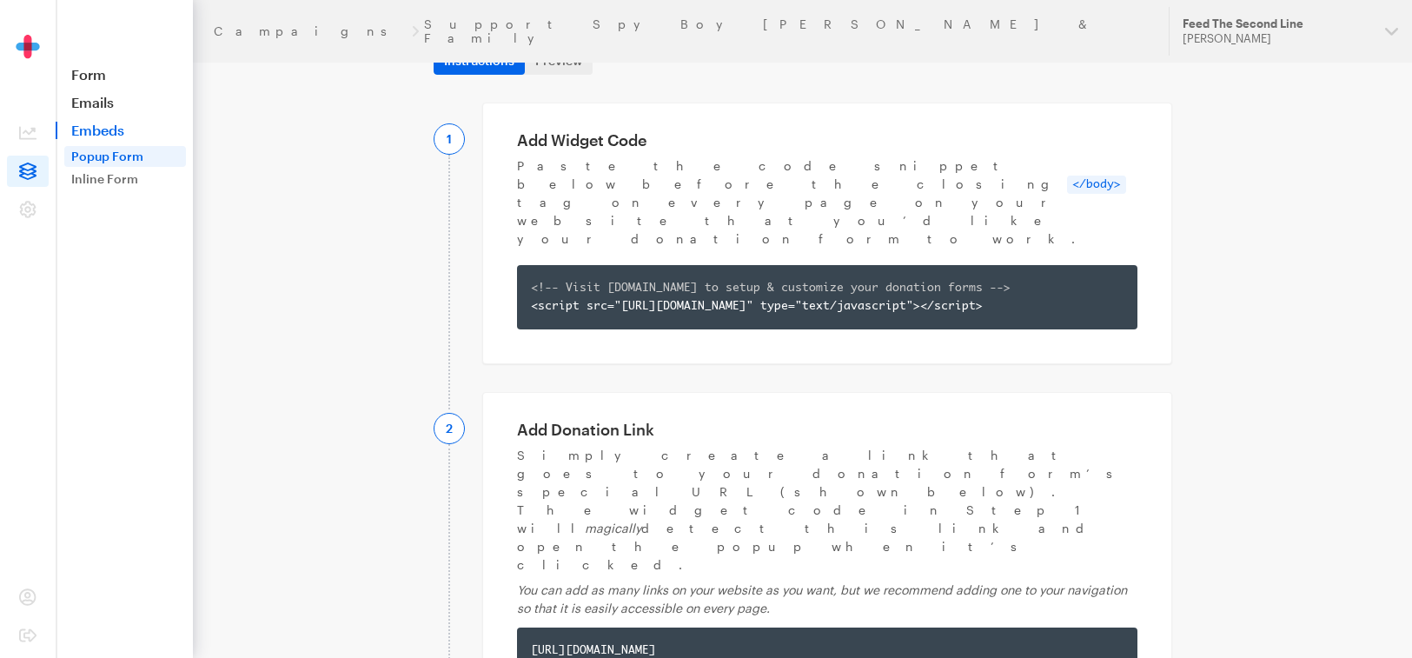
scroll to position [129, 0]
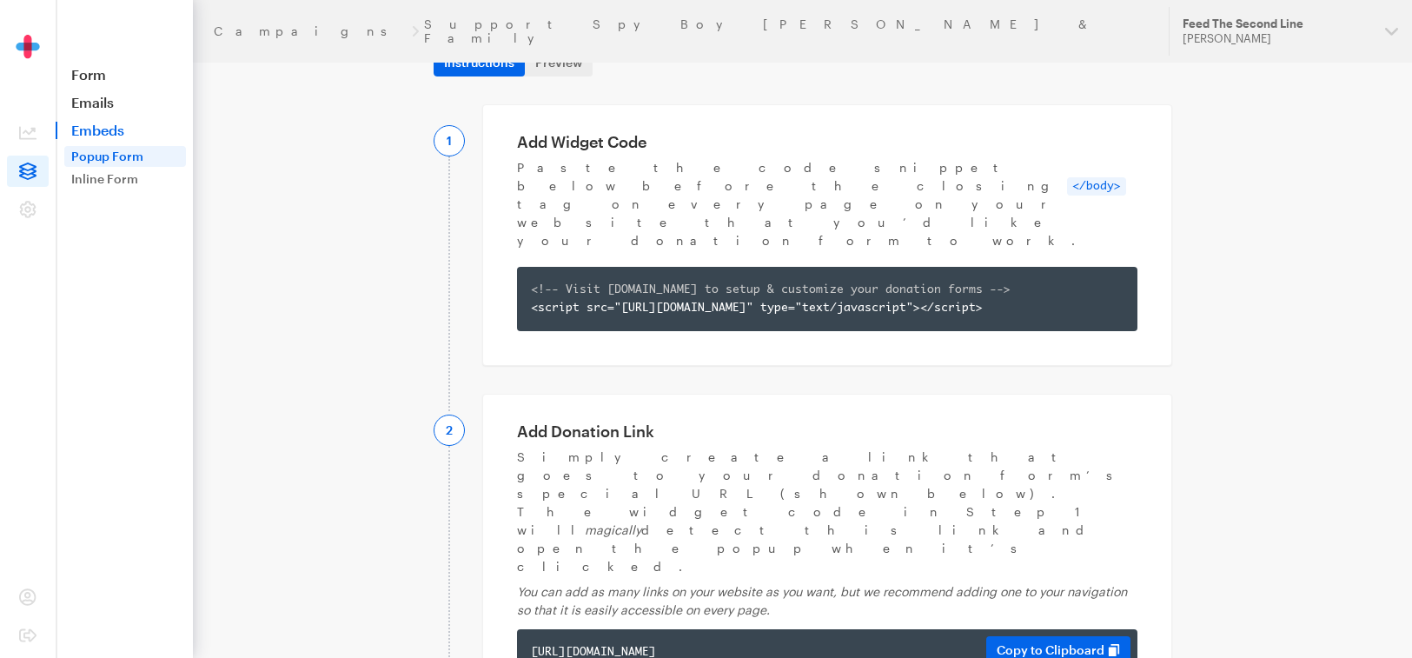
drag, startPoint x: 531, startPoint y: 504, endPoint x: 607, endPoint y: 523, distance: 78.0
click at [607, 643] on div "https://app.giveforms.com/forms/redbeansparade/Support-Spy-Boy-Samuel-Fields?gf…" at bounding box center [827, 652] width 593 height 18
click at [1058, 636] on button "Copy to Clipboard" at bounding box center [1058, 650] width 144 height 28
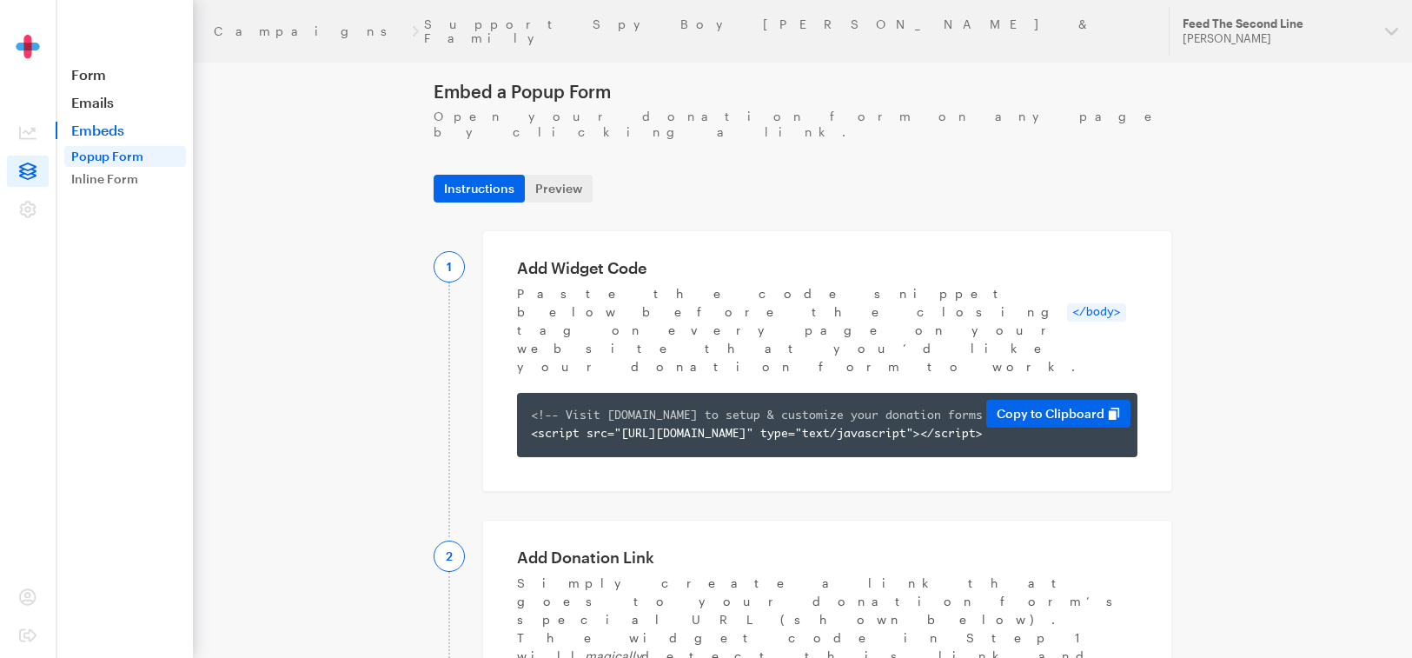
scroll to position [0, 0]
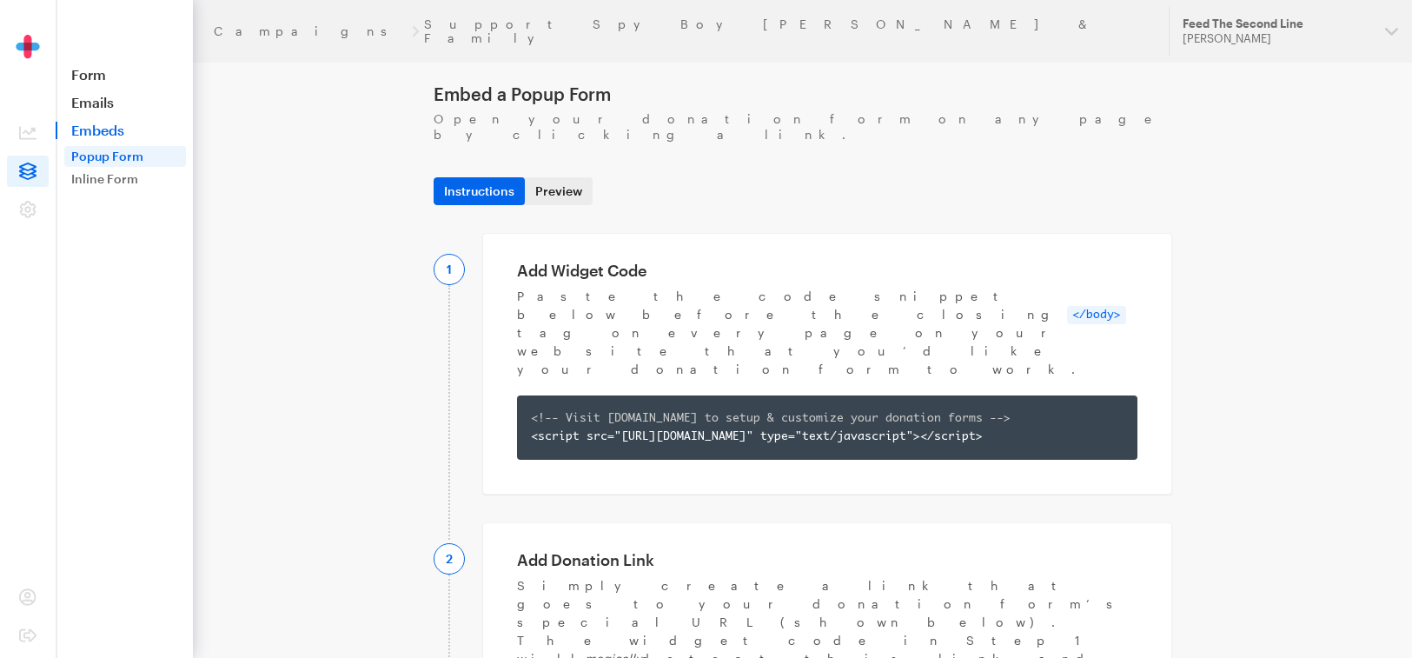
click at [556, 177] on link "Preview" at bounding box center [559, 191] width 68 height 28
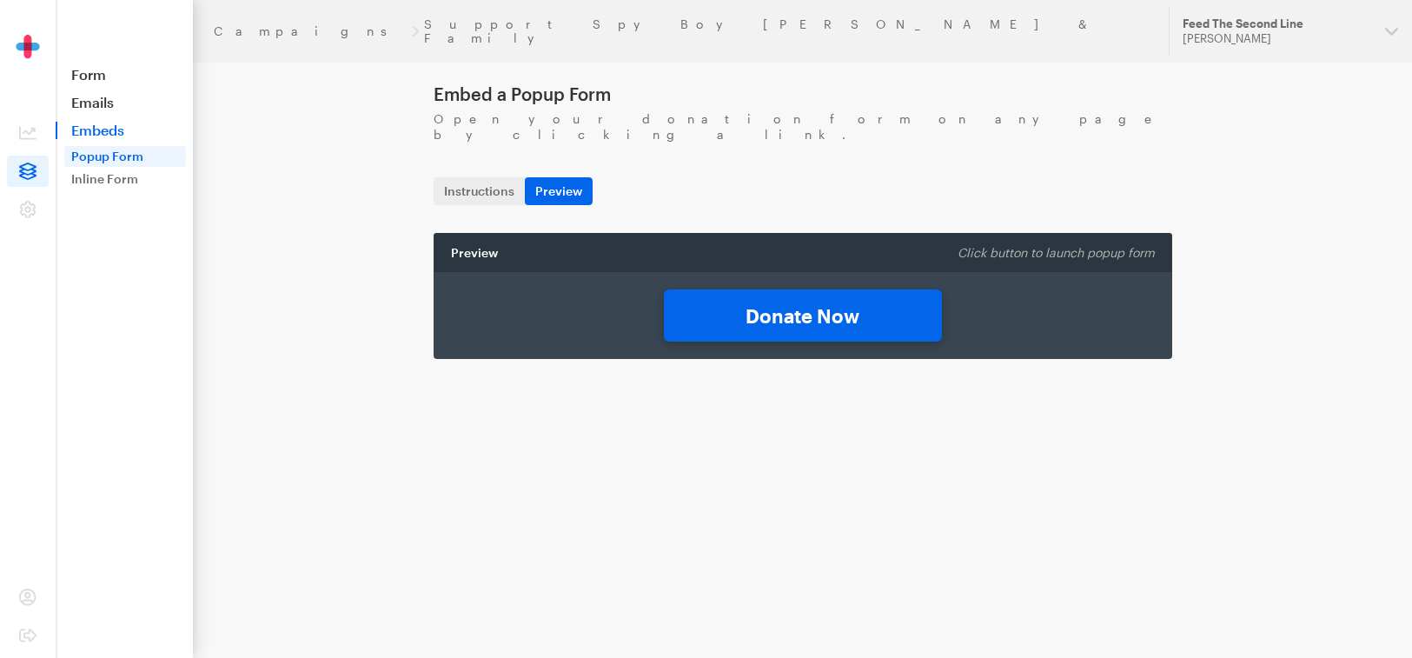
click at [802, 304] on link "Donate Now" at bounding box center [803, 315] width 278 height 52
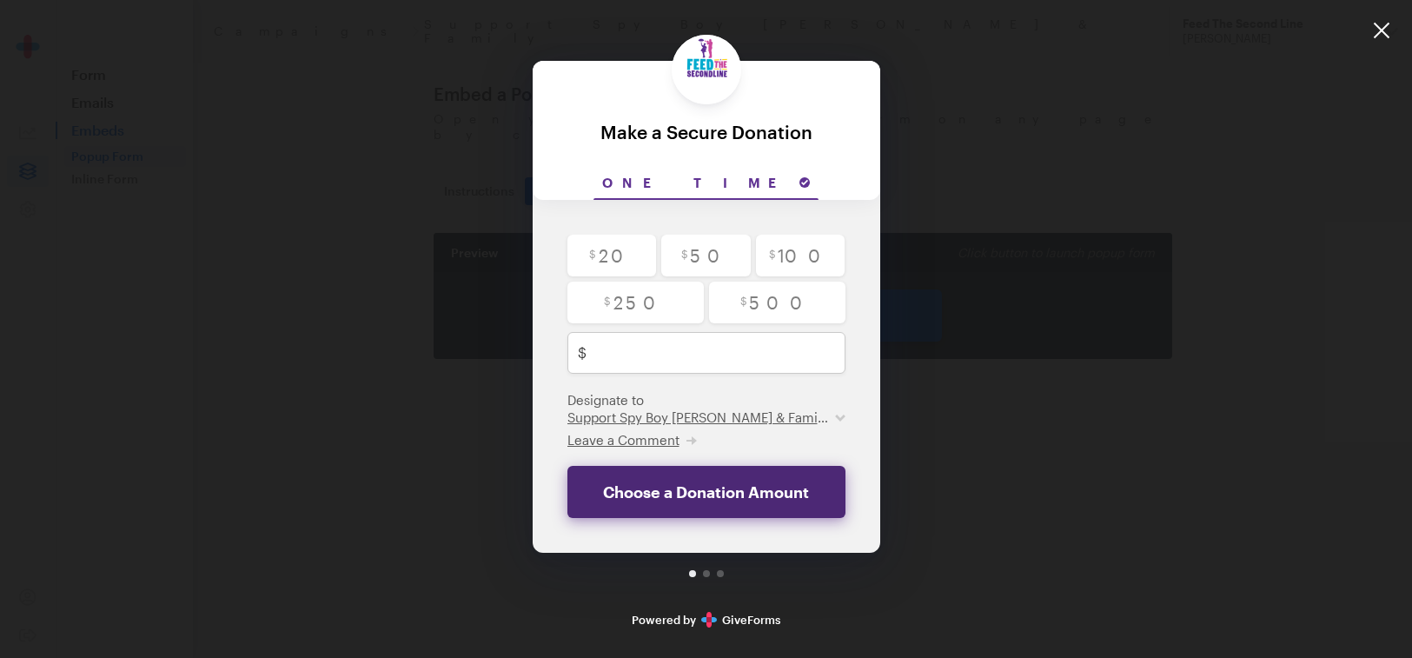
click at [755, 487] on button "Choose a Donation Amount" at bounding box center [706, 492] width 278 height 52
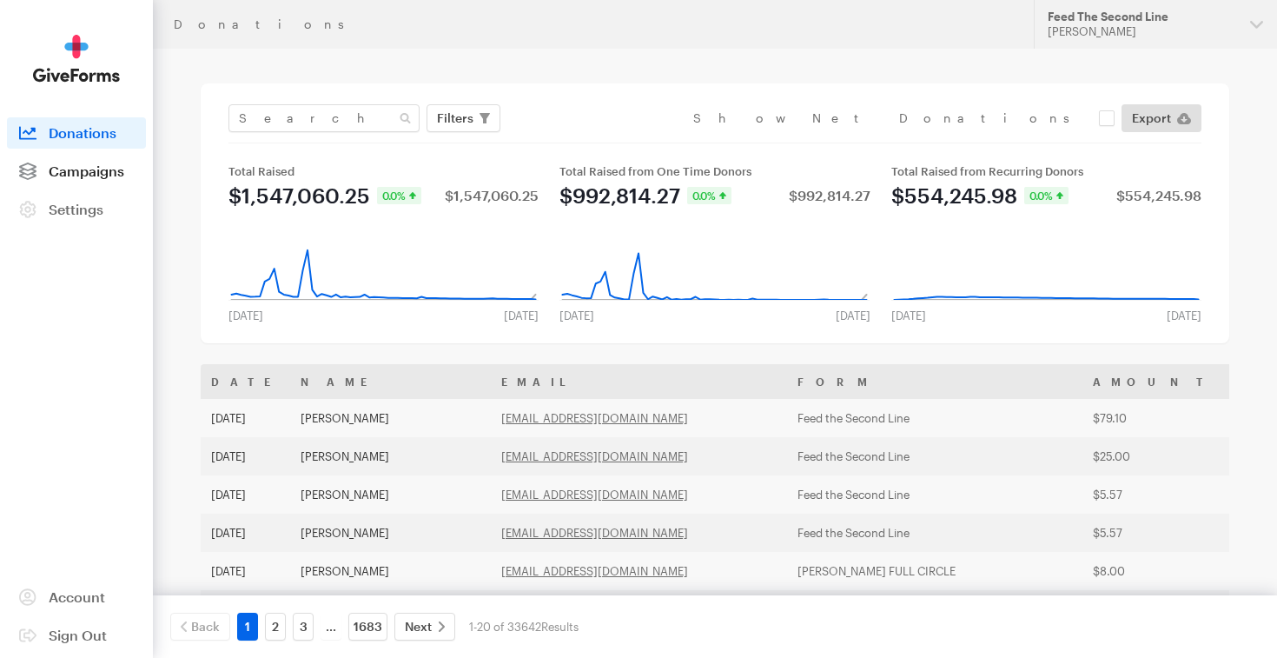
click at [91, 170] on span "Campaigns" at bounding box center [87, 170] width 76 height 17
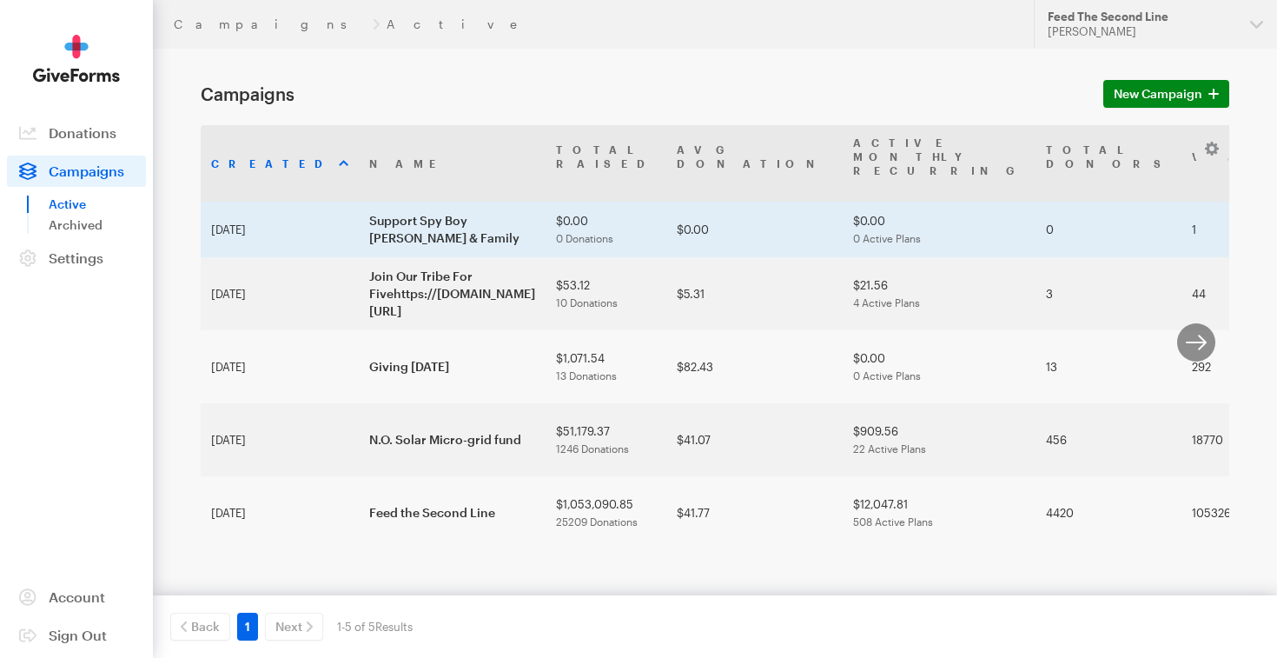
click at [546, 234] on td "Support Spy Boy [PERSON_NAME] & Family" at bounding box center [452, 230] width 187 height 56
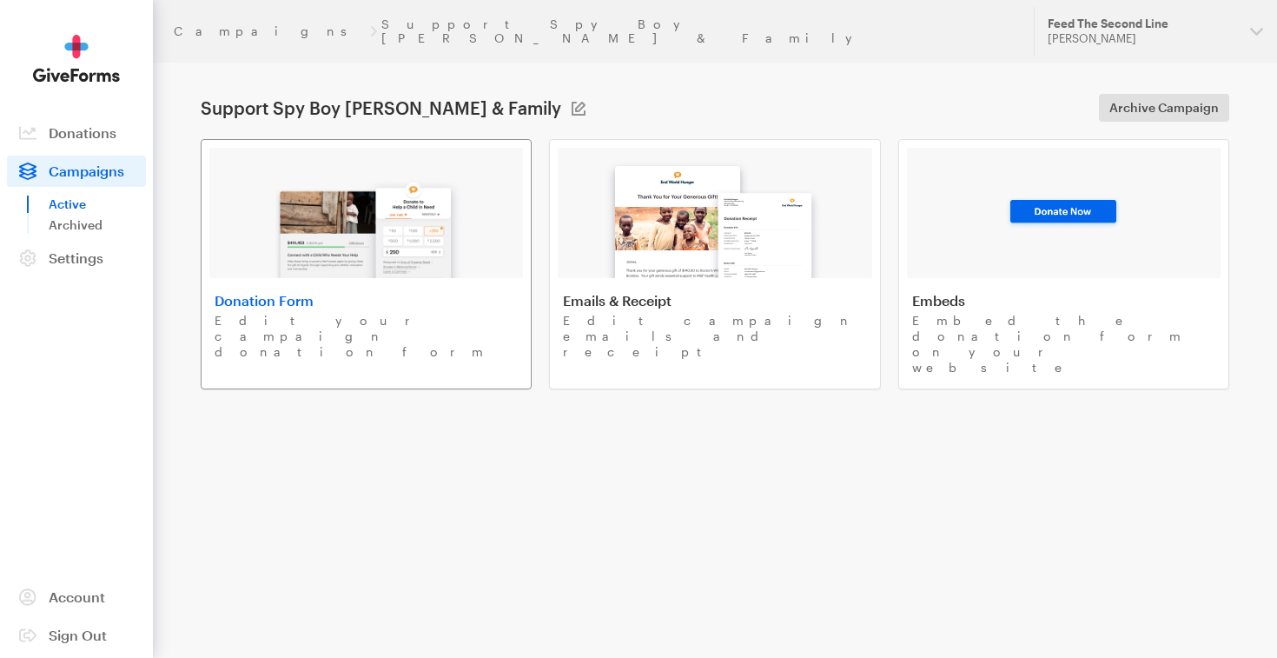
click at [468, 235] on div at bounding box center [366, 213] width 314 height 130
